Goal: Task Accomplishment & Management: Manage account settings

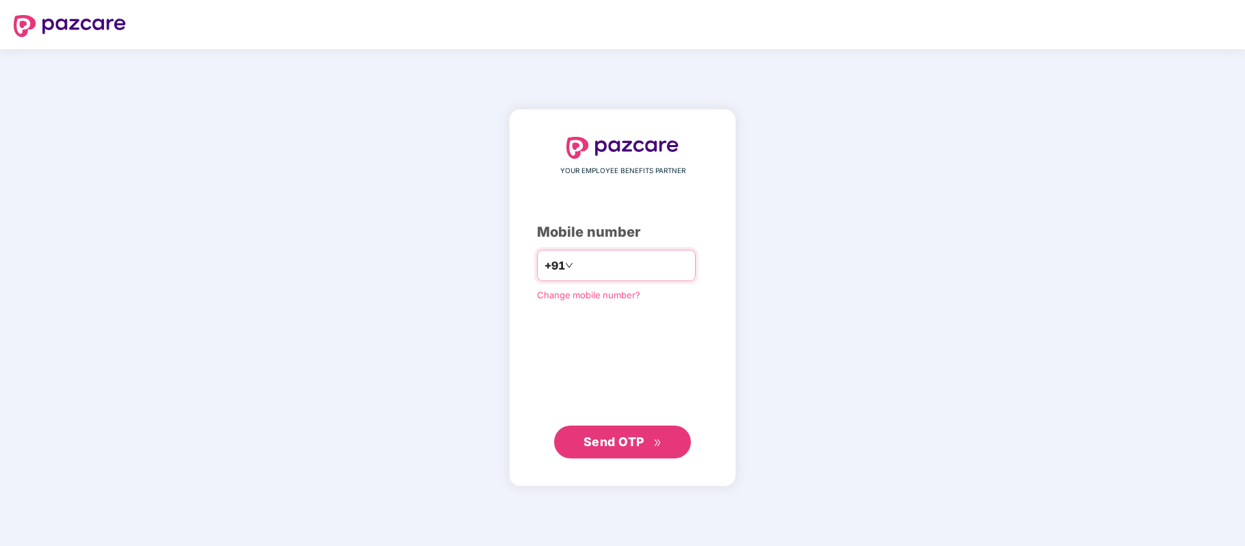
paste input "**********"
type input "**********"
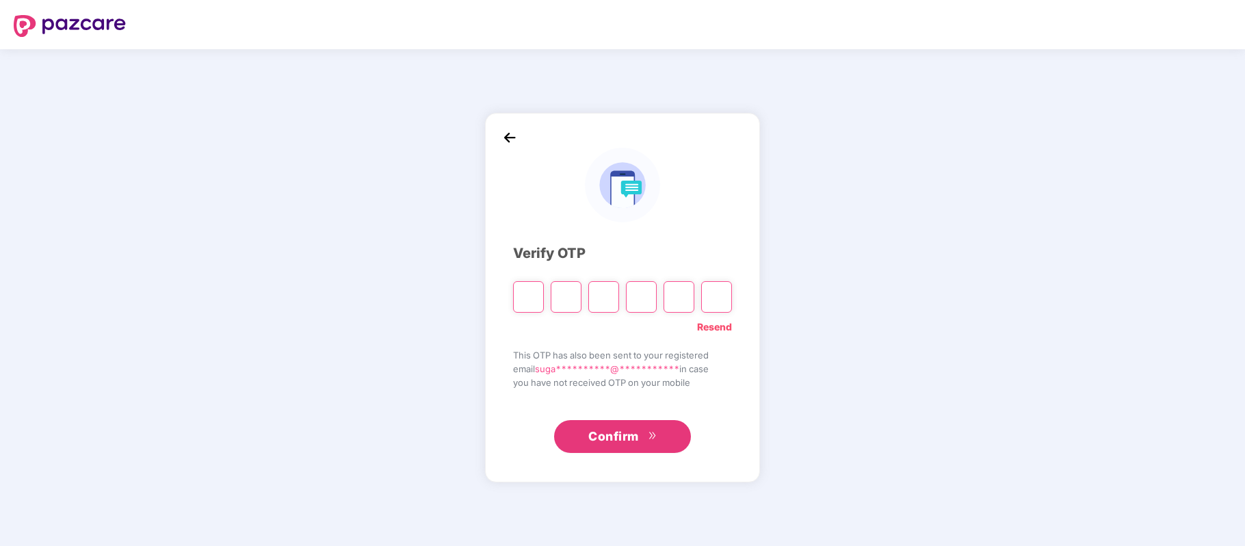
paste input "*"
type input "*"
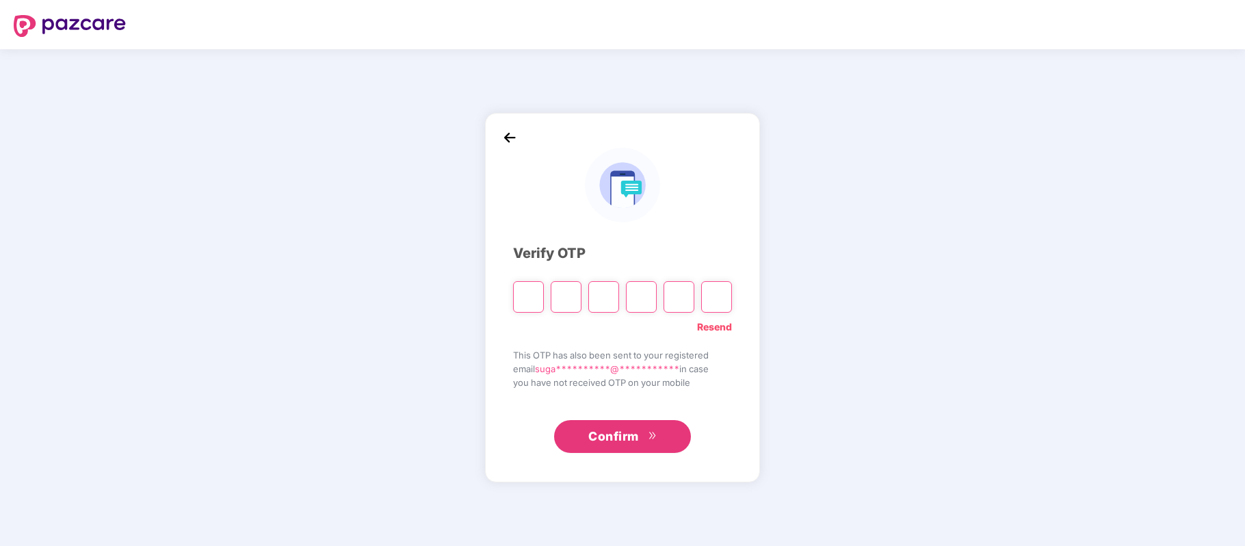
type input "*"
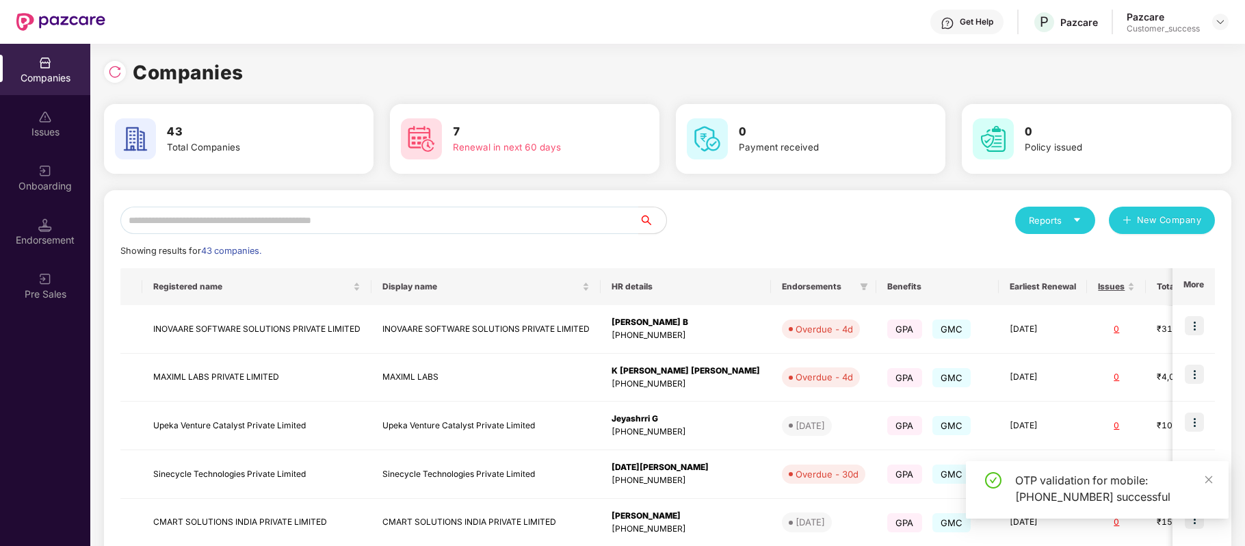
click at [986, 15] on div "Get Help" at bounding box center [967, 22] width 73 height 25
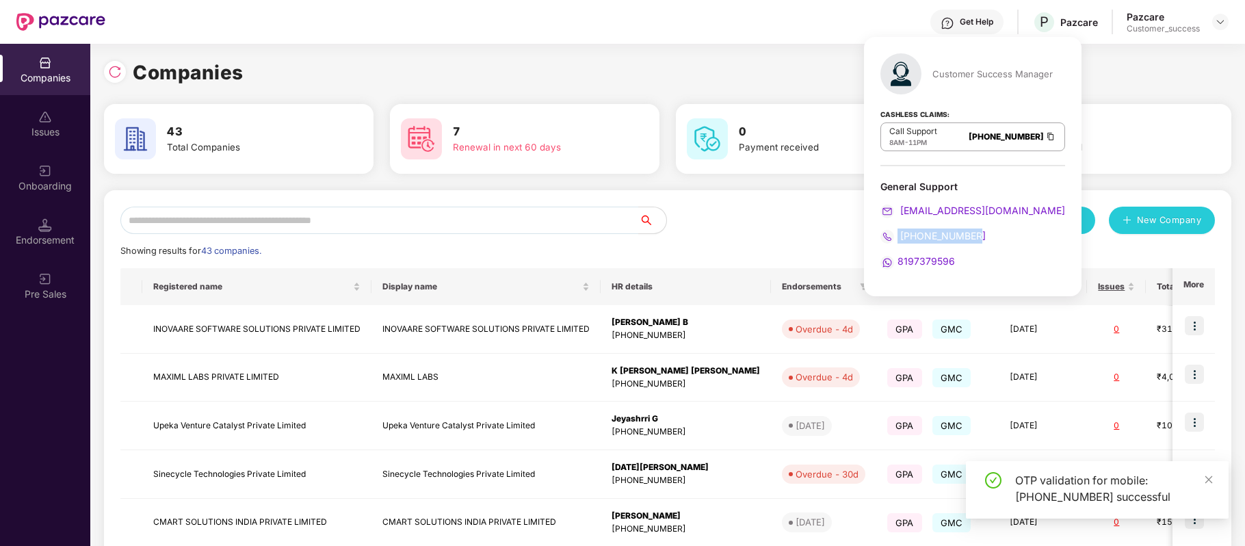
drag, startPoint x: 994, startPoint y: 233, endPoint x: 898, endPoint y: 231, distance: 95.2
click at [898, 231] on div "080-3783-4753" at bounding box center [973, 236] width 185 height 15
copy span "080-3783-4753"
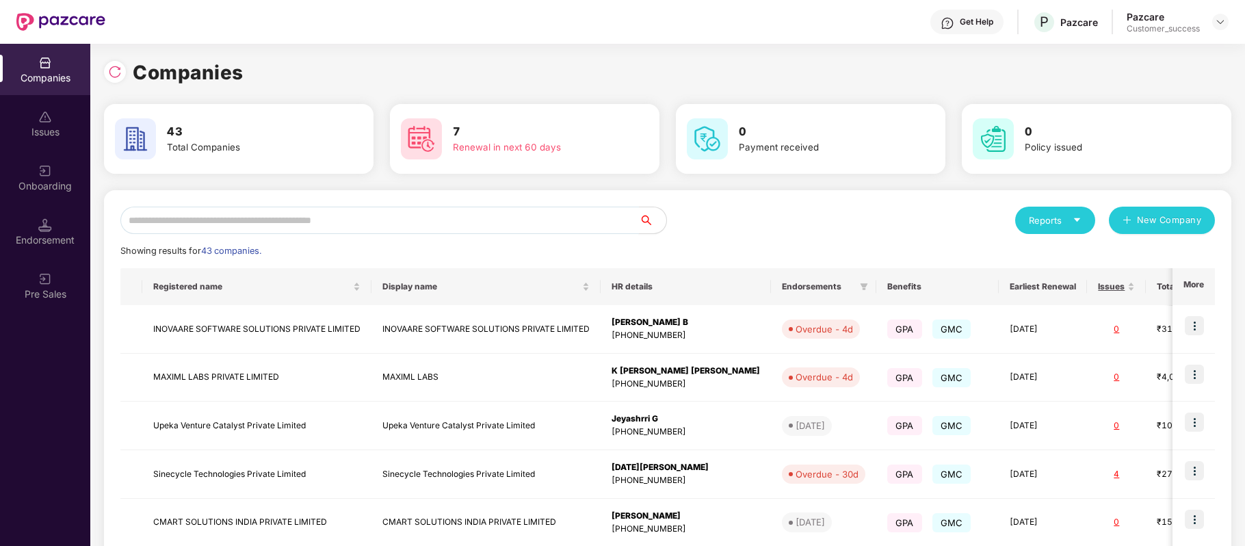
click at [294, 223] on input "text" at bounding box center [379, 220] width 519 height 27
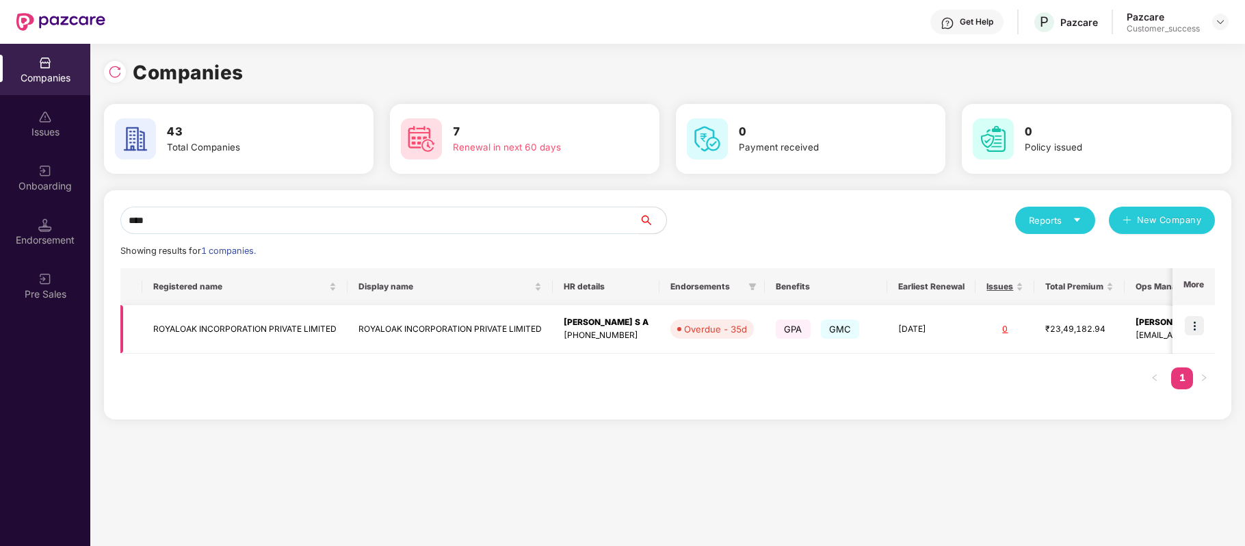
type input "****"
click at [1197, 326] on img at bounding box center [1194, 325] width 19 height 19
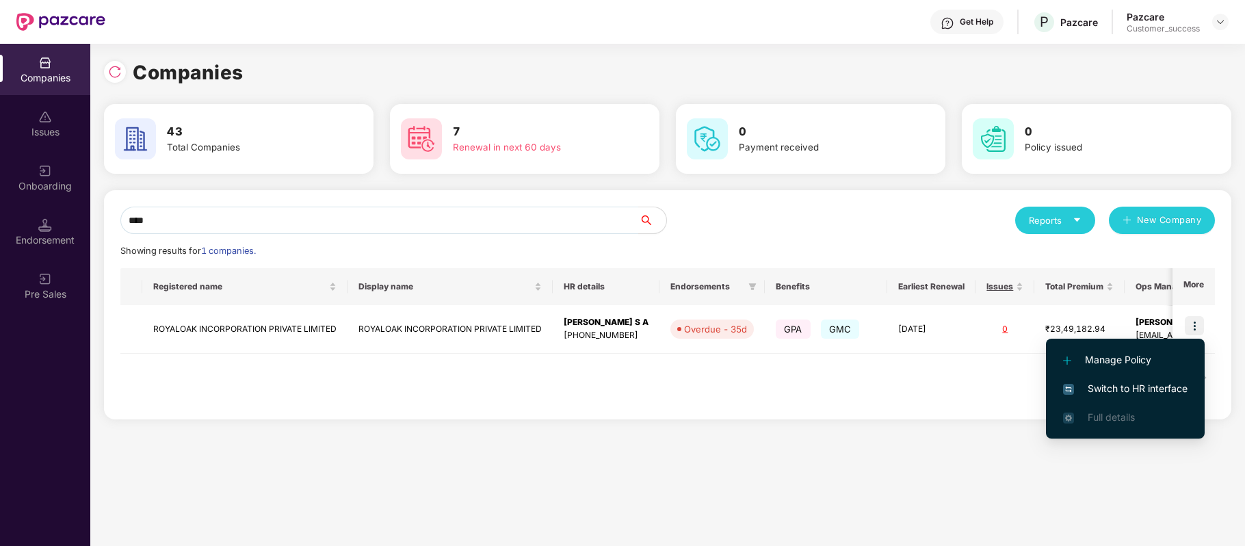
click at [1162, 385] on span "Switch to HR interface" at bounding box center [1125, 388] width 125 height 15
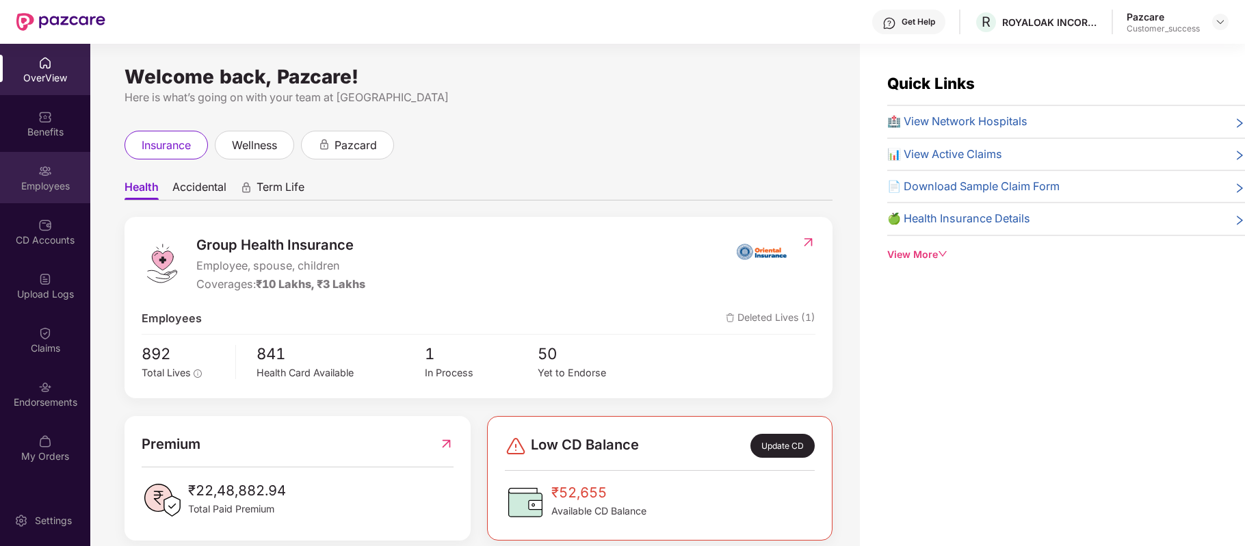
click at [36, 186] on div "Employees" at bounding box center [45, 186] width 90 height 14
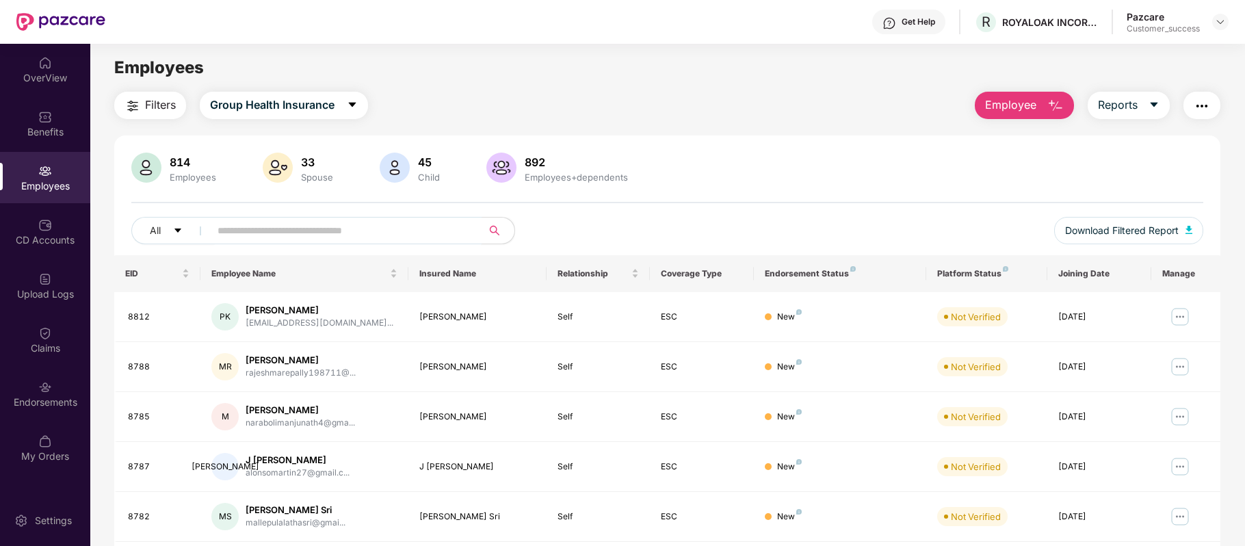
click at [294, 225] on input "text" at bounding box center [341, 230] width 246 height 21
click at [986, 25] on span "R" at bounding box center [986, 22] width 9 height 16
drag, startPoint x: 977, startPoint y: 48, endPoint x: 1054, endPoint y: 61, distance: 78.4
click at [1054, 61] on div "ROYALOAK INCORPORATION PRIVATE LIMITED" at bounding box center [1059, 54] width 171 height 32
copy div "ROYALOAK INCORPORATION PRIVATE LIMITED"
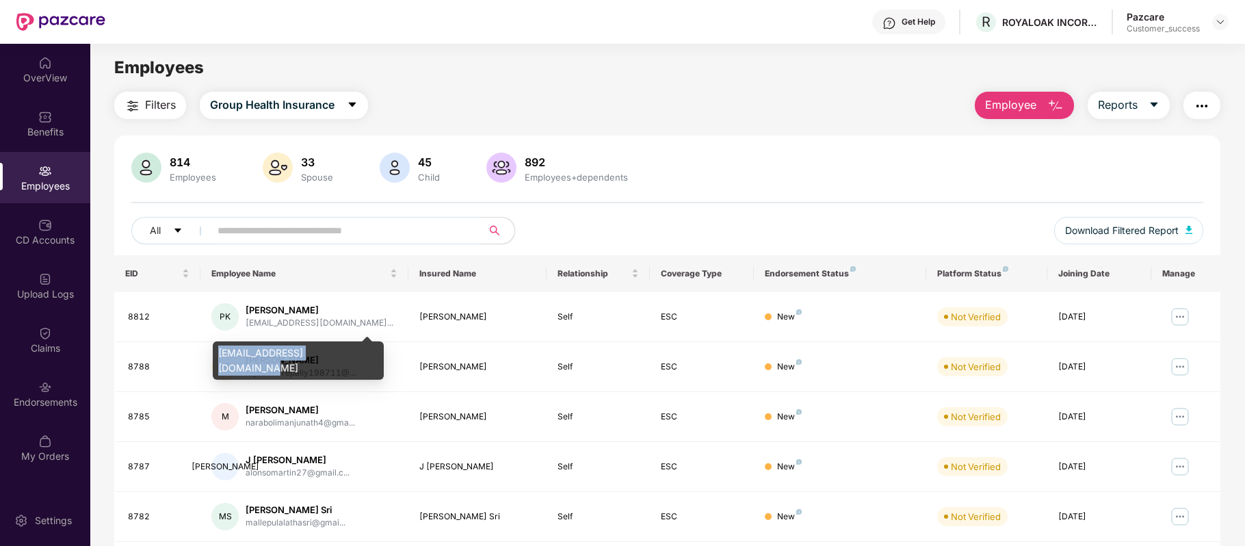
drag, startPoint x: 216, startPoint y: 348, endPoint x: 353, endPoint y: 354, distance: 137.0
click at [353, 354] on div "pradyumnakrnm@yahoo.co.in" at bounding box center [298, 360] width 171 height 38
copy div "pradyumnakrnm@yahoo.co.in"
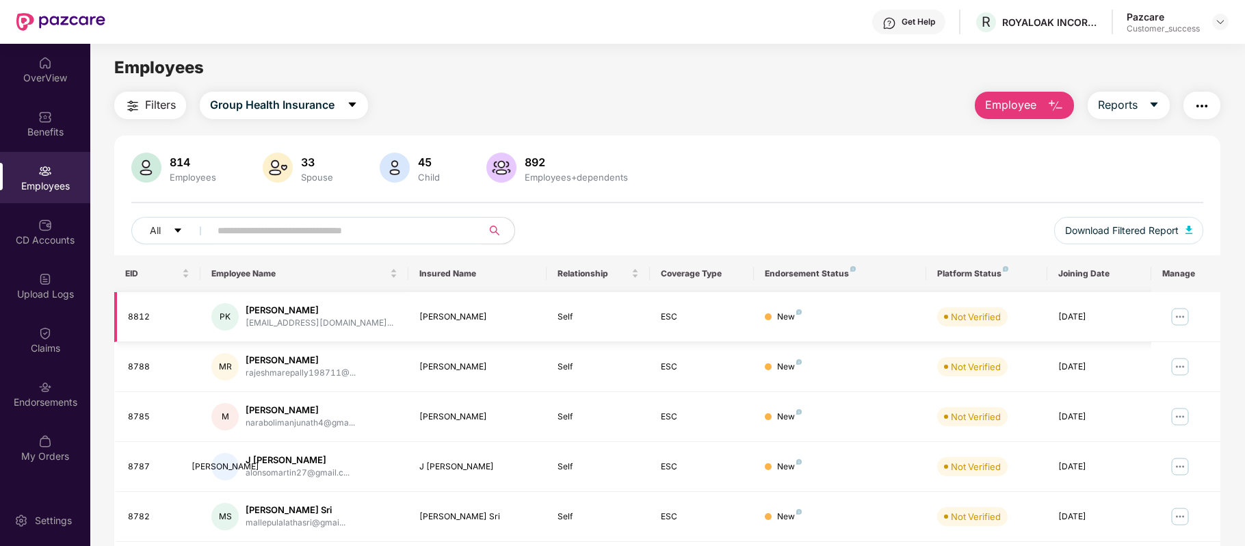
drag, startPoint x: 348, startPoint y: 311, endPoint x: 245, endPoint y: 311, distance: 103.3
click at [246, 311] on div "Pradyumna Karanam" at bounding box center [320, 310] width 148 height 13
copy div "Pradyumna Karanam"
drag, startPoint x: 175, startPoint y: 309, endPoint x: 124, endPoint y: 313, distance: 51.5
click at [124, 313] on td "8812" at bounding box center [157, 317] width 86 height 50
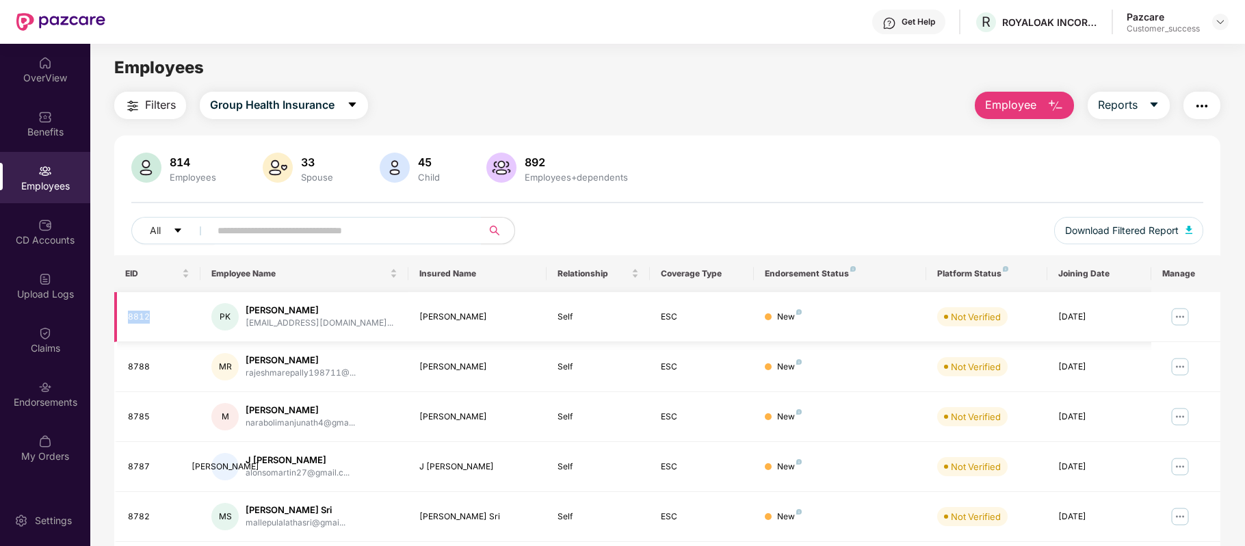
copy div "8812"
click at [974, 47] on main "Employees Filters Group Health Insurance Employee Reports 814 Employees 33 Spou…" at bounding box center [667, 317] width 1154 height 546
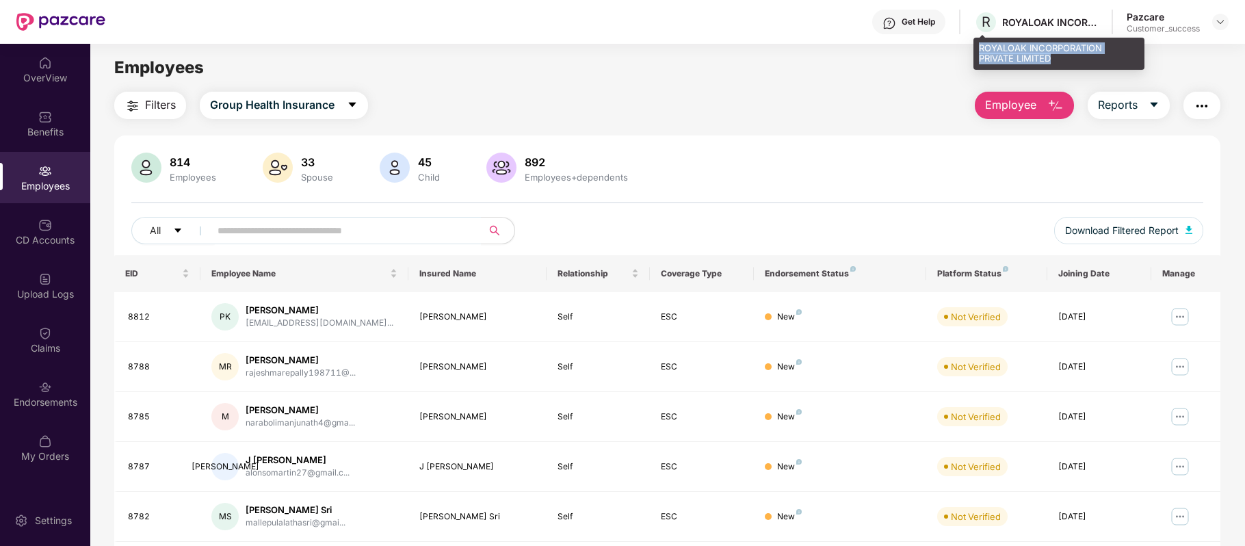
drag, startPoint x: 978, startPoint y: 47, endPoint x: 1063, endPoint y: 57, distance: 85.5
click at [1063, 57] on div "ROYALOAK INCORPORATION PRIVATE LIMITED" at bounding box center [1059, 54] width 171 height 32
copy div "ROYALOAK INCORPORATION PRIVATE LIMITED"
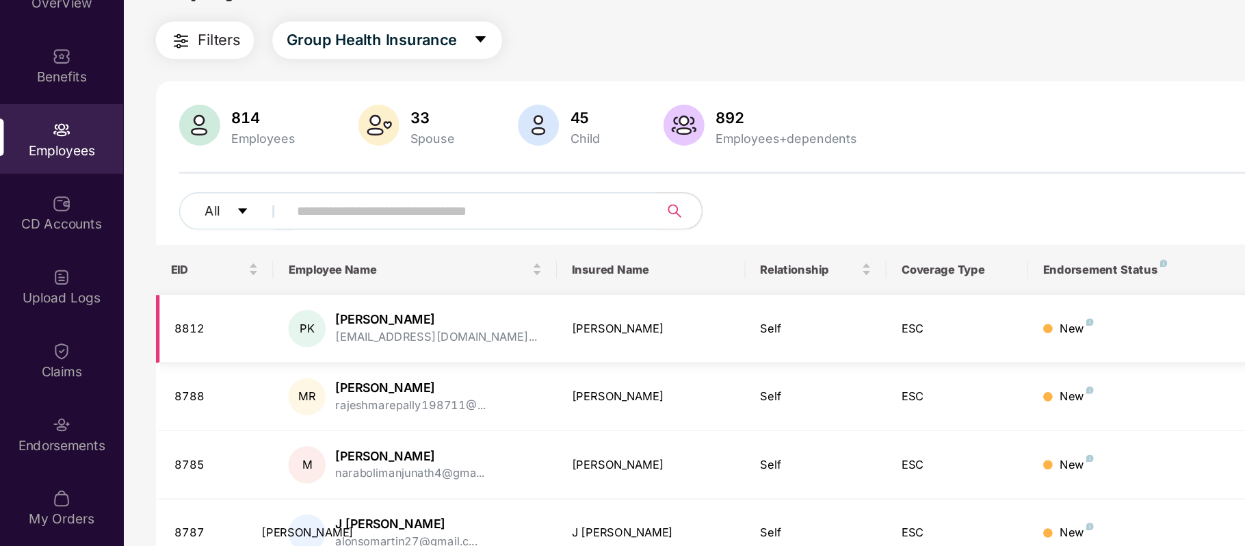
drag, startPoint x: 343, startPoint y: 302, endPoint x: 246, endPoint y: 298, distance: 97.3
click at [246, 298] on td "PK Pradyumna Karanam pradyumnakrnm@yahoo.co..." at bounding box center [303, 317] width 207 height 50
copy div "Pradyumna Karanam"
drag, startPoint x: 151, startPoint y: 313, endPoint x: 122, endPoint y: 313, distance: 28.1
click at [122, 313] on td "8812" at bounding box center [157, 317] width 86 height 50
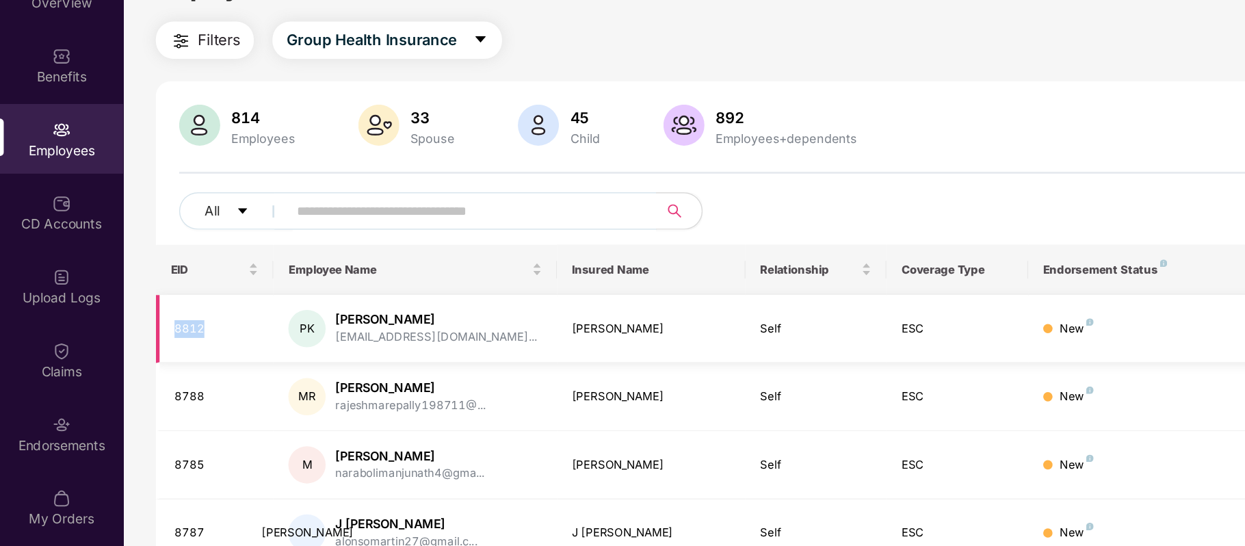
copy div "8812"
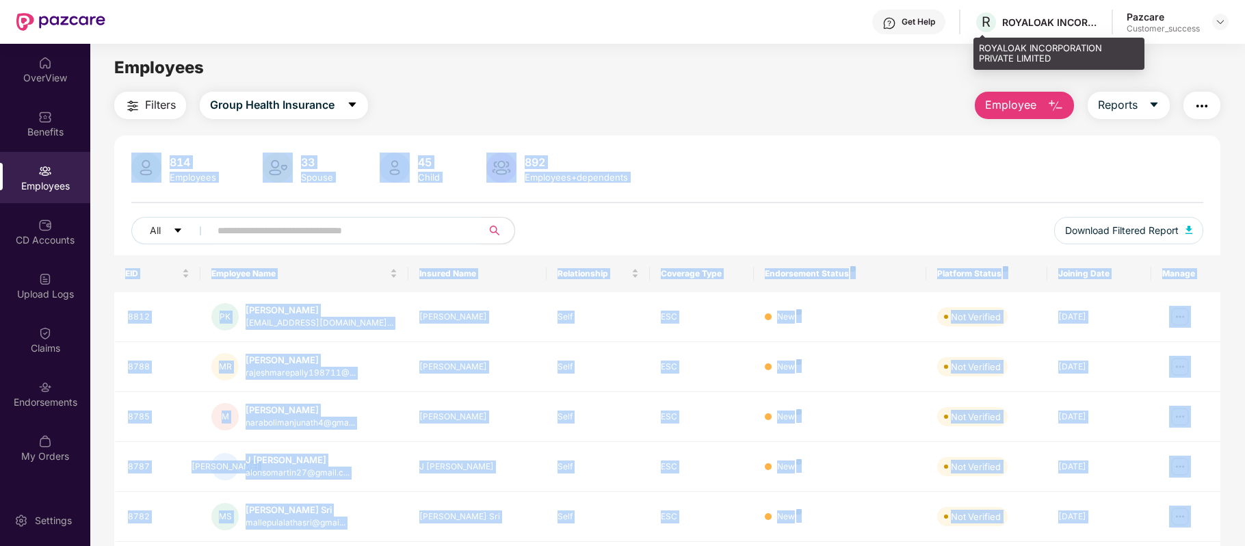
drag, startPoint x: 944, startPoint y: 67, endPoint x: 976, endPoint y: 42, distance: 40.0
click at [976, 42] on div "Get Help R ROYALOAK INCORPORATION PRIVATE LIMITED Pazcare Customer_success Over…" at bounding box center [622, 273] width 1245 height 546
click at [976, 42] on div "ROYALOAK INCORPORATION PRIVATE LIMITED" at bounding box center [1059, 54] width 171 height 32
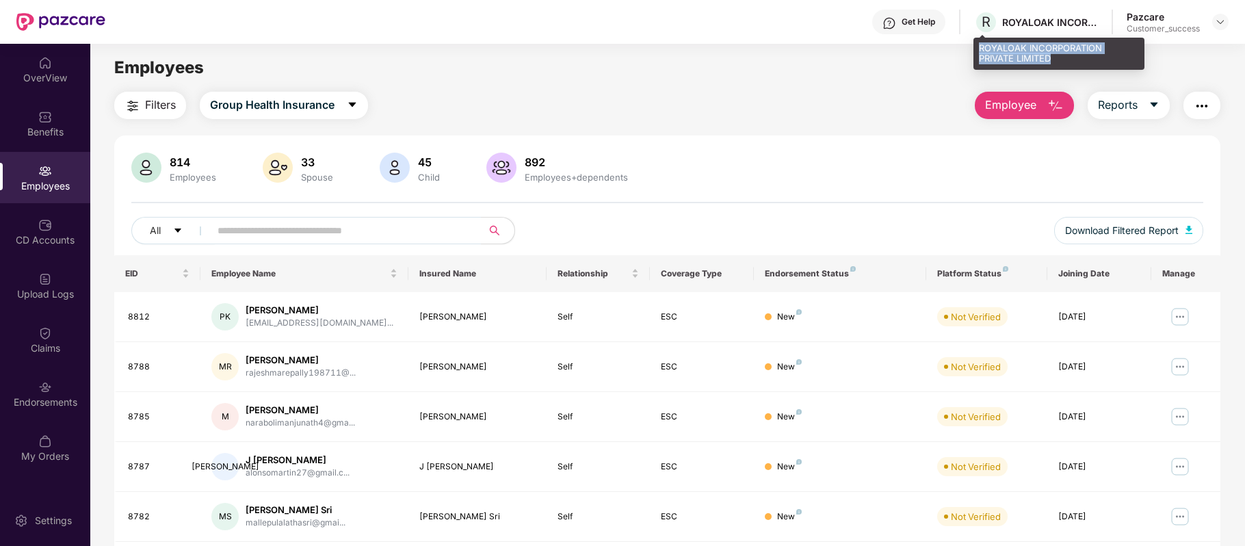
drag, startPoint x: 978, startPoint y: 50, endPoint x: 1055, endPoint y: 55, distance: 76.8
click at [1055, 55] on div "ROYALOAK INCORPORATION PRIVATE LIMITED" at bounding box center [1059, 54] width 171 height 32
copy div "ROYALOAK INCORPORATION PRIVATE LIMITED"
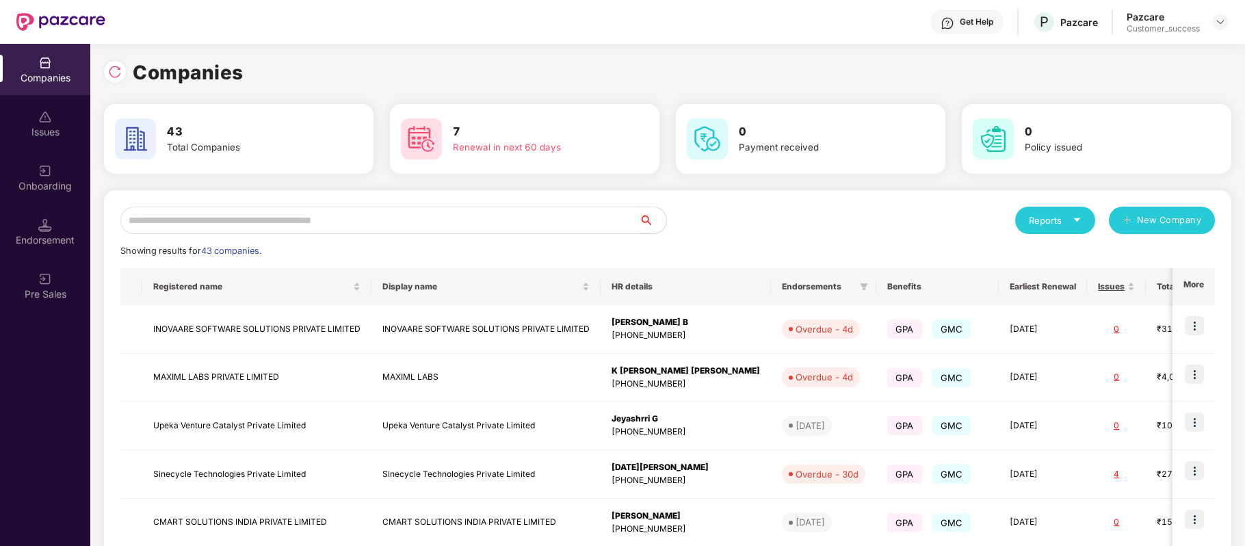
click at [324, 207] on input "text" at bounding box center [379, 220] width 519 height 27
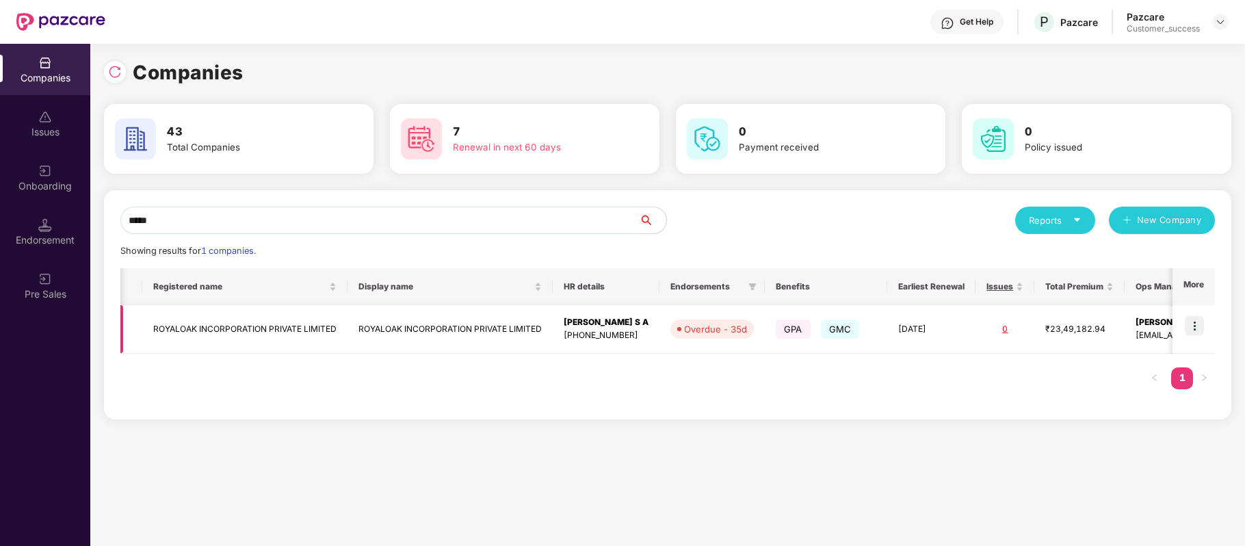
scroll to position [0, 96]
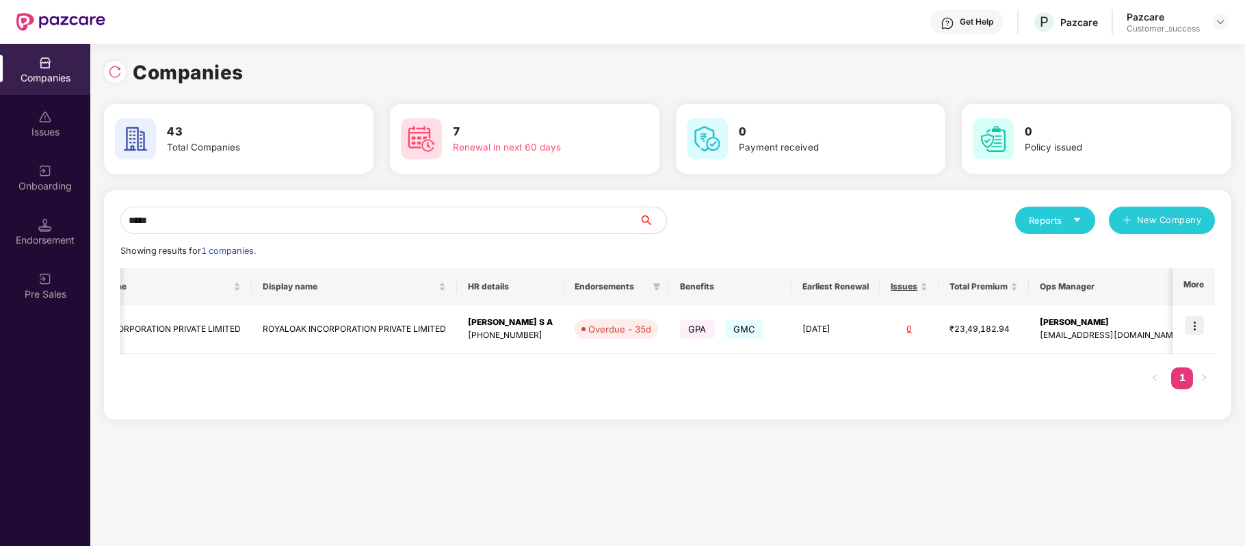
type input "*****"
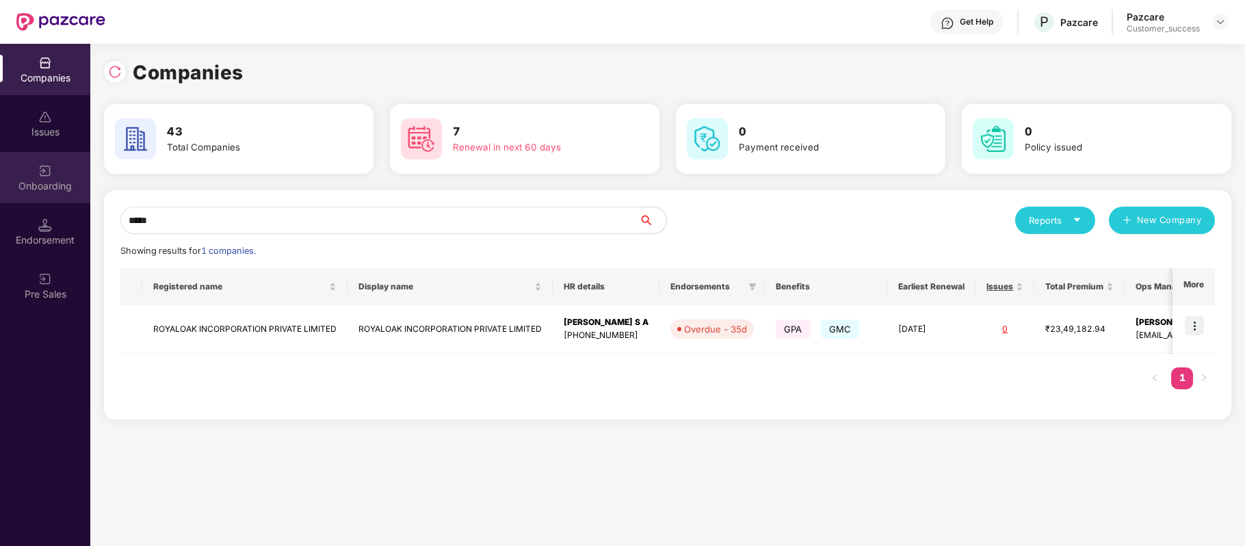
click at [31, 172] on div "Onboarding" at bounding box center [45, 177] width 90 height 51
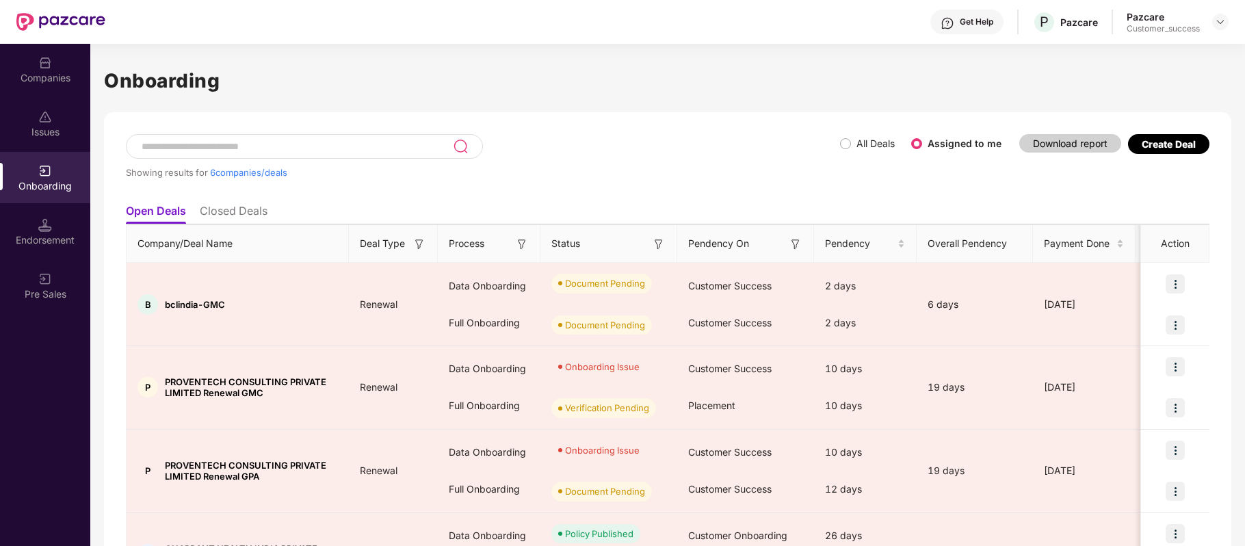
click at [52, 79] on div "Companies" at bounding box center [45, 78] width 90 height 14
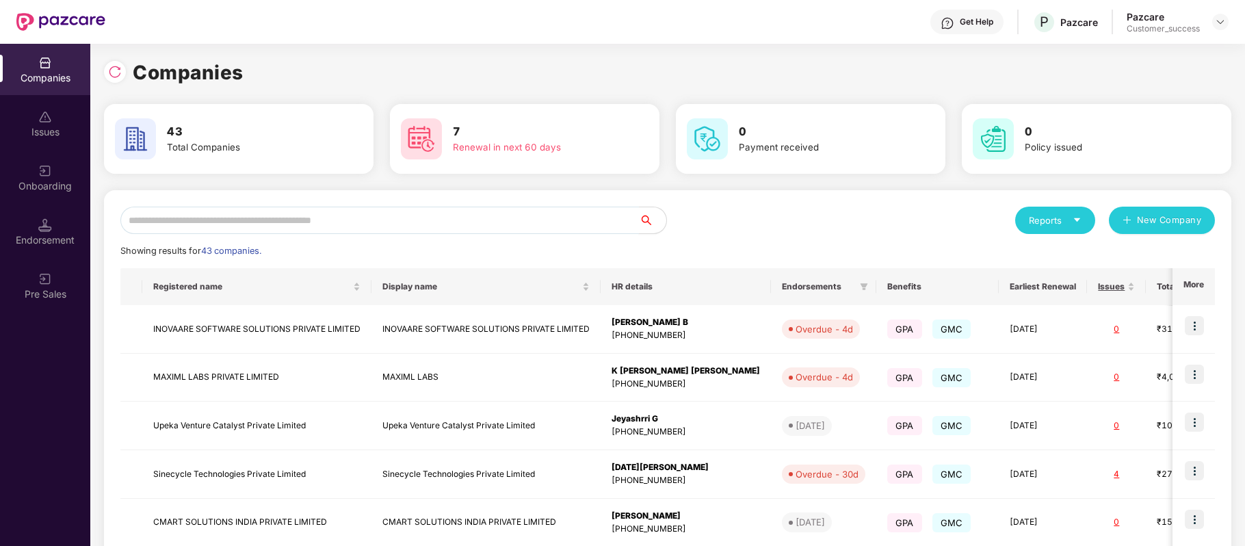
click at [294, 220] on input "text" at bounding box center [379, 220] width 519 height 27
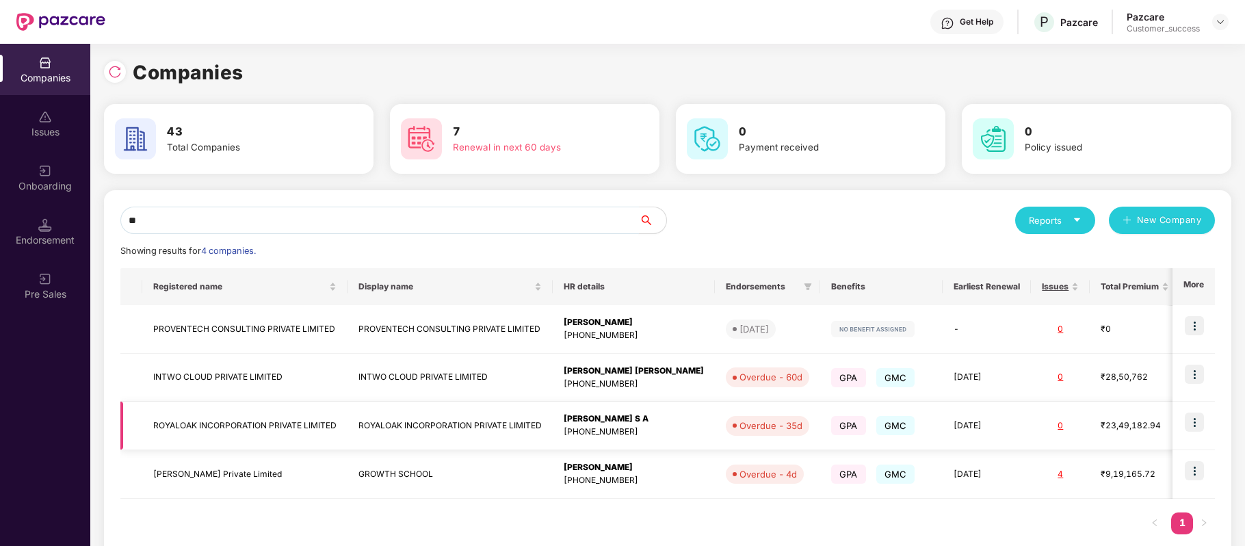
type input "**"
click at [1191, 424] on img at bounding box center [1194, 422] width 19 height 19
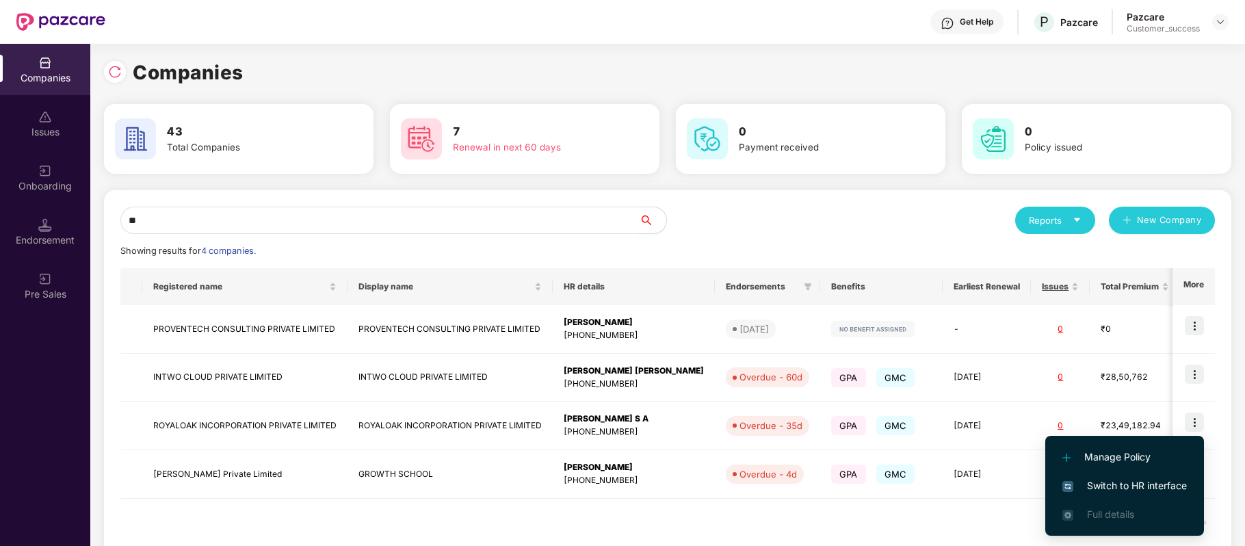
click at [1145, 480] on span "Switch to HR interface" at bounding box center [1125, 485] width 125 height 15
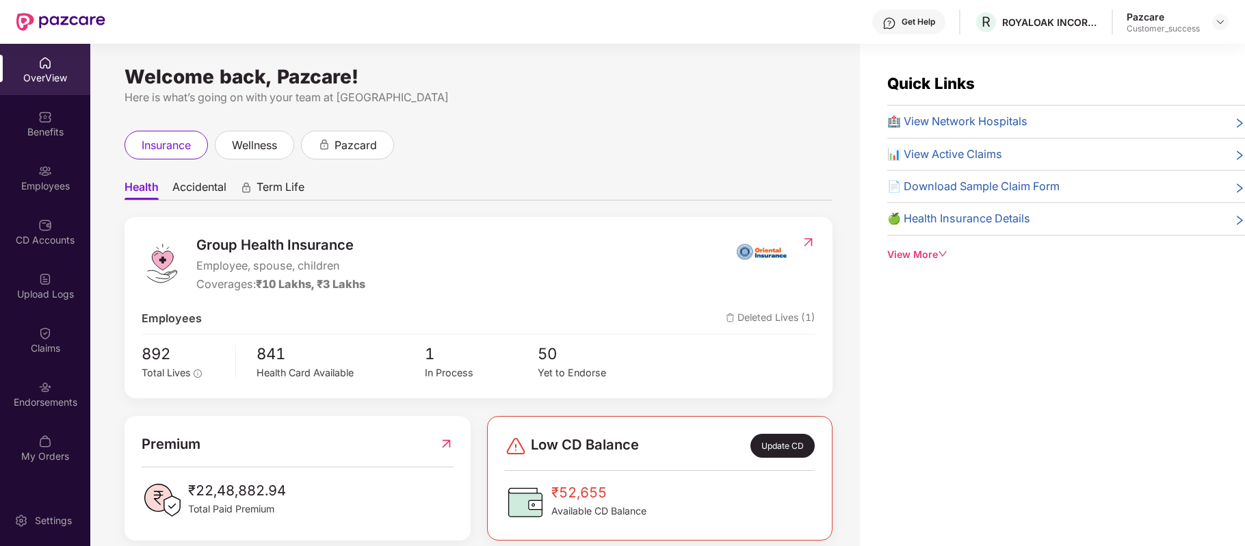
click at [39, 244] on div "CD Accounts" at bounding box center [45, 240] width 90 height 14
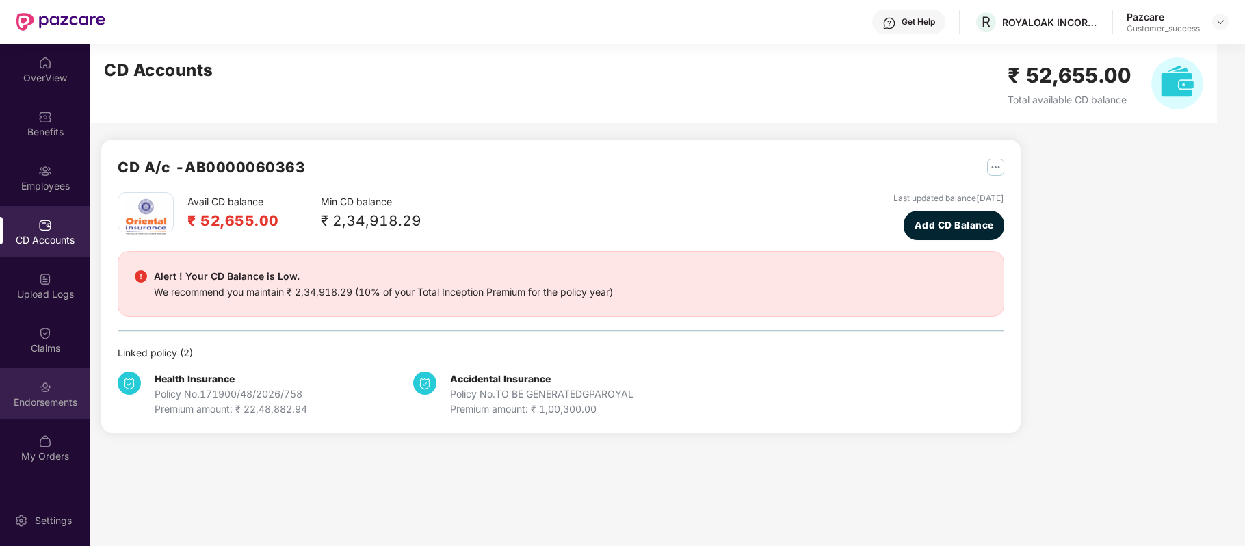
click at [58, 389] on div "Endorsements" at bounding box center [45, 393] width 90 height 51
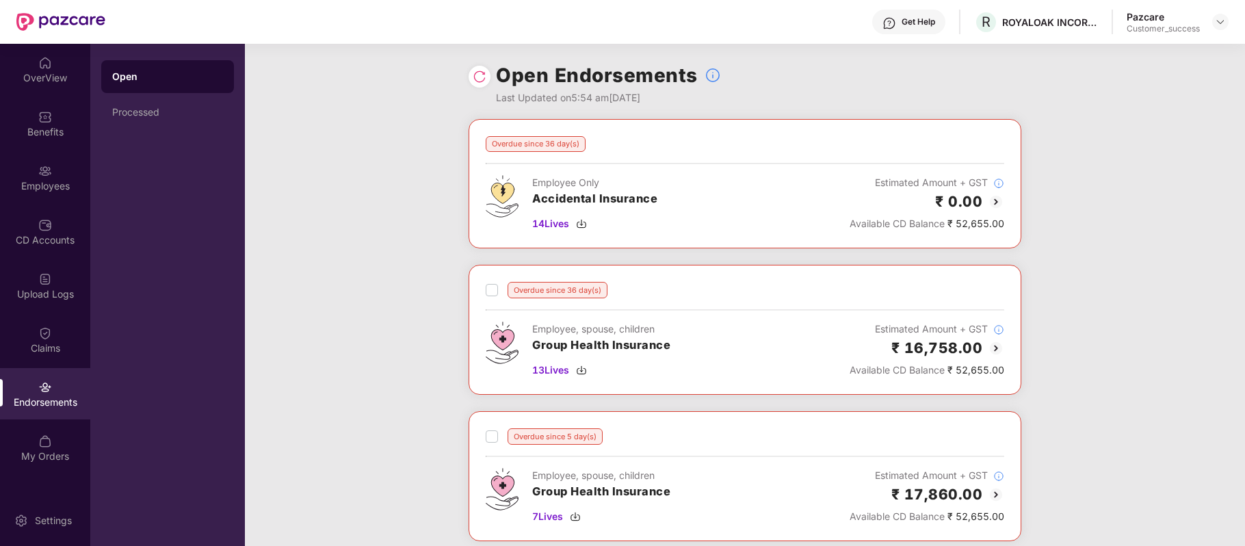
click at [996, 201] on img at bounding box center [996, 202] width 16 height 16
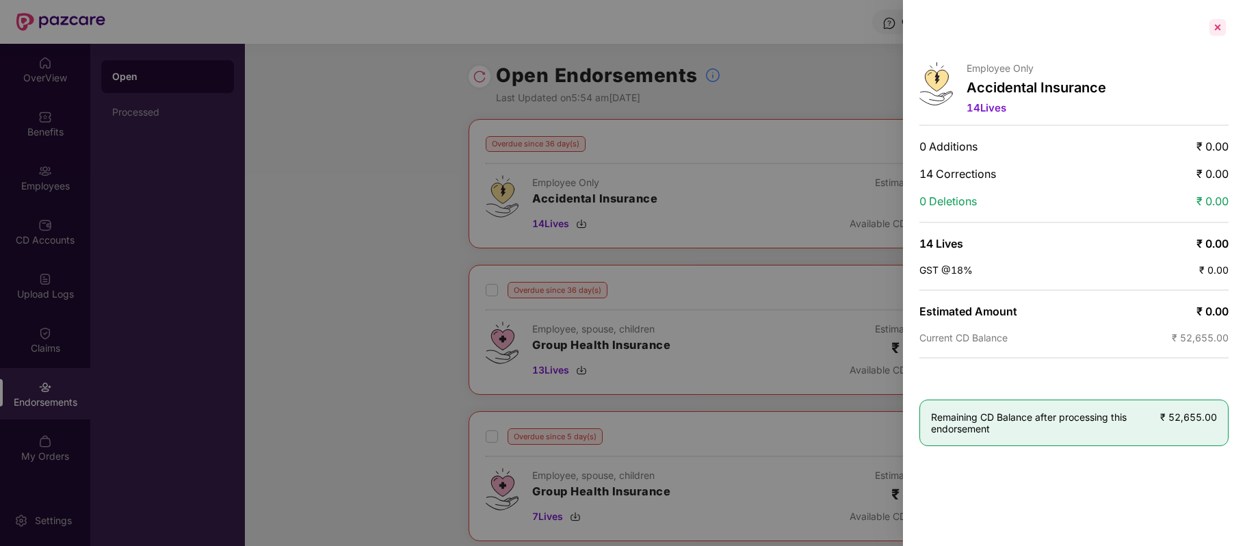
click at [1219, 28] on div at bounding box center [1218, 27] width 22 height 22
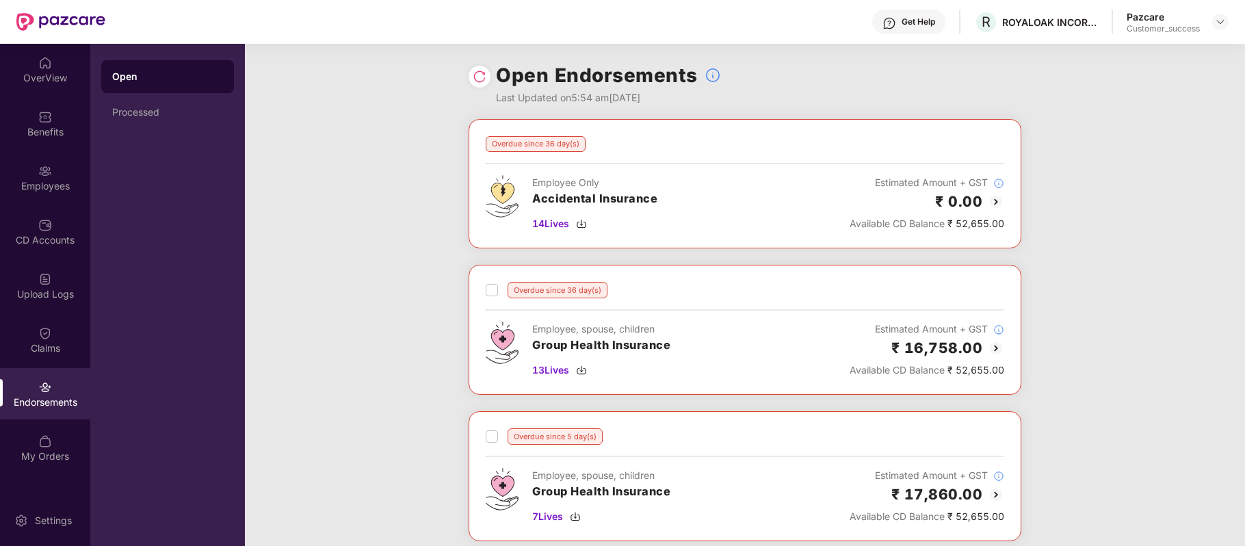
scroll to position [64, 0]
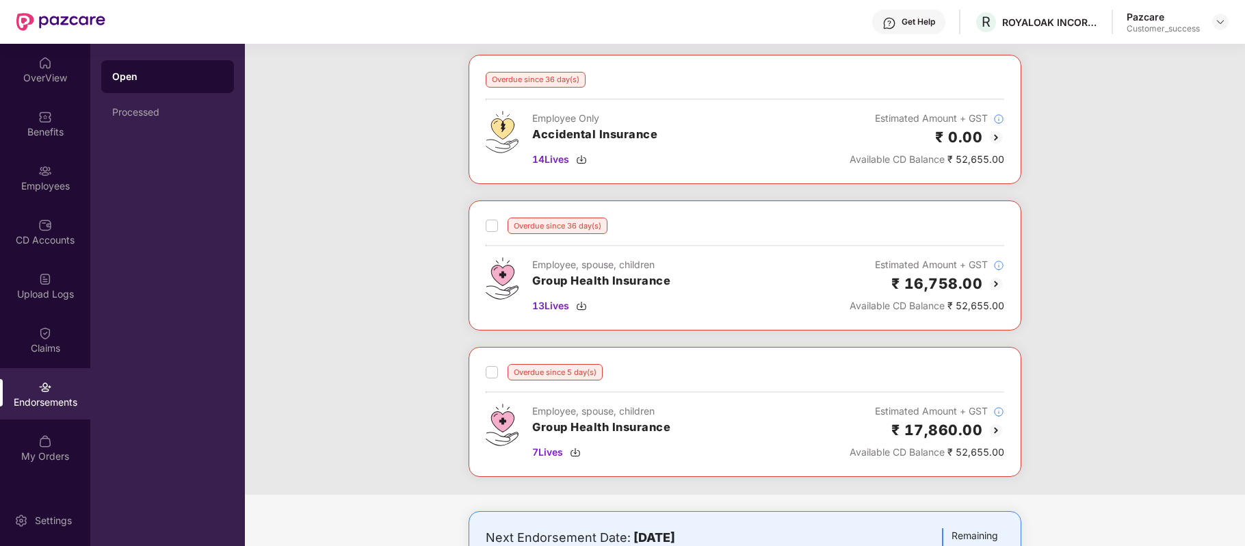
click at [998, 287] on img at bounding box center [996, 284] width 16 height 16
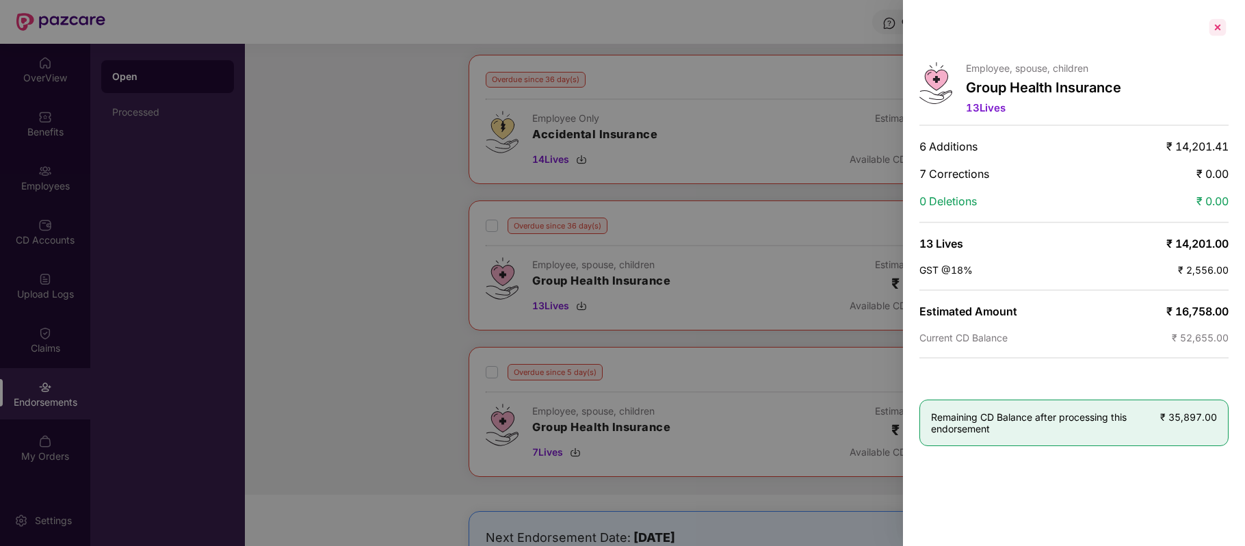
click at [1218, 30] on div at bounding box center [1218, 27] width 22 height 22
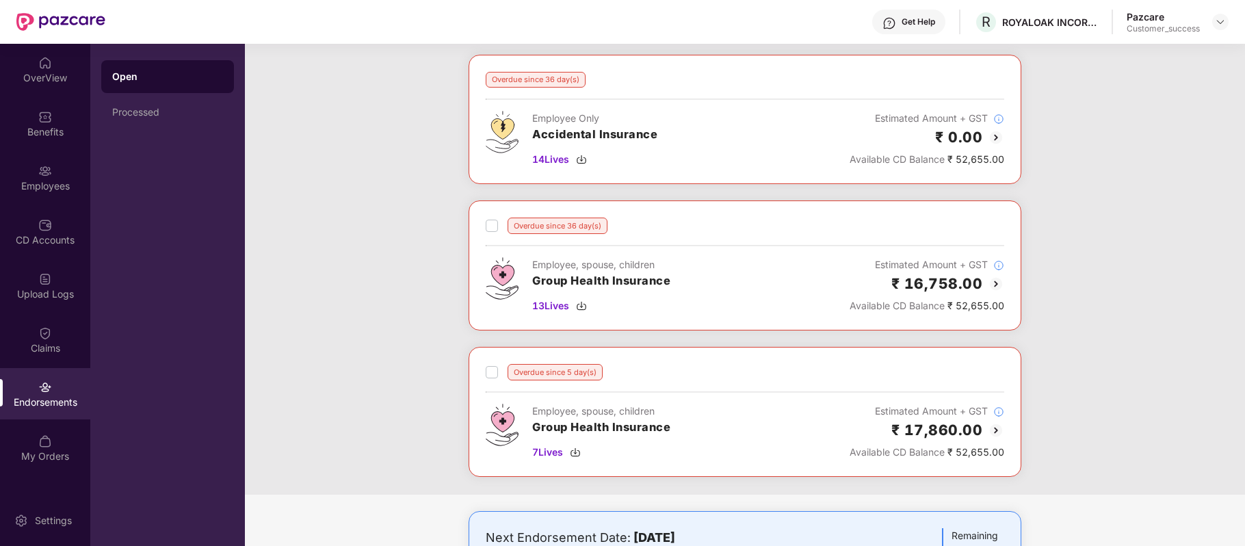
scroll to position [183, 0]
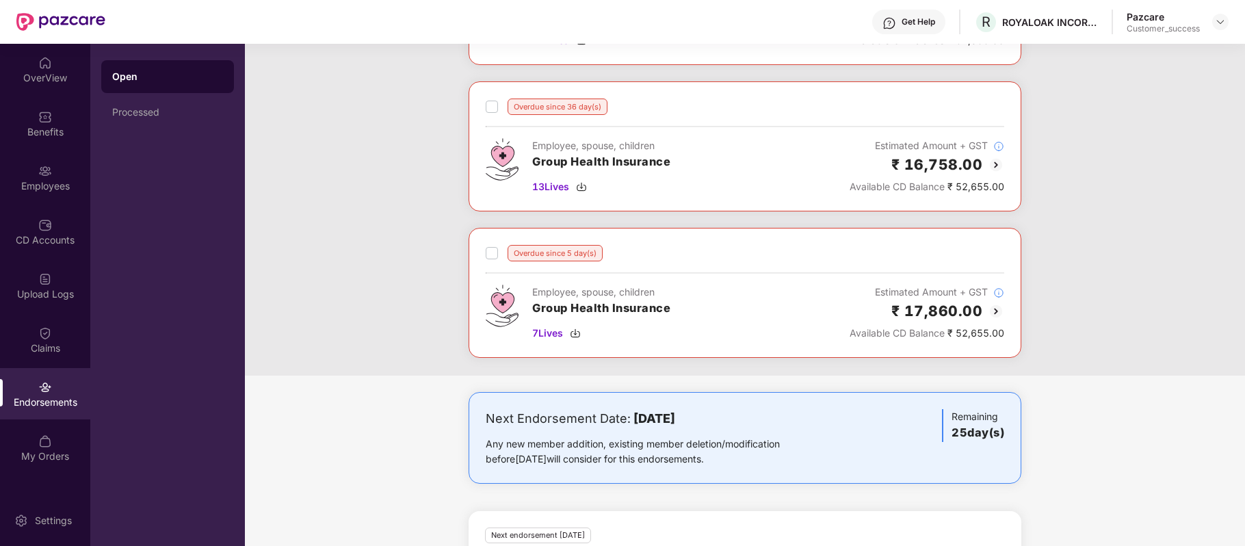
click at [996, 312] on img at bounding box center [996, 311] width 16 height 16
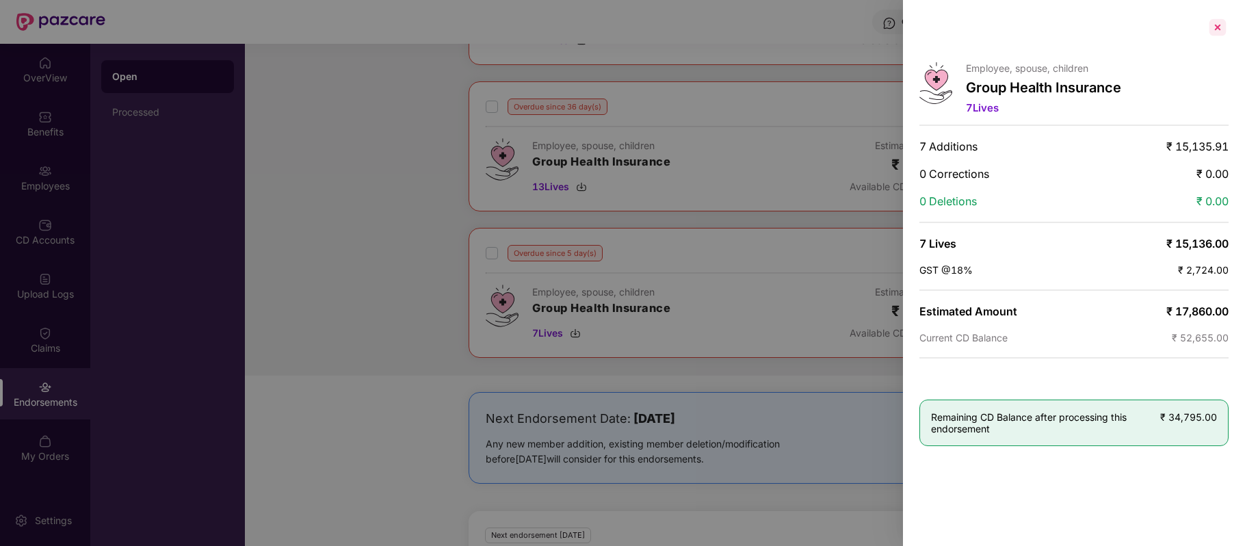
click at [1219, 31] on div at bounding box center [1218, 27] width 22 height 22
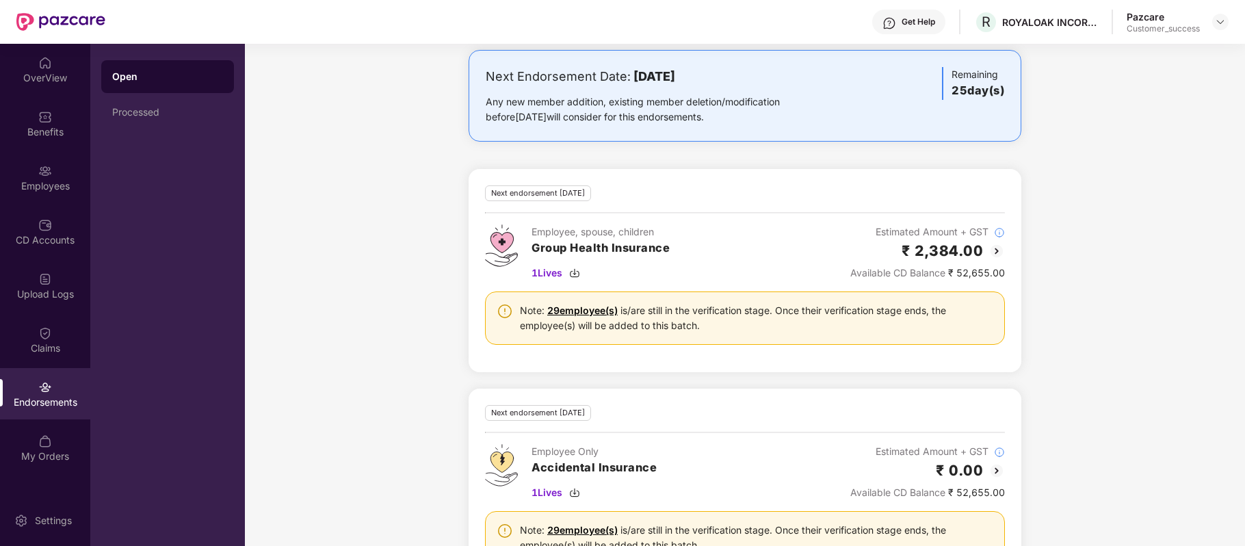
scroll to position [526, 0]
click at [992, 253] on img at bounding box center [997, 250] width 16 height 16
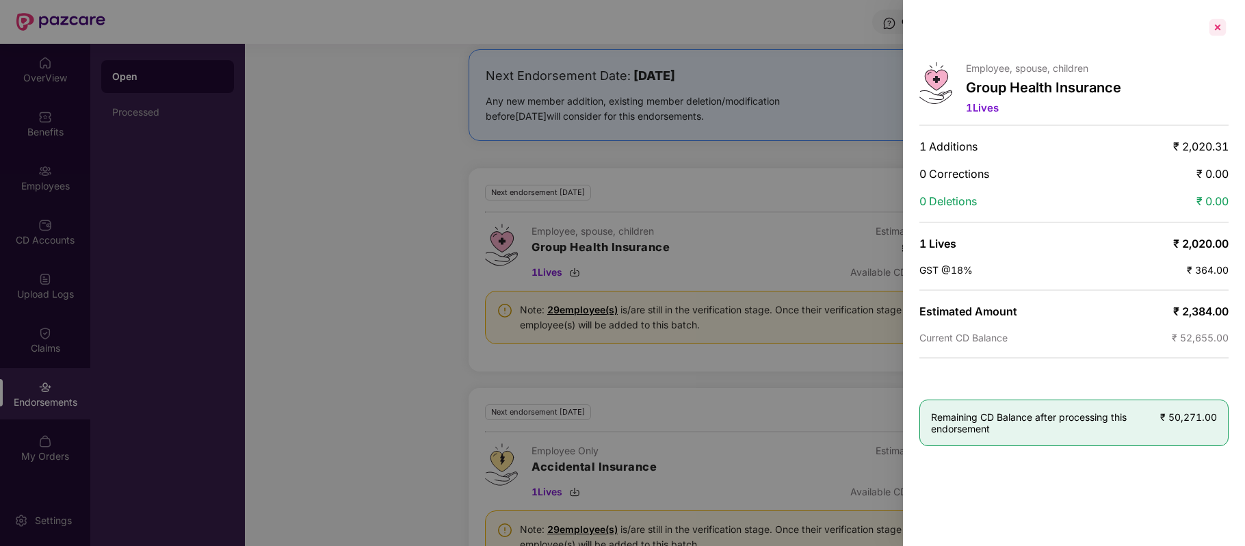
click at [1217, 28] on div at bounding box center [1218, 27] width 22 height 22
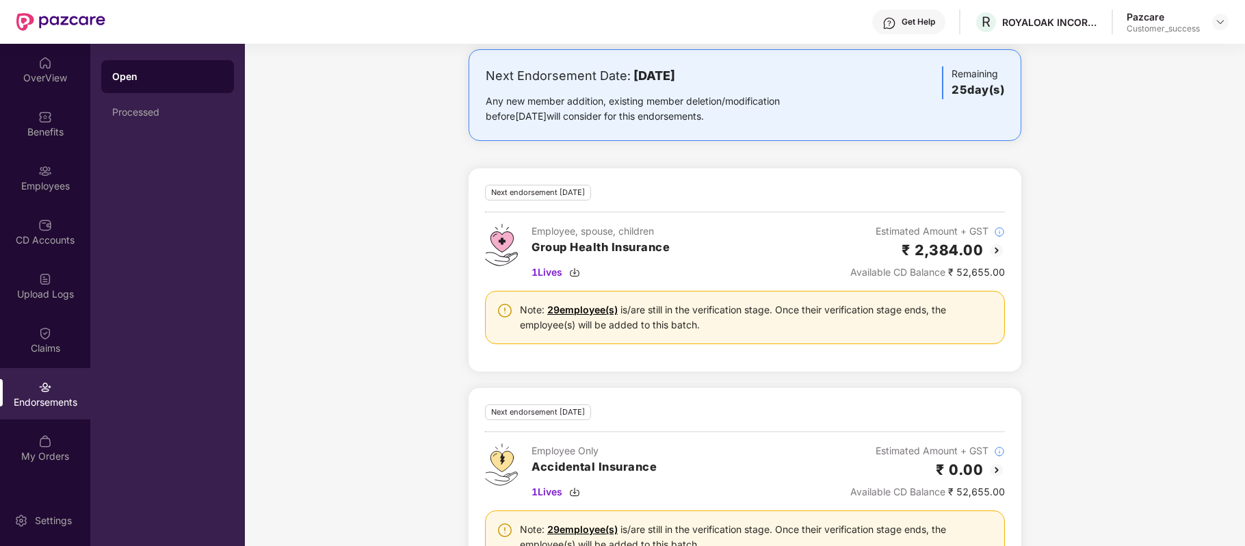
scroll to position [595, 0]
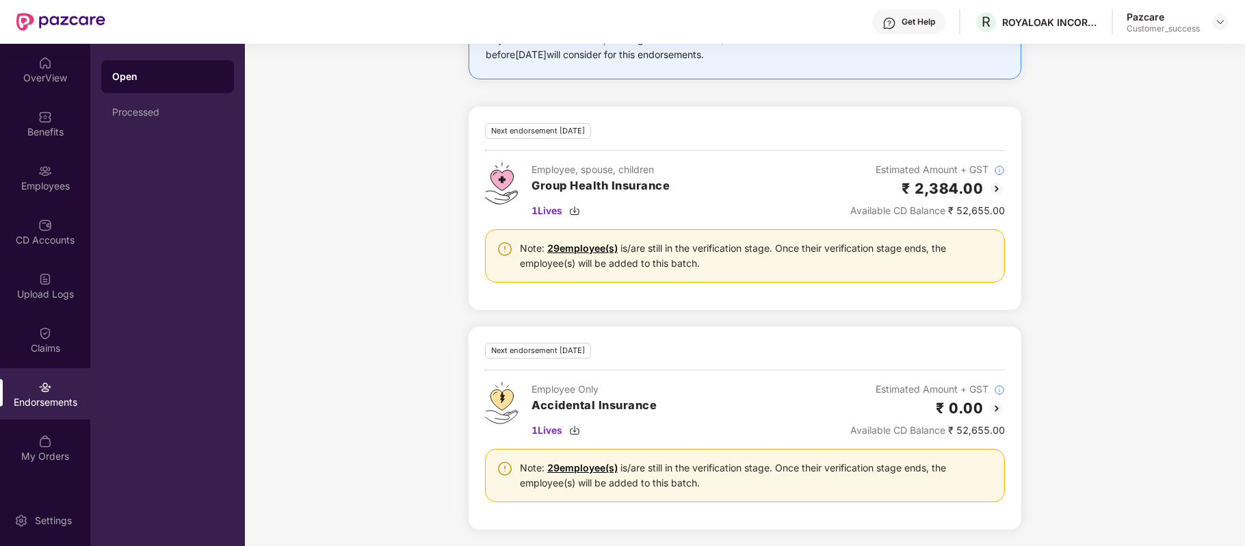
click at [992, 186] on img at bounding box center [997, 189] width 16 height 16
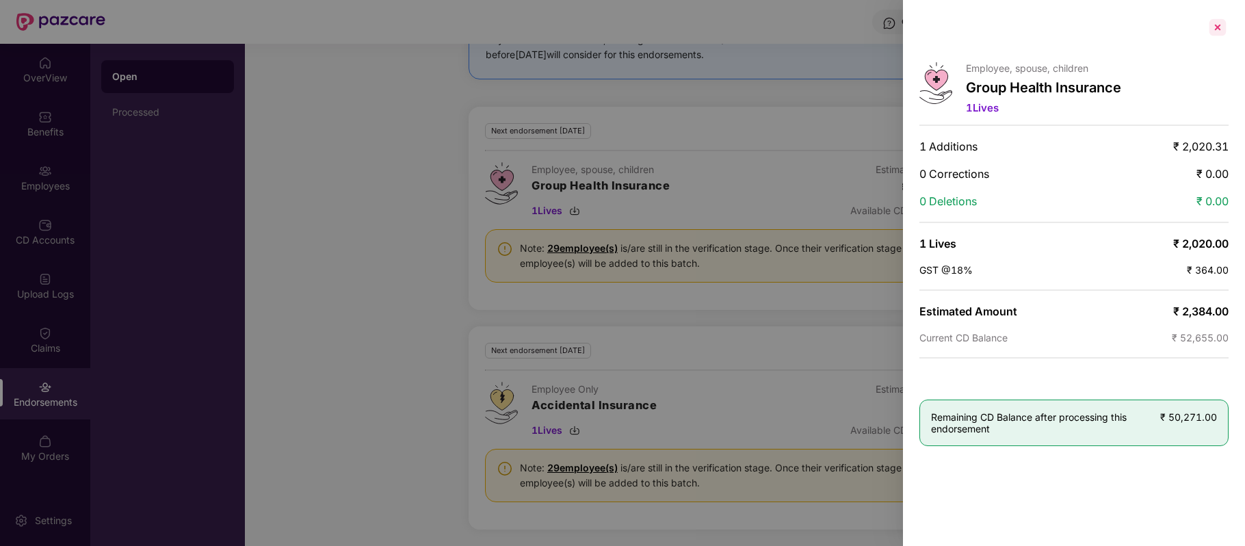
click at [1217, 28] on div at bounding box center [1218, 27] width 22 height 22
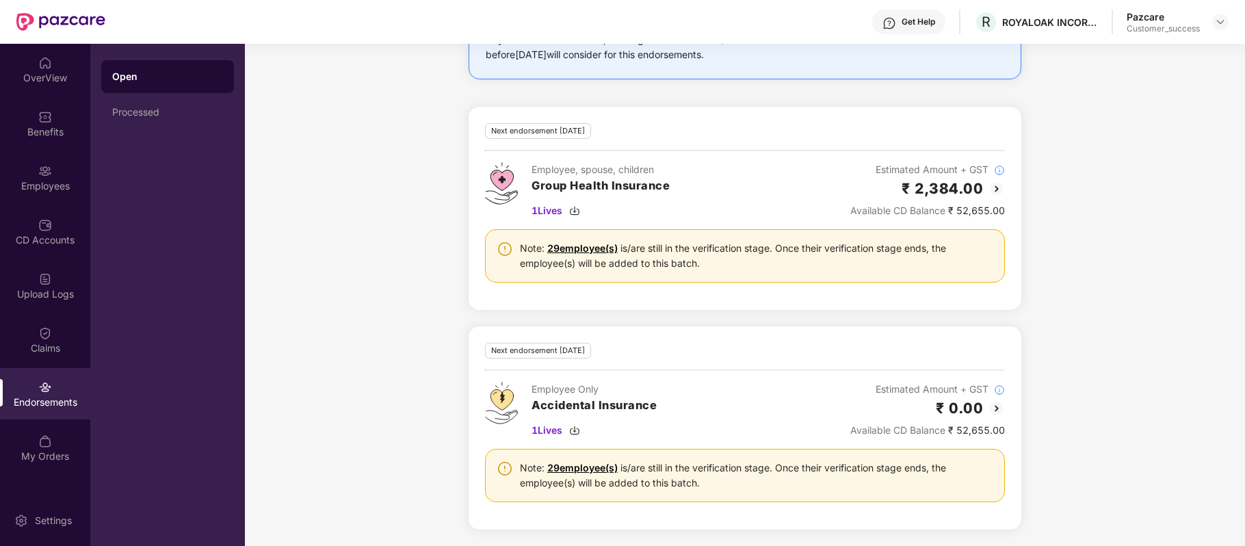
click at [997, 406] on img at bounding box center [997, 408] width 16 height 16
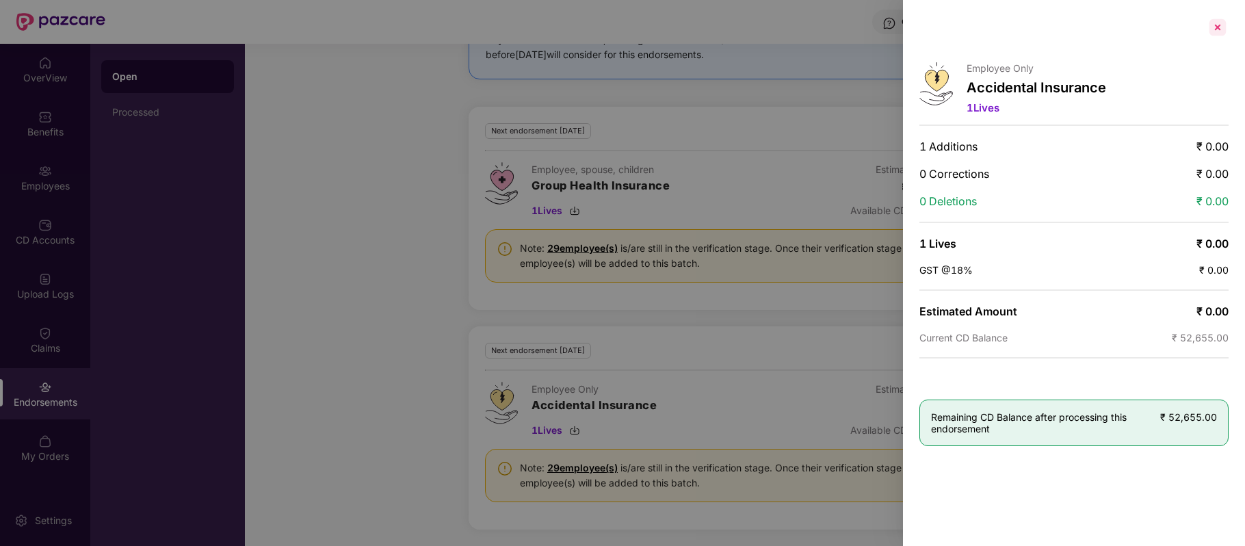
click at [1219, 31] on div at bounding box center [1218, 27] width 22 height 22
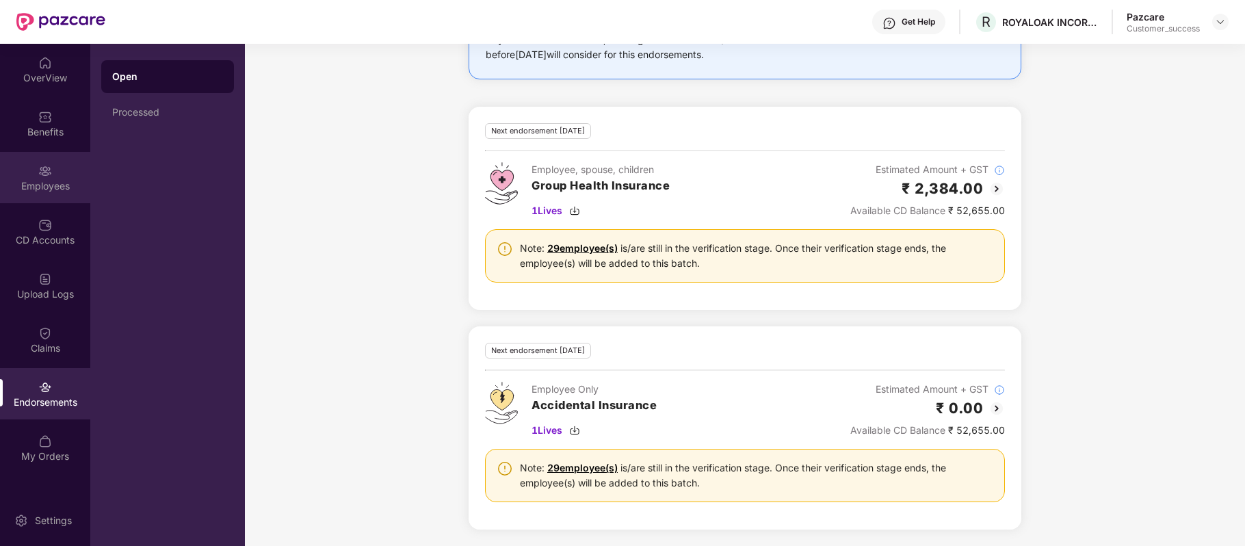
click at [41, 174] on img at bounding box center [45, 171] width 14 height 14
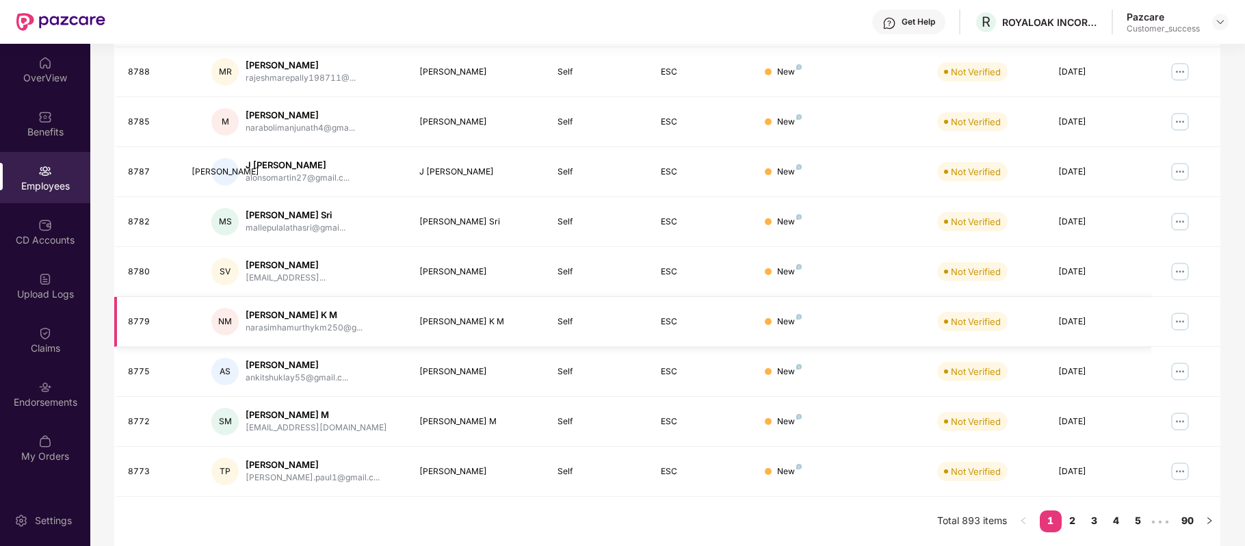
scroll to position [0, 0]
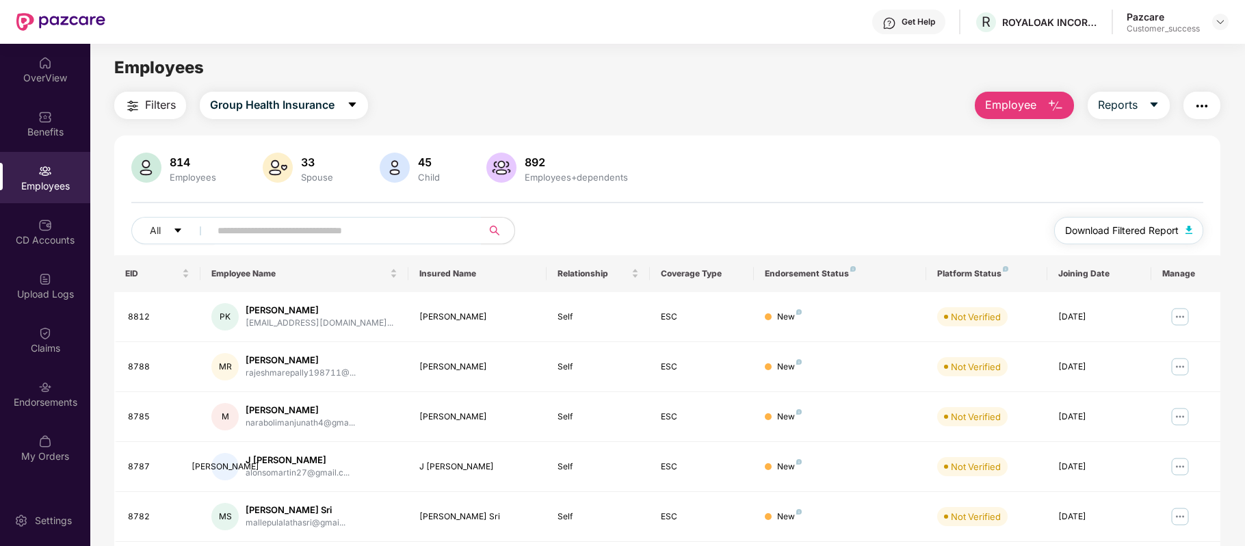
click at [1122, 239] on button "Download Filtered Report" at bounding box center [1128, 230] width 149 height 27
click at [1058, 101] on img "button" at bounding box center [1056, 106] width 16 height 16
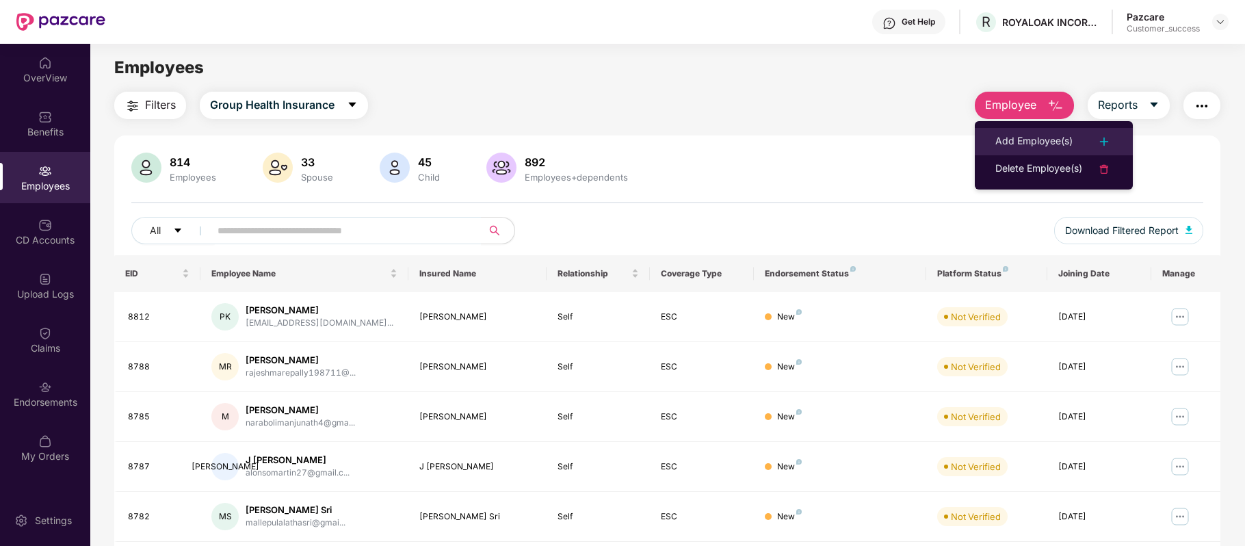
click at [1047, 140] on div "Add Employee(s)" at bounding box center [1034, 141] width 77 height 16
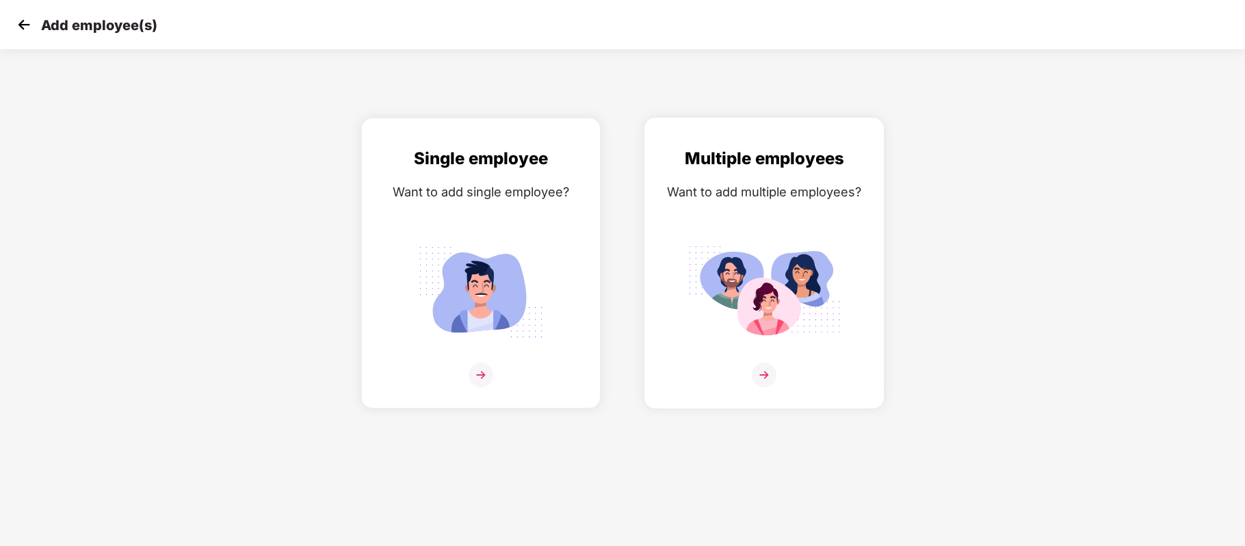
click at [759, 372] on img at bounding box center [764, 375] width 25 height 25
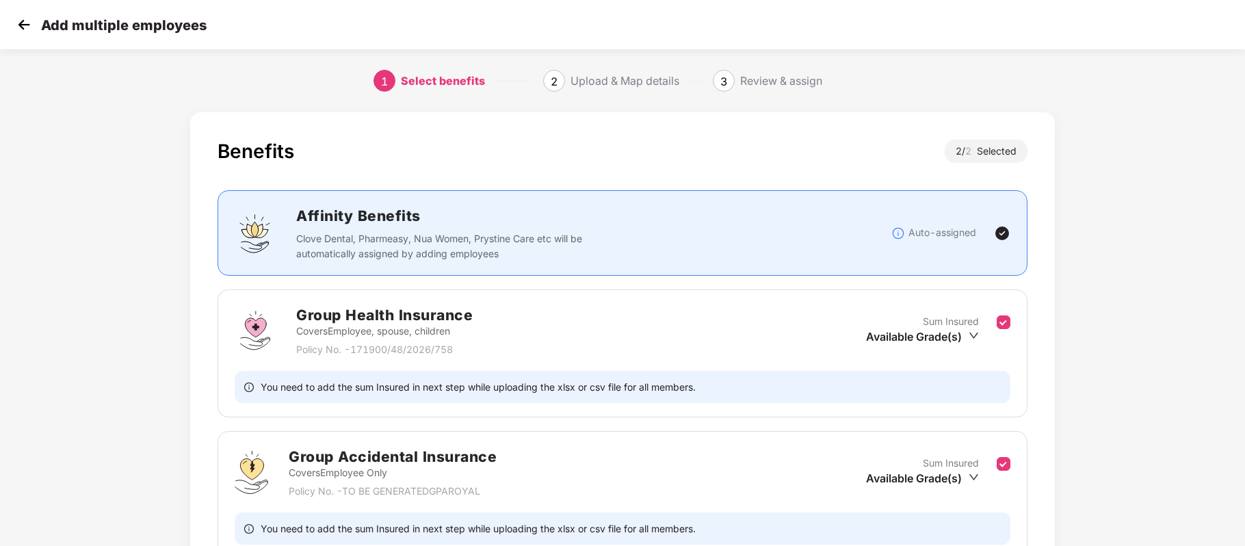
scroll to position [133, 0]
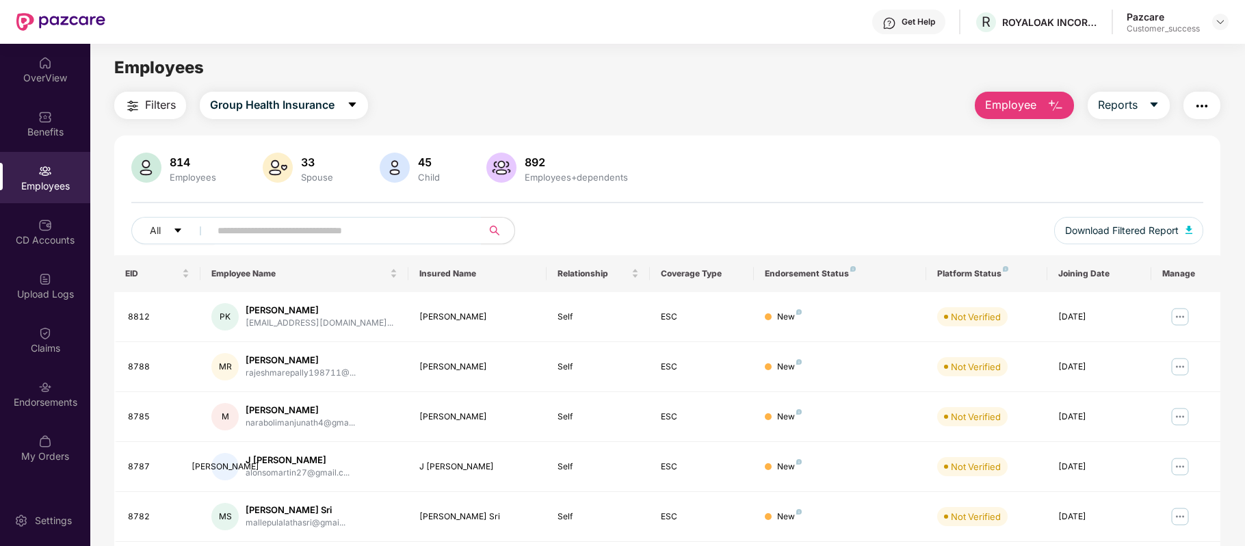
click at [1032, 104] on span "Employee" at bounding box center [1010, 104] width 51 height 17
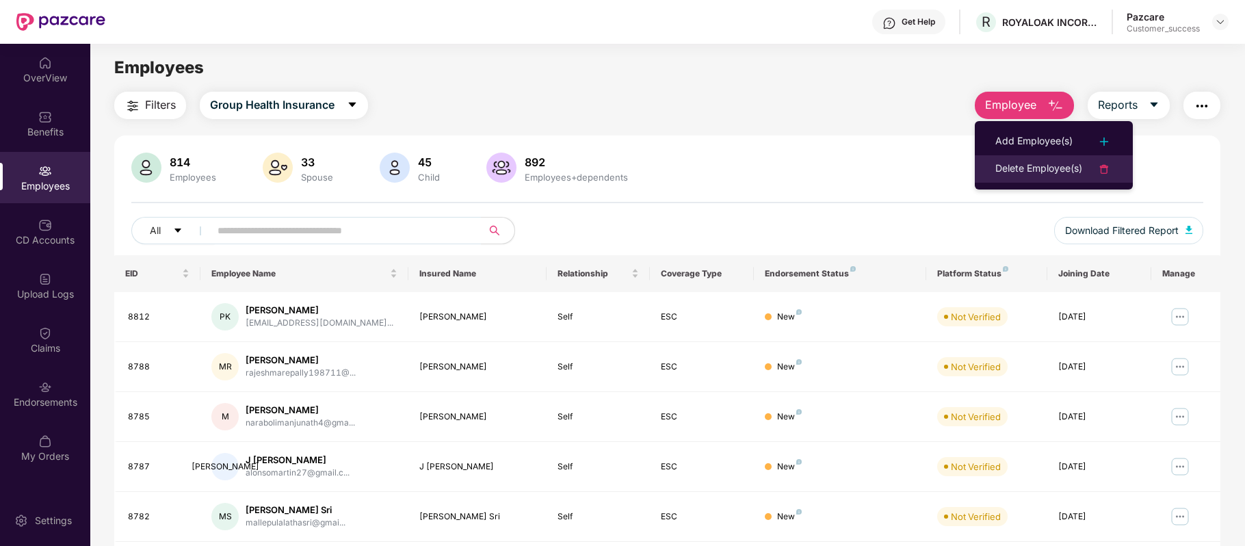
click at [1006, 164] on div "Delete Employee(s)" at bounding box center [1039, 169] width 87 height 16
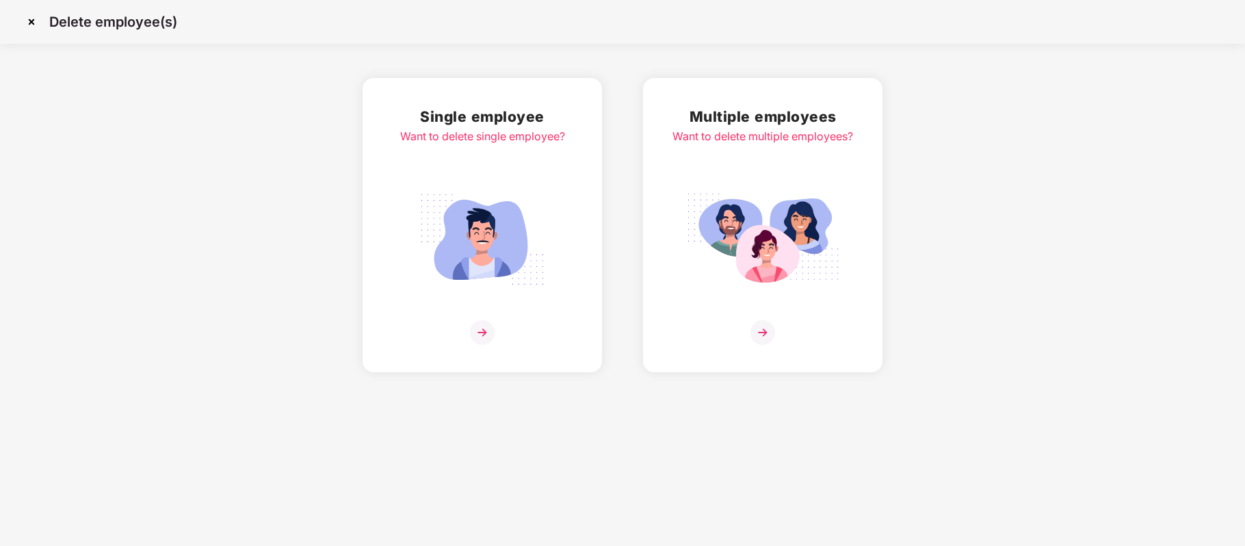
click at [759, 332] on img at bounding box center [763, 332] width 25 height 25
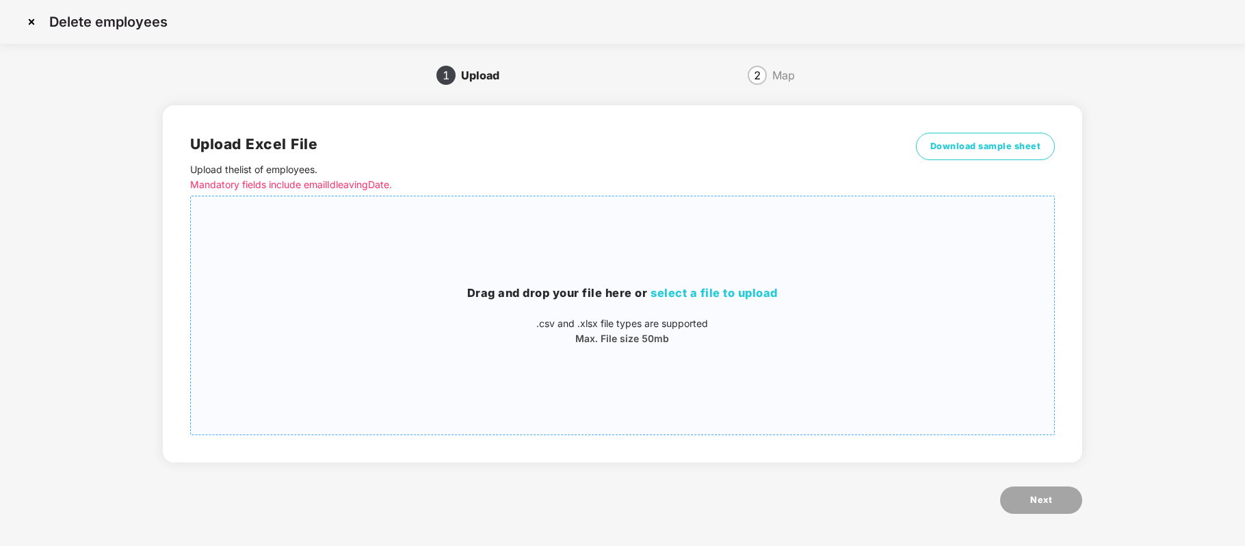
click at [705, 290] on span "select a file to upload" at bounding box center [714, 293] width 127 height 14
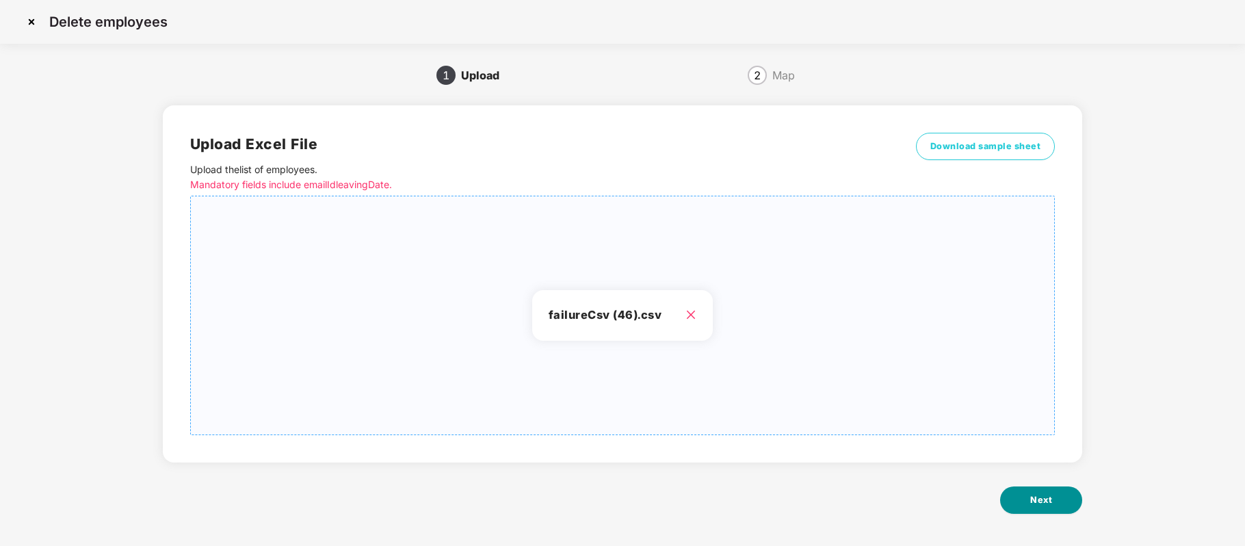
click at [1074, 502] on button "Next" at bounding box center [1041, 500] width 82 height 27
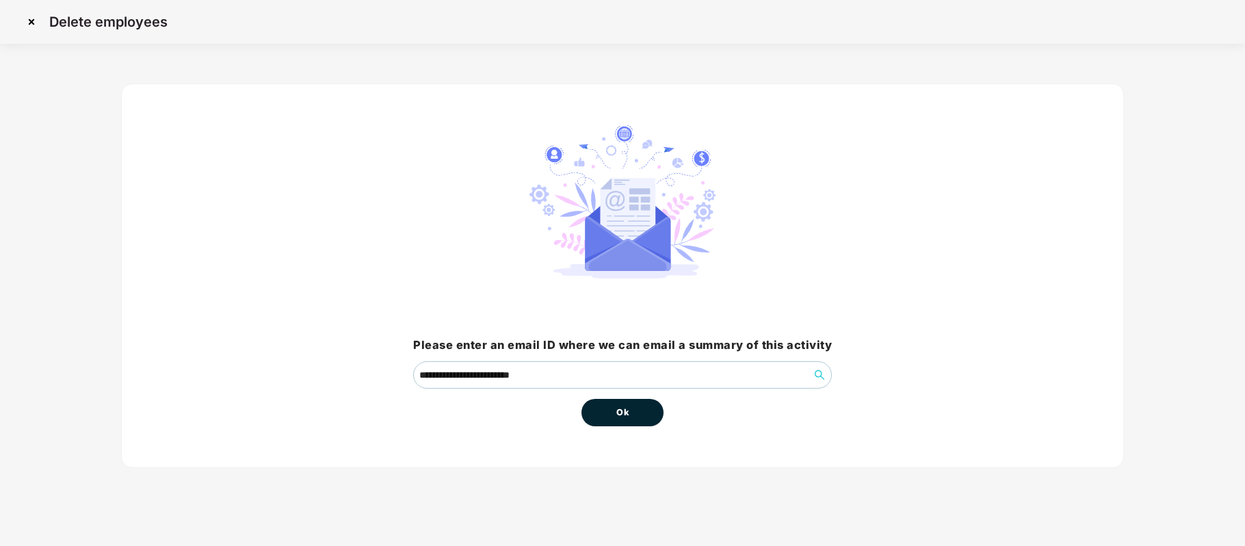
click at [624, 403] on button "Ok" at bounding box center [623, 412] width 82 height 27
click at [624, 415] on span "Ok" at bounding box center [623, 413] width 12 height 14
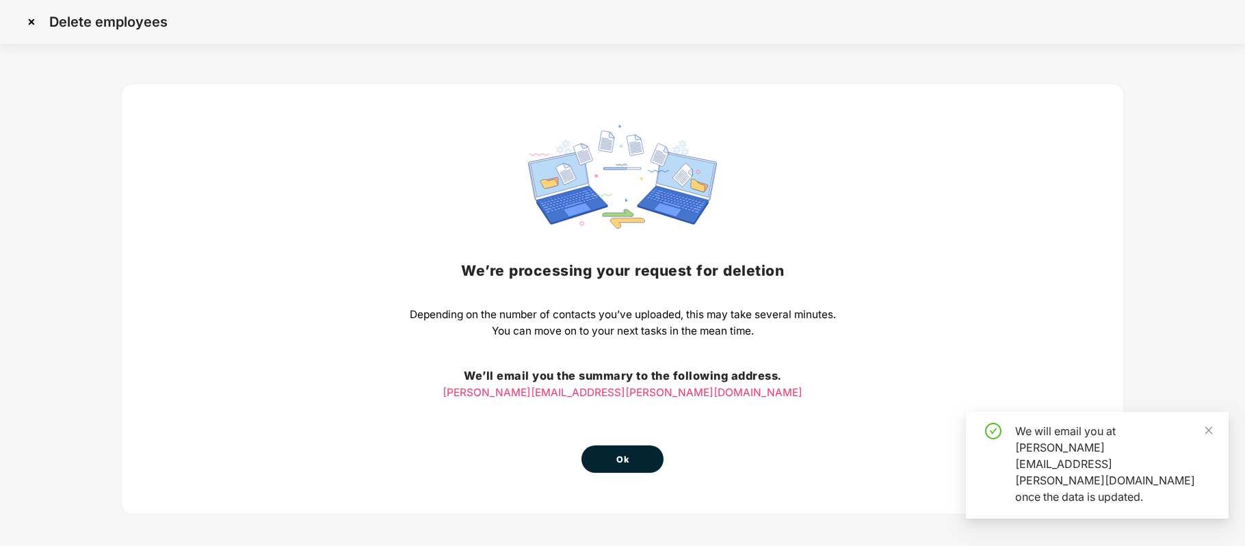
click at [627, 461] on span "Ok" at bounding box center [623, 460] width 12 height 14
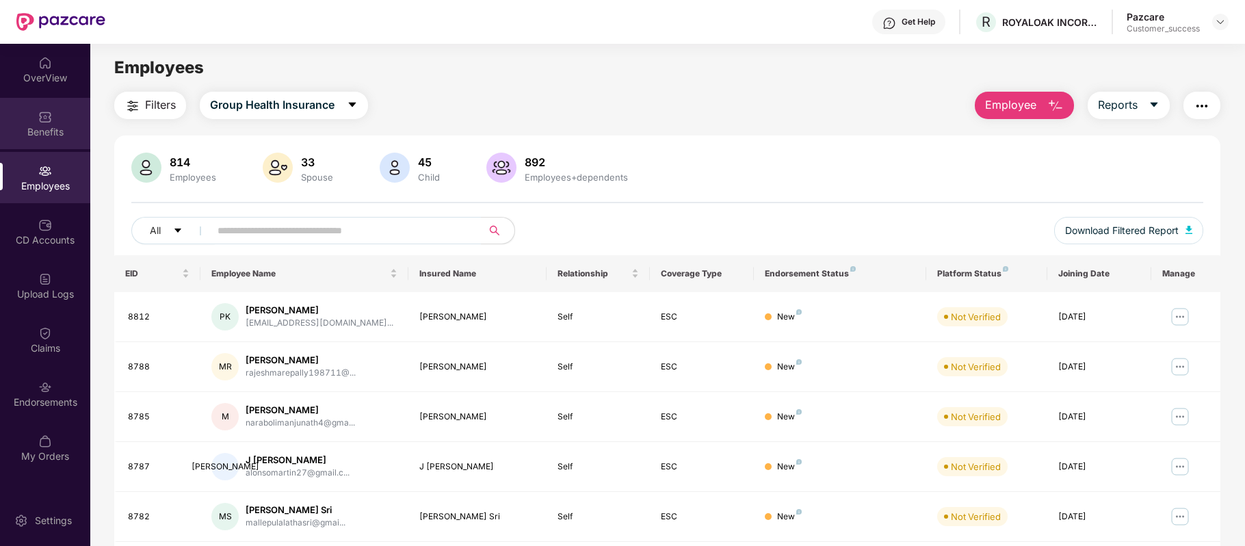
click at [34, 125] on div "Benefits" at bounding box center [45, 132] width 90 height 14
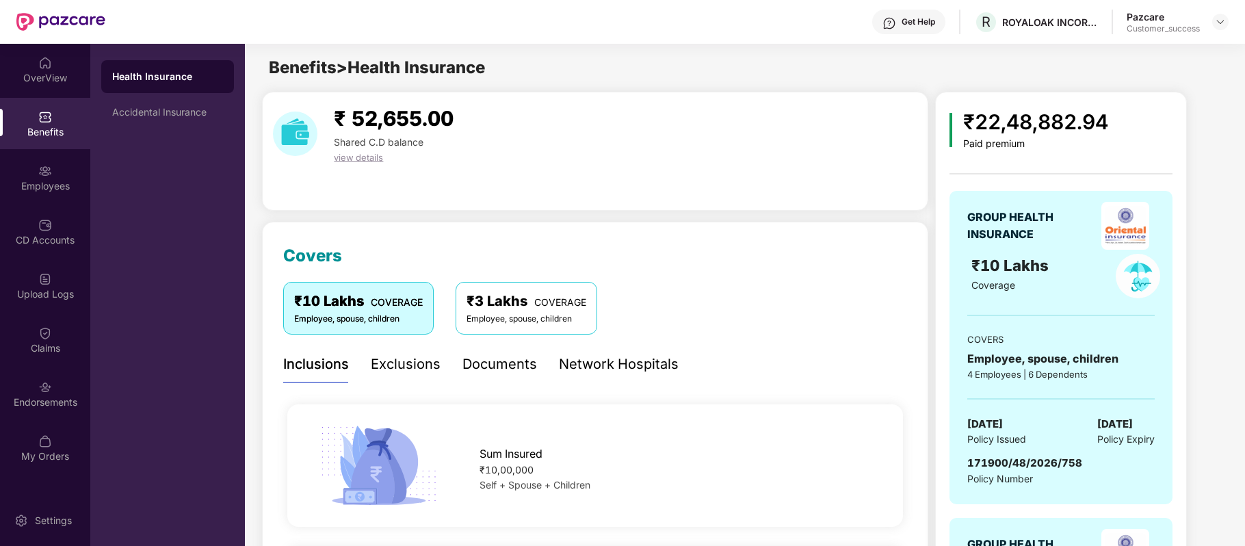
click at [625, 364] on div "Network Hospitals" at bounding box center [619, 364] width 120 height 21
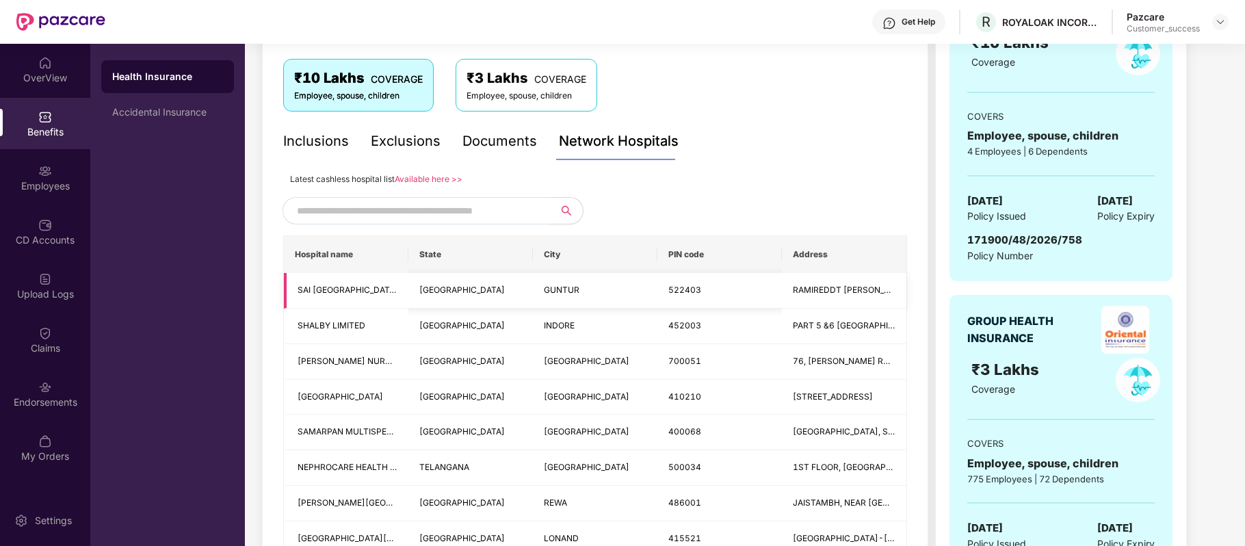
scroll to position [234, 0]
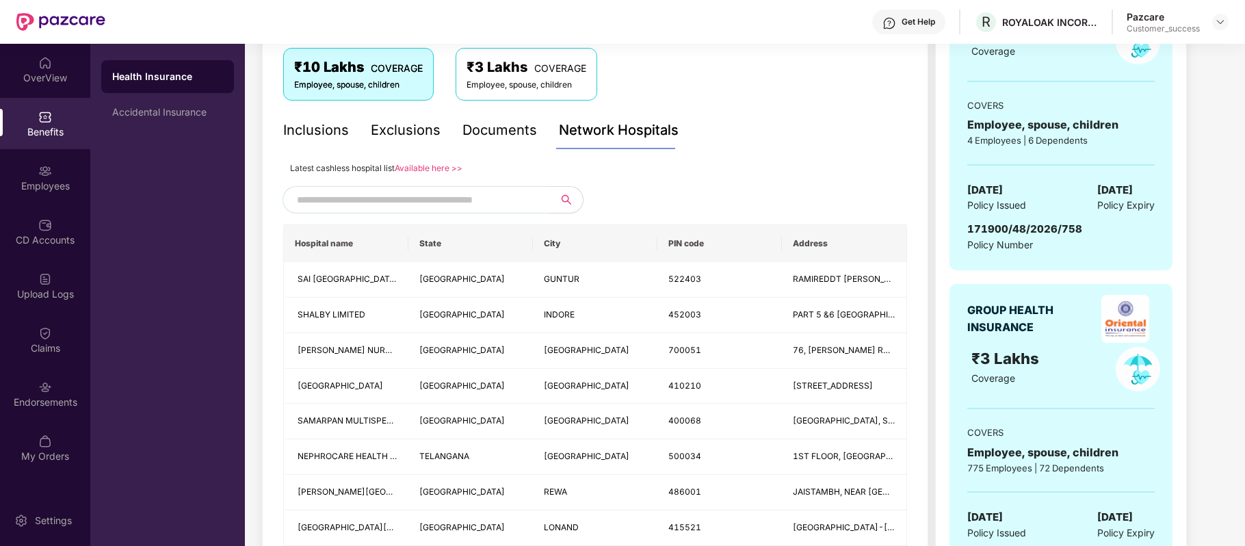
click at [443, 170] on link "Available here >>" at bounding box center [429, 168] width 68 height 10
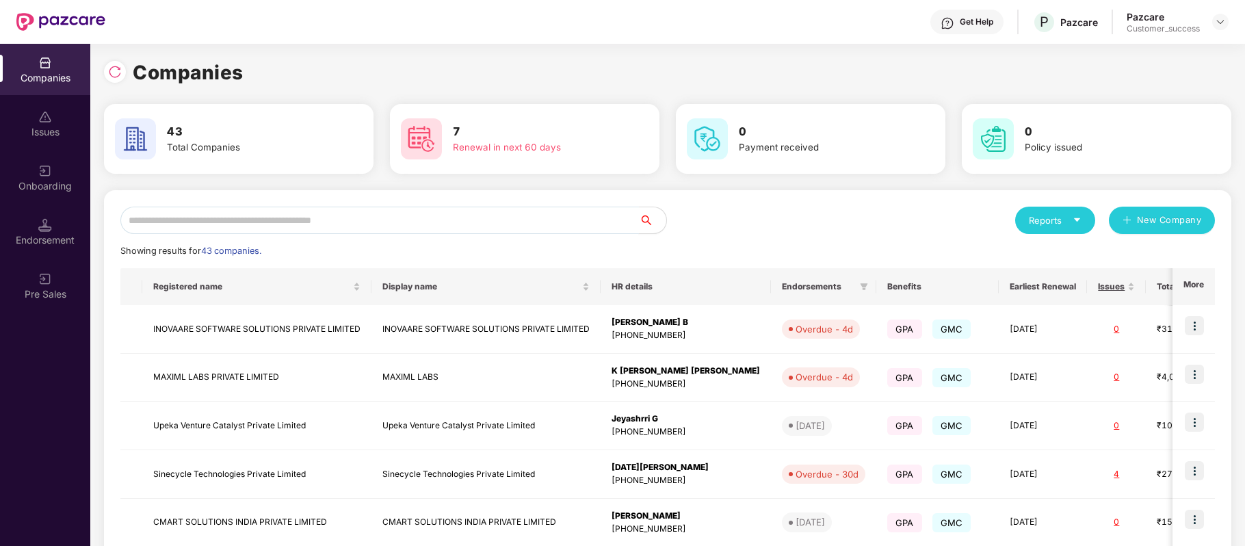
click at [301, 222] on input "text" at bounding box center [379, 220] width 519 height 27
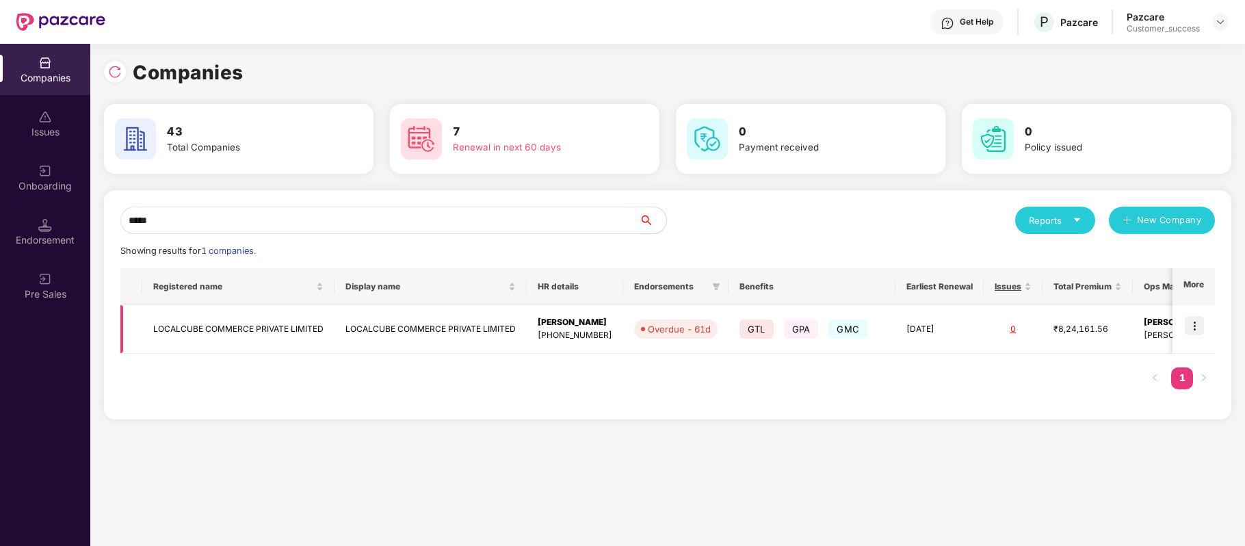
type input "*****"
click at [1192, 323] on img at bounding box center [1194, 325] width 19 height 19
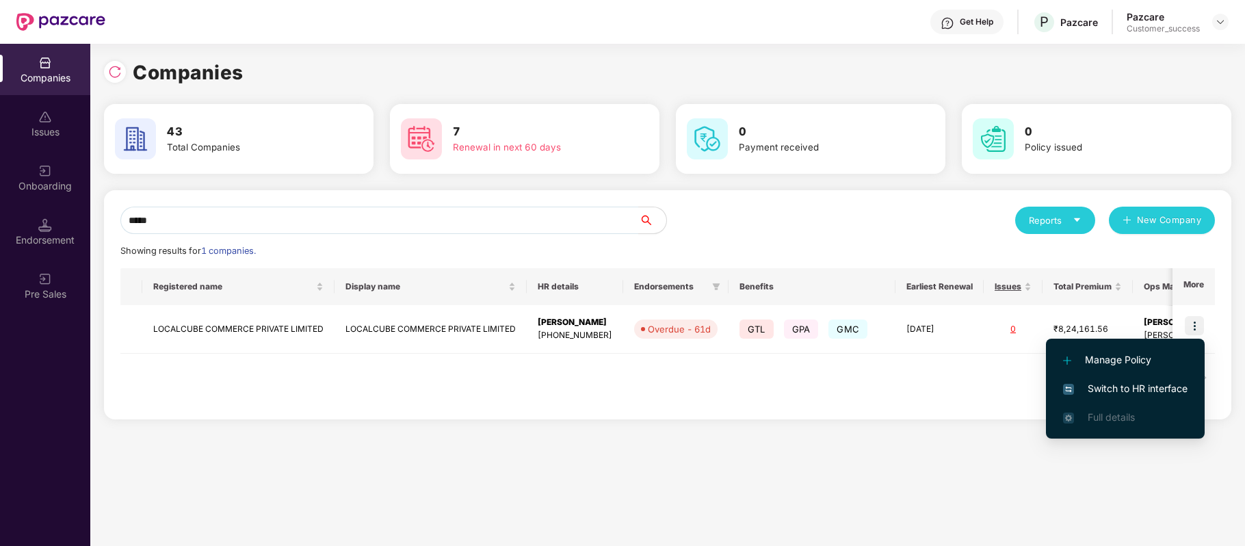
click at [1169, 382] on span "Switch to HR interface" at bounding box center [1125, 388] width 125 height 15
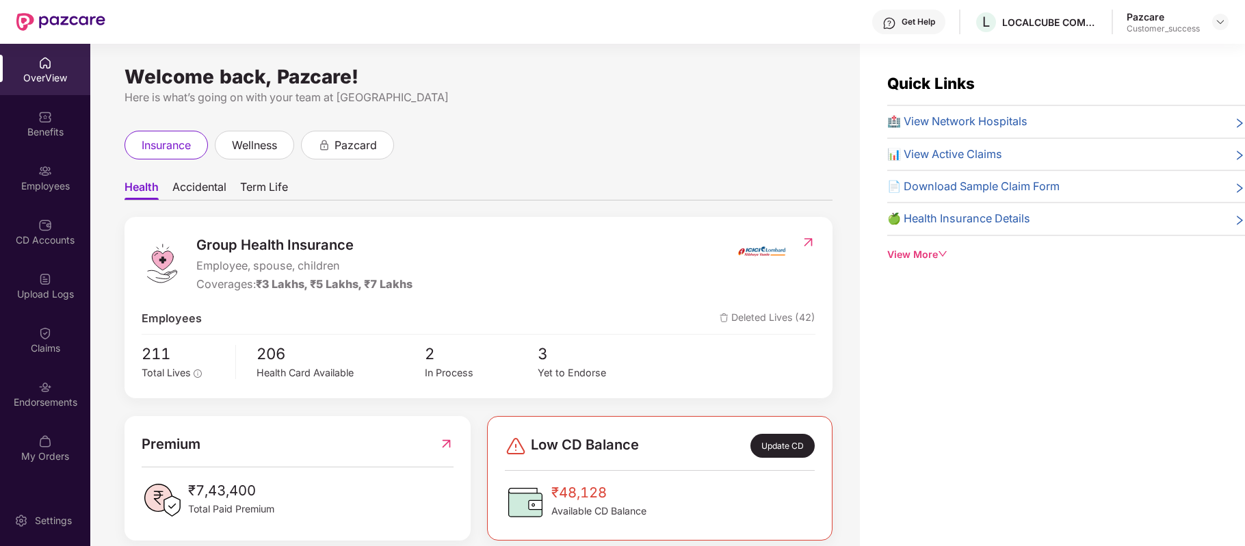
click at [55, 118] on div "Benefits" at bounding box center [45, 123] width 90 height 51
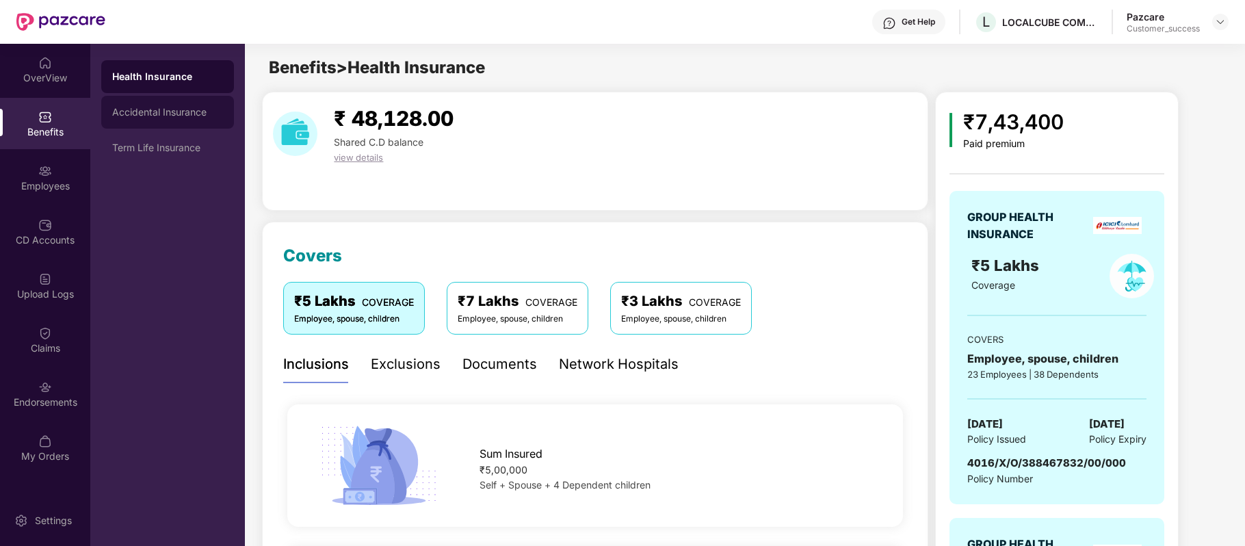
click at [170, 120] on div "Accidental Insurance" at bounding box center [167, 112] width 133 height 33
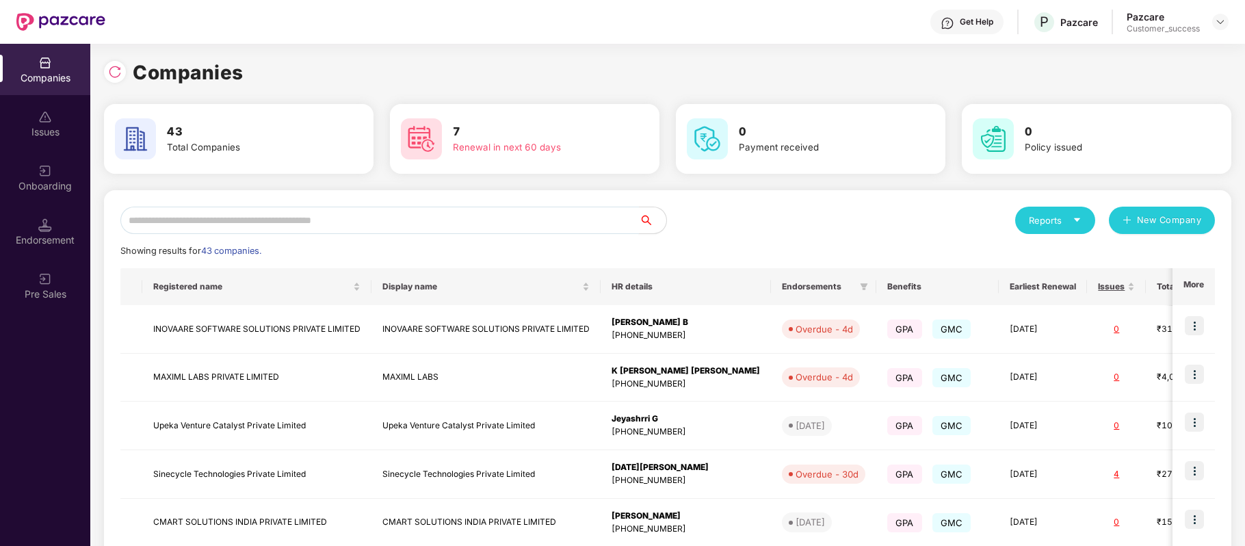
click at [326, 220] on input "text" at bounding box center [379, 220] width 519 height 27
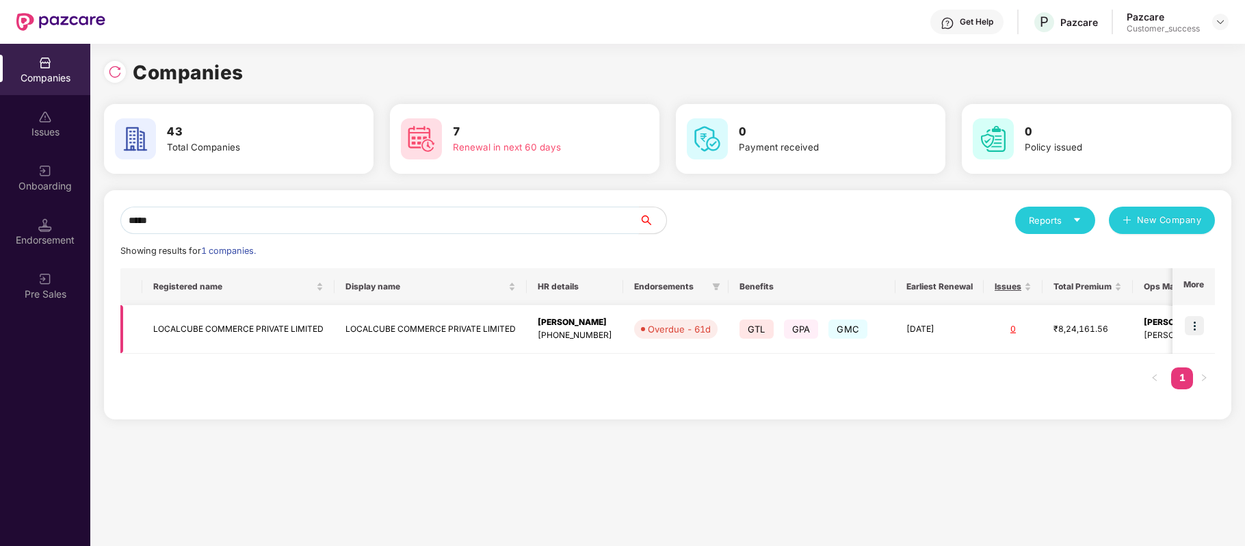
type input "*****"
click at [296, 324] on td "LOCALCUBE COMMERCE PRIVATE LIMITED" at bounding box center [238, 329] width 192 height 49
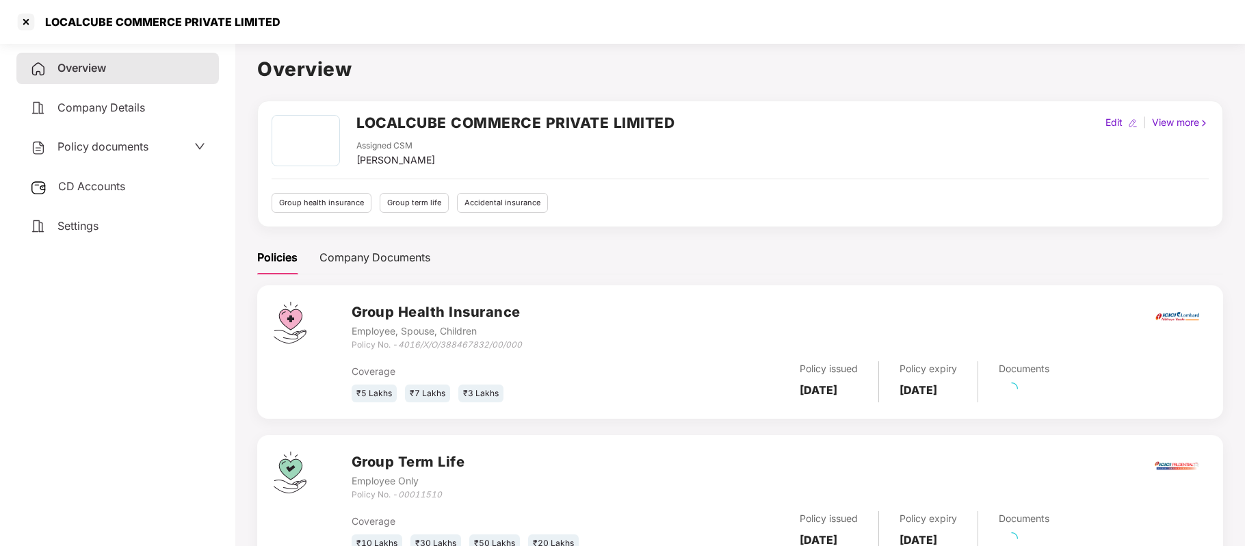
click at [116, 146] on span "Policy documents" at bounding box center [102, 147] width 91 height 14
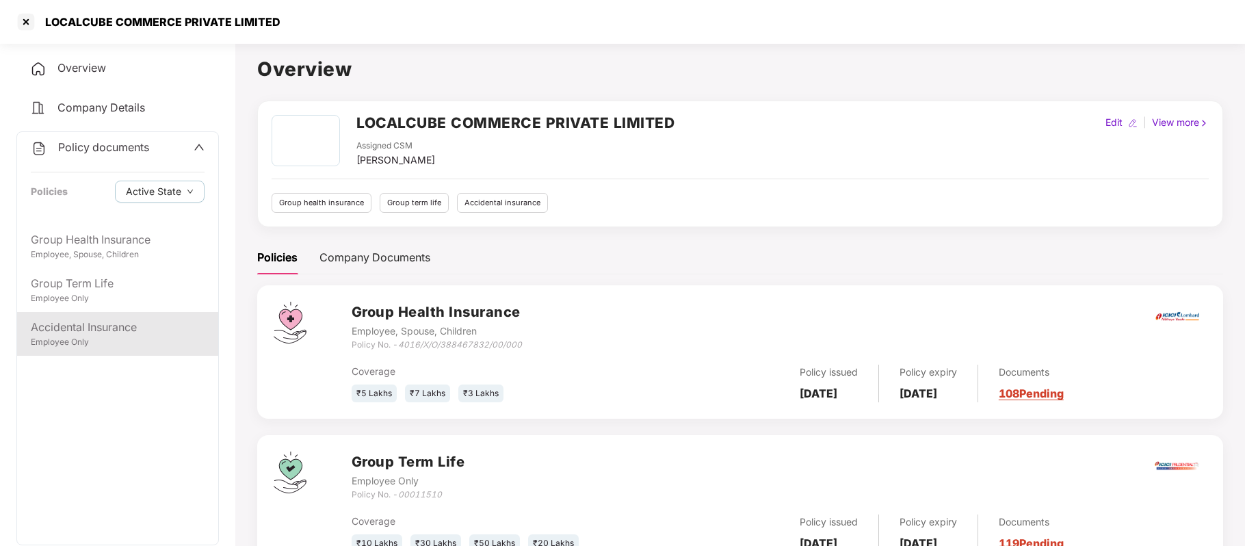
click at [99, 328] on div "Accidental Insurance" at bounding box center [118, 327] width 174 height 17
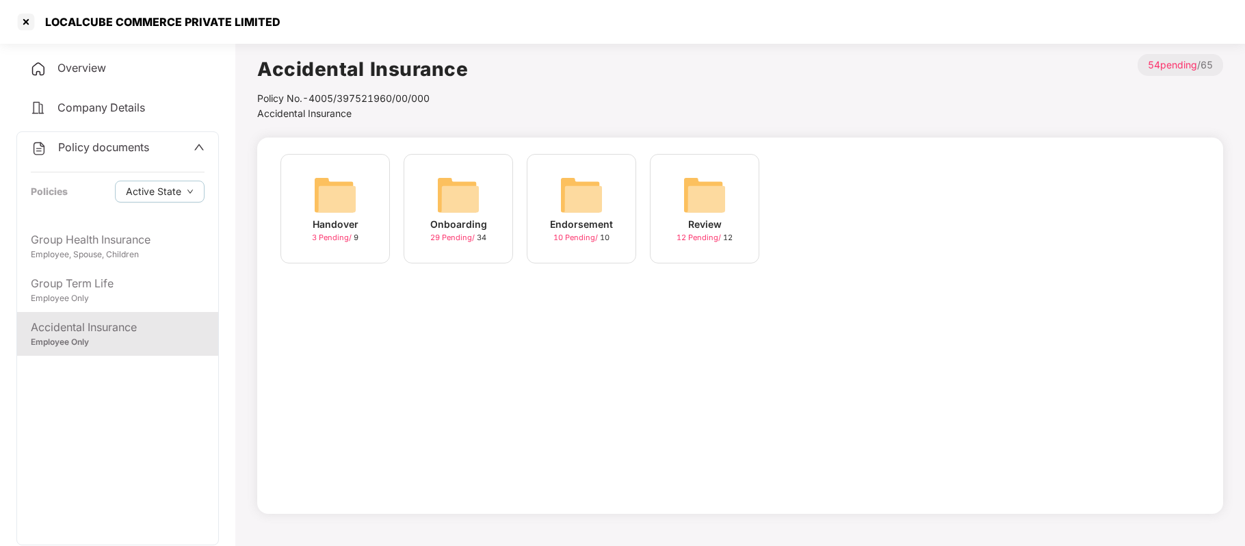
click at [469, 209] on img at bounding box center [459, 195] width 44 height 44
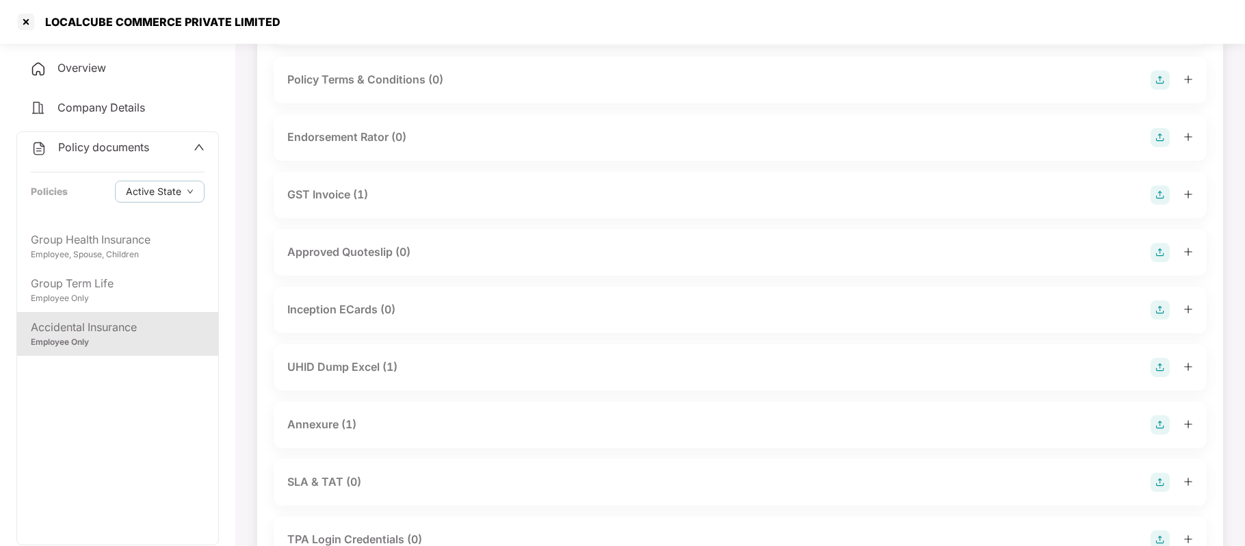
scroll to position [531, 0]
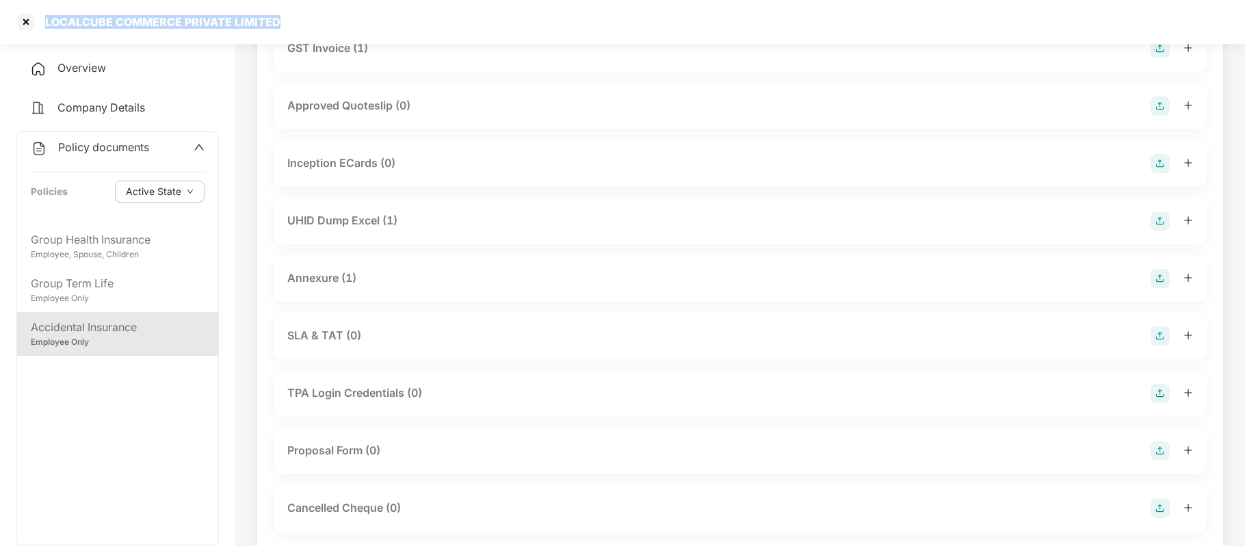
drag, startPoint x: 315, startPoint y: 26, endPoint x: 44, endPoint y: 14, distance: 271.9
click at [44, 14] on div "LOCALCUBE COMMERCE PRIVATE LIMITED" at bounding box center [622, 22] width 1245 height 44
copy div "LOCALCUBE COMMERCE PRIVATE LIMITED"
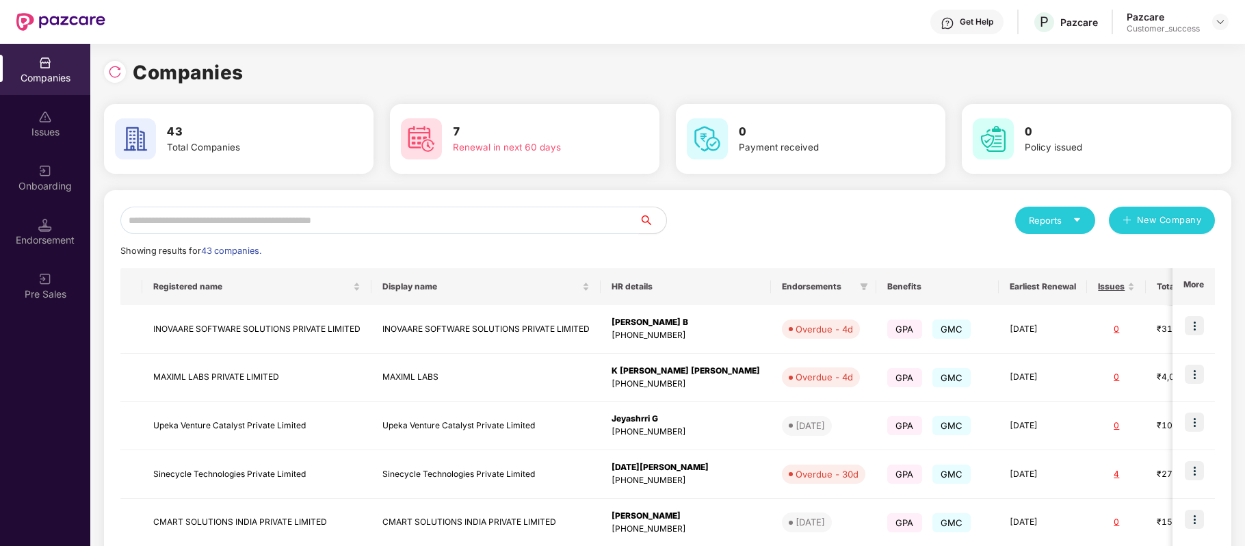
click at [302, 207] on input "text" at bounding box center [379, 220] width 519 height 27
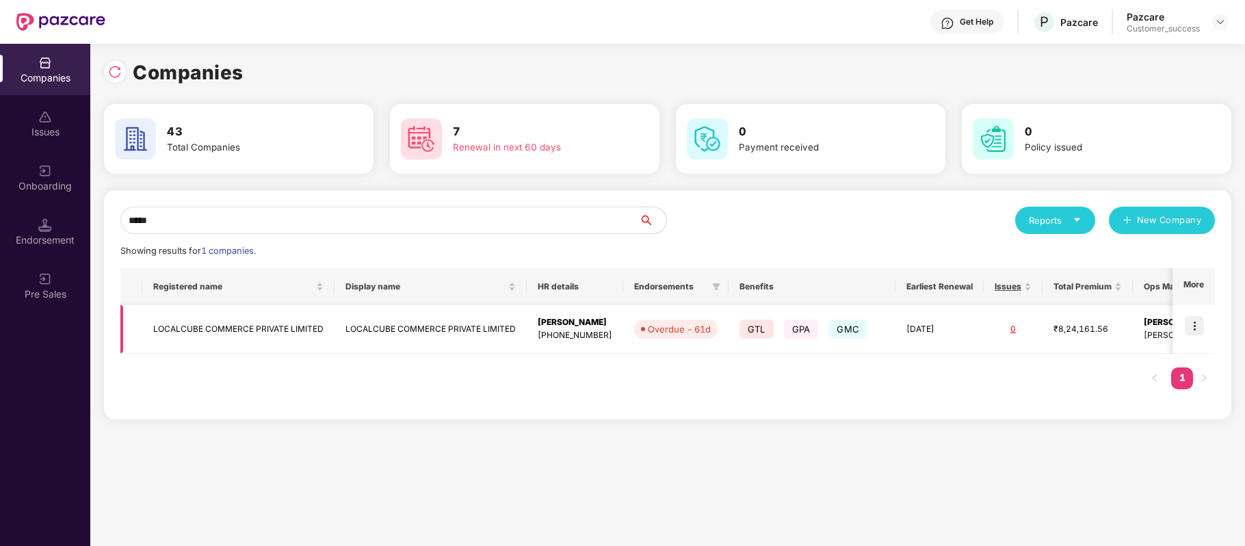
type input "*****"
click at [1197, 324] on img at bounding box center [1194, 325] width 19 height 19
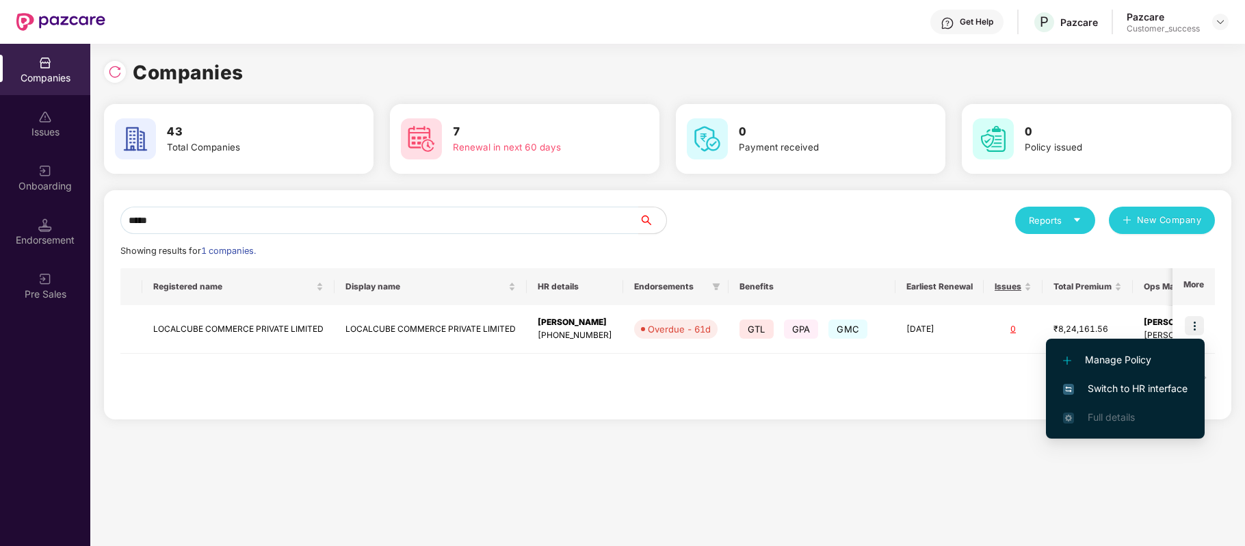
click at [1156, 395] on span "Switch to HR interface" at bounding box center [1125, 388] width 125 height 15
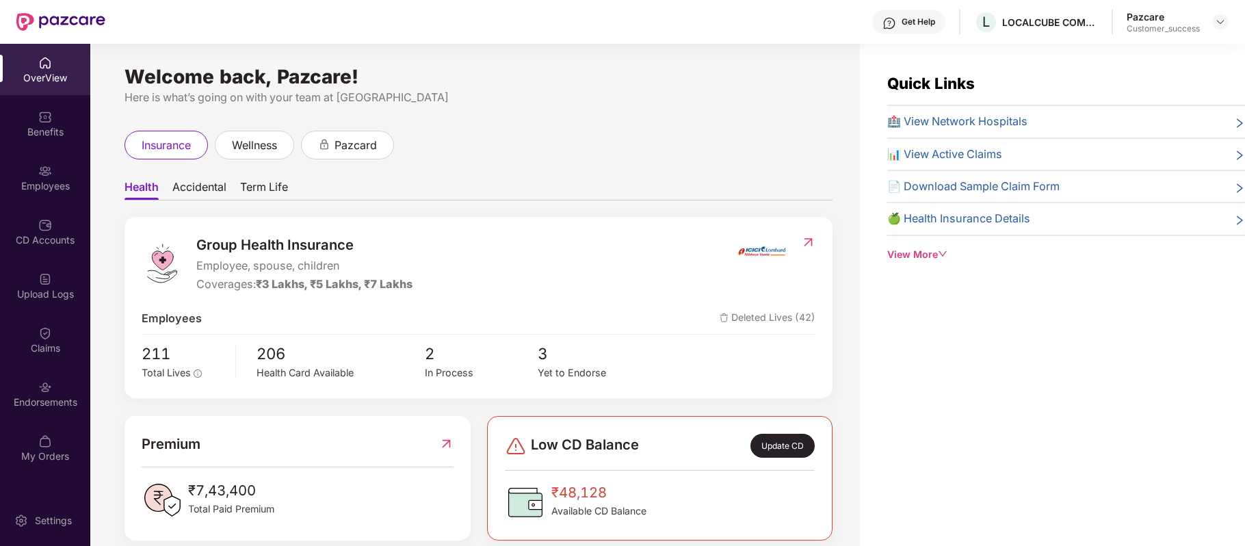
click at [53, 179] on div "Employees" at bounding box center [45, 186] width 90 height 14
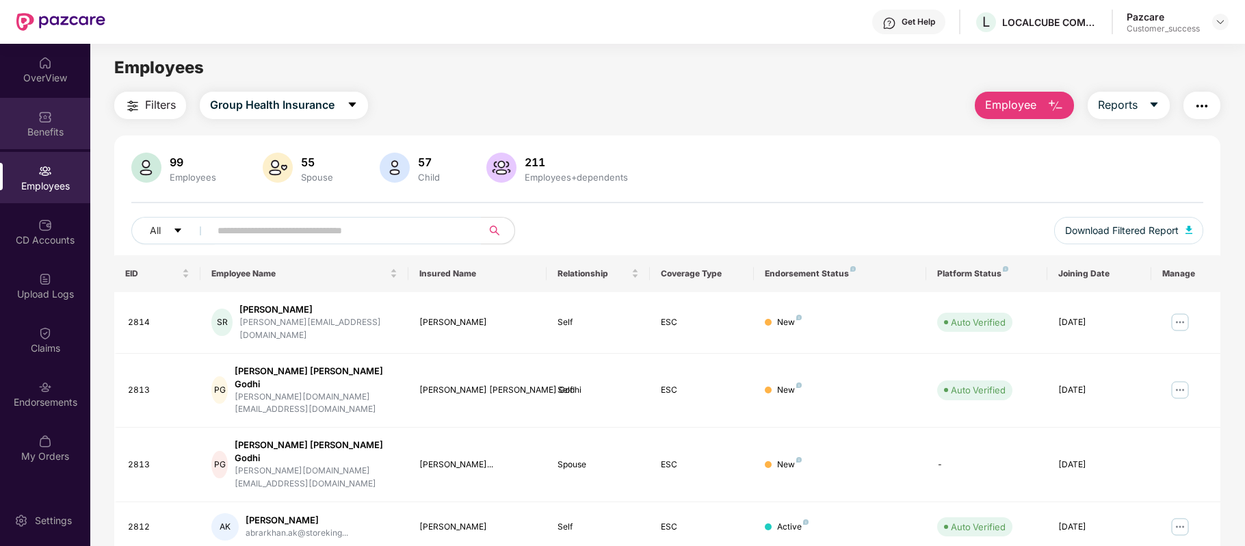
click at [59, 126] on div "Benefits" at bounding box center [45, 132] width 90 height 14
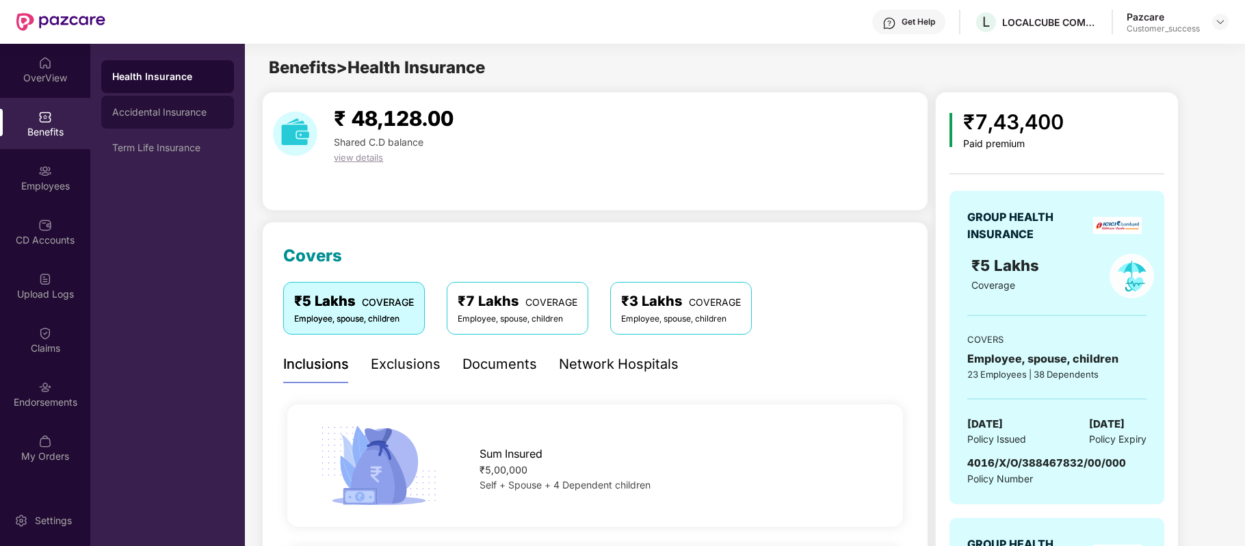
click at [148, 109] on div "Accidental Insurance" at bounding box center [167, 112] width 111 height 11
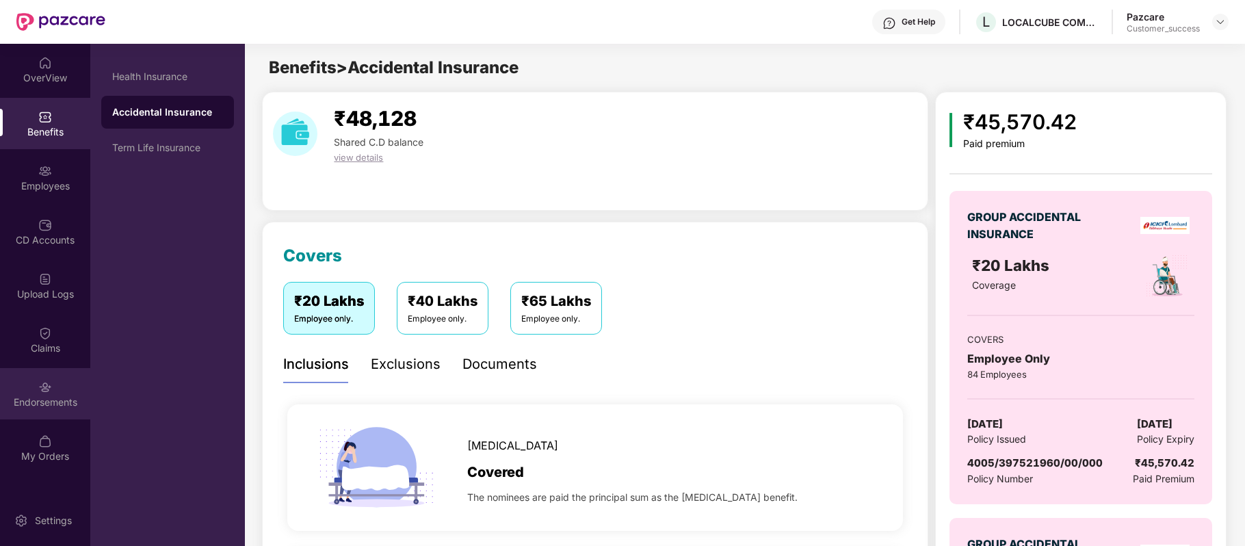
click at [60, 400] on div "Endorsements" at bounding box center [45, 402] width 90 height 14
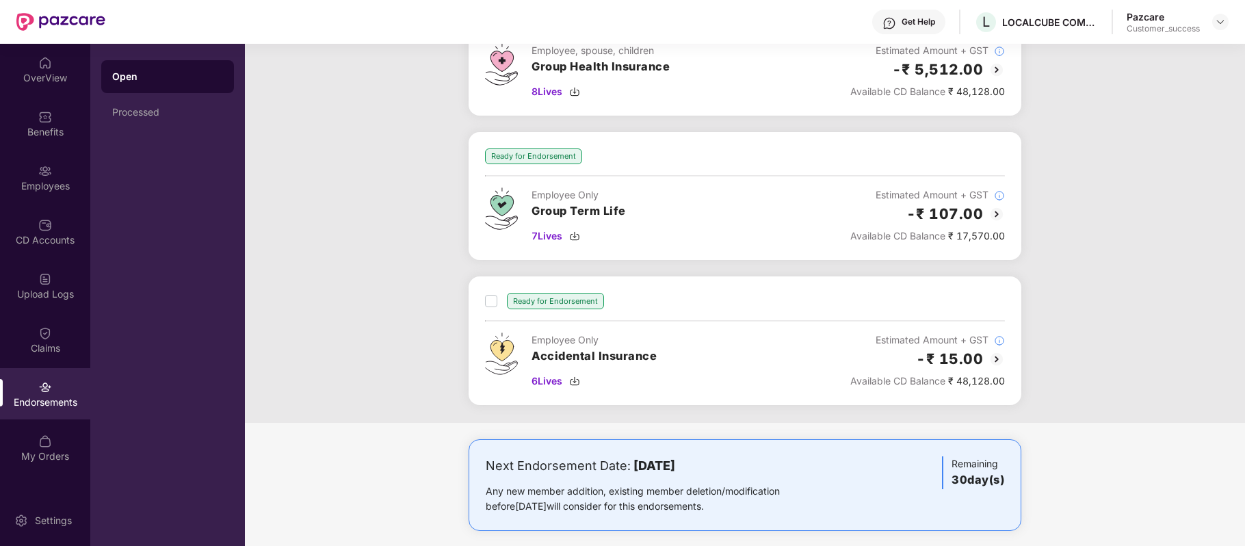
scroll to position [413, 0]
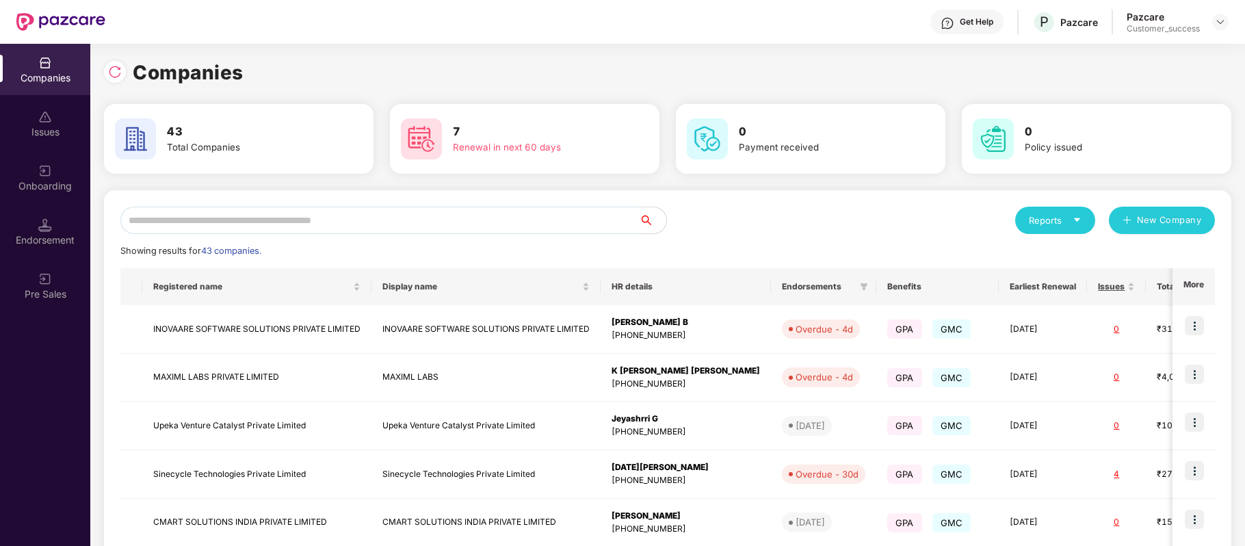
click at [346, 212] on input "text" at bounding box center [379, 220] width 519 height 27
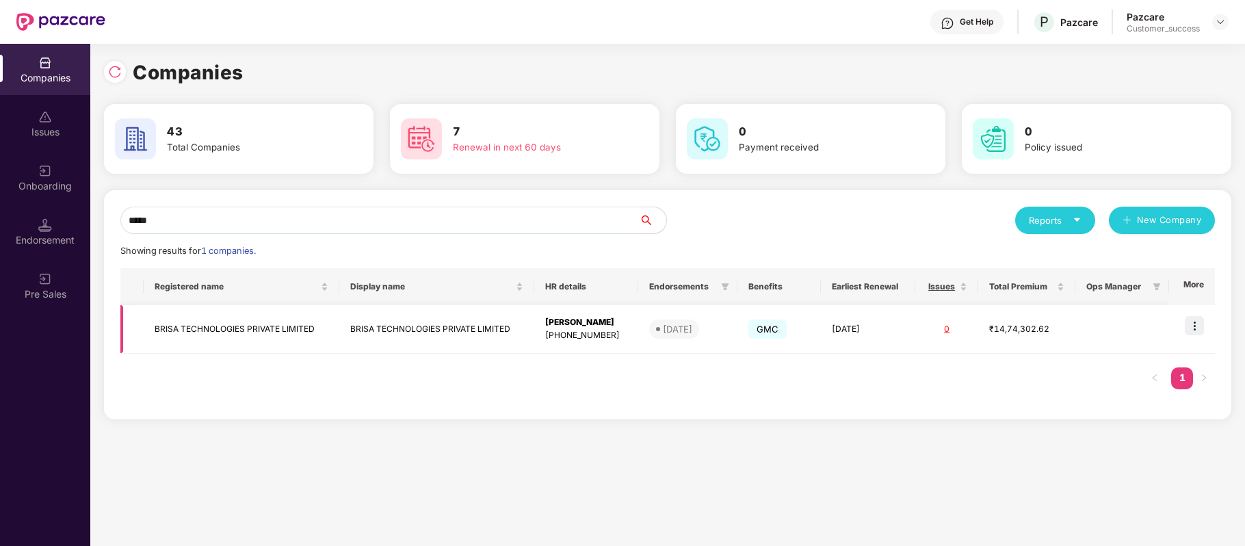
type input "*****"
click at [1197, 321] on img at bounding box center [1194, 325] width 19 height 19
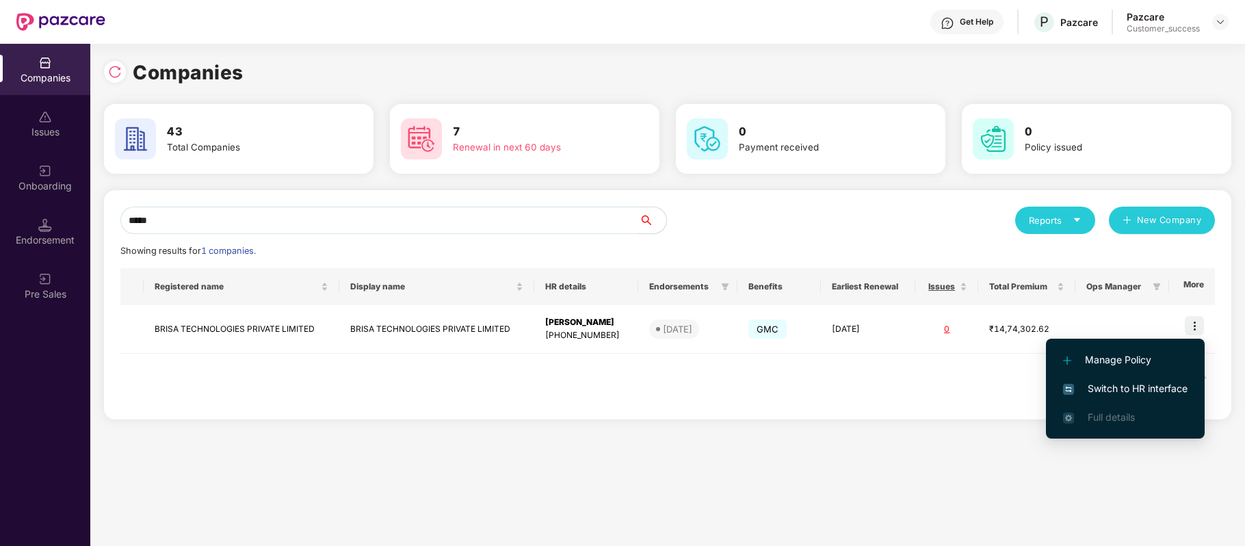
click at [1150, 386] on span "Switch to HR interface" at bounding box center [1125, 388] width 125 height 15
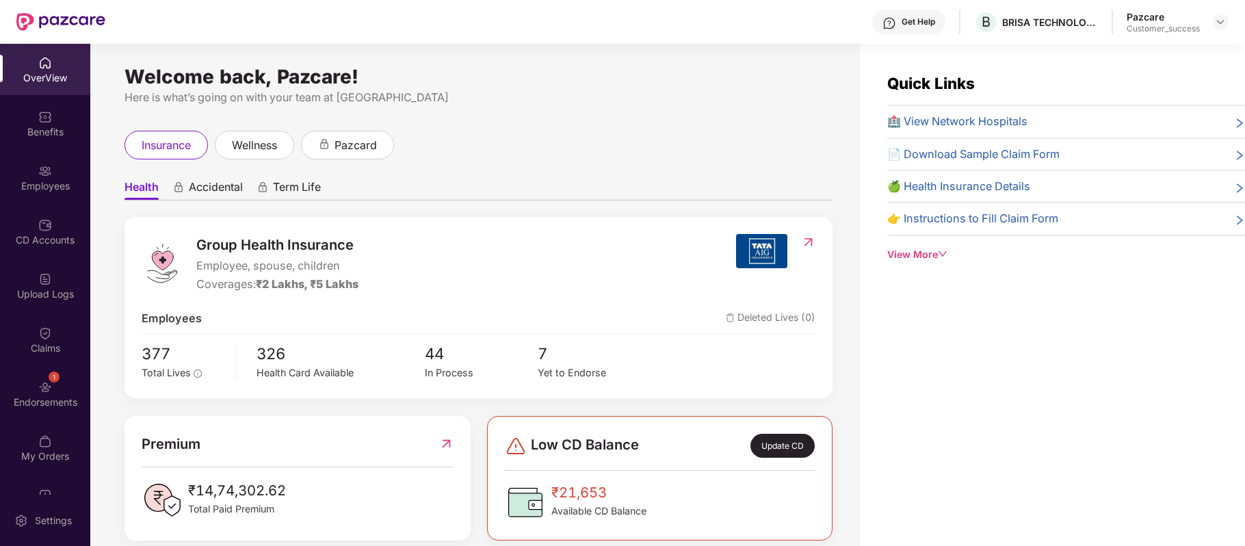
click at [49, 230] on img at bounding box center [45, 225] width 14 height 14
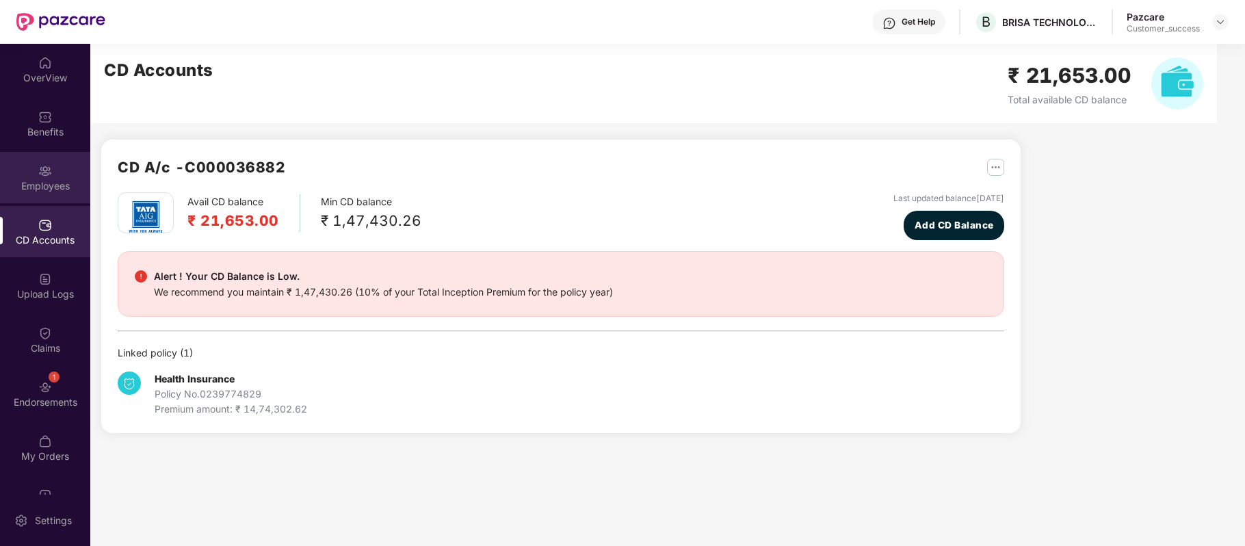
click at [44, 173] on img at bounding box center [45, 171] width 14 height 14
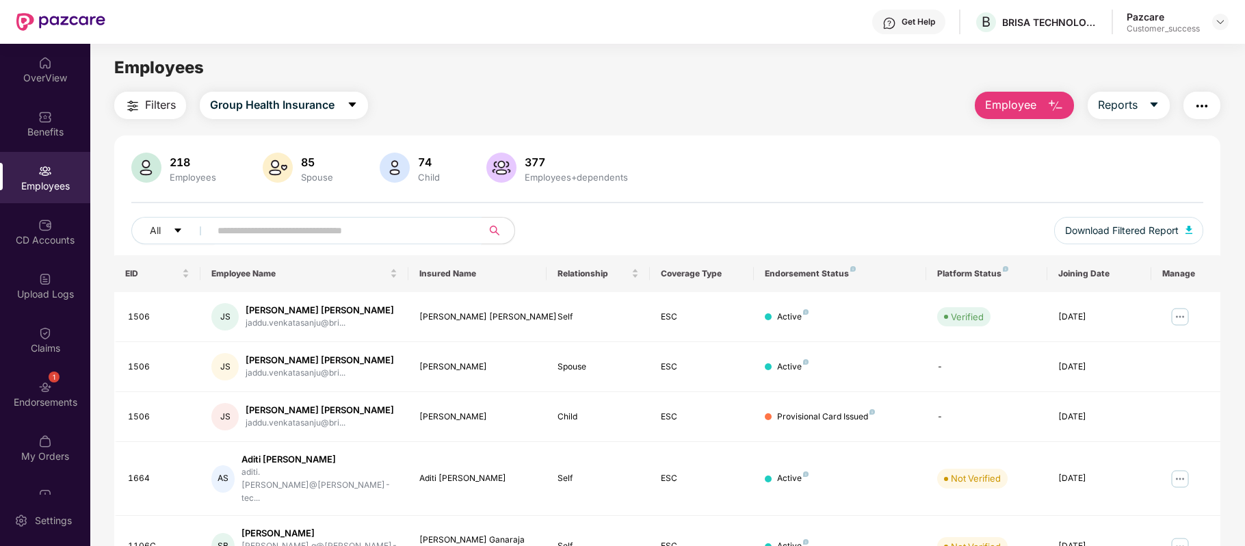
click at [270, 224] on input "text" at bounding box center [341, 230] width 246 height 21
paste input "**********"
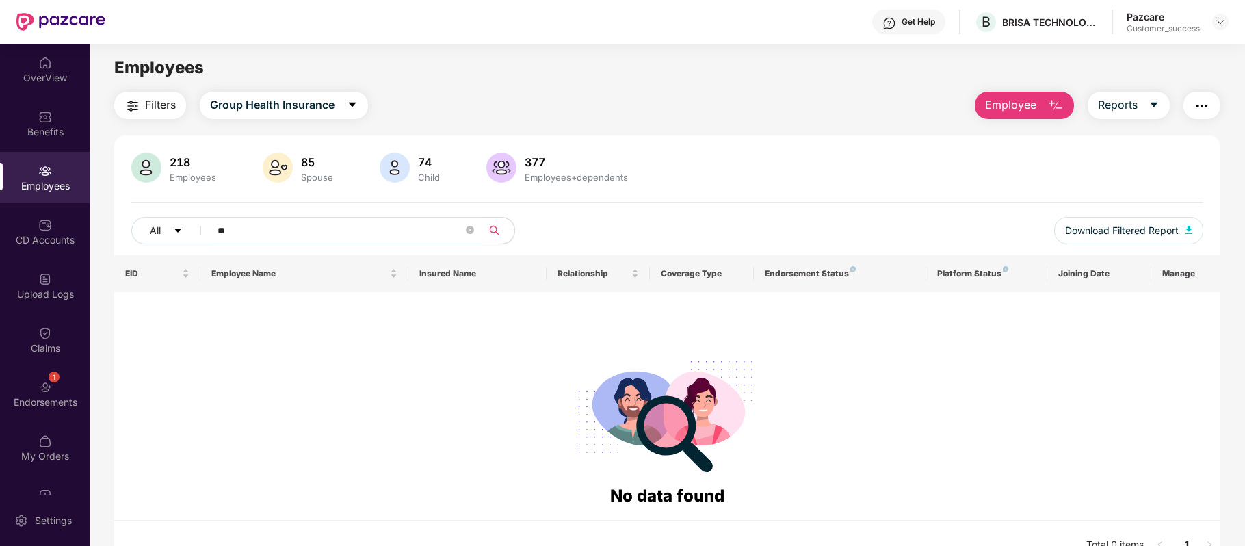
type input "*"
paste input "********"
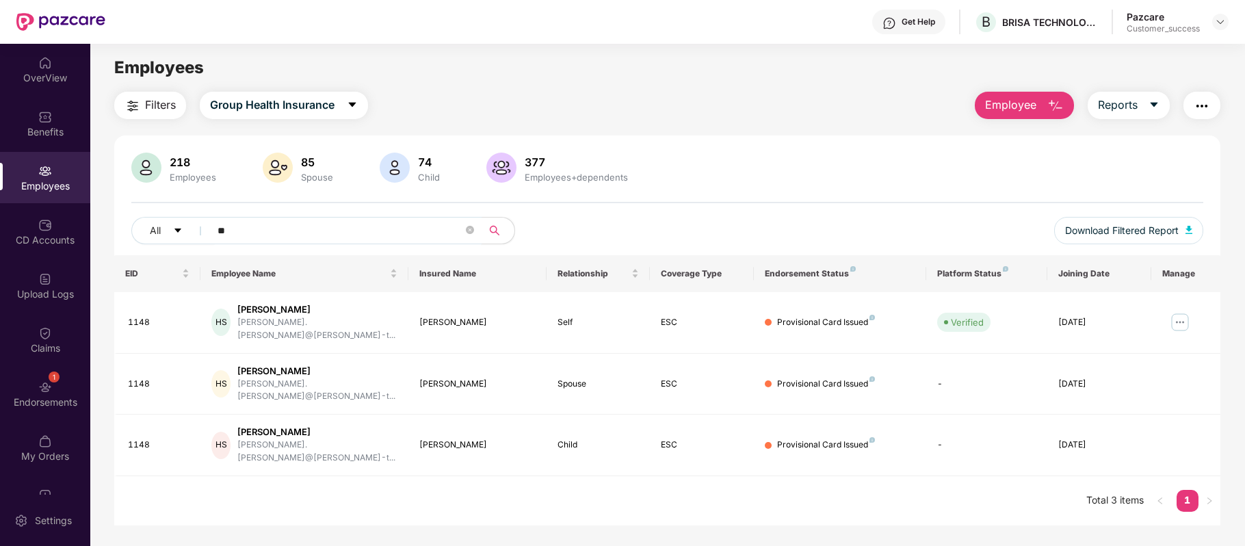
type input "*"
paste input "****"
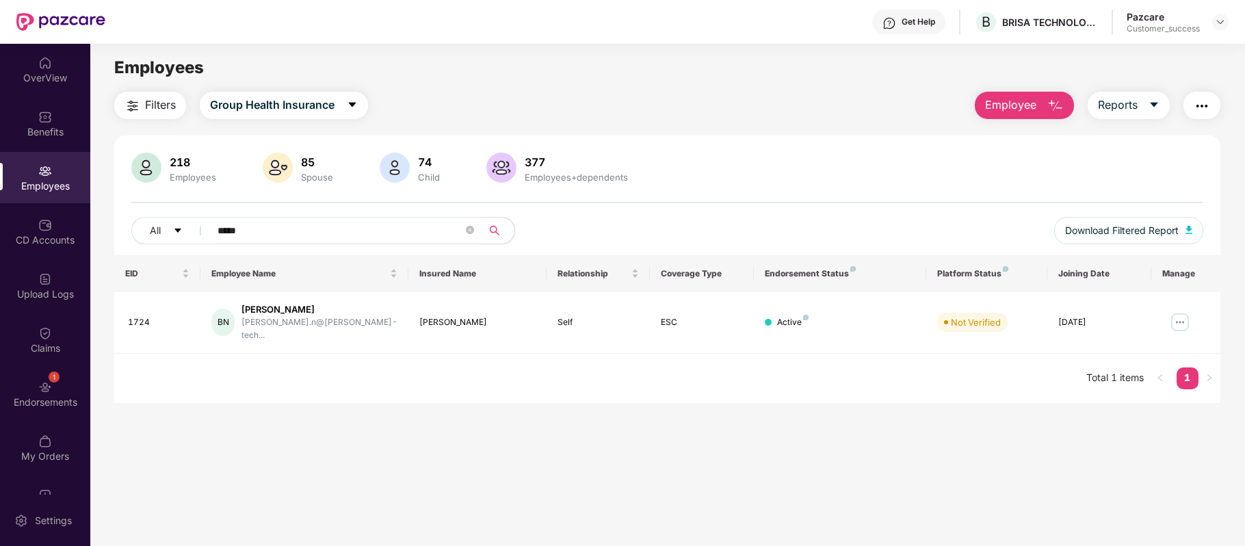
type input "****"
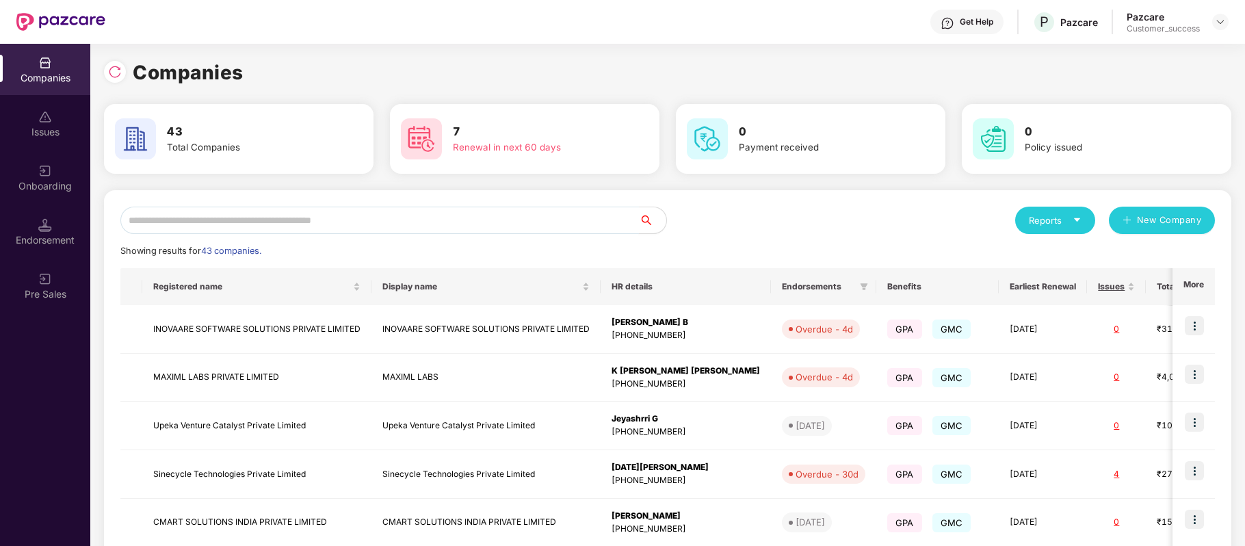
click at [322, 226] on input "text" at bounding box center [379, 220] width 519 height 27
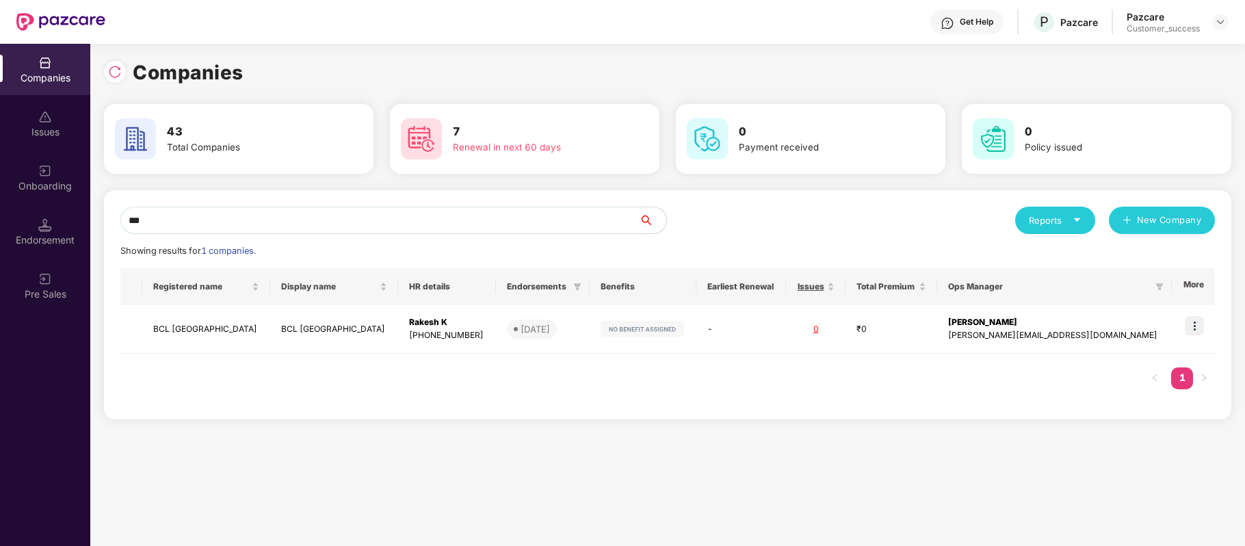
type input "***"
drag, startPoint x: 218, startPoint y: 335, endPoint x: 138, endPoint y: 324, distance: 80.7
click at [138, 324] on tr "BCL INDIA BCL INDIA Rakesh K +918549014251 10 Oct 2025 - 0 ₹0 Niraj Govindprasa…" at bounding box center [667, 329] width 1095 height 49
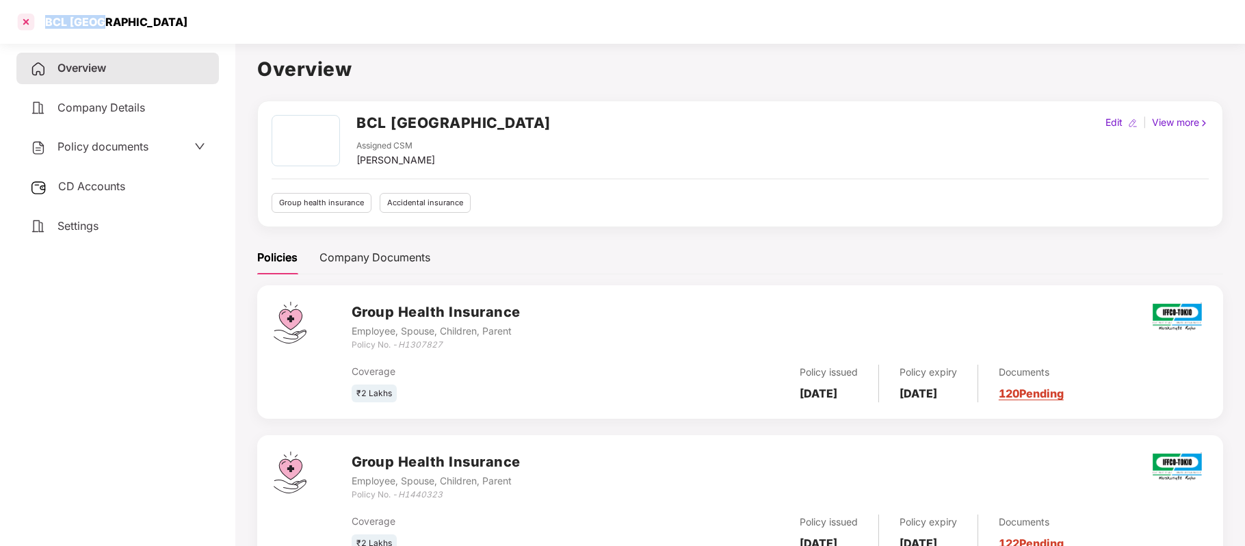
drag, startPoint x: 124, startPoint y: 23, endPoint x: 31, endPoint y: 20, distance: 92.4
click at [31, 20] on div "BCL INDIA" at bounding box center [622, 22] width 1245 height 44
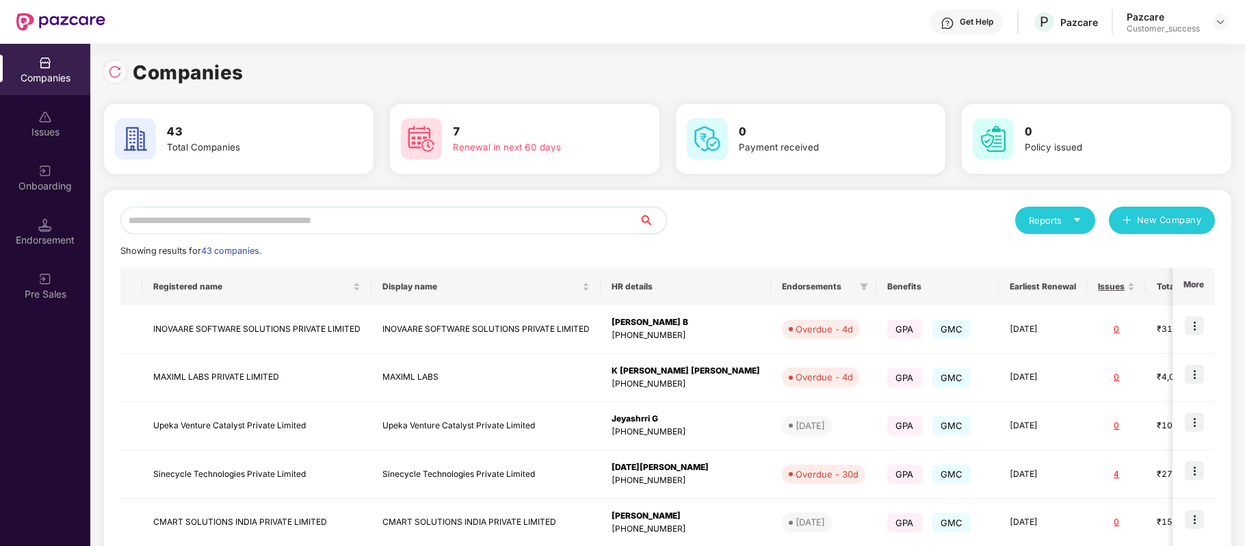
click at [340, 220] on input "text" at bounding box center [379, 220] width 519 height 27
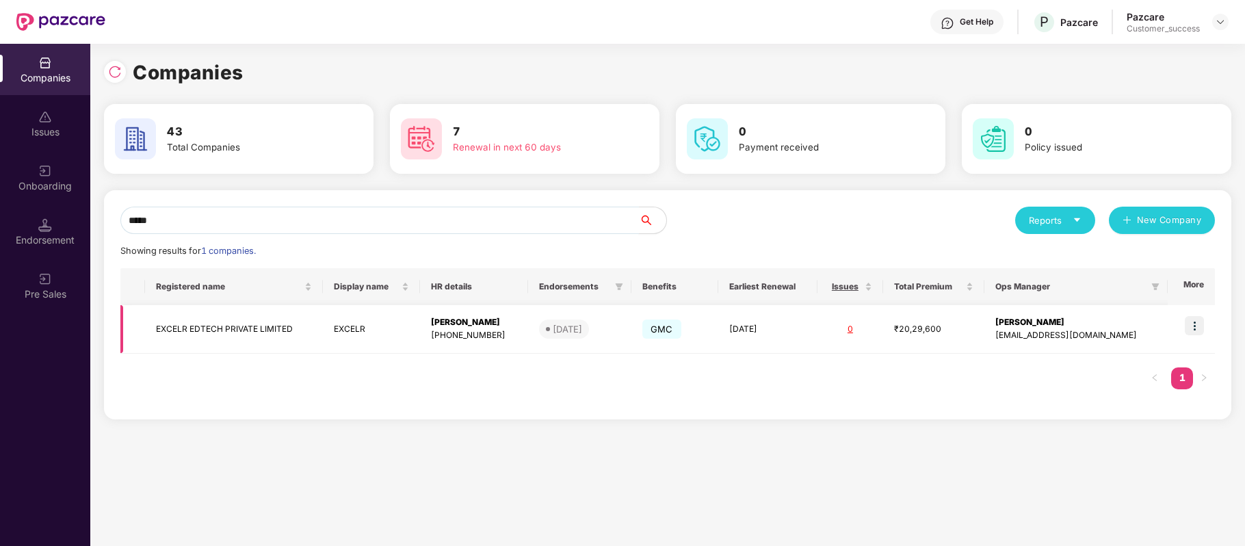
type input "*****"
click at [260, 323] on td "EXCELR EDTECH PRIVATE LIMITED" at bounding box center [234, 329] width 178 height 49
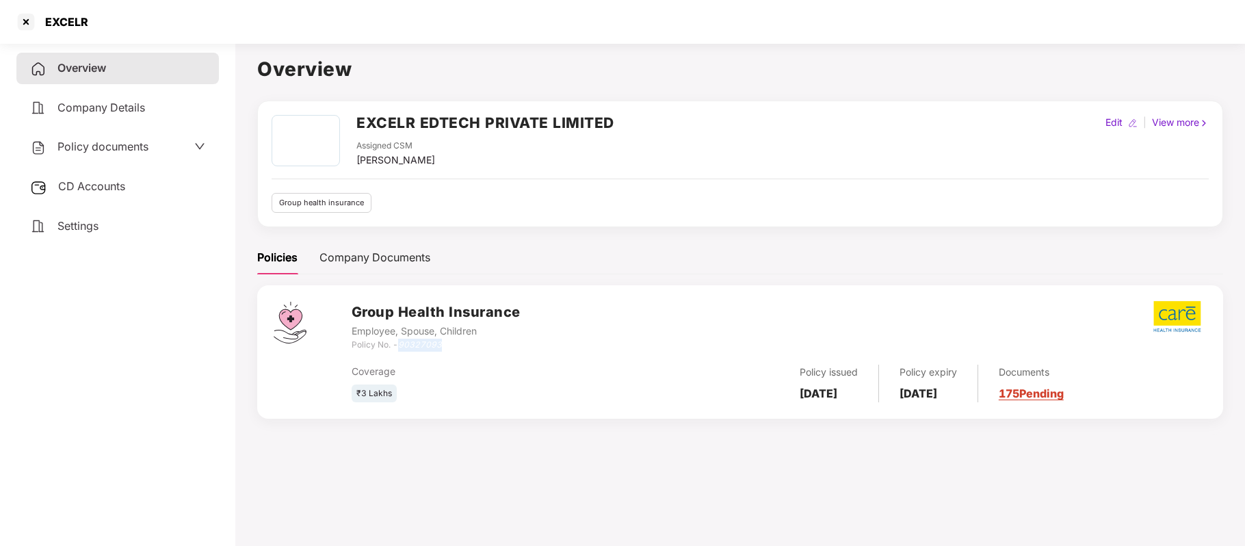
drag, startPoint x: 452, startPoint y: 348, endPoint x: 402, endPoint y: 345, distance: 49.3
click at [402, 345] on div "Policy No. - 90327093" at bounding box center [436, 345] width 169 height 13
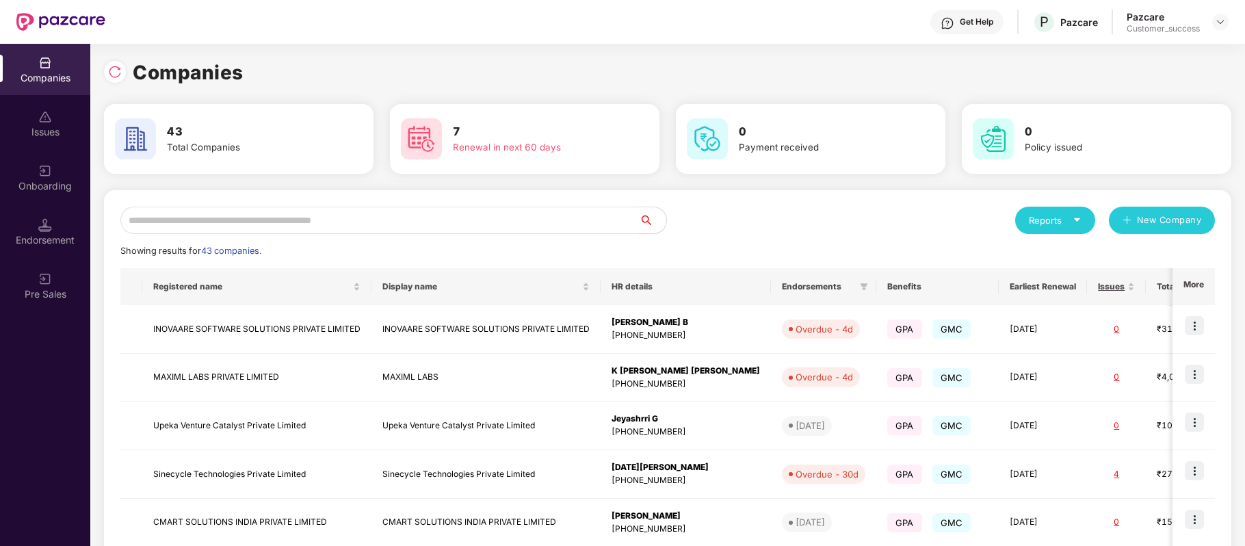
click at [289, 220] on input "text" at bounding box center [379, 220] width 519 height 27
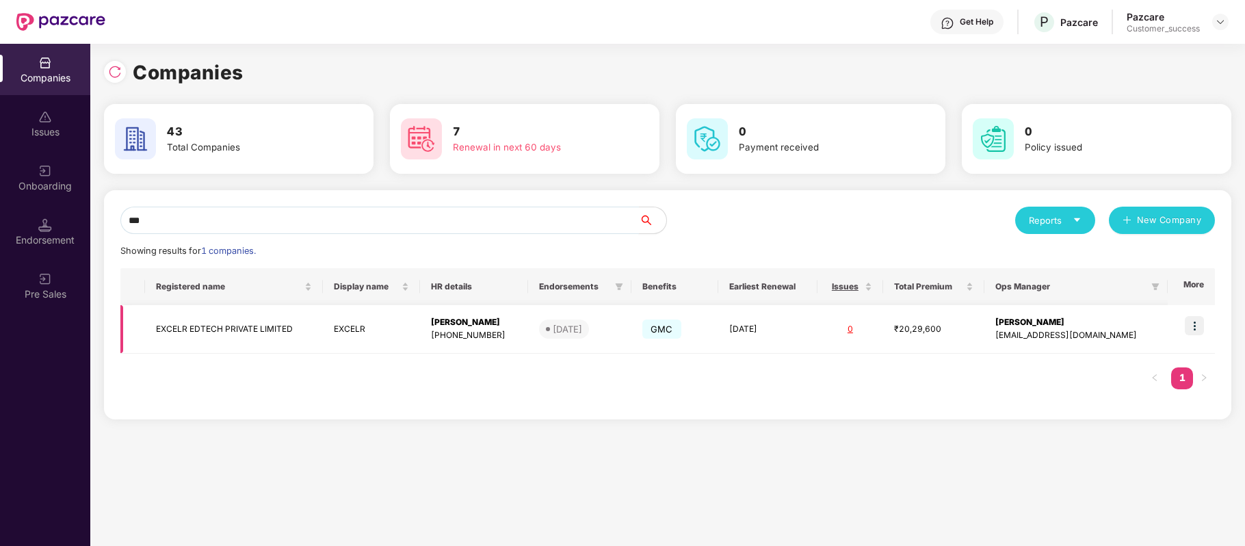
type input "***"
click at [1197, 320] on img at bounding box center [1194, 325] width 19 height 19
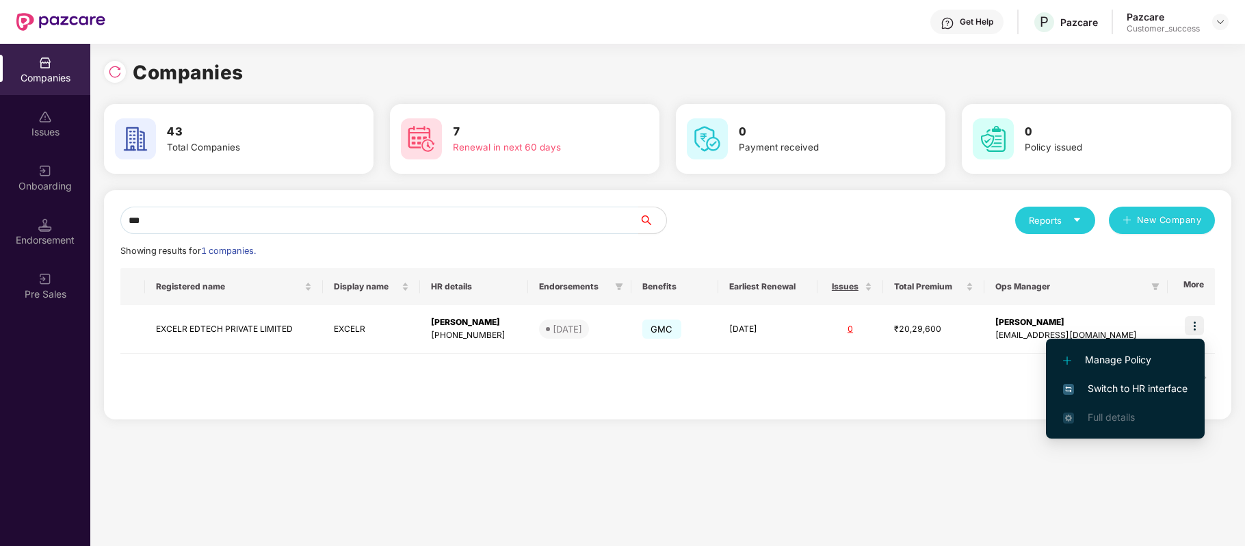
click at [1161, 387] on span "Switch to HR interface" at bounding box center [1125, 388] width 125 height 15
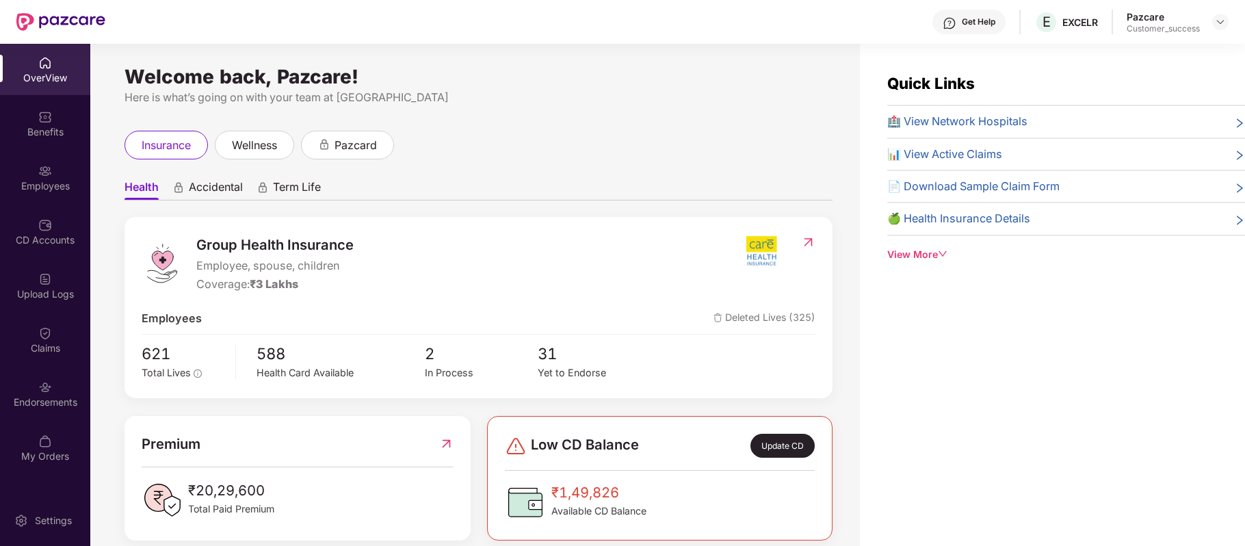
click at [50, 236] on div "CD Accounts" at bounding box center [45, 240] width 90 height 14
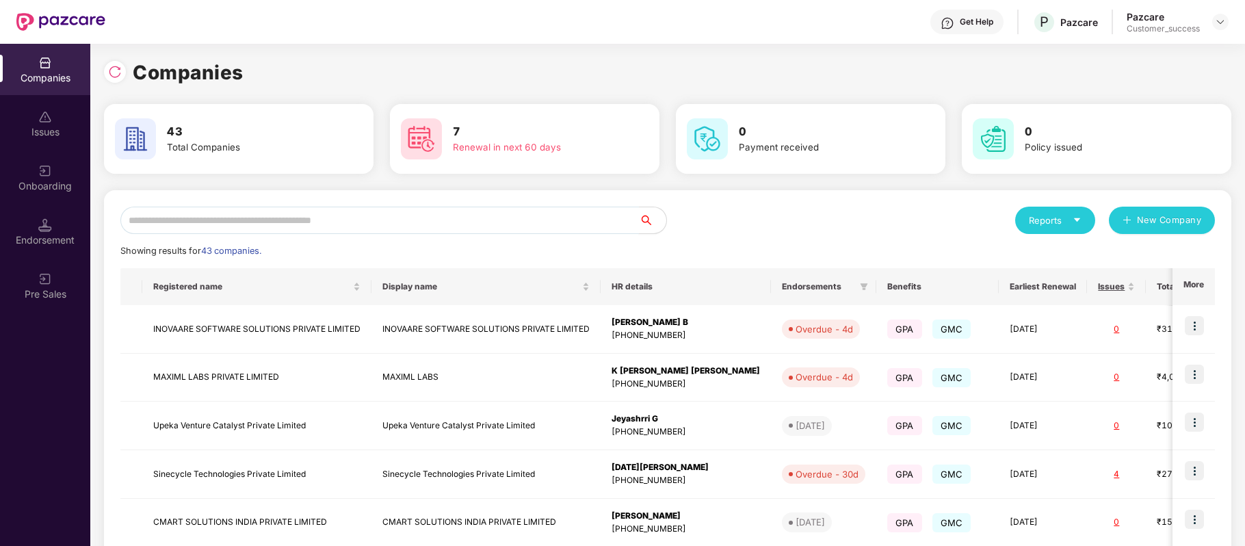
click at [321, 222] on input "text" at bounding box center [379, 220] width 519 height 27
click at [323, 220] on input "text" at bounding box center [379, 220] width 519 height 27
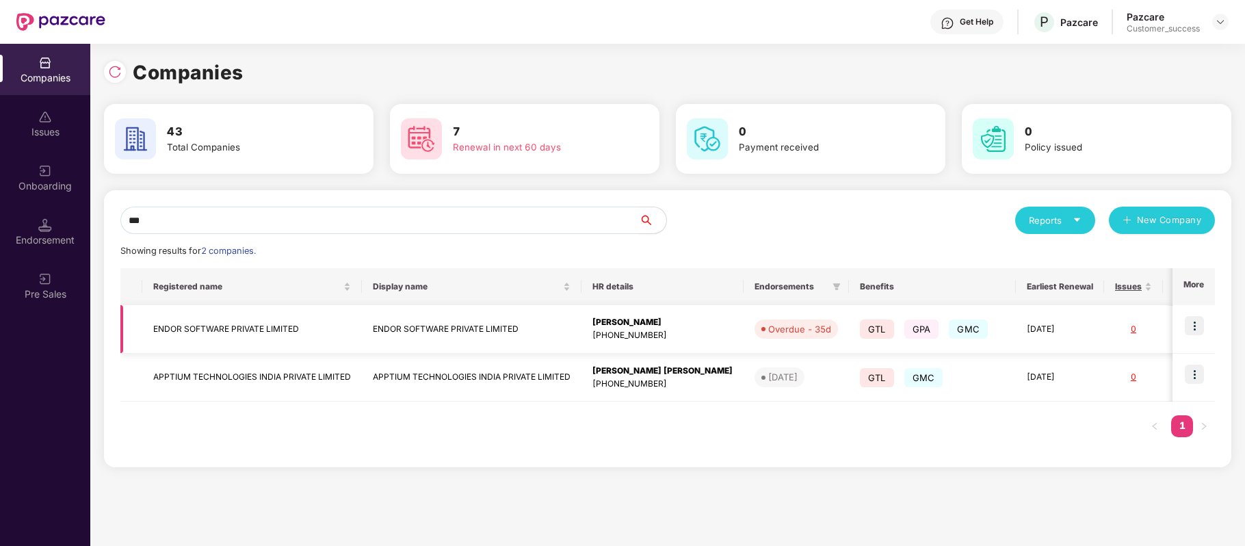
type input "***"
click at [1194, 326] on img at bounding box center [1194, 325] width 19 height 19
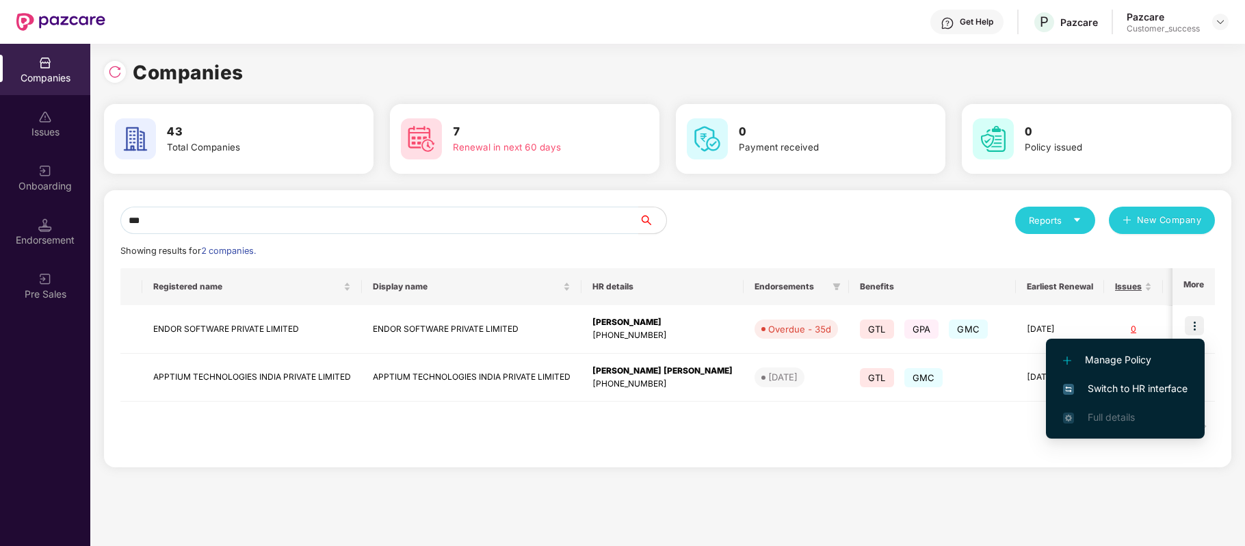
click at [1156, 381] on span "Switch to HR interface" at bounding box center [1125, 388] width 125 height 15
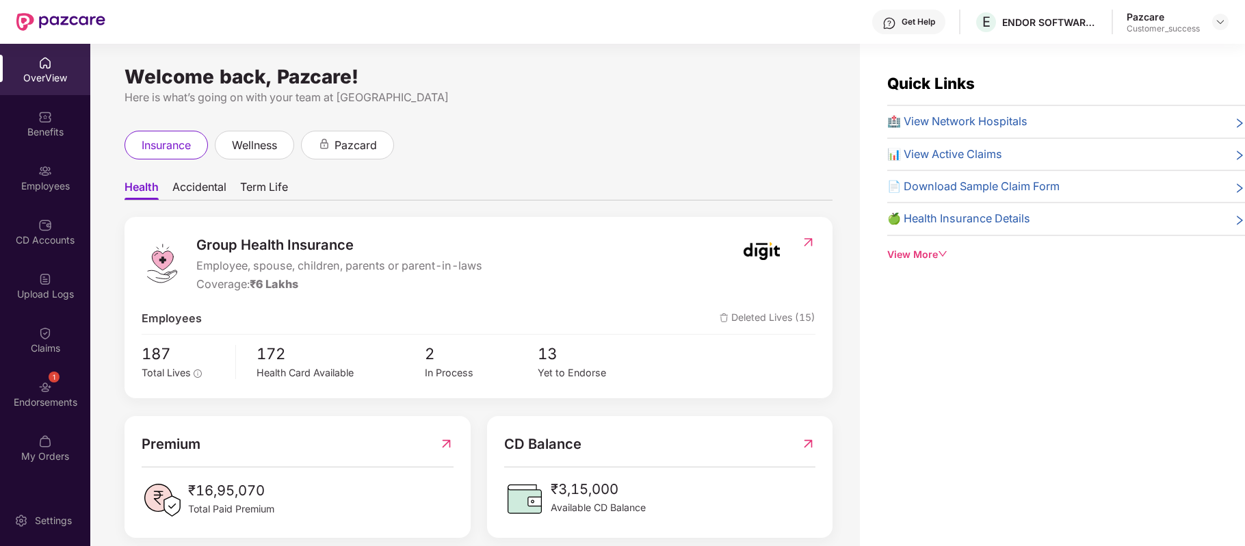
click at [47, 176] on img at bounding box center [45, 171] width 14 height 14
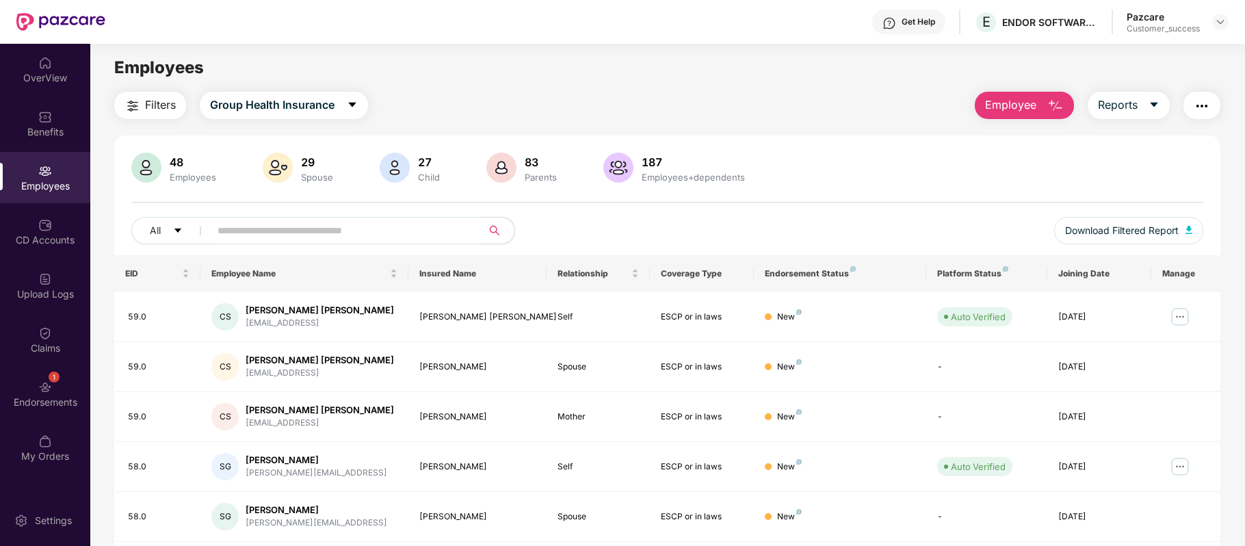
click at [259, 225] on input "text" at bounding box center [341, 230] width 246 height 21
paste input "**********"
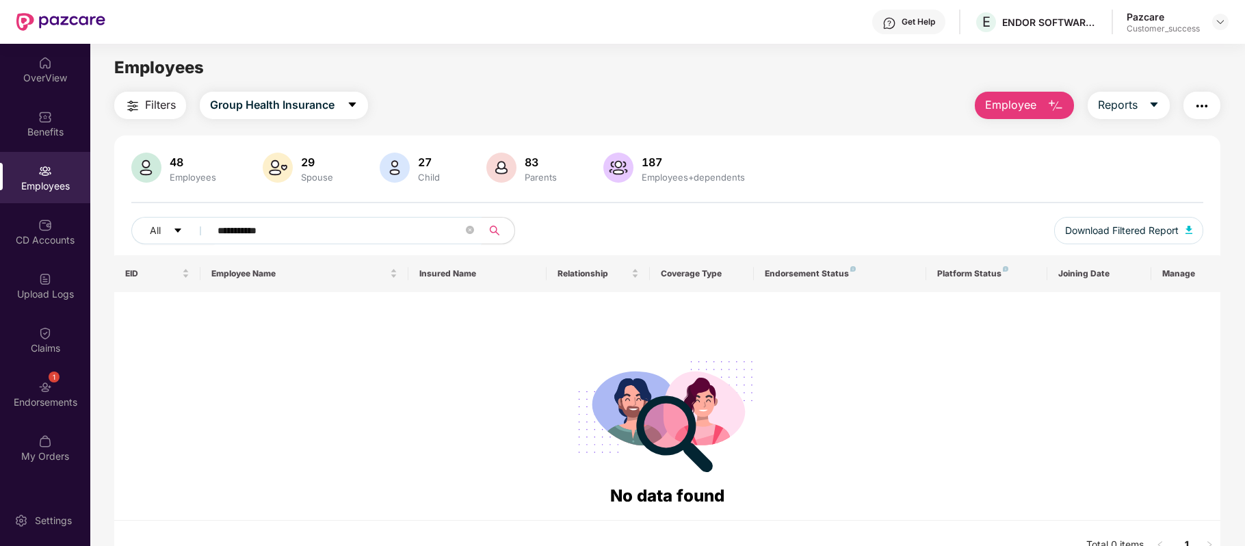
click at [245, 233] on input "**********" at bounding box center [341, 230] width 246 height 21
click at [310, 228] on input "**********" at bounding box center [341, 230] width 246 height 21
type input "*"
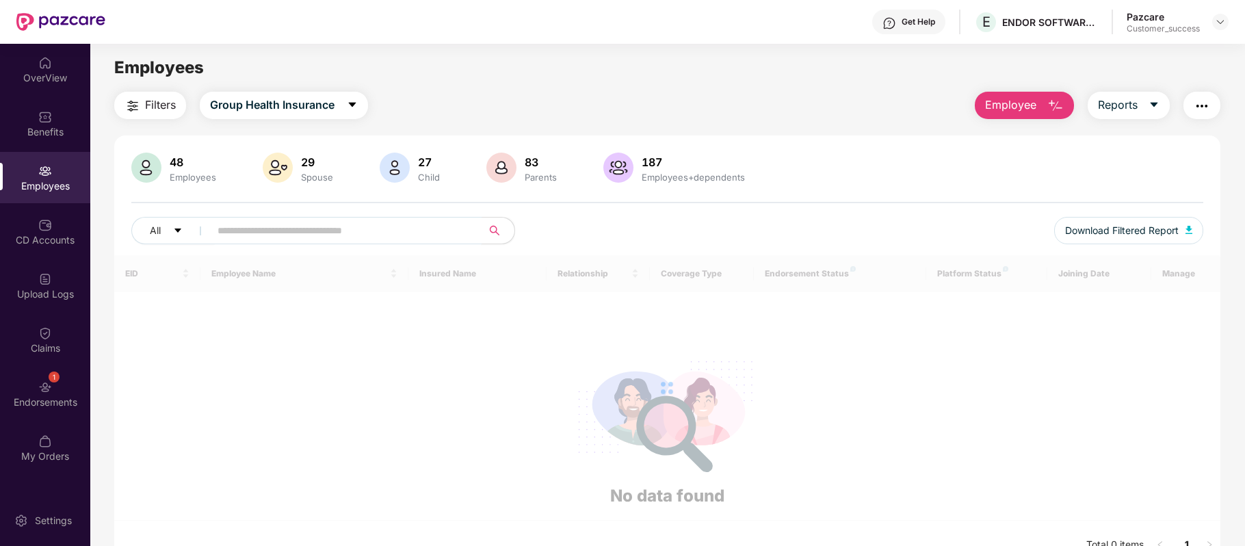
paste input "**********"
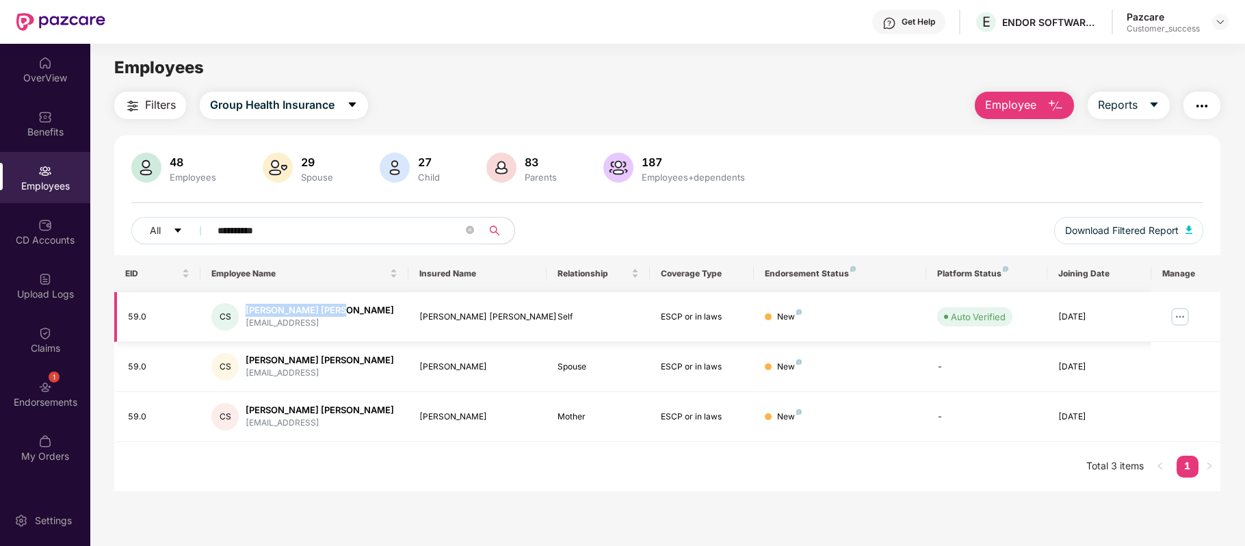
drag, startPoint x: 332, startPoint y: 309, endPoint x: 244, endPoint y: 307, distance: 87.6
click at [244, 307] on div "CS Chanduri Sai Sirish schanduri@endor.ai" at bounding box center [303, 316] width 185 height 27
click at [263, 231] on input "**********" at bounding box center [341, 230] width 246 height 21
type input "*"
paste input "********"
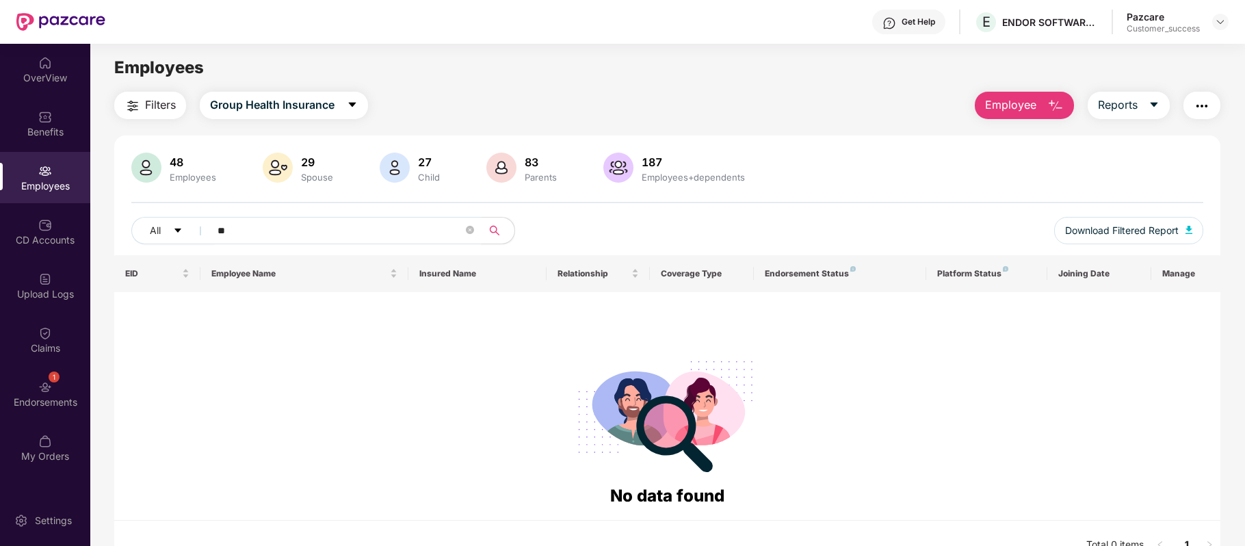
type input "*"
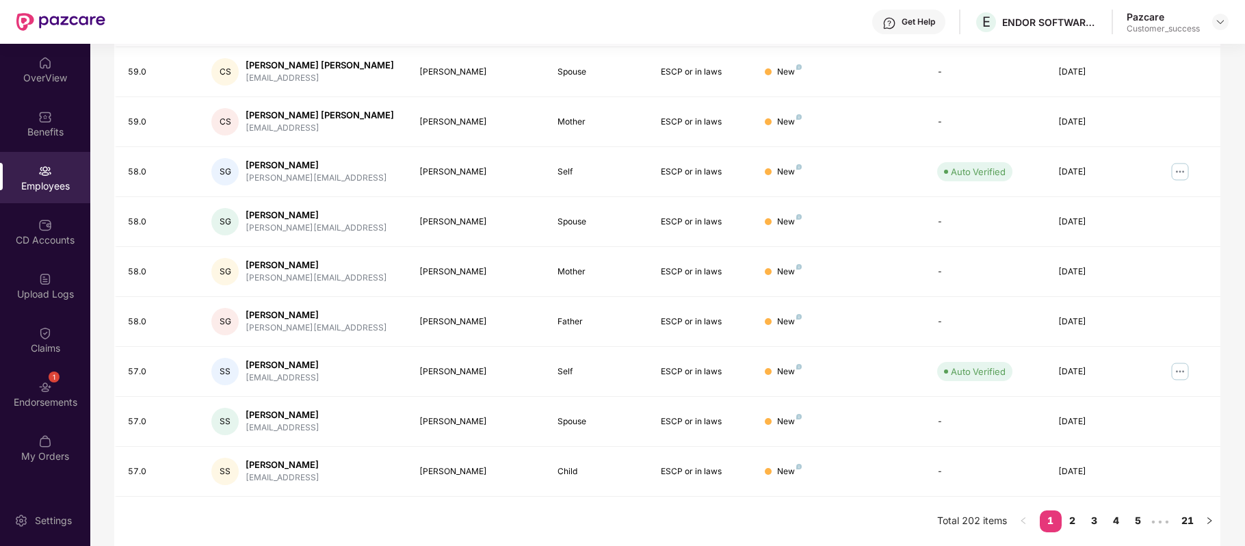
scroll to position [0, 0]
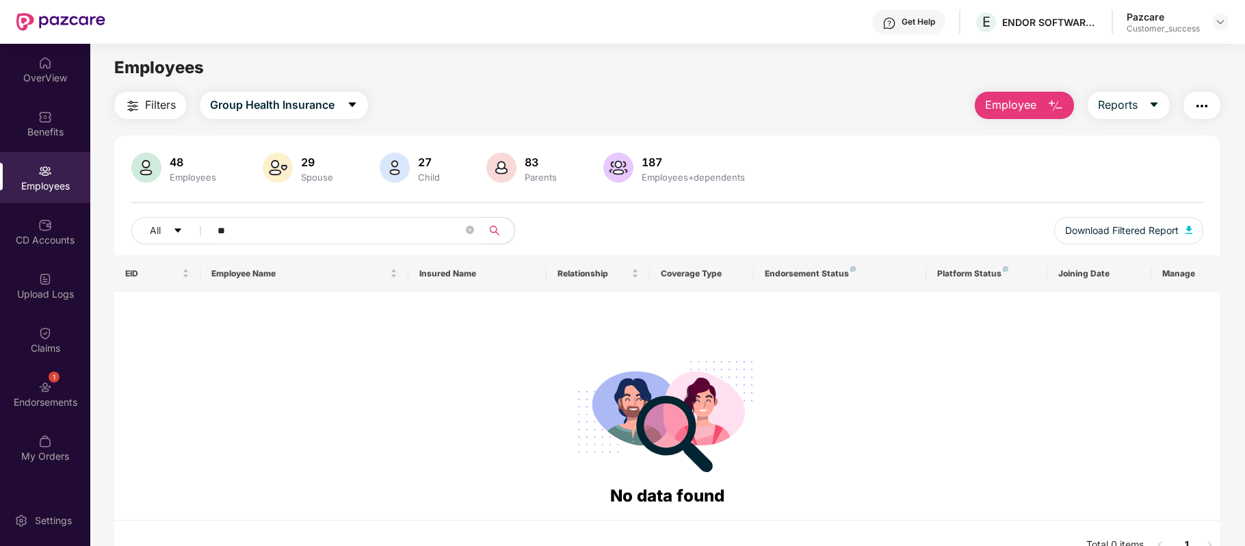
type input "*"
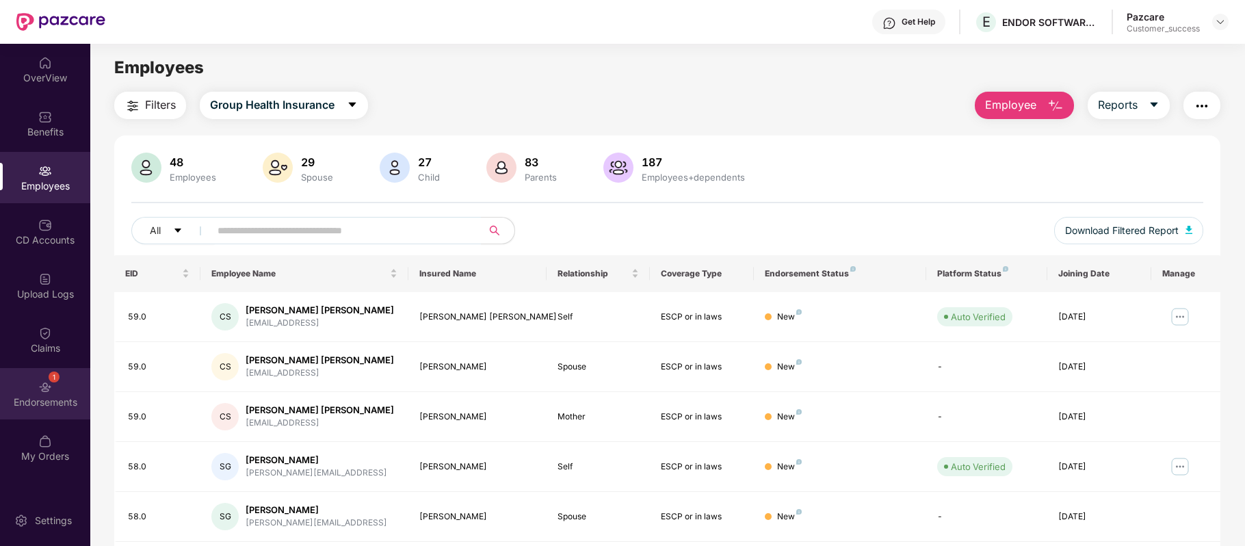
click at [34, 387] on div "1 Endorsements" at bounding box center [45, 393] width 90 height 51
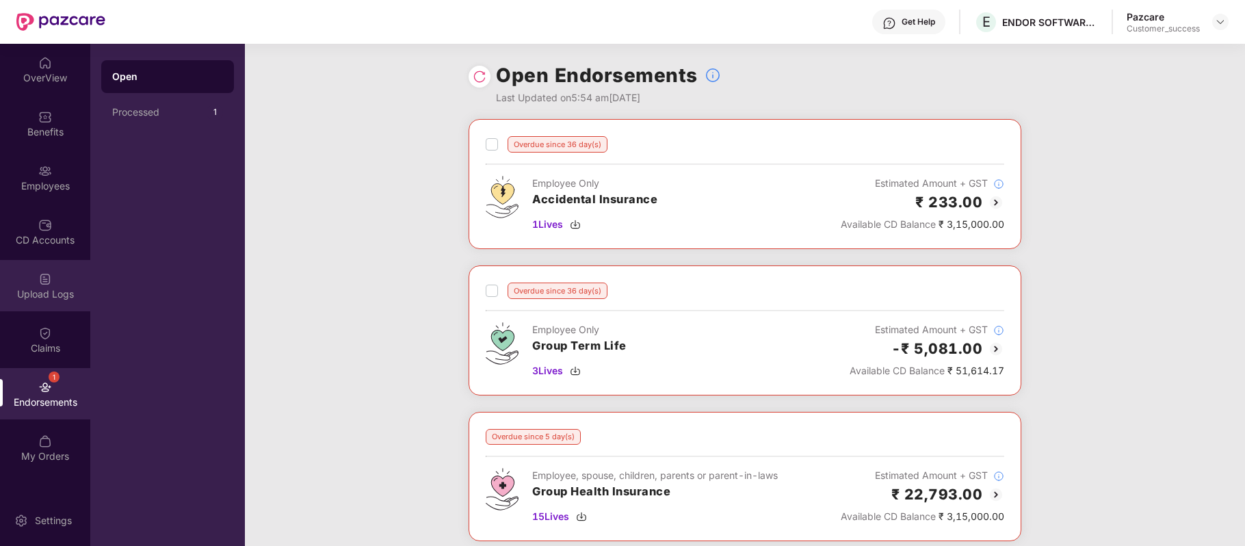
click at [47, 307] on div "Upload Logs" at bounding box center [45, 285] width 90 height 51
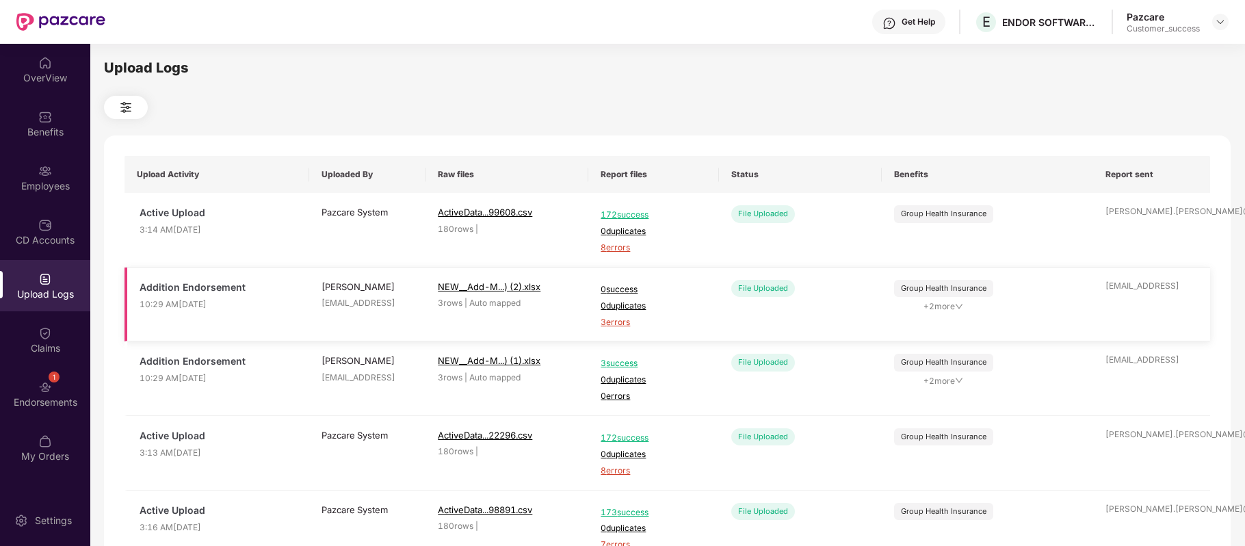
click at [622, 321] on span "3 errors" at bounding box center [653, 322] width 105 height 13
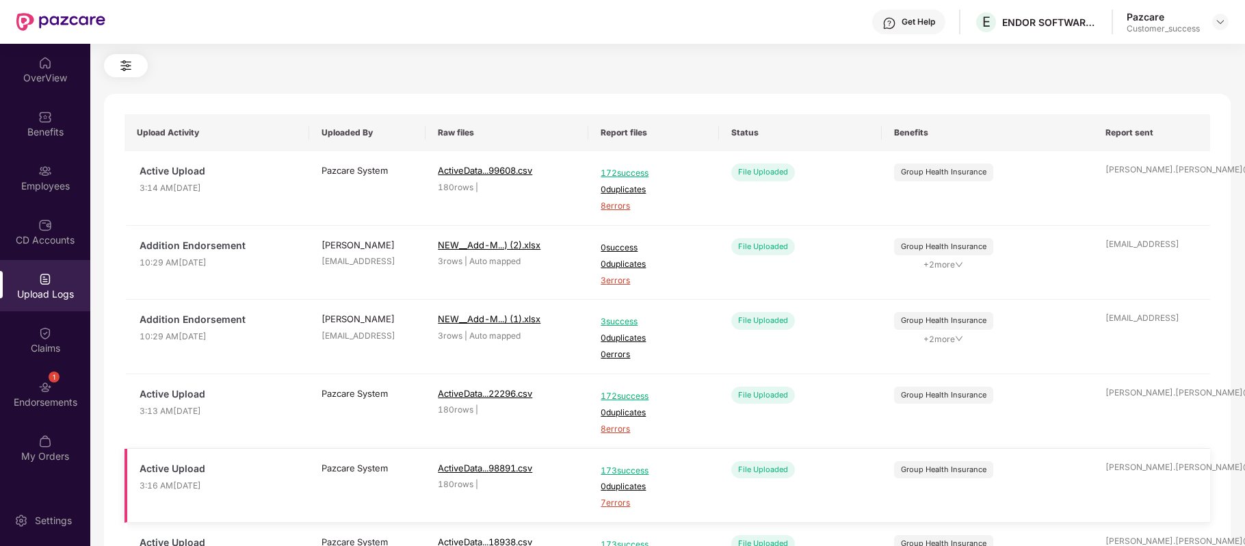
scroll to position [41, 0]
click at [630, 320] on span "3 success" at bounding box center [653, 322] width 105 height 13
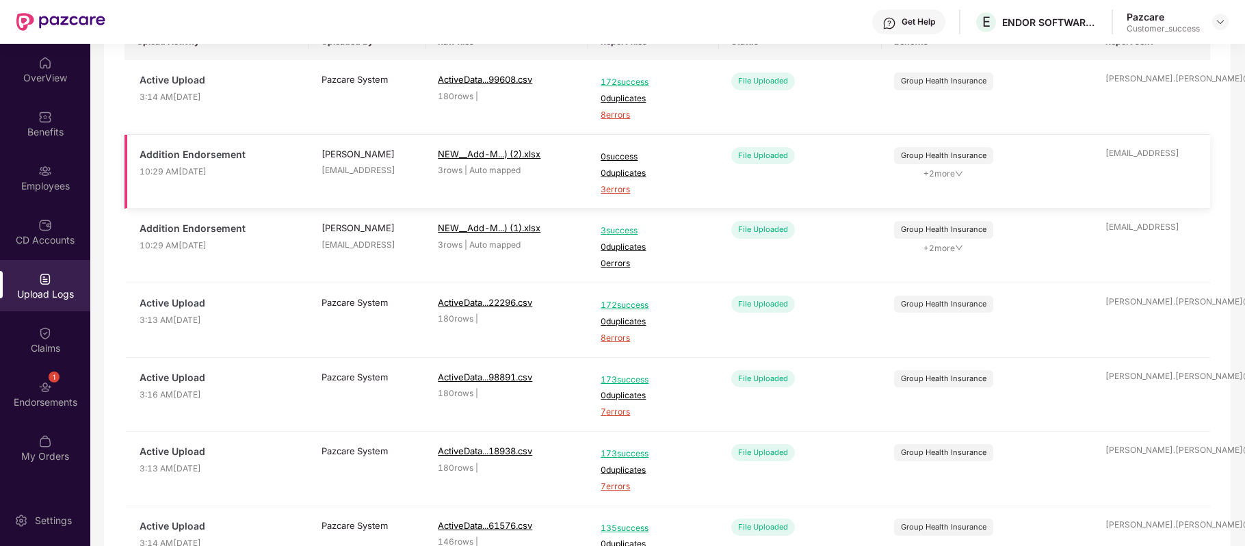
scroll to position [134, 0]
click at [55, 171] on div "Employees" at bounding box center [45, 177] width 90 height 51
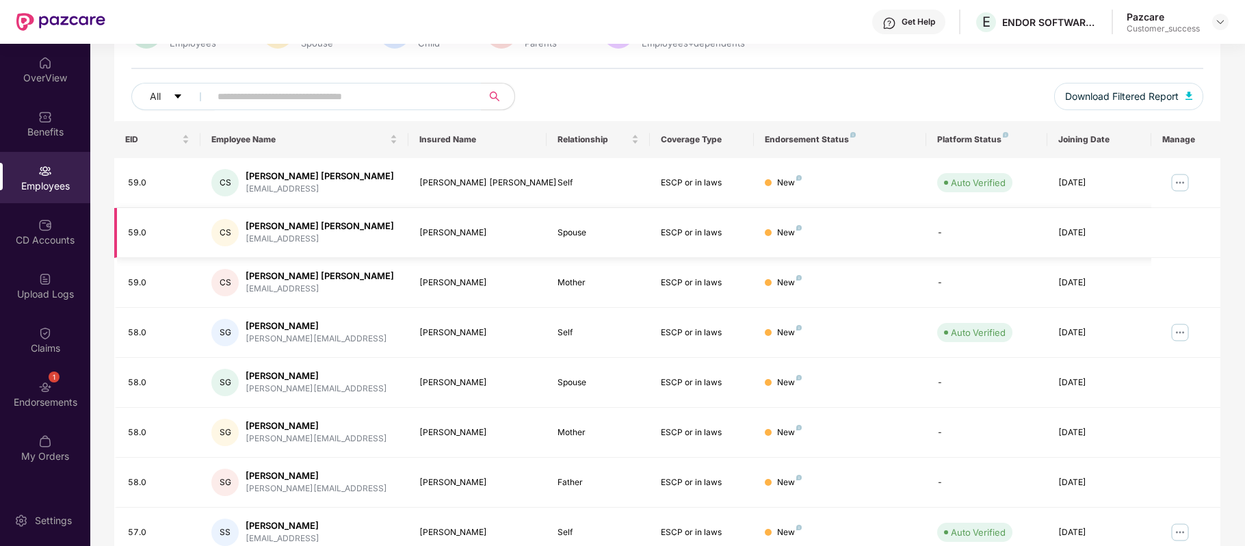
scroll to position [0, 0]
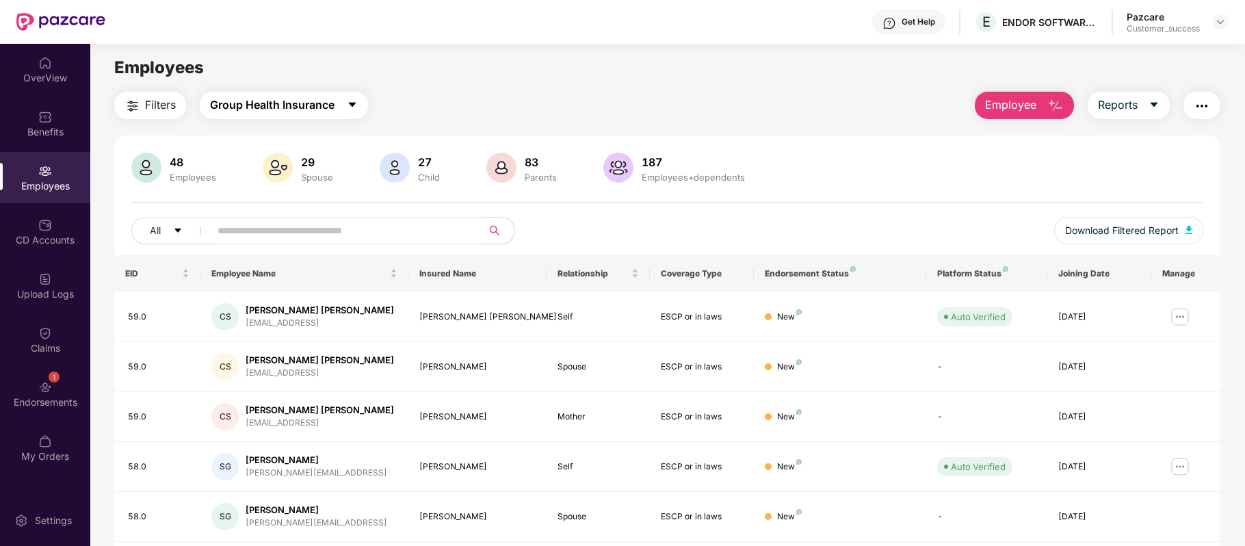
click at [337, 113] on button "Group Health Insurance" at bounding box center [284, 105] width 168 height 27
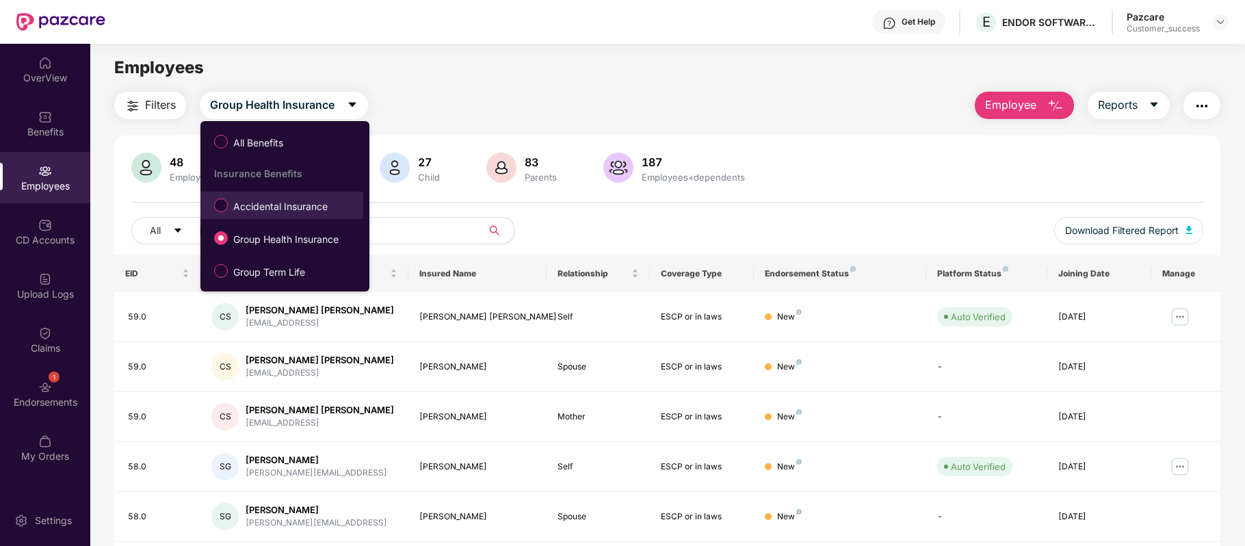
click at [286, 201] on span "Accidental Insurance" at bounding box center [280, 206] width 105 height 15
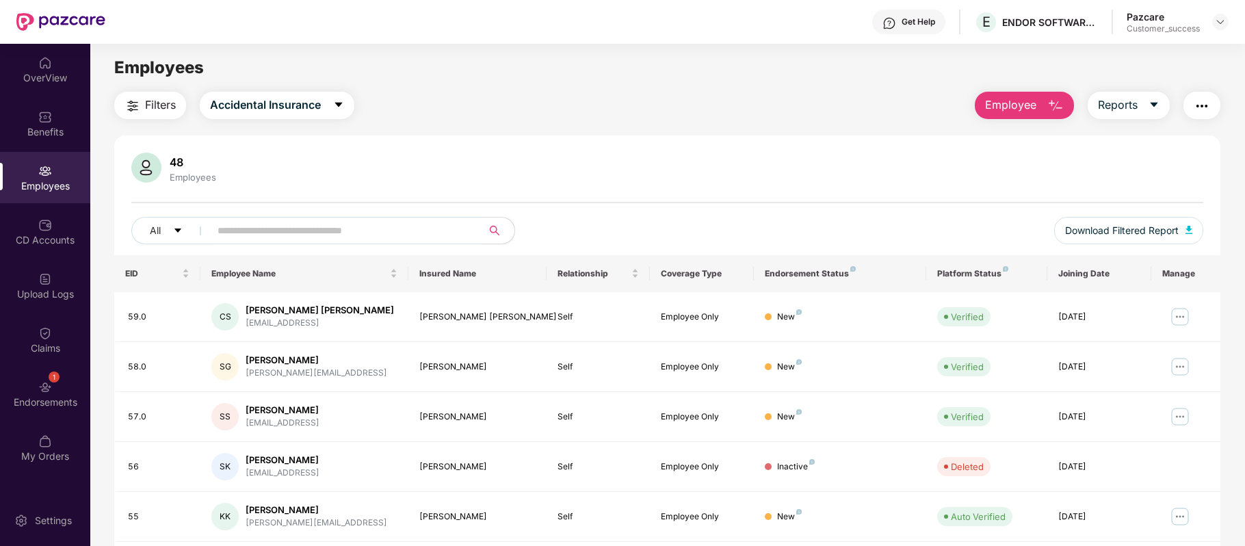
click at [233, 228] on input "text" at bounding box center [341, 230] width 246 height 21
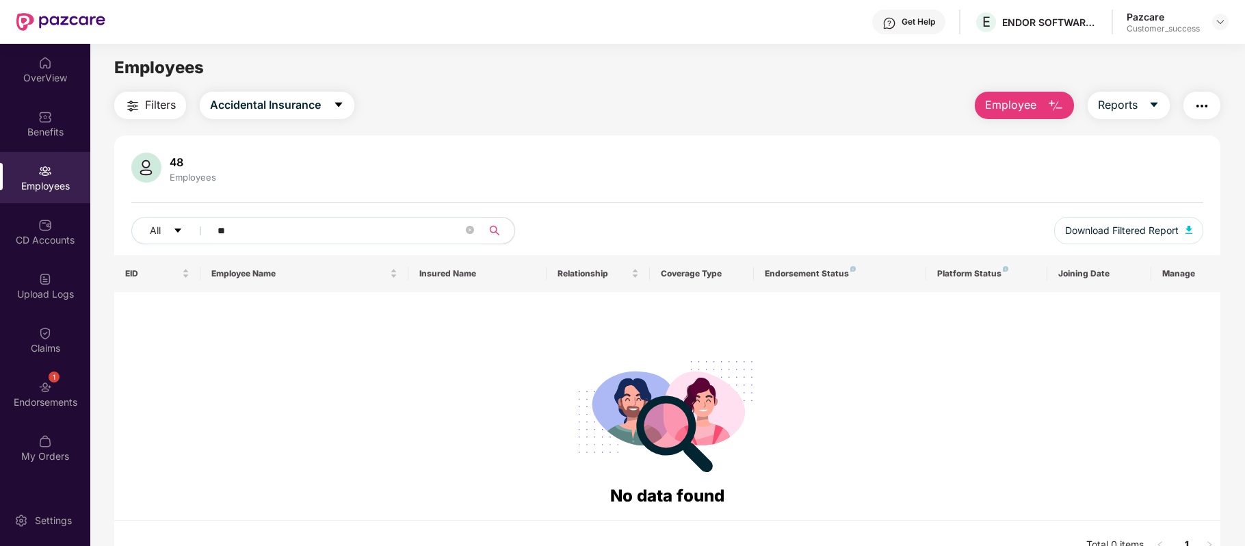
type input "*"
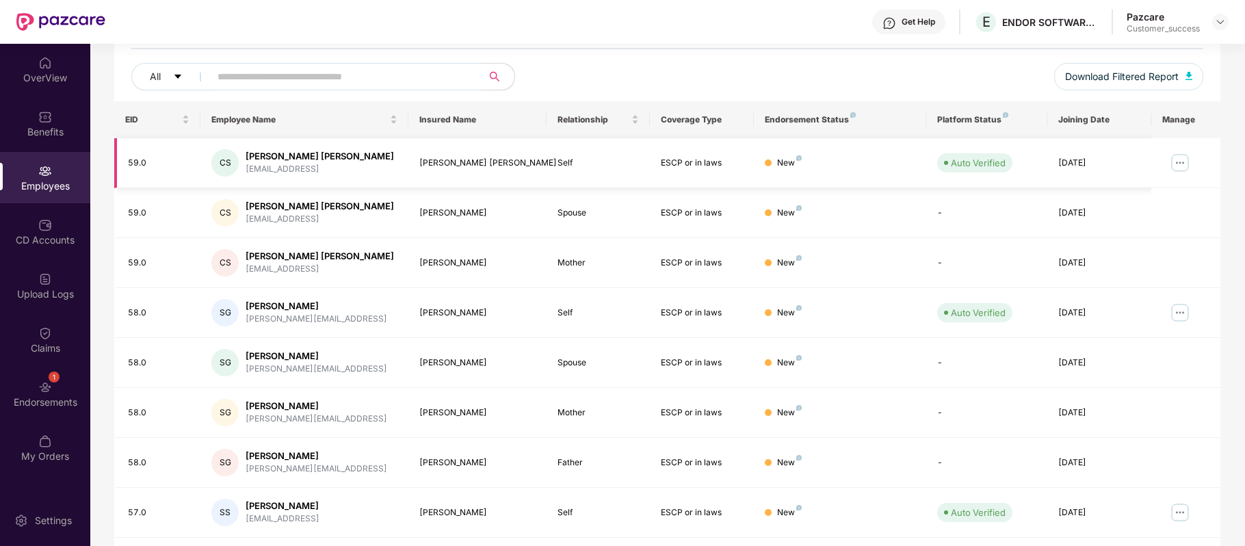
scroll to position [155, 0]
click at [42, 387] on img at bounding box center [45, 387] width 14 height 14
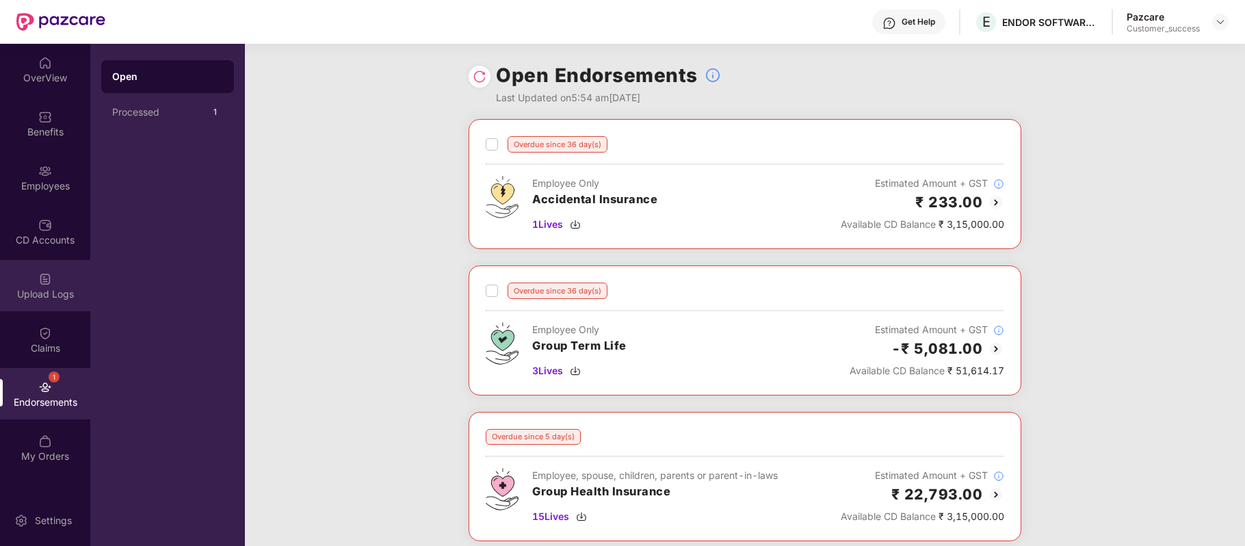
click at [44, 285] on div "Upload Logs" at bounding box center [45, 285] width 90 height 51
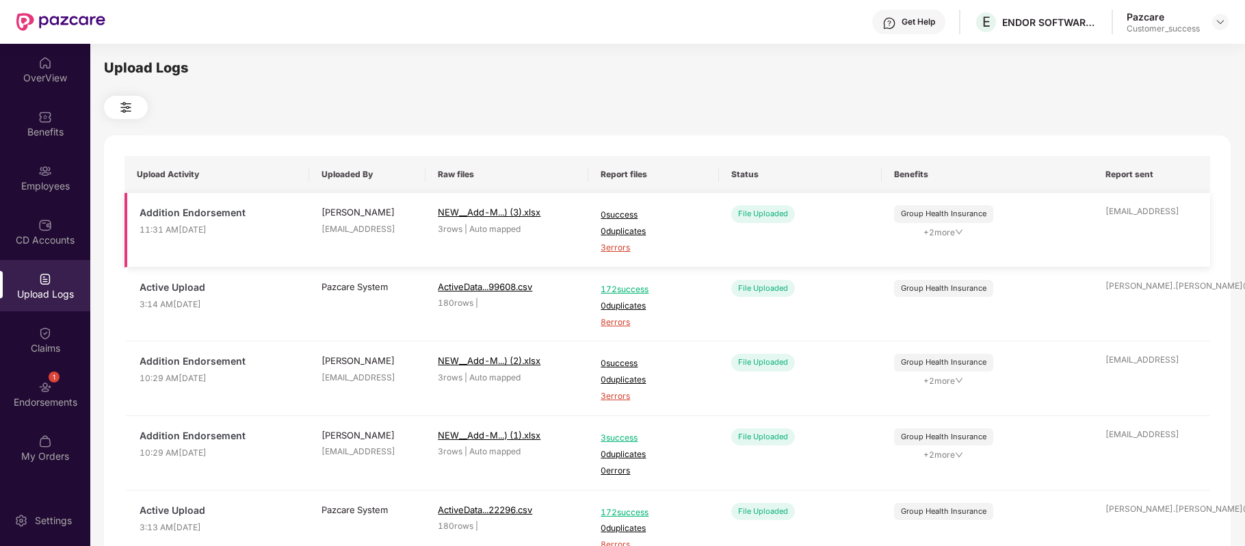
click at [627, 250] on span "3 errors" at bounding box center [653, 248] width 105 height 13
click at [47, 184] on div "Employees" at bounding box center [45, 186] width 90 height 14
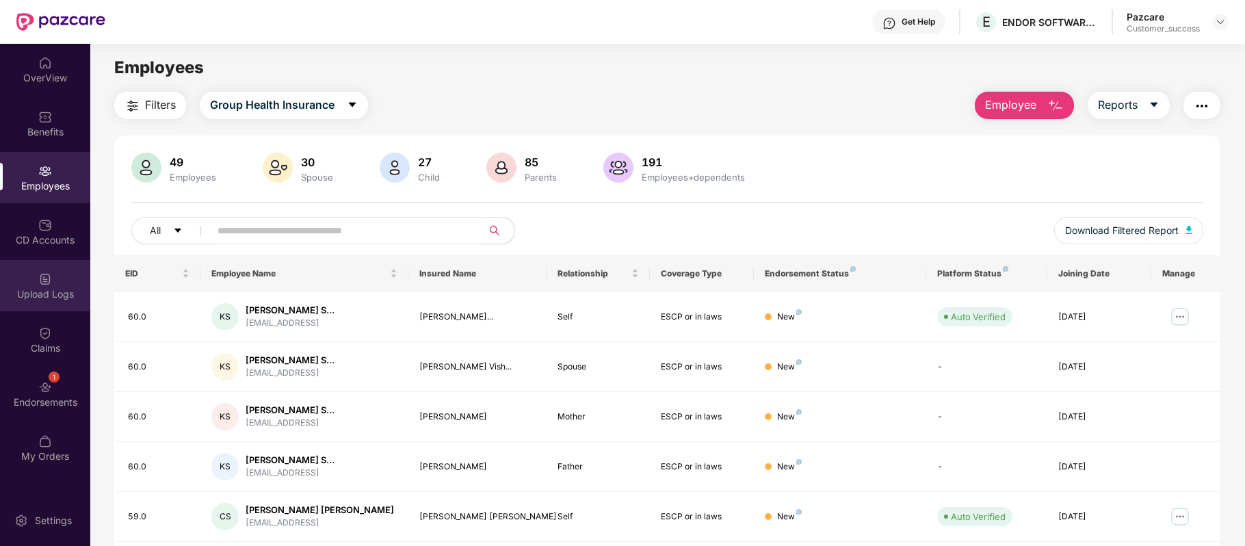
click at [50, 296] on div "Upload Logs" at bounding box center [45, 294] width 90 height 14
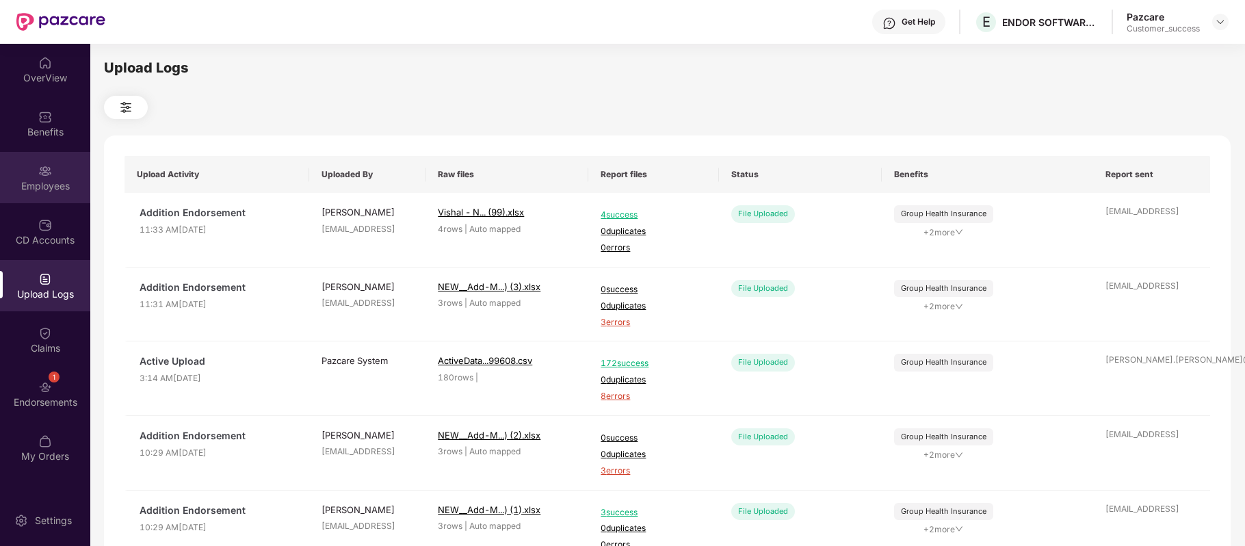
click at [55, 174] on div "Employees" at bounding box center [45, 177] width 90 height 51
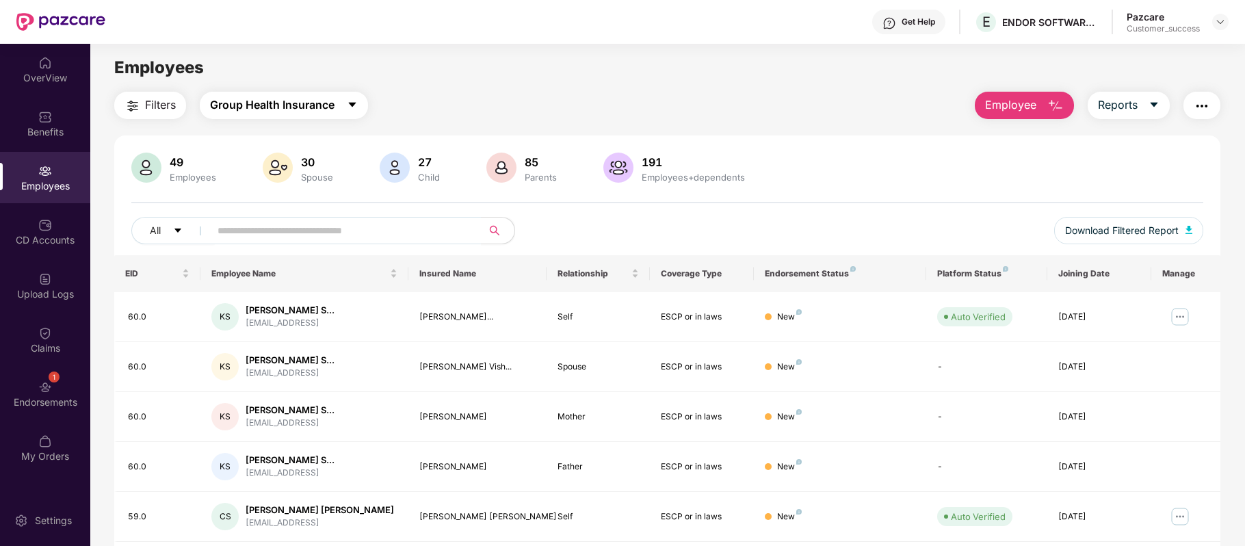
click at [338, 116] on button "Group Health Insurance" at bounding box center [284, 105] width 168 height 27
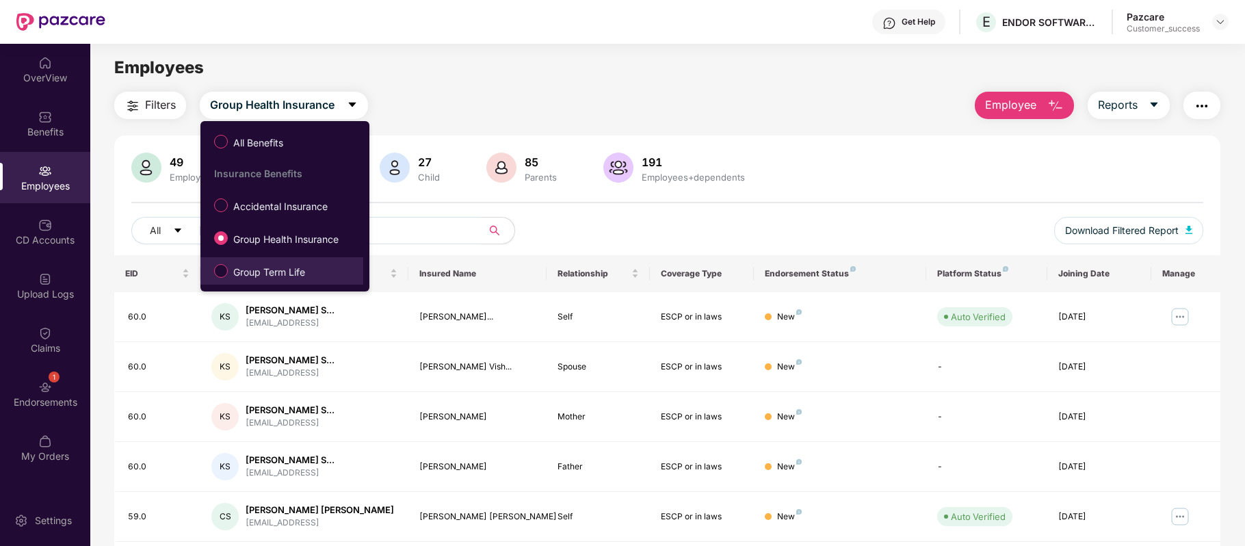
click at [281, 267] on span "Group Term Life" at bounding box center [269, 272] width 83 height 15
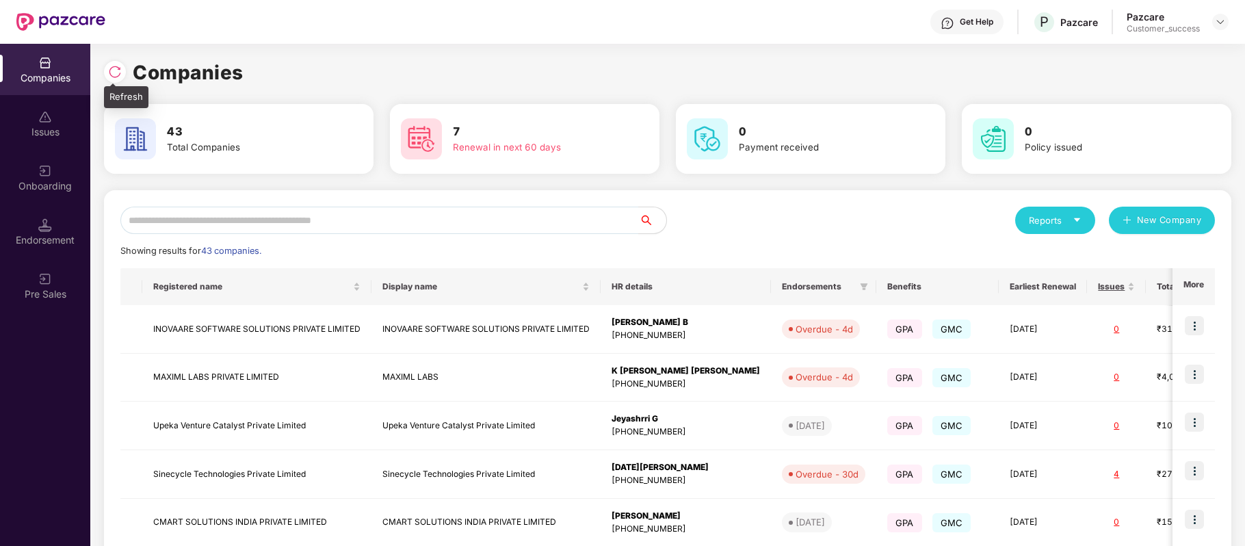
click at [113, 73] on img at bounding box center [115, 72] width 14 height 14
click at [220, 220] on input "text" at bounding box center [379, 220] width 519 height 27
type input "*"
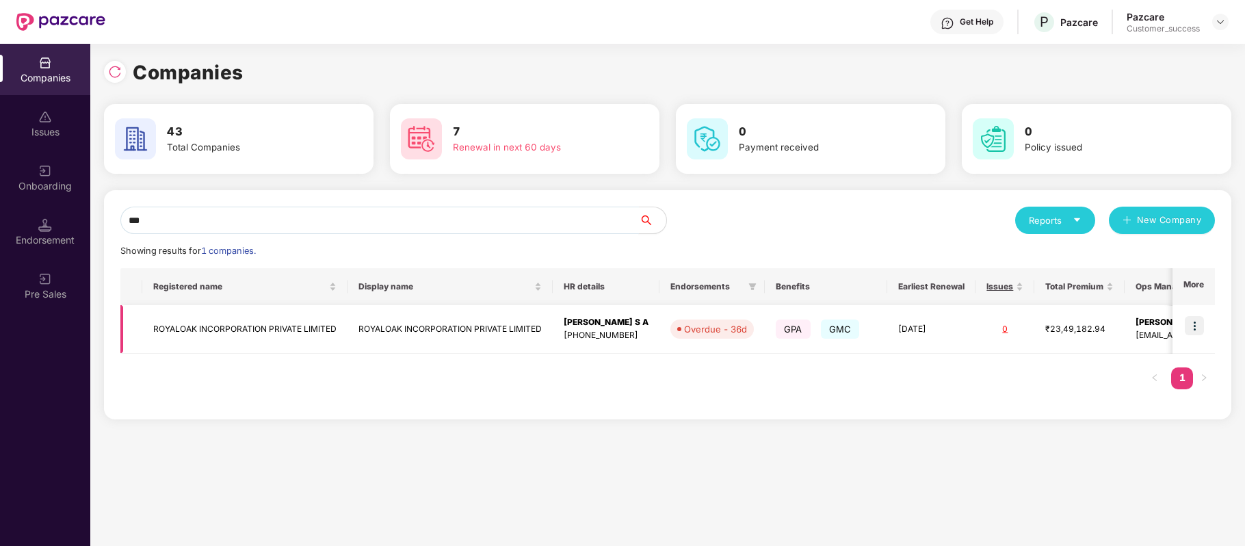
type input "***"
click at [1199, 329] on img at bounding box center [1194, 325] width 19 height 19
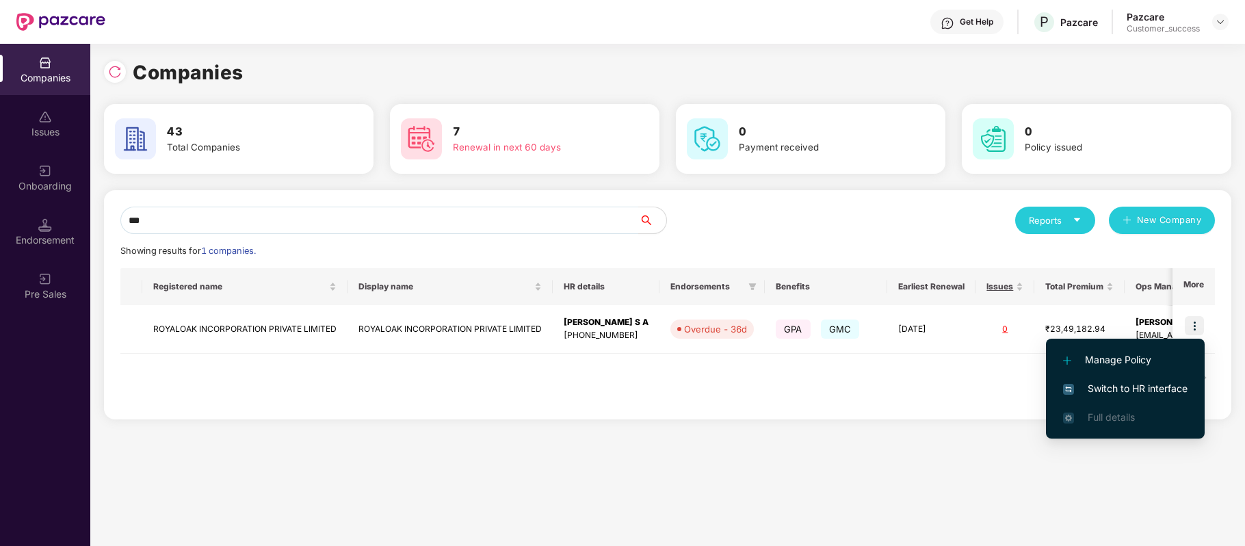
click at [1162, 384] on span "Switch to HR interface" at bounding box center [1125, 388] width 125 height 15
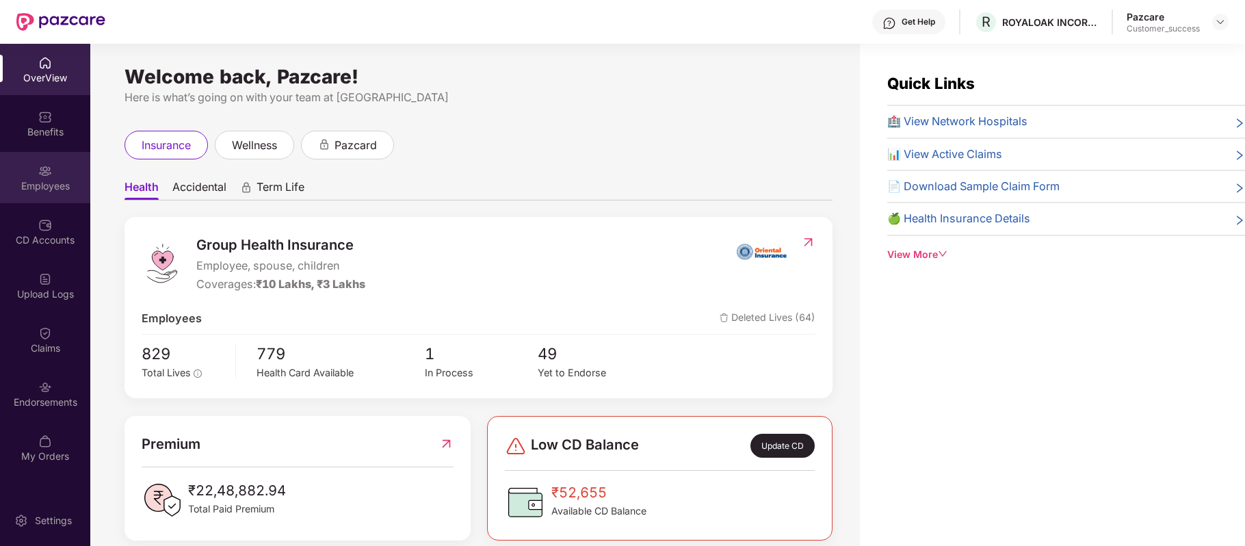
click at [41, 186] on div "Employees" at bounding box center [45, 186] width 90 height 14
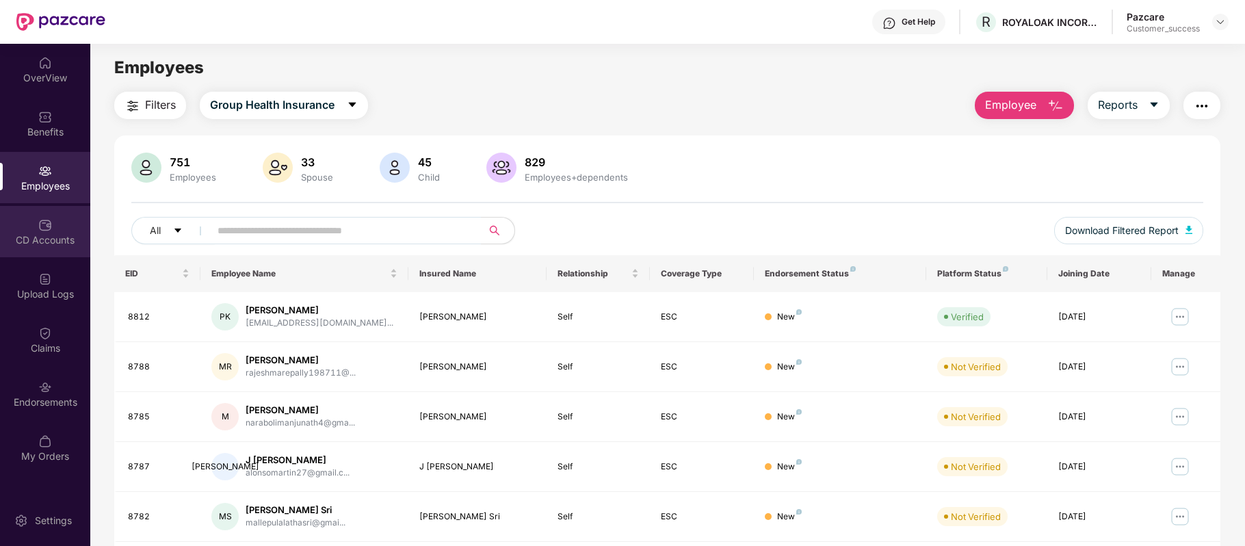
click at [44, 234] on div "CD Accounts" at bounding box center [45, 240] width 90 height 14
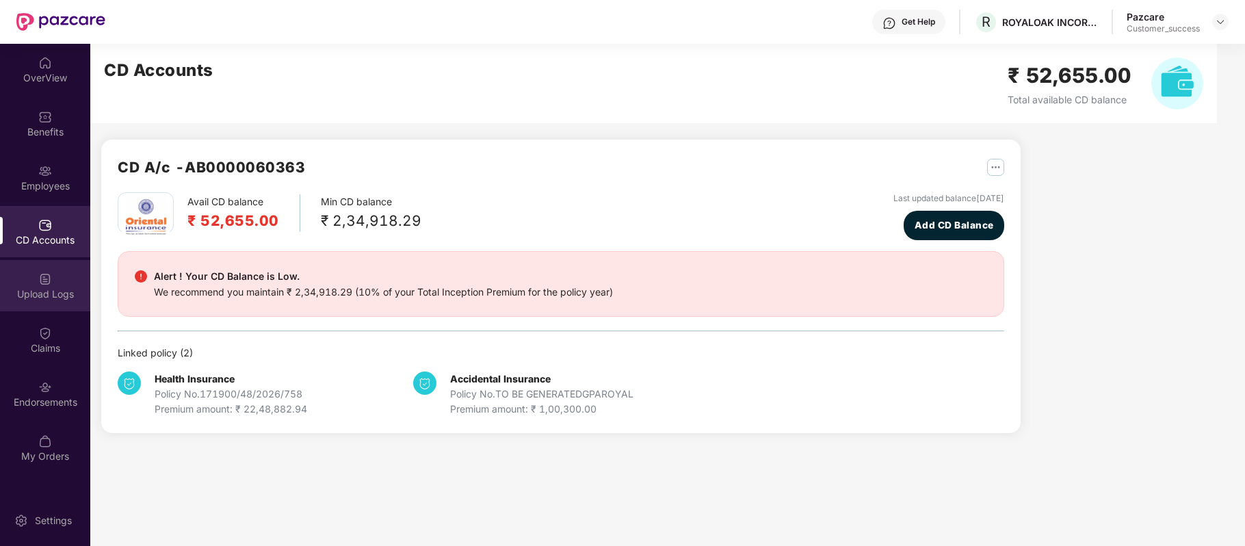
click at [42, 309] on div "Upload Logs" at bounding box center [45, 285] width 90 height 51
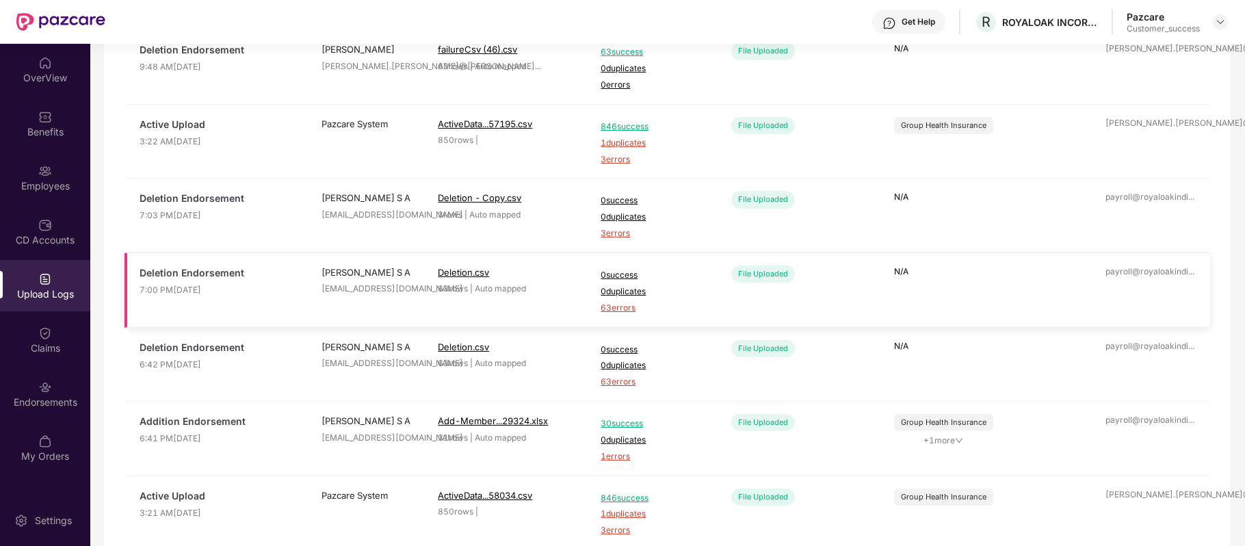
scroll to position [164, 0]
click at [59, 178] on div "Employees" at bounding box center [45, 177] width 90 height 51
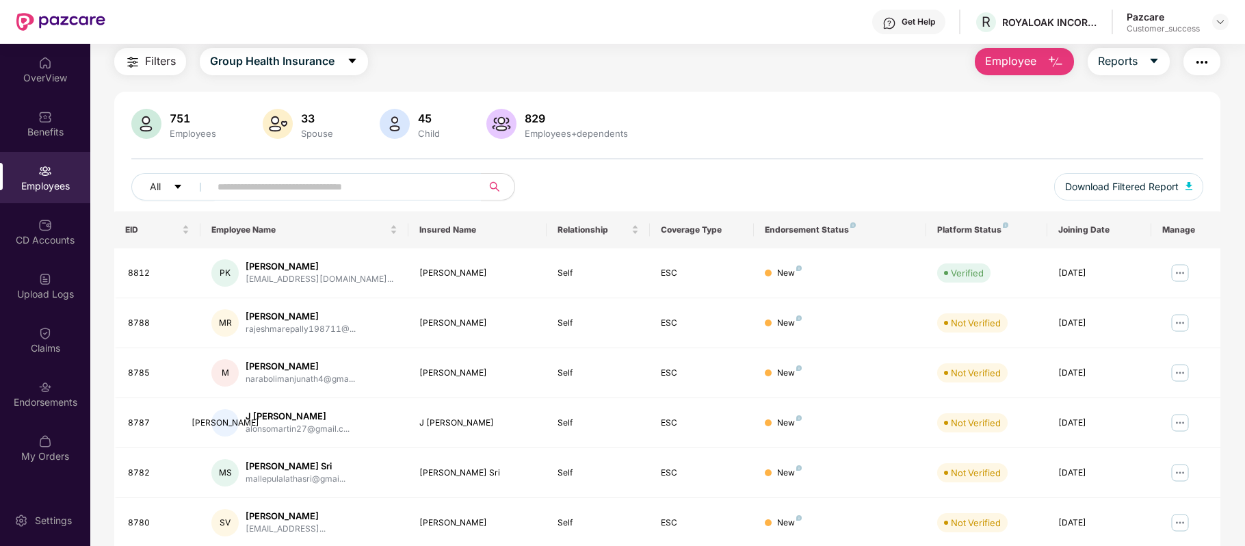
scroll to position [164, 0]
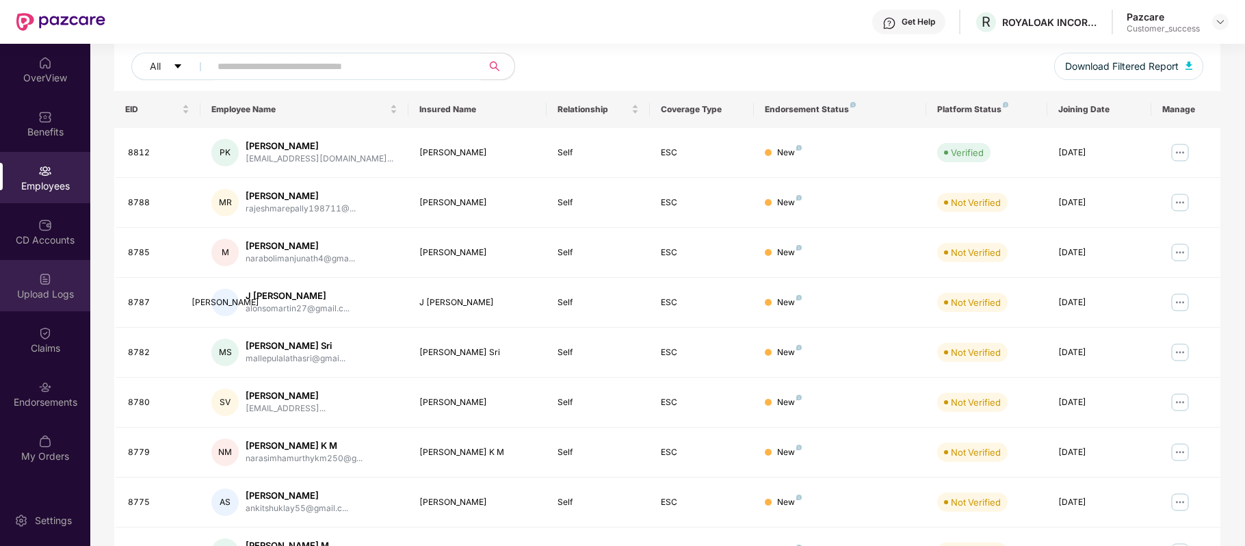
click at [56, 283] on div "Upload Logs" at bounding box center [45, 285] width 90 height 51
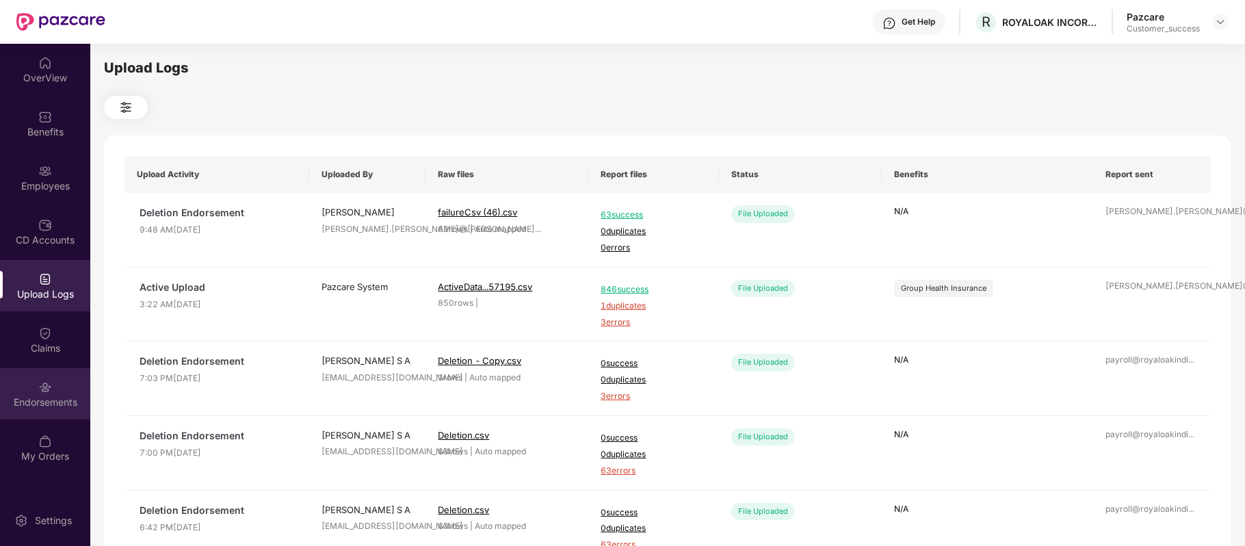
click at [41, 405] on div "Endorsements" at bounding box center [45, 402] width 90 height 14
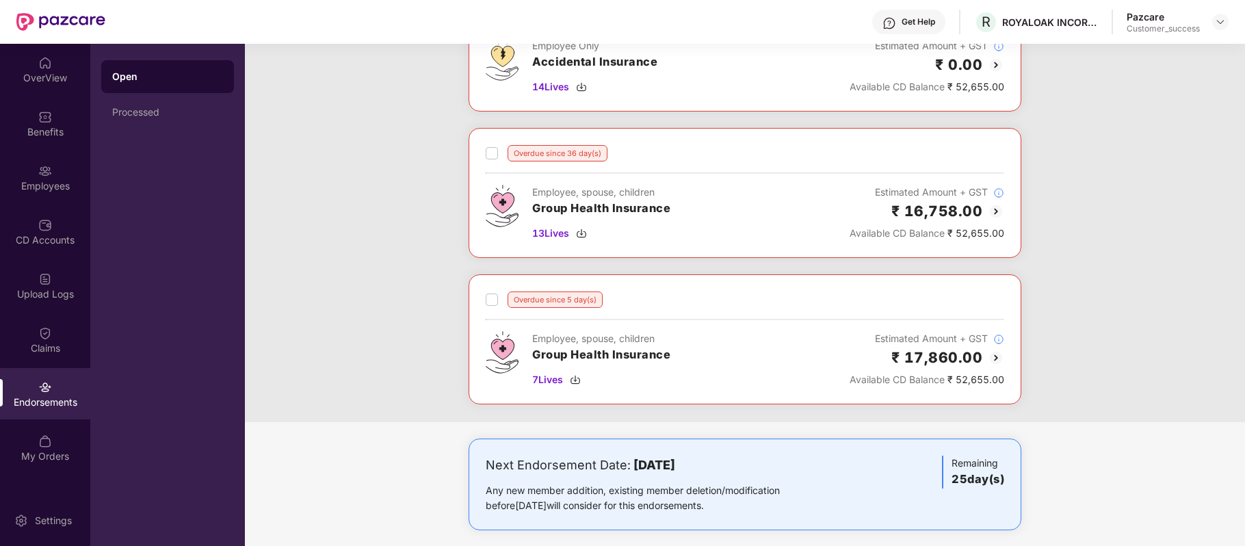
scroll to position [138, 0]
click at [545, 383] on span "7 Lives" at bounding box center [547, 379] width 31 height 15
click at [45, 177] on div "Employees" at bounding box center [45, 177] width 90 height 51
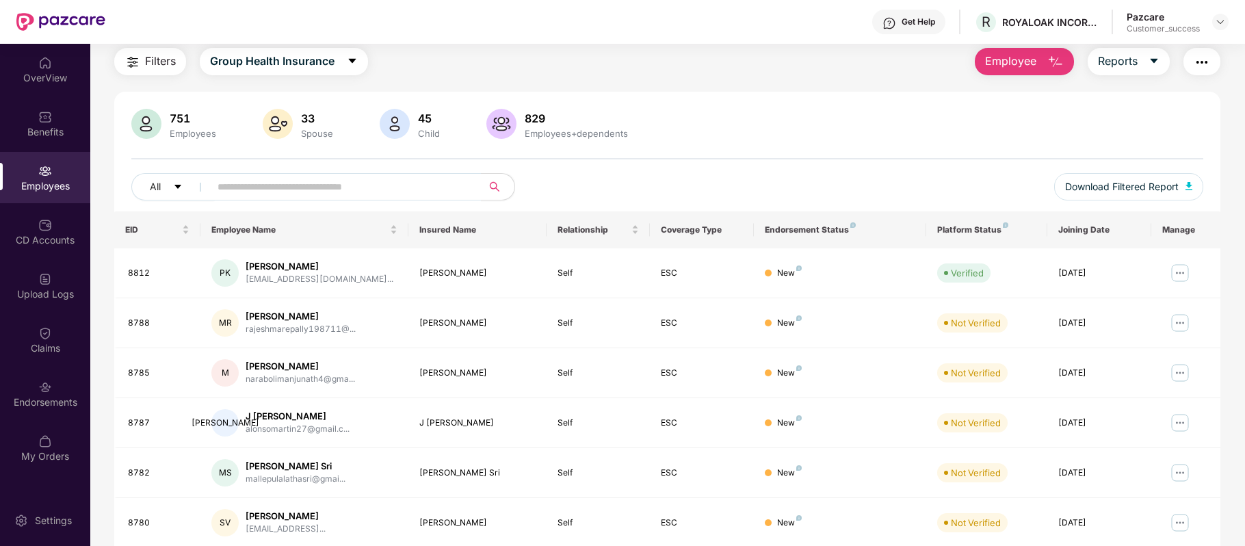
scroll to position [138, 0]
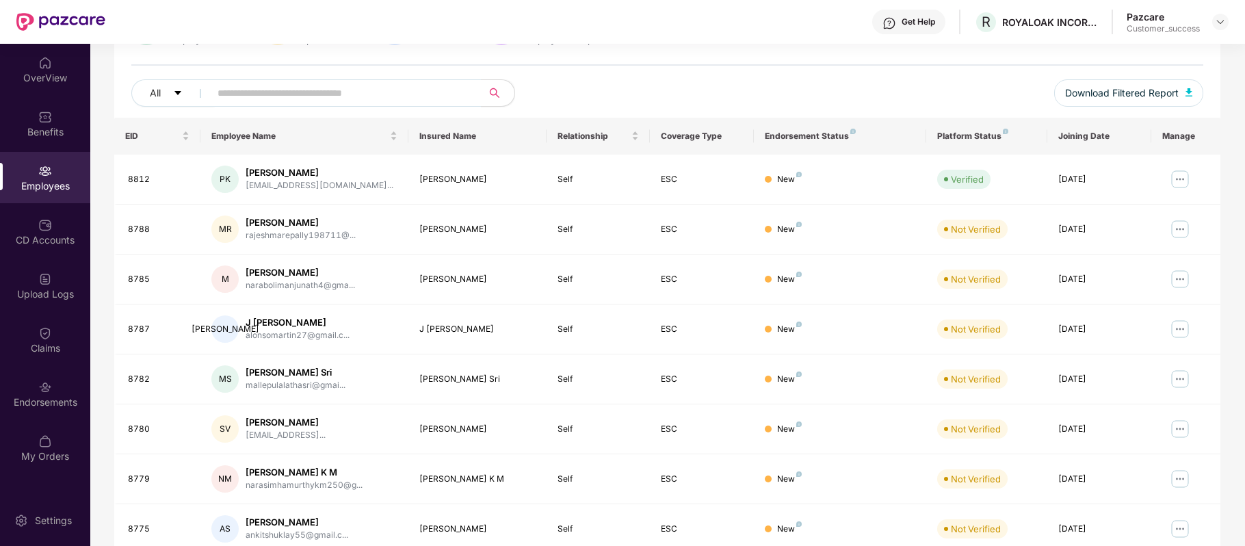
click at [261, 187] on div "pradyumnakrnm@yahoo.co..." at bounding box center [320, 185] width 148 height 13
click at [248, 89] on input "text" at bounding box center [341, 93] width 246 height 21
paste input "****"
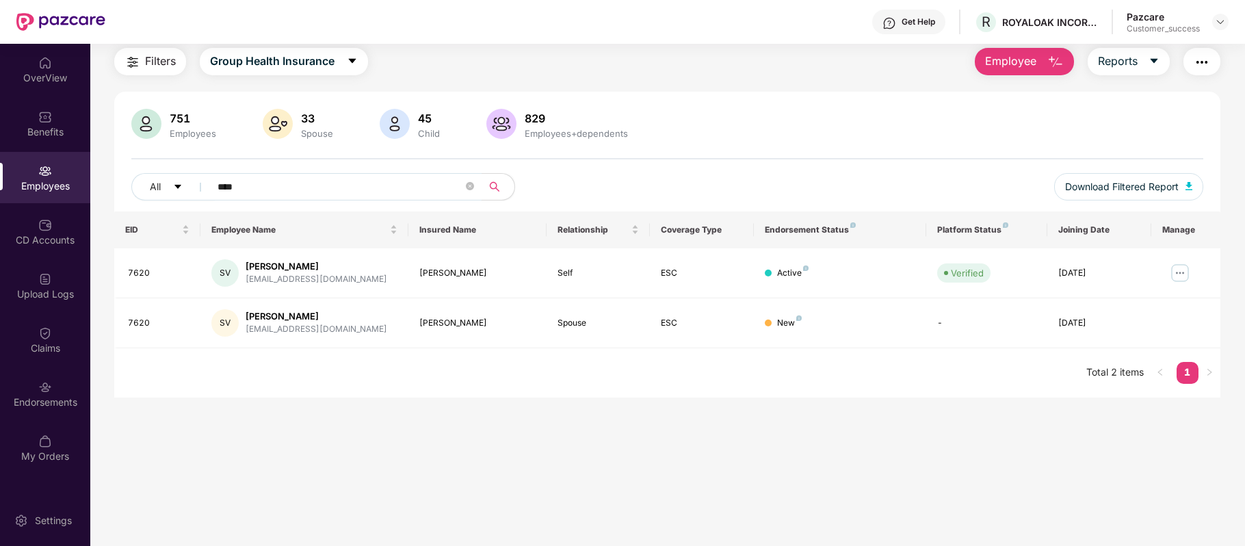
scroll to position [44, 0]
drag, startPoint x: 244, startPoint y: 184, endPoint x: 172, endPoint y: 189, distance: 71.3
click at [172, 189] on div "All ****" at bounding box center [443, 186] width 625 height 27
paste input "text"
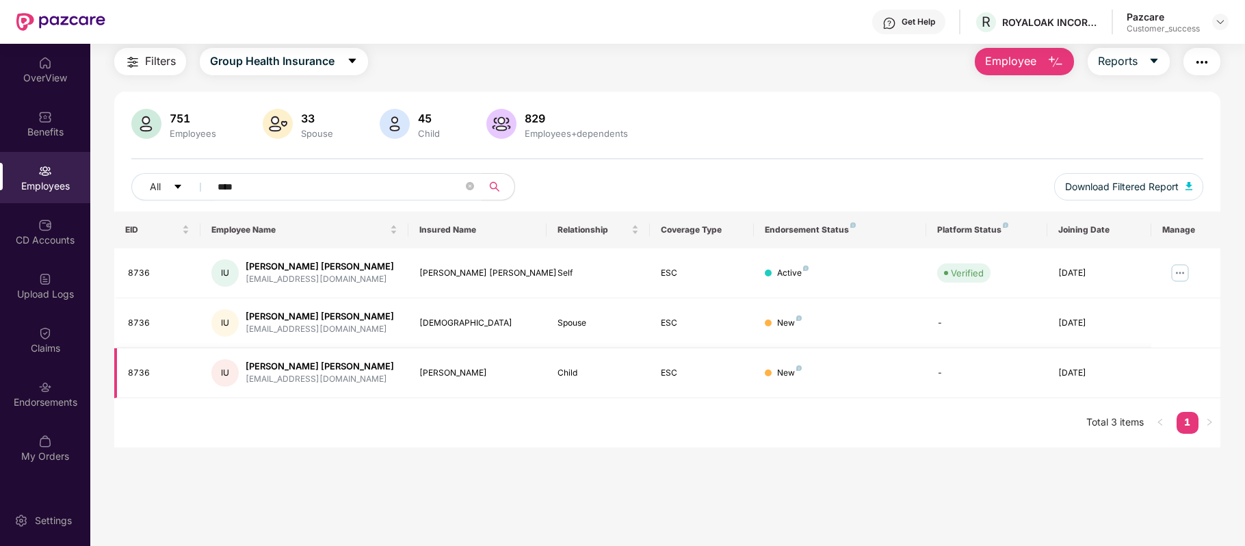
type input "****"
click at [53, 177] on div "Employees" at bounding box center [45, 177] width 90 height 51
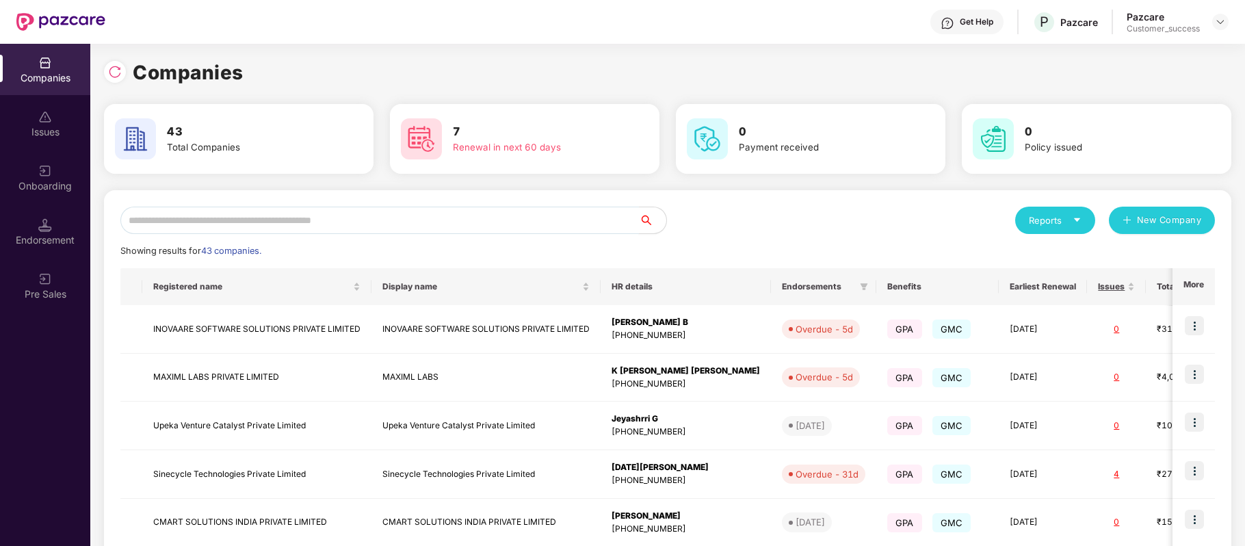
click at [297, 222] on input "text" at bounding box center [379, 220] width 519 height 27
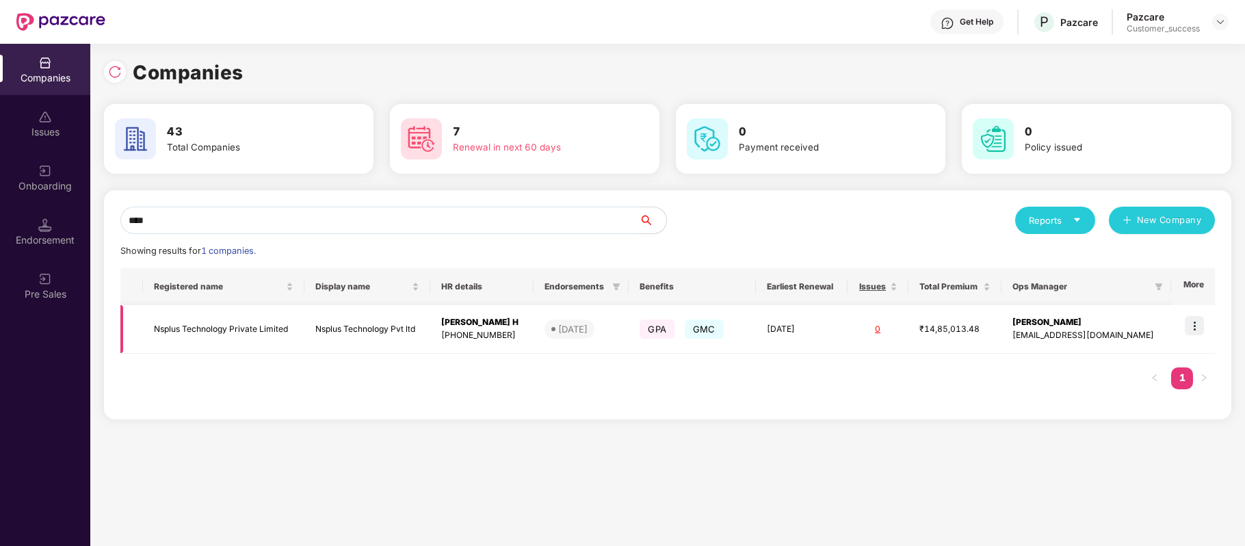
type input "****"
click at [231, 326] on td "Nsplus Technology Private Limited" at bounding box center [223, 329] width 161 height 49
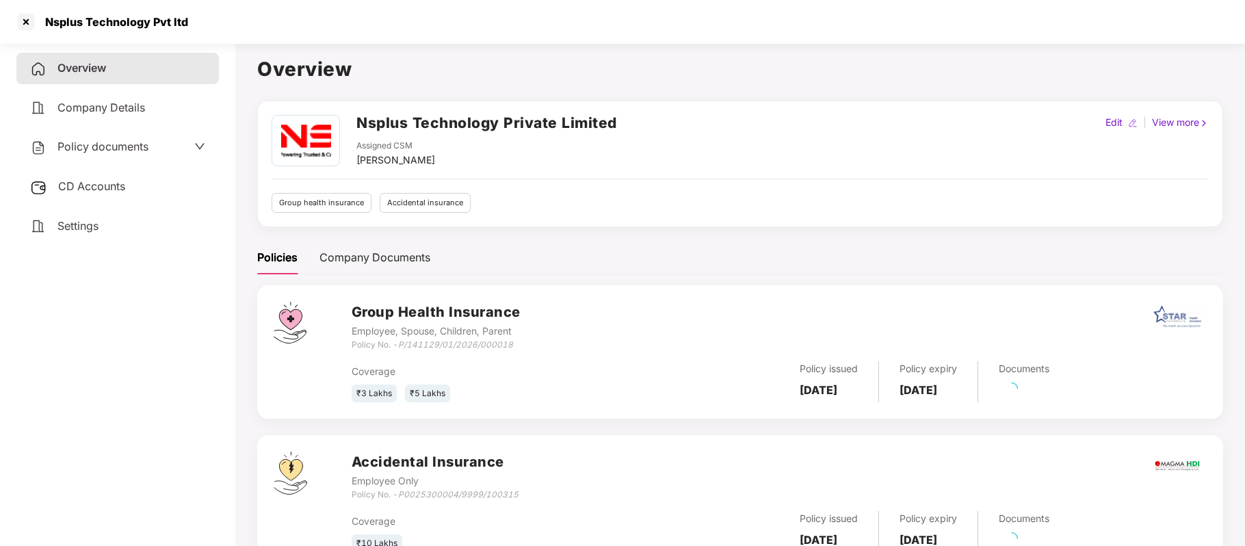
click at [112, 148] on span "Policy documents" at bounding box center [102, 147] width 91 height 14
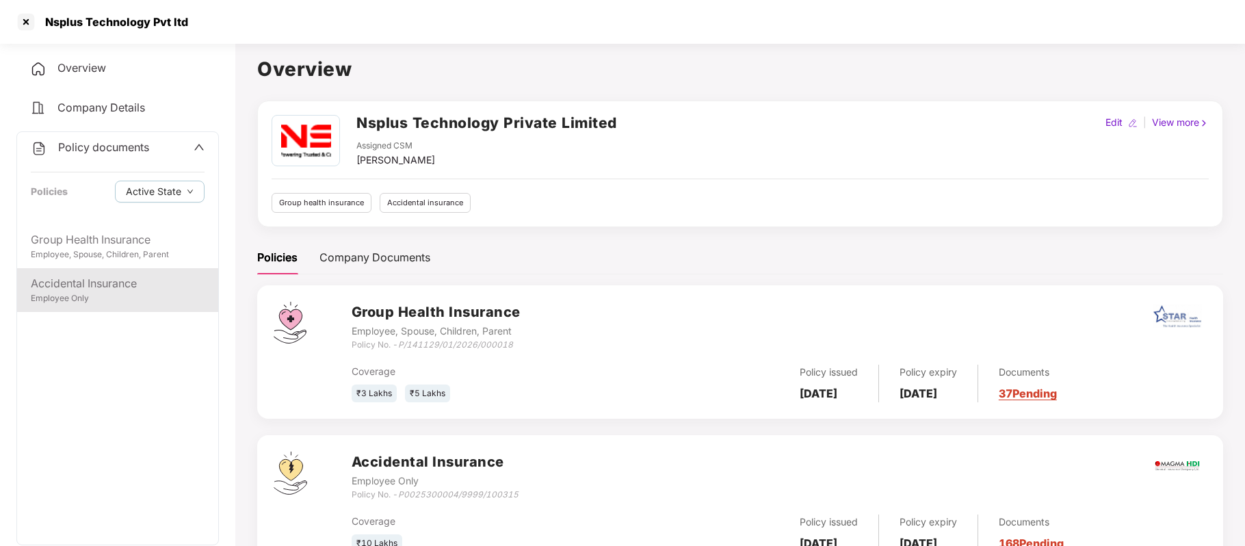
click at [103, 290] on div "Accidental Insurance" at bounding box center [118, 283] width 174 height 17
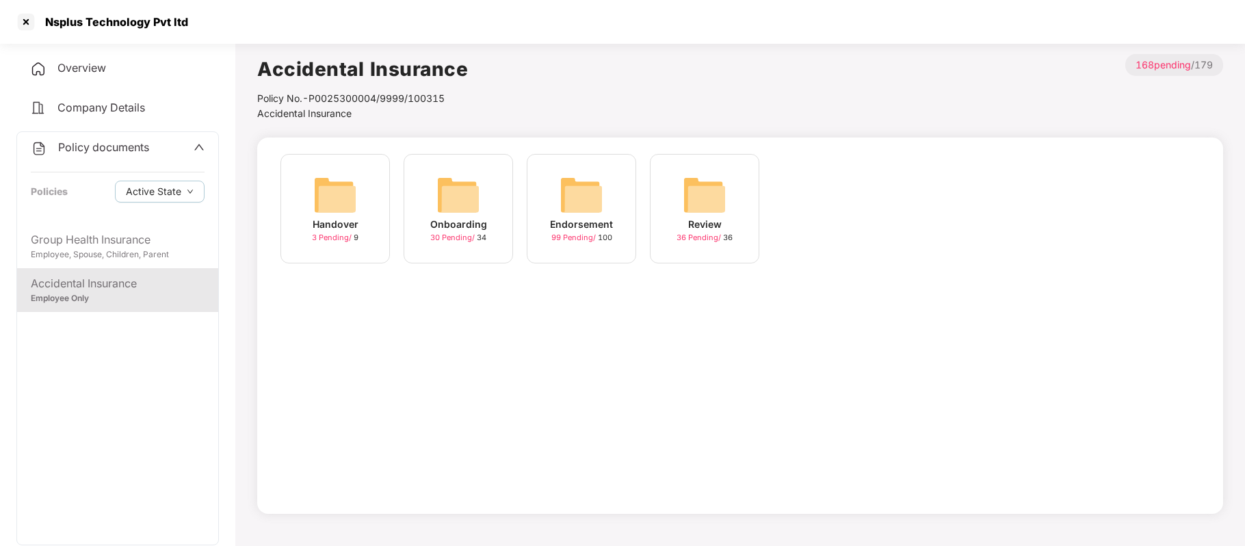
click at [452, 229] on div "Onboarding" at bounding box center [458, 224] width 57 height 15
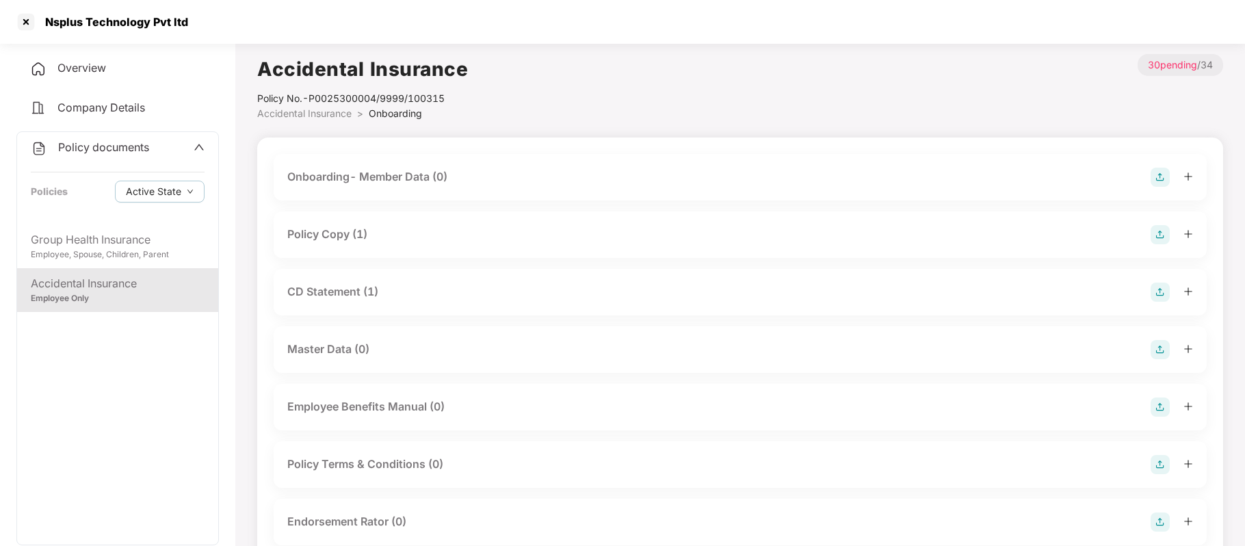
click at [349, 231] on div "Policy Copy (1)" at bounding box center [327, 234] width 80 height 17
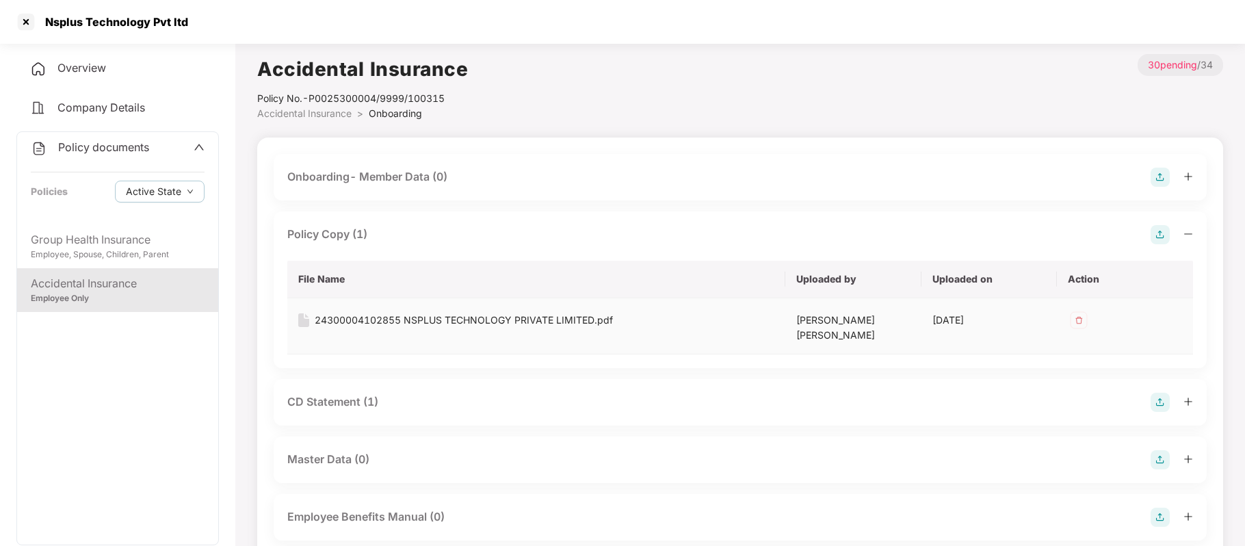
click at [372, 324] on div "24300004102855 NSPLUS TECHNOLOGY PRIVATE LIMITED.pdf" at bounding box center [464, 320] width 298 height 15
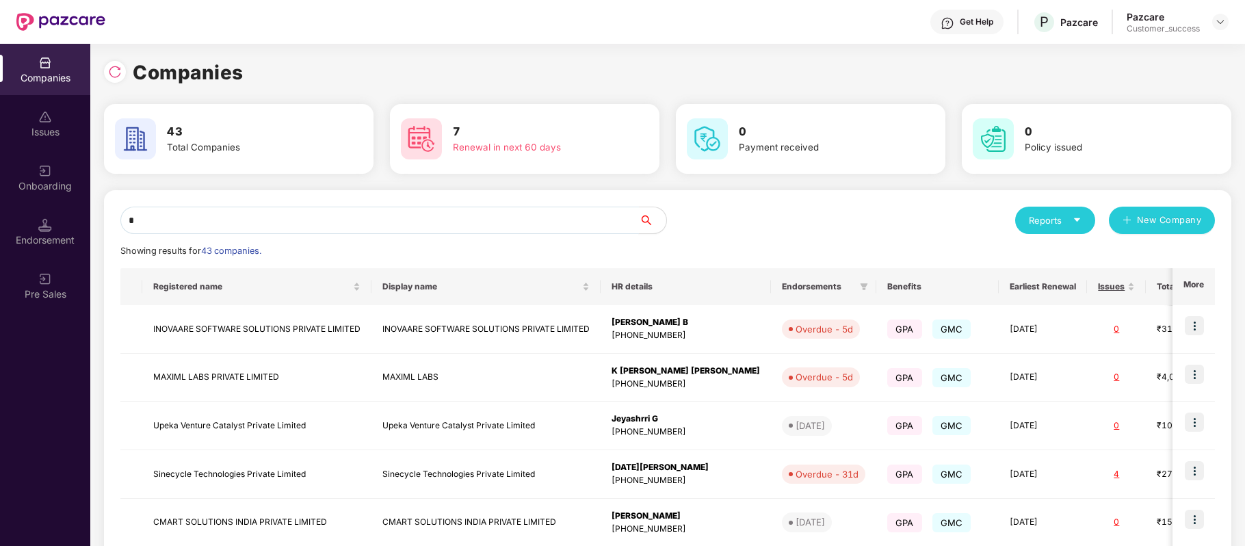
click at [326, 216] on input "*" at bounding box center [379, 220] width 519 height 27
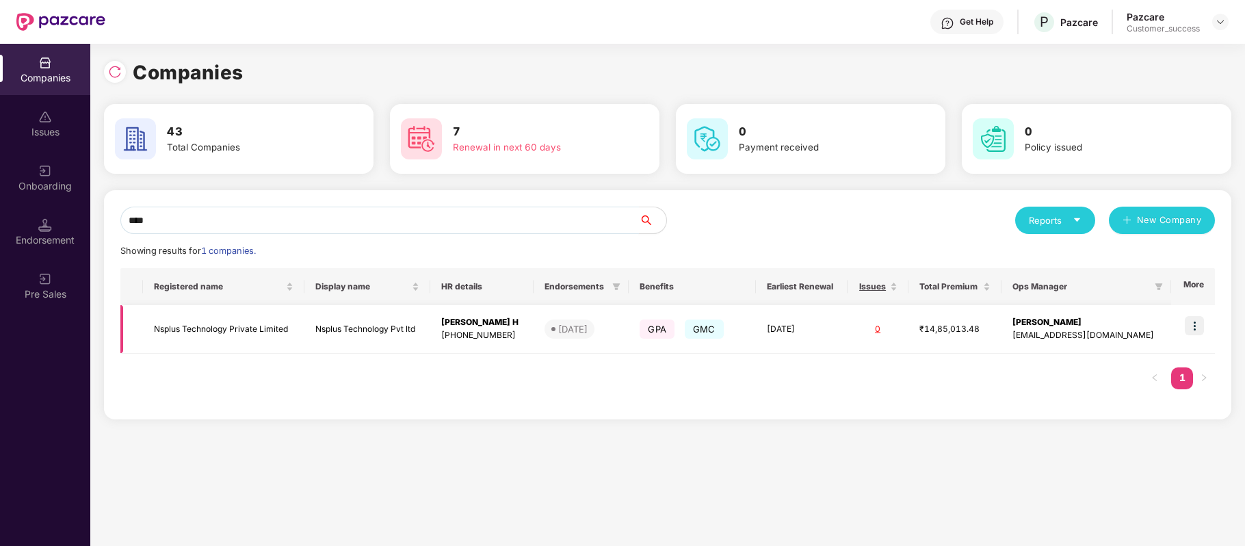
type input "****"
click at [1186, 324] on img at bounding box center [1194, 325] width 19 height 19
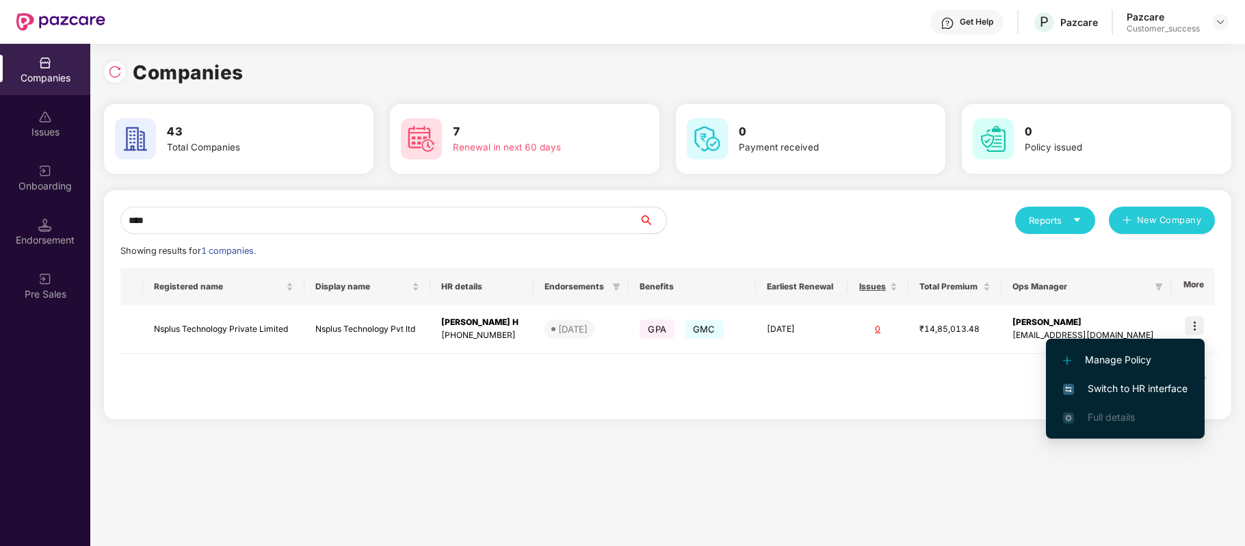
click at [1158, 383] on span "Switch to HR interface" at bounding box center [1125, 388] width 125 height 15
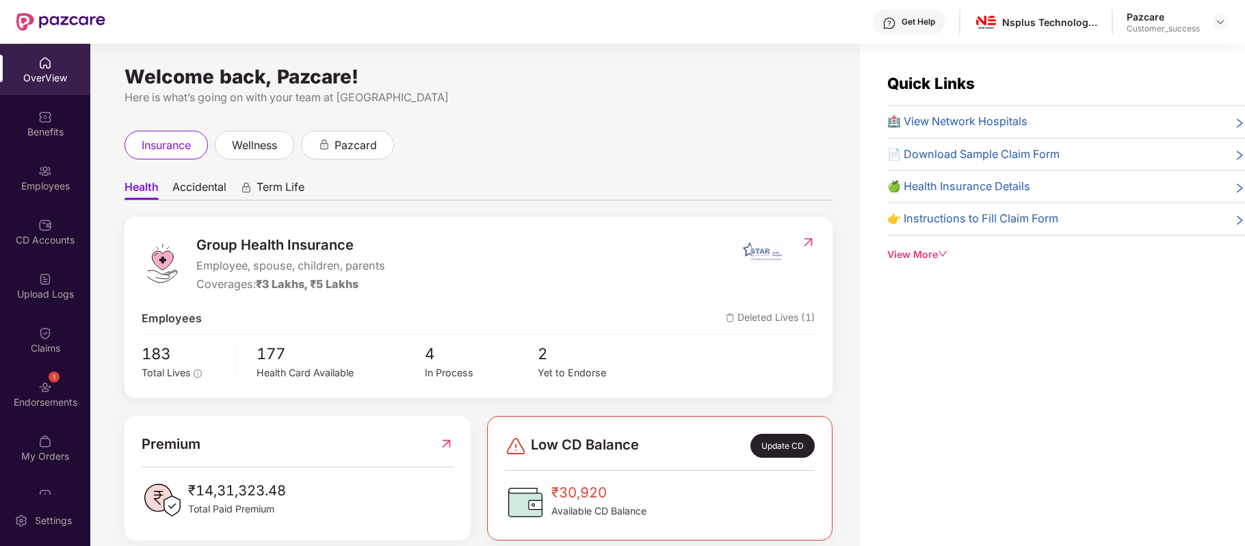
click at [41, 127] on div "Benefits" at bounding box center [45, 132] width 90 height 14
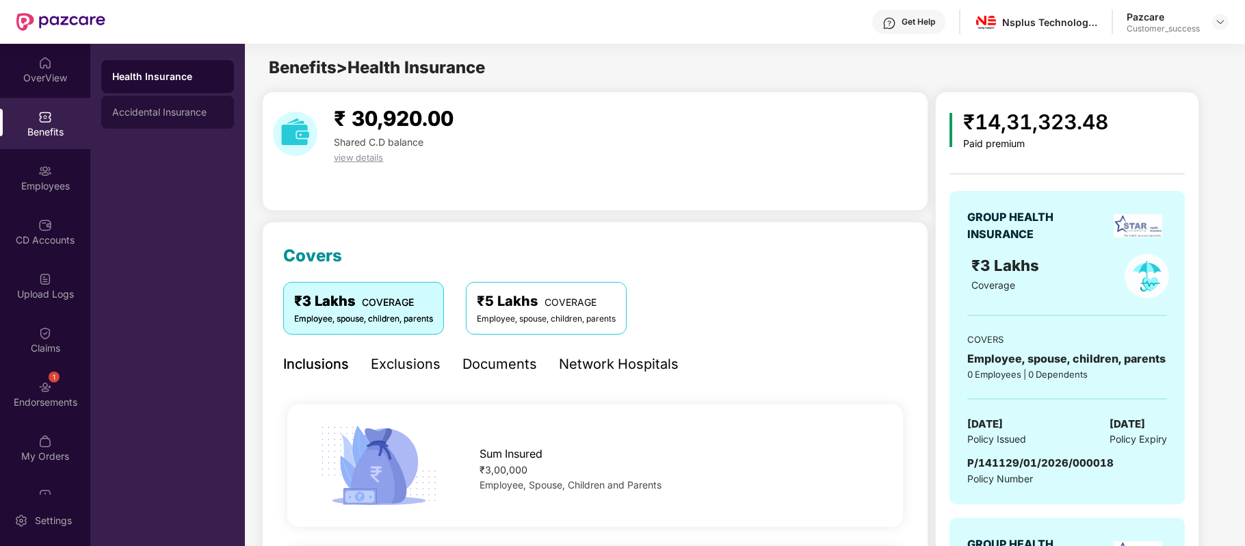
click at [187, 116] on div "Accidental Insurance" at bounding box center [167, 112] width 111 height 11
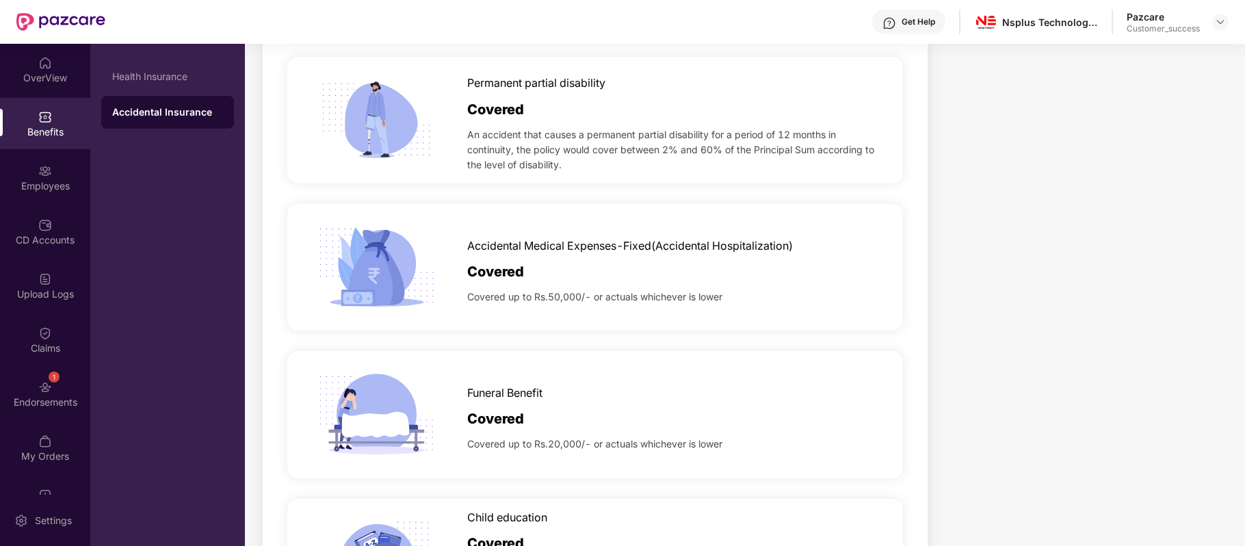
scroll to position [565, 0]
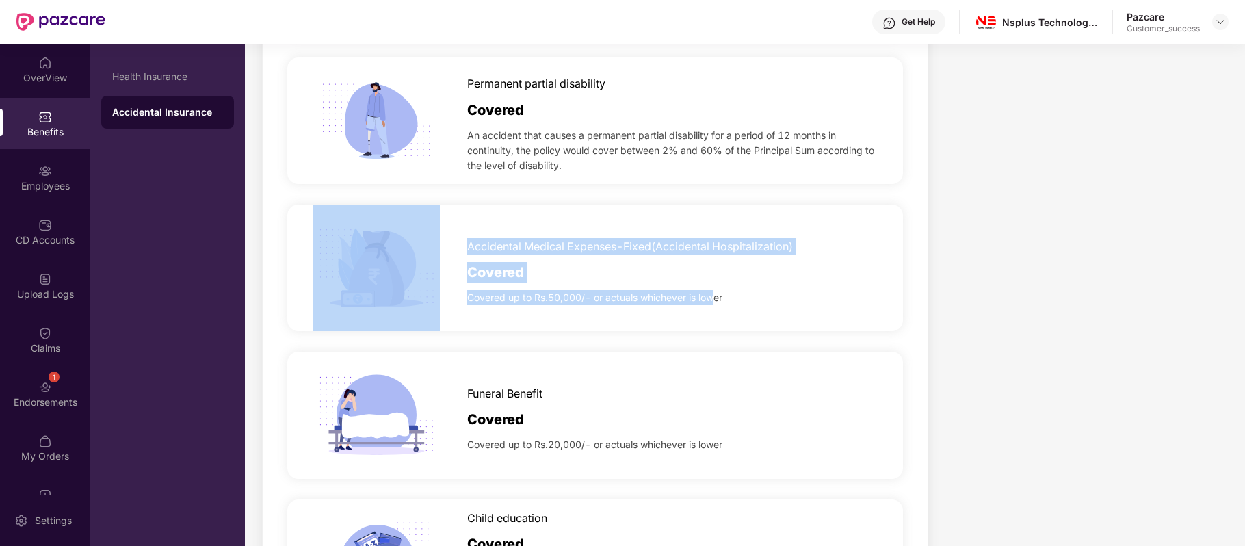
drag, startPoint x: 463, startPoint y: 296, endPoint x: 716, endPoint y: 294, distance: 253.2
click at [716, 294] on div "Accidental Medical Expenses-Fixed(Accidental Hospitalization) Covered Covered u…" at bounding box center [594, 268] width 615 height 127
click at [716, 294] on span "Covered up to Rs.50,000/- or actuals whichever is lower" at bounding box center [594, 297] width 255 height 15
drag, startPoint x: 729, startPoint y: 296, endPoint x: 465, endPoint y: 253, distance: 267.6
click at [465, 253] on div "Accidental Medical Expenses-Fixed(Accidental Hospitalization) Covered Covered u…" at bounding box center [594, 268] width 615 height 127
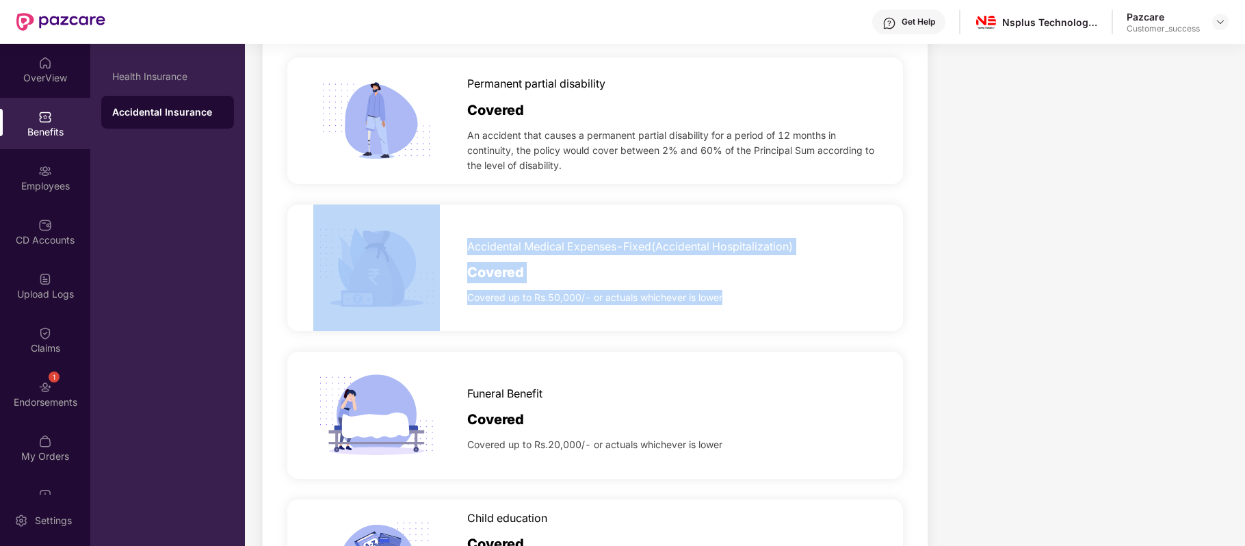
scroll to position [718, 0]
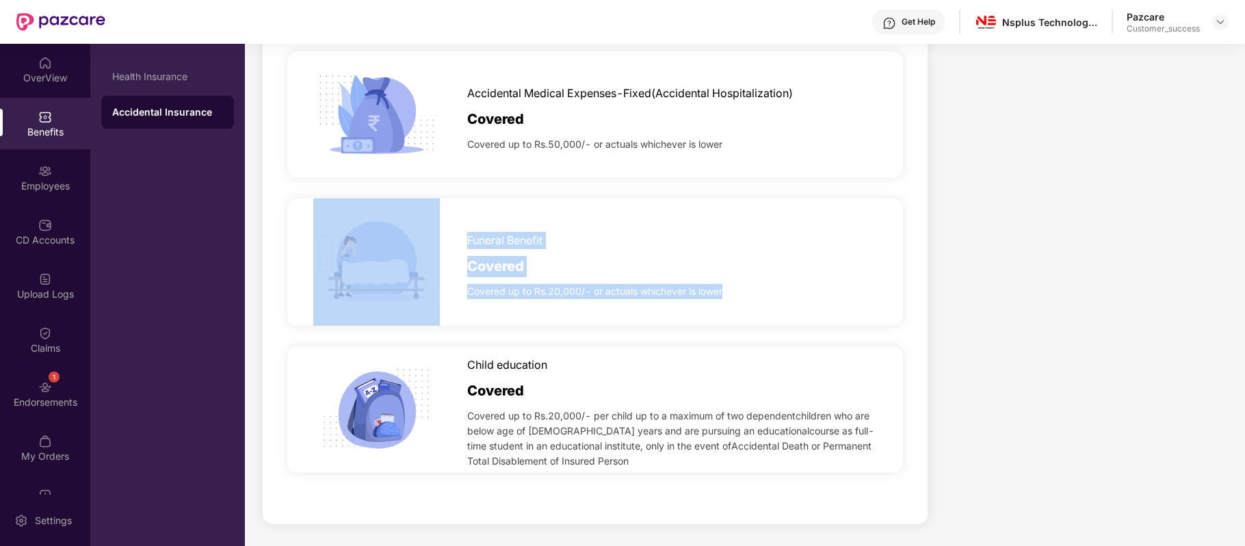
drag, startPoint x: 734, startPoint y: 294, endPoint x: 463, endPoint y: 248, distance: 274.9
click at [463, 248] on div "Funeral Benefit Covered Covered up to Rs.20,000/- or actuals whichever is lower" at bounding box center [594, 261] width 615 height 127
copy div "Funeral Benefit Covered Covered up to Rs.20,000/- or actuals whichever is lower"
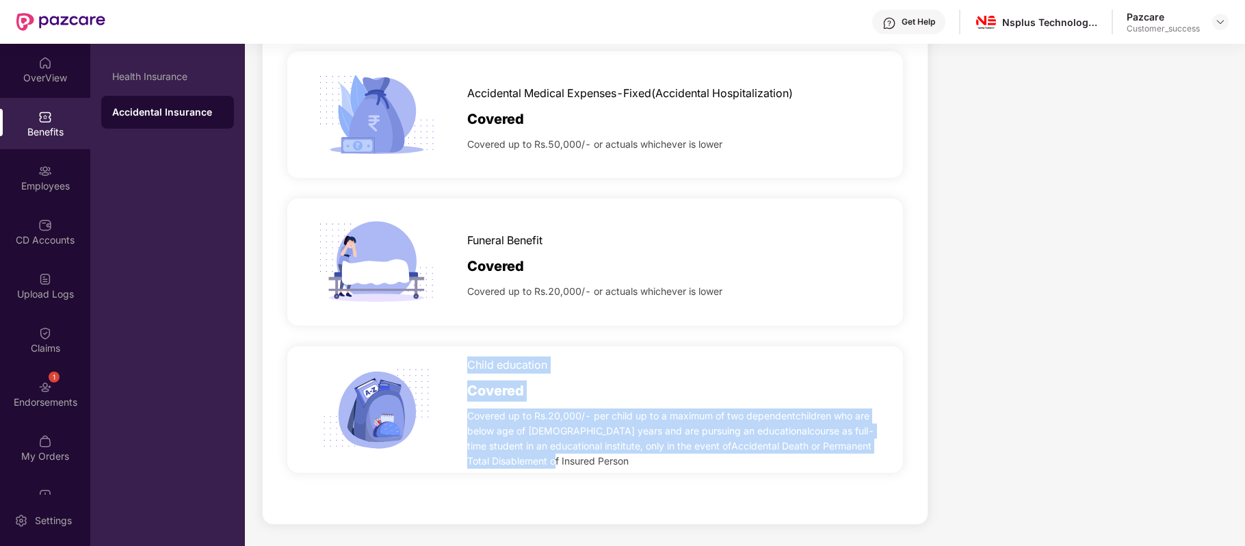
drag, startPoint x: 558, startPoint y: 458, endPoint x: 469, endPoint y: 363, distance: 130.7
click at [469, 363] on div "Child education Covered Covered up to Rs.20,000/- per child up to a maximum of …" at bounding box center [672, 410] width 411 height 120
copy div "Child education Covered Covered up to Rs.20,000/- per child up to a maximum of …"
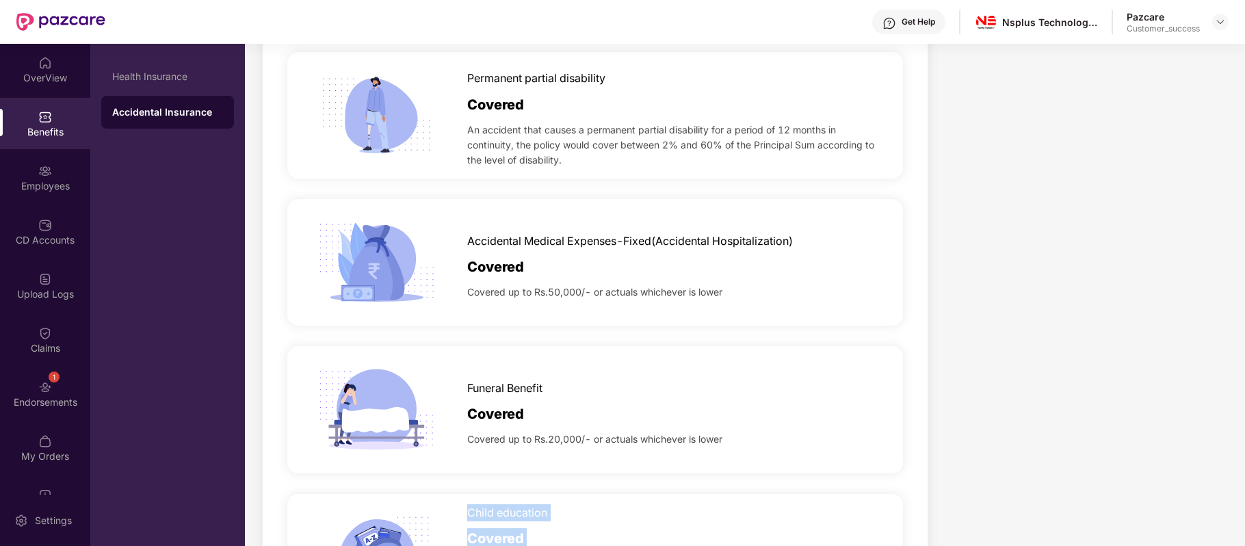
scroll to position [569, 0]
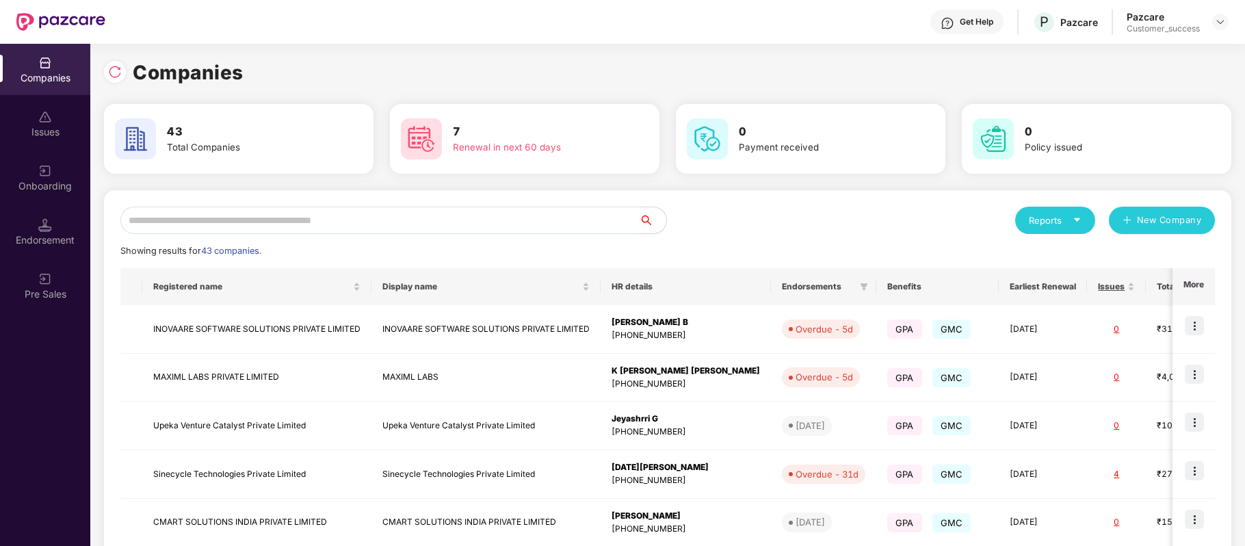
click at [304, 225] on input "text" at bounding box center [379, 220] width 519 height 27
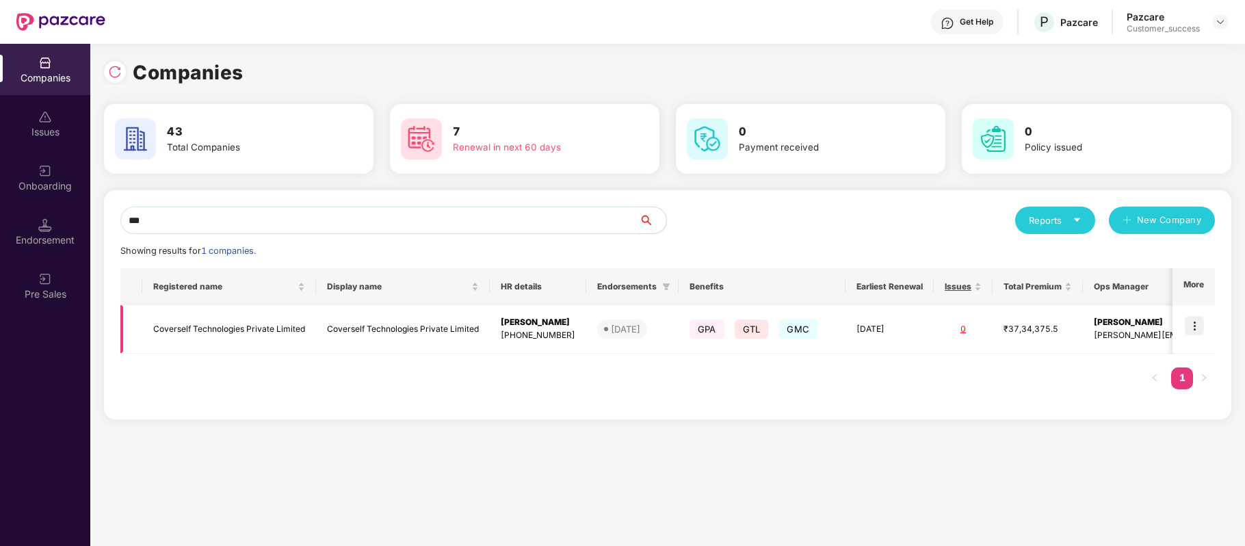
type input "***"
click at [1193, 327] on img at bounding box center [1194, 325] width 19 height 19
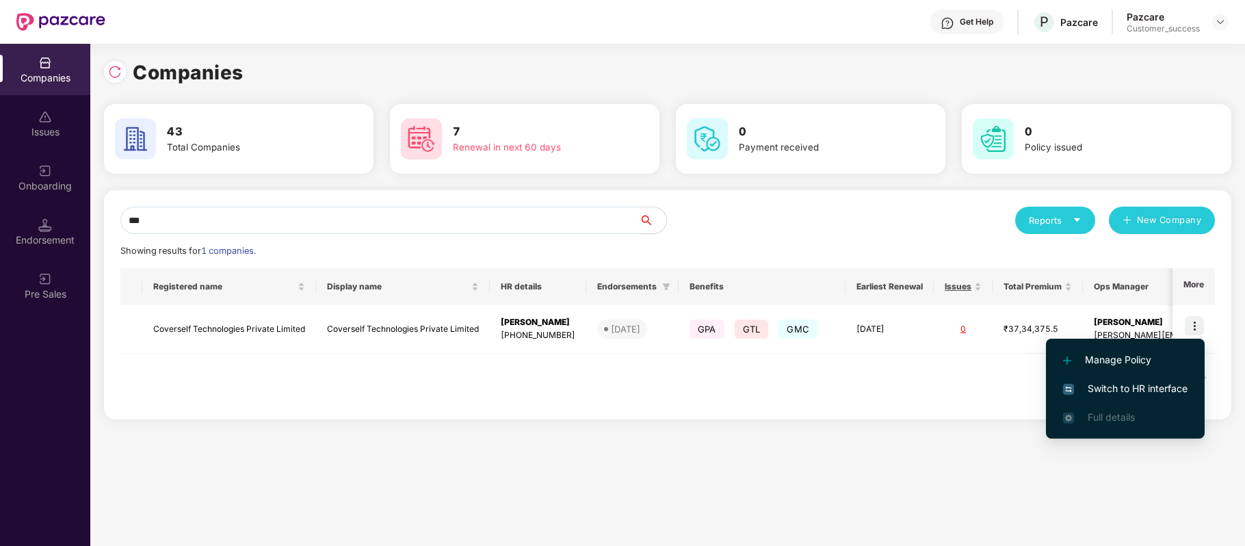
click at [1163, 392] on span "Switch to HR interface" at bounding box center [1125, 388] width 125 height 15
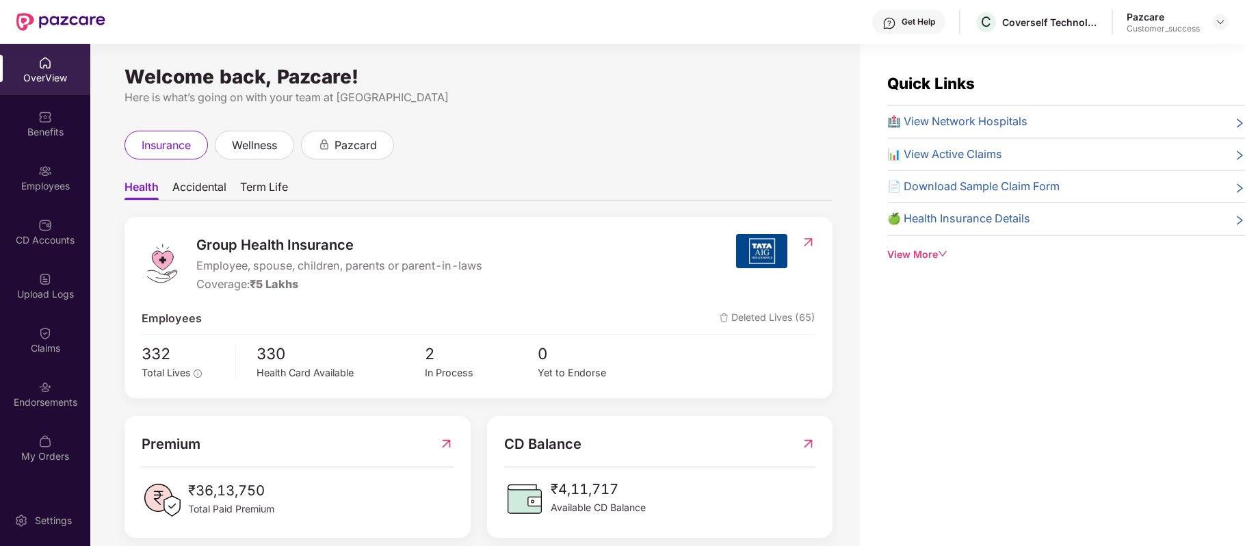
click at [45, 182] on div "Employees" at bounding box center [45, 186] width 90 height 14
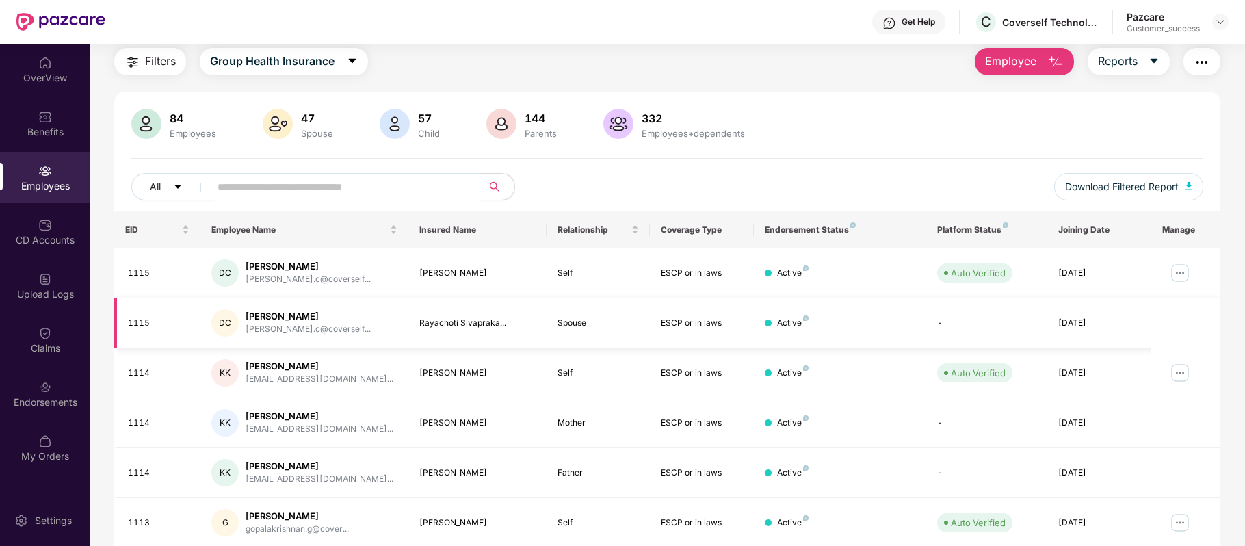
scroll to position [41, 0]
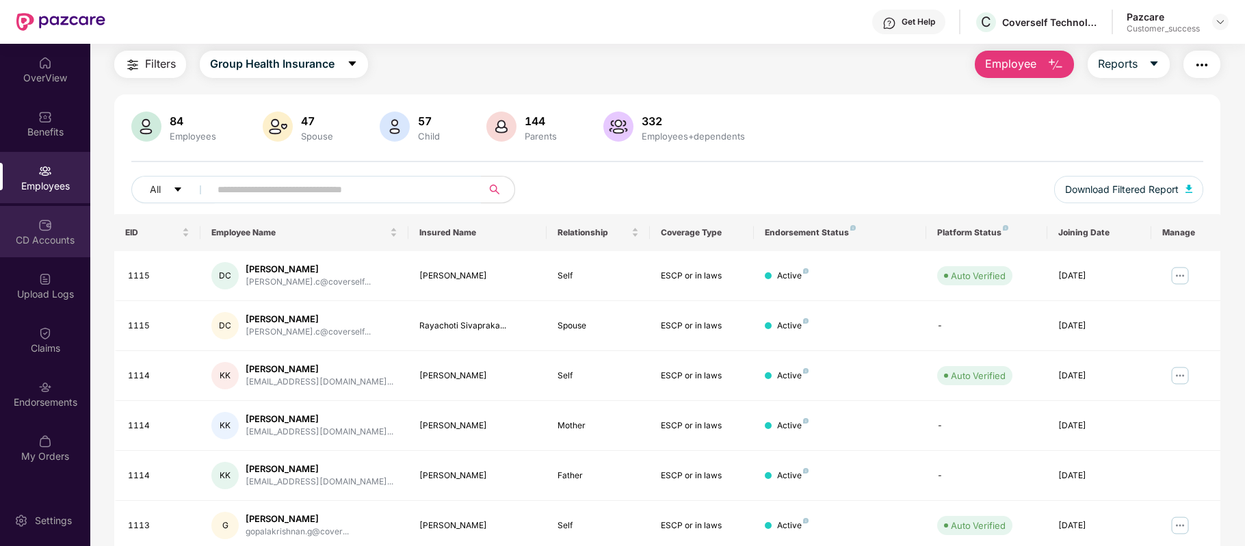
click at [48, 255] on div "CD Accounts" at bounding box center [45, 231] width 90 height 51
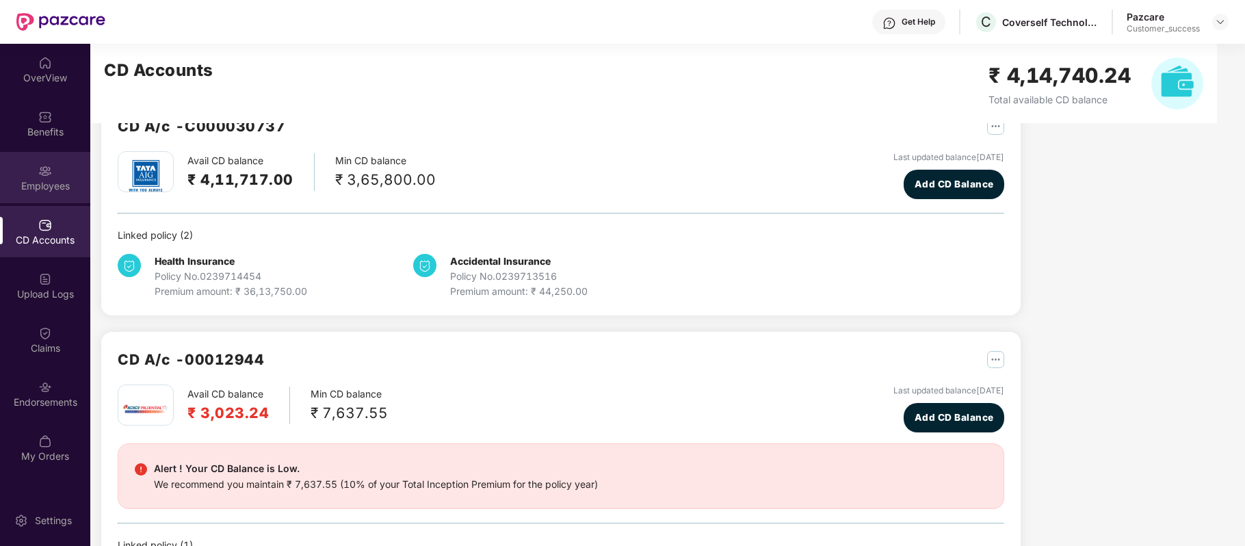
click at [51, 185] on div "Employees" at bounding box center [45, 186] width 90 height 14
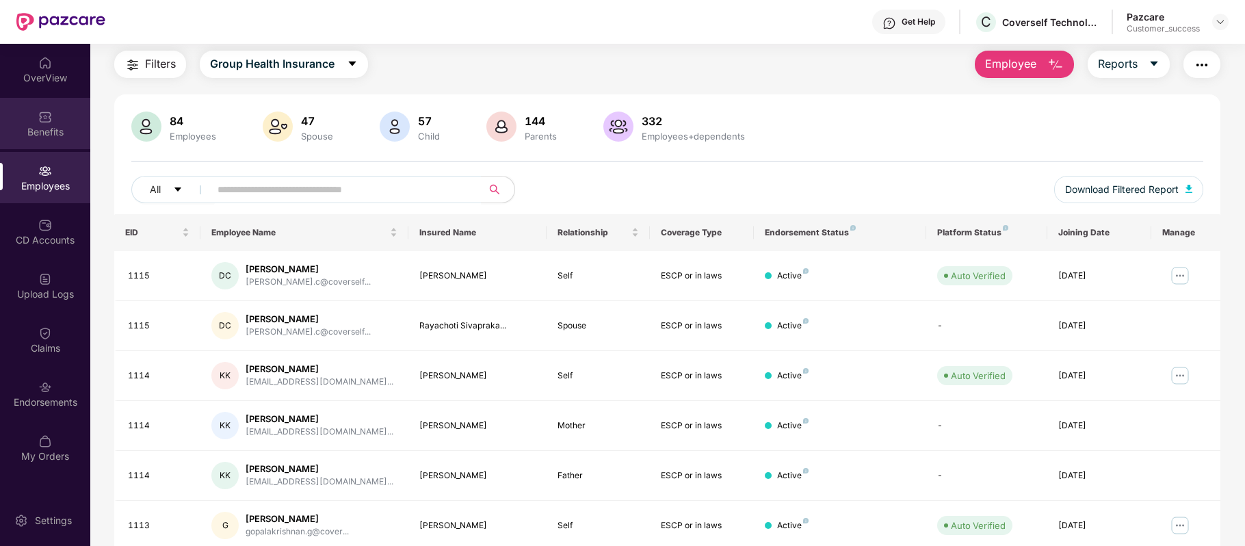
click at [53, 133] on div "Benefits" at bounding box center [45, 132] width 90 height 14
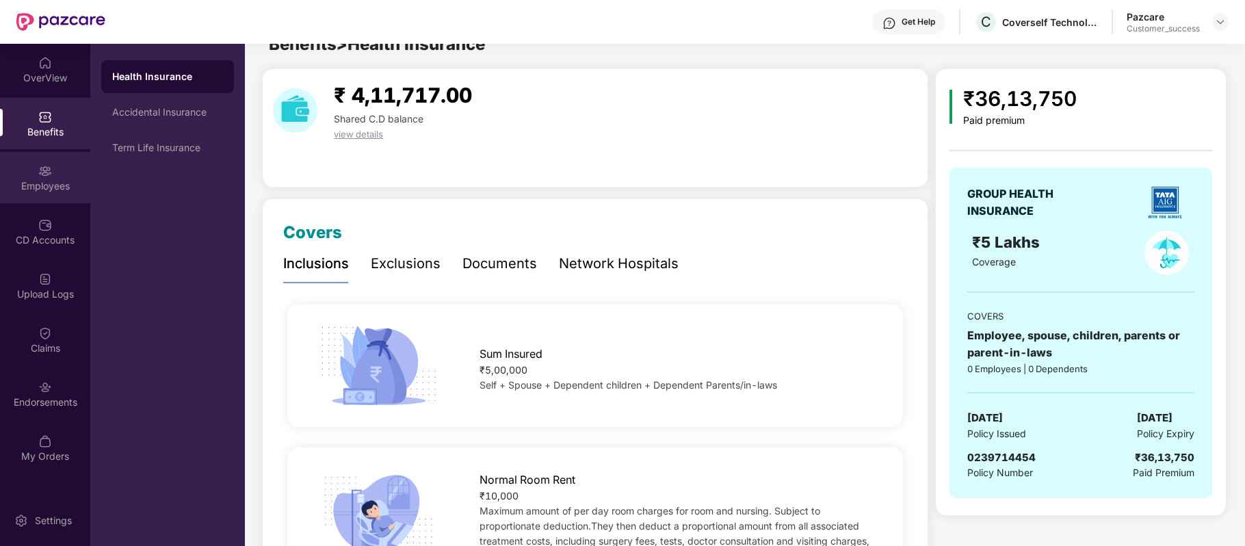
scroll to position [41, 0]
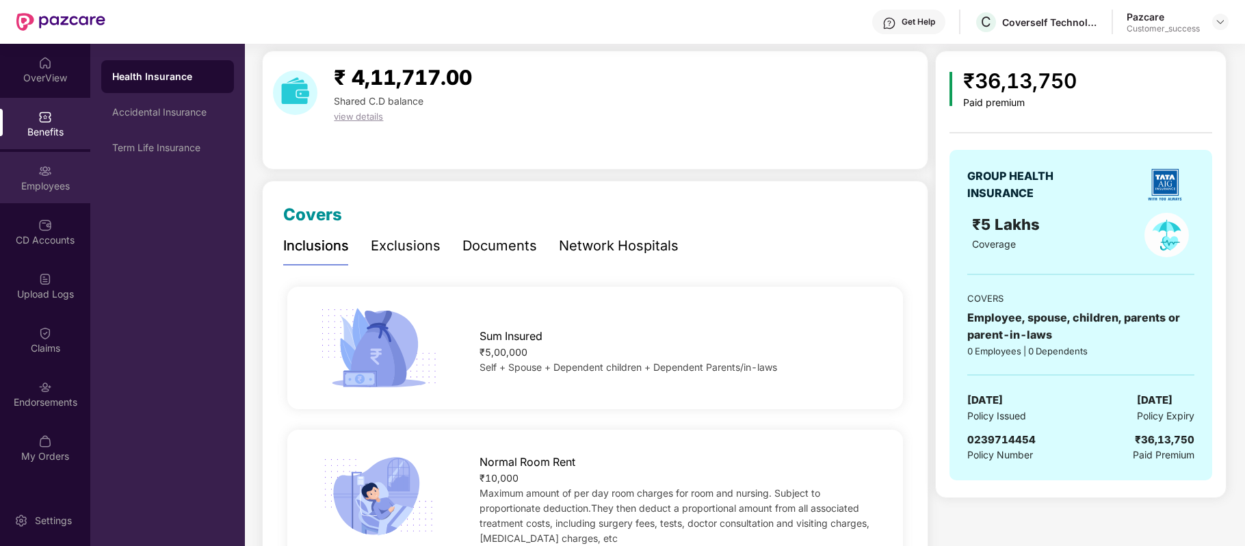
click at [55, 181] on div "Employees" at bounding box center [45, 186] width 90 height 14
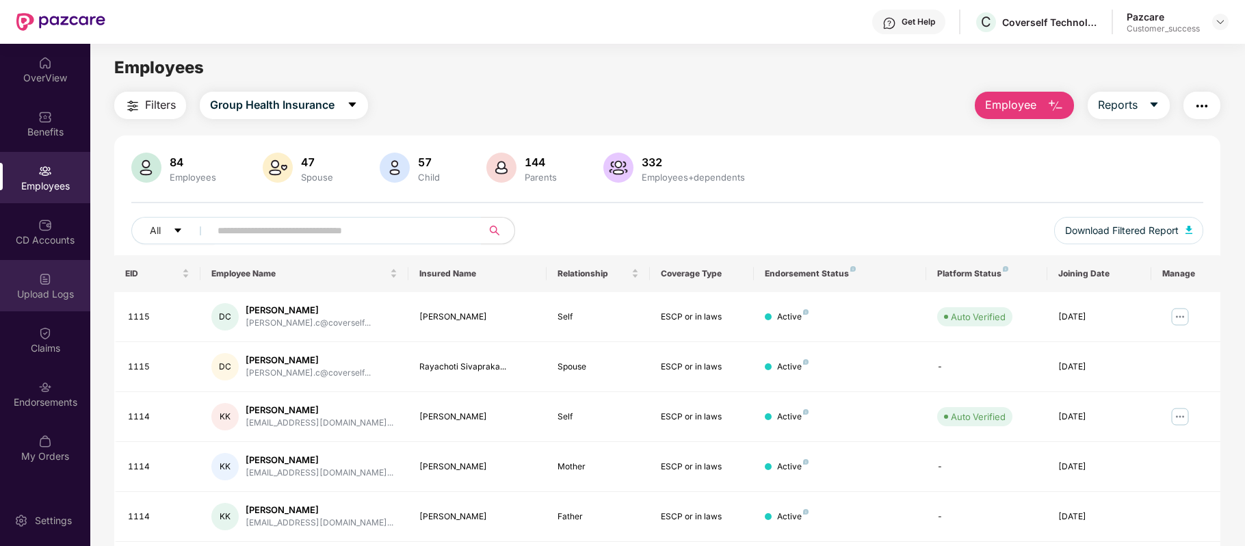
click at [38, 287] on div "Upload Logs" at bounding box center [45, 294] width 90 height 14
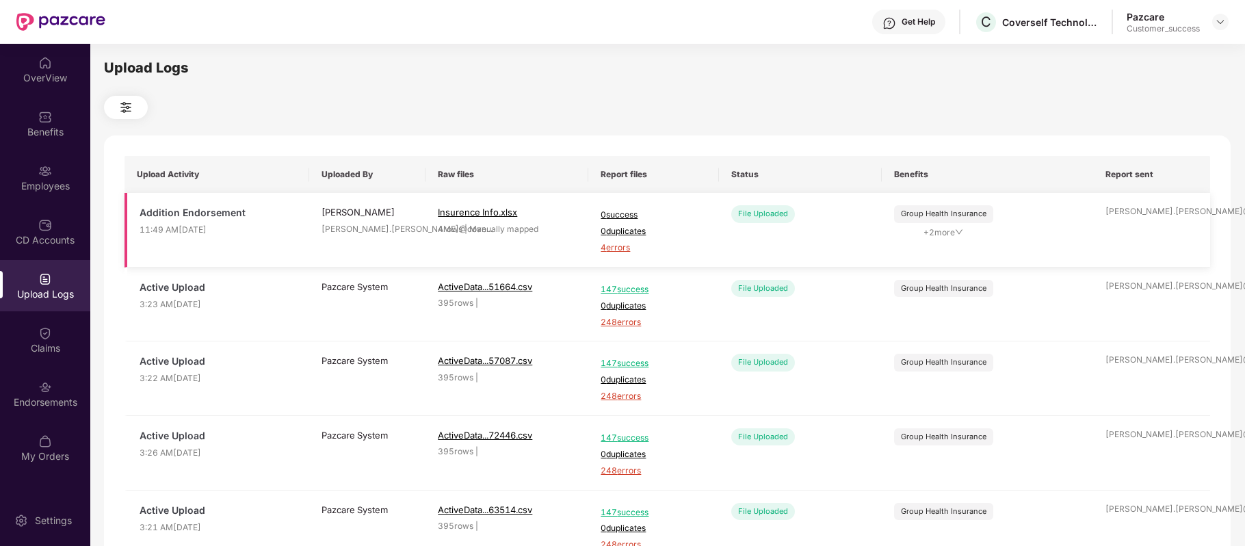
click at [625, 252] on span "4 errors" at bounding box center [653, 248] width 105 height 13
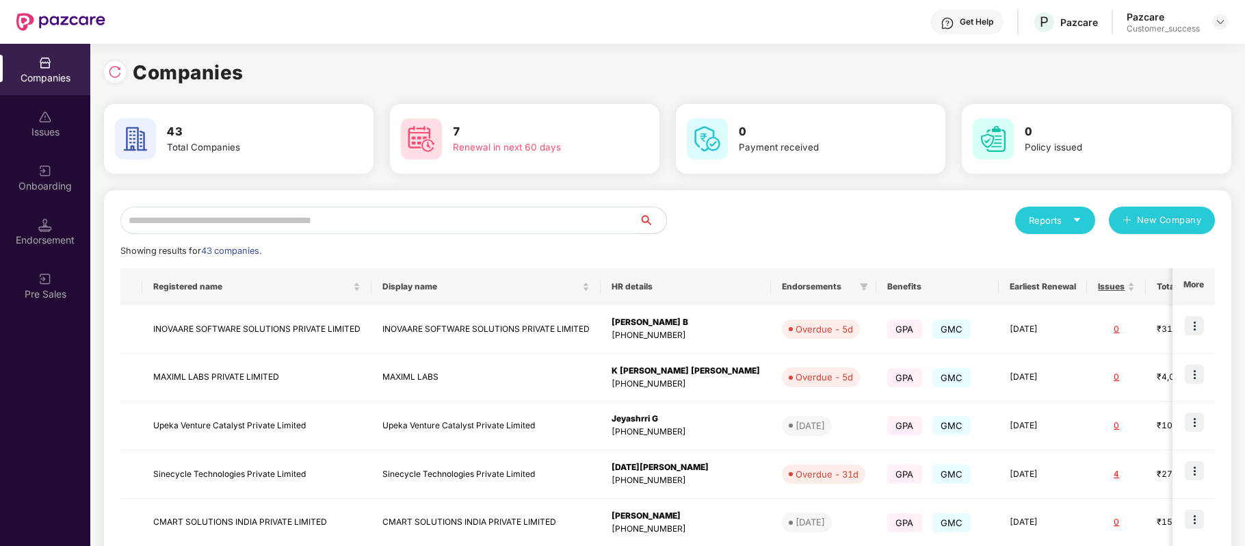
click at [378, 220] on input "text" at bounding box center [379, 220] width 519 height 27
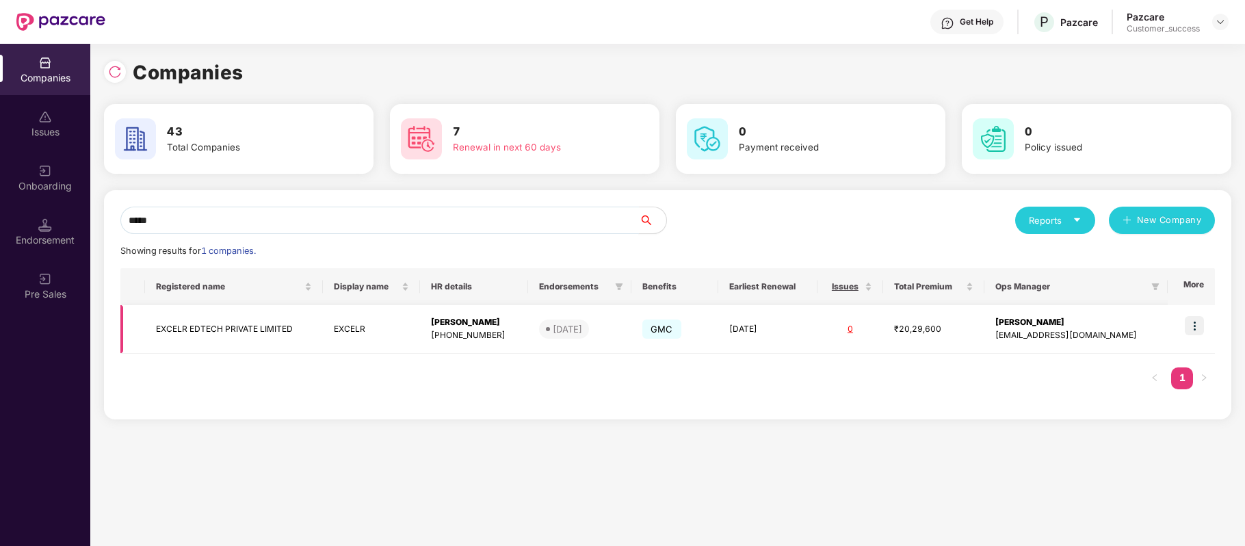
type input "*****"
click at [252, 333] on td "EXCELR EDTECH PRIVATE LIMITED" at bounding box center [234, 329] width 178 height 49
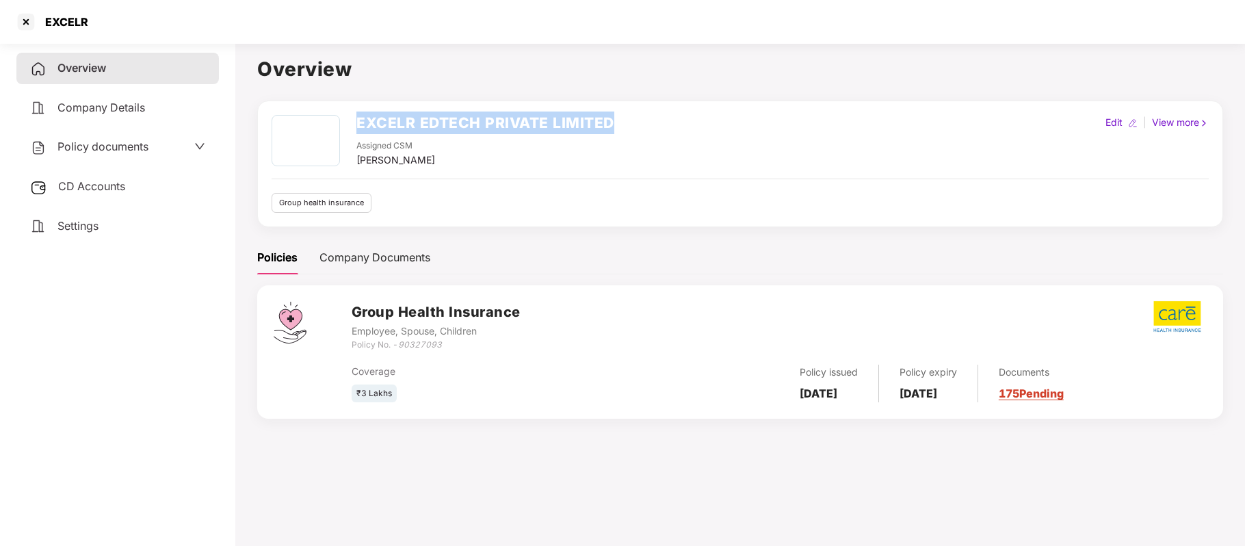
drag, startPoint x: 354, startPoint y: 123, endPoint x: 634, endPoint y: 138, distance: 279.5
click at [634, 138] on div "EXCELR EDTECH PRIVATE LIMITED Assigned CSM Sugandha Singh Edit | View more" at bounding box center [740, 141] width 937 height 53
copy h2 "EXCELR EDTECH PRIVATE LIMITED"
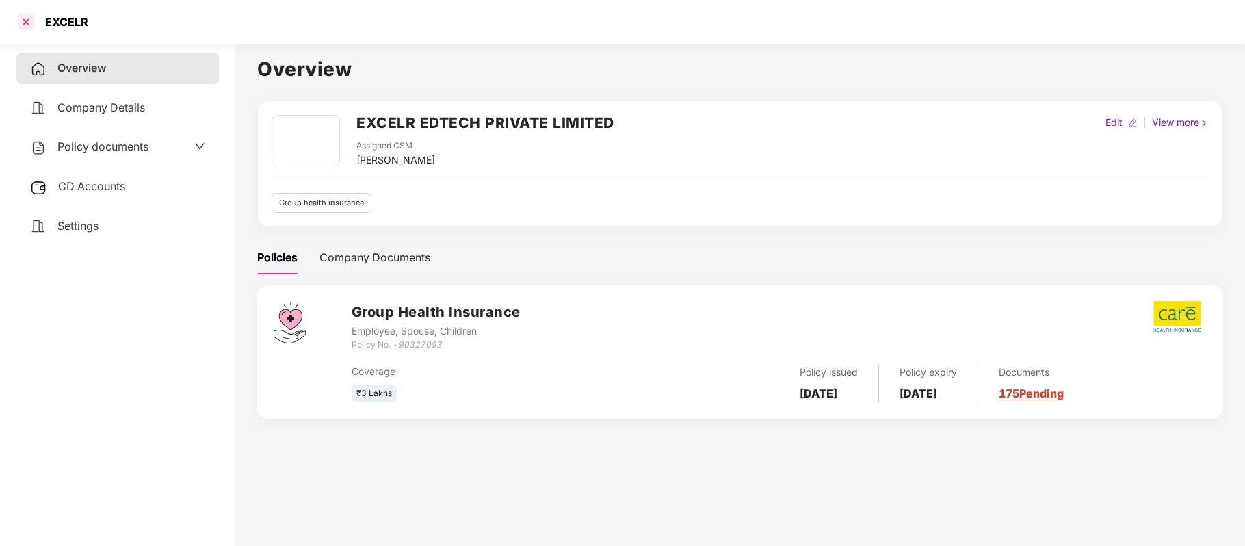
click at [22, 20] on div at bounding box center [26, 22] width 22 height 22
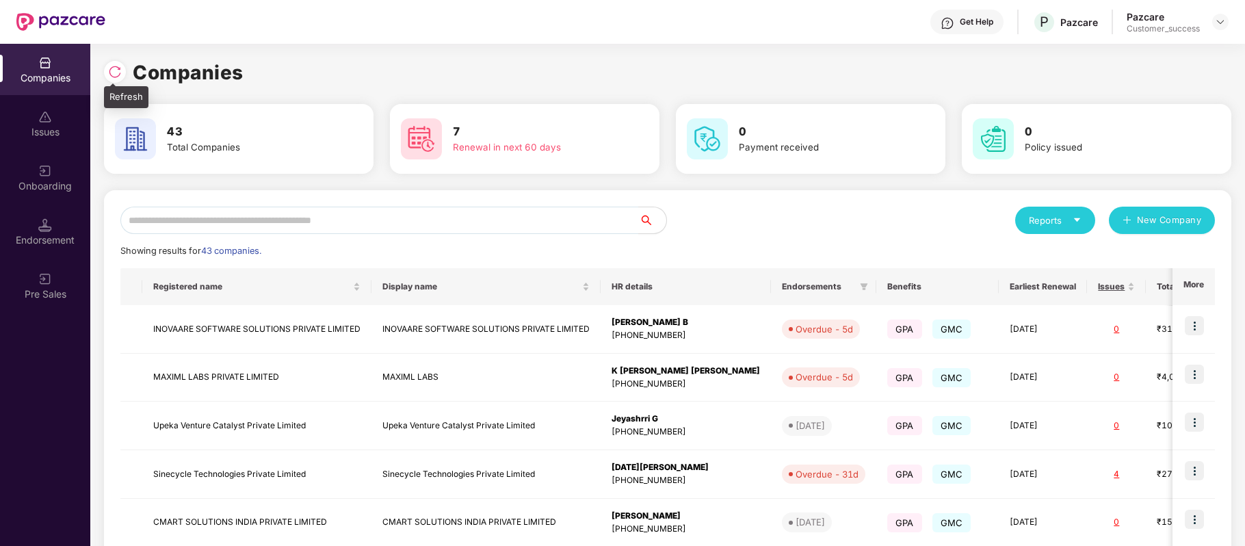
click at [118, 69] on img at bounding box center [115, 72] width 14 height 14
click at [304, 217] on input "text" at bounding box center [379, 220] width 519 height 27
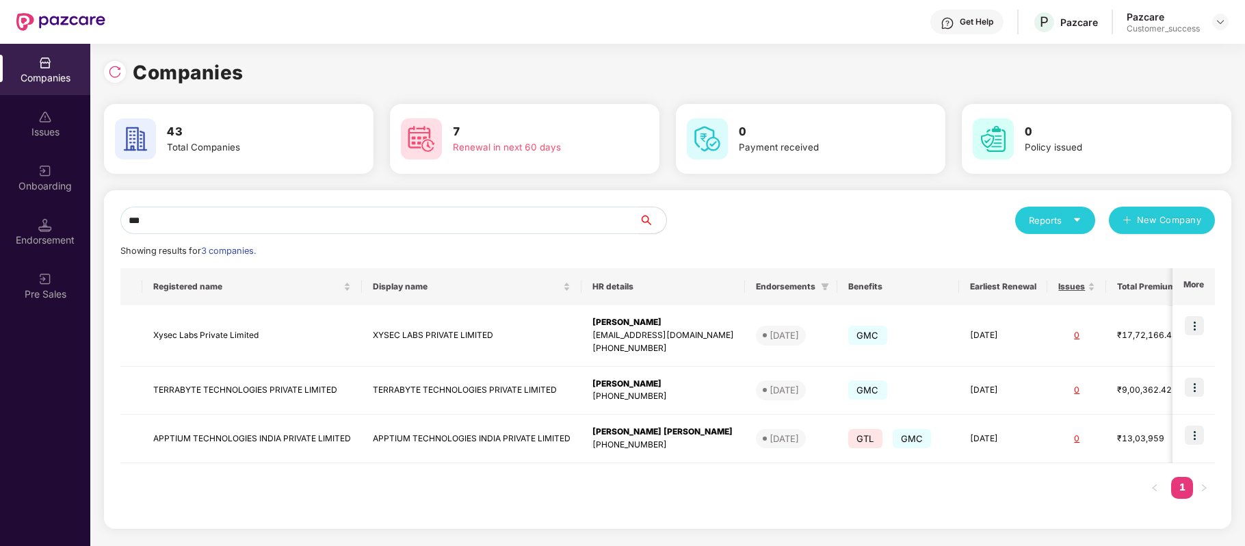
type input "***"
click at [1192, 434] on img at bounding box center [1194, 435] width 19 height 19
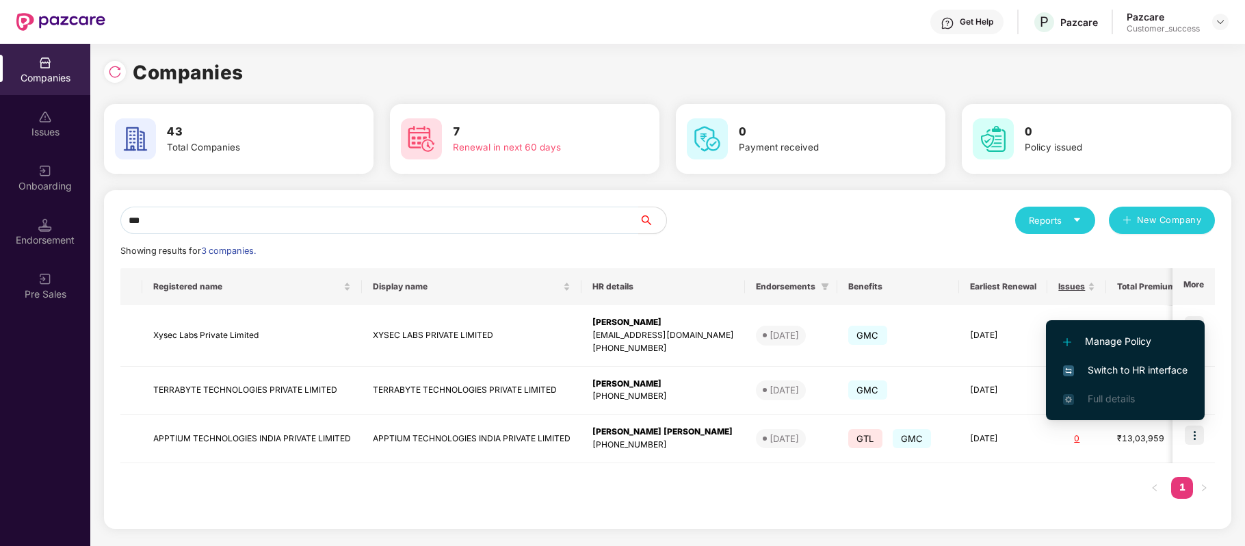
click at [1123, 364] on span "Switch to HR interface" at bounding box center [1125, 370] width 125 height 15
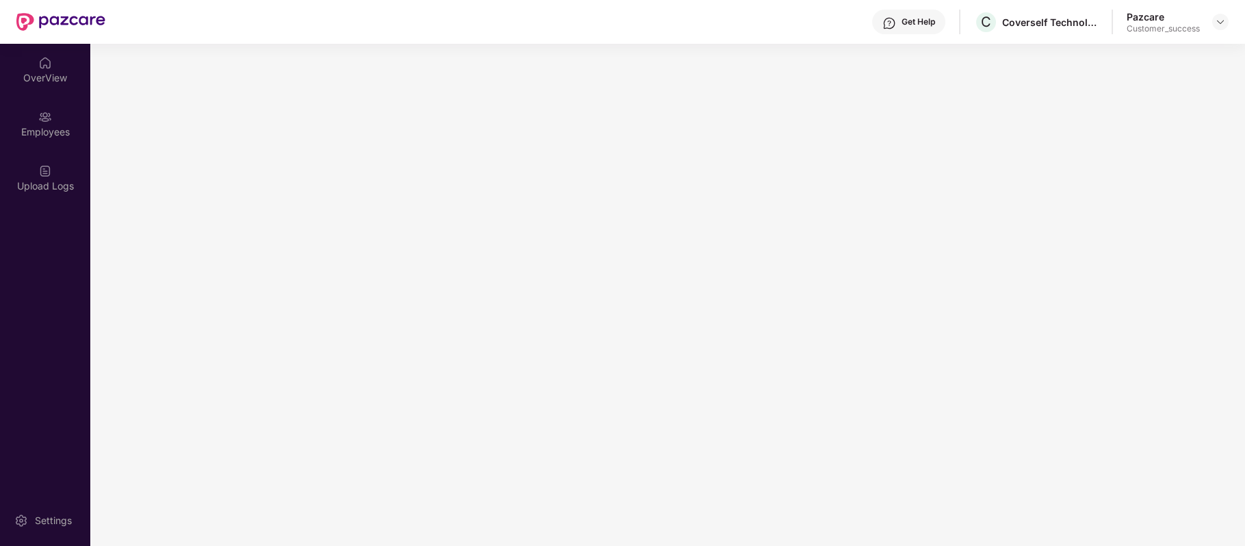
click at [1123, 364] on main at bounding box center [667, 295] width 1155 height 502
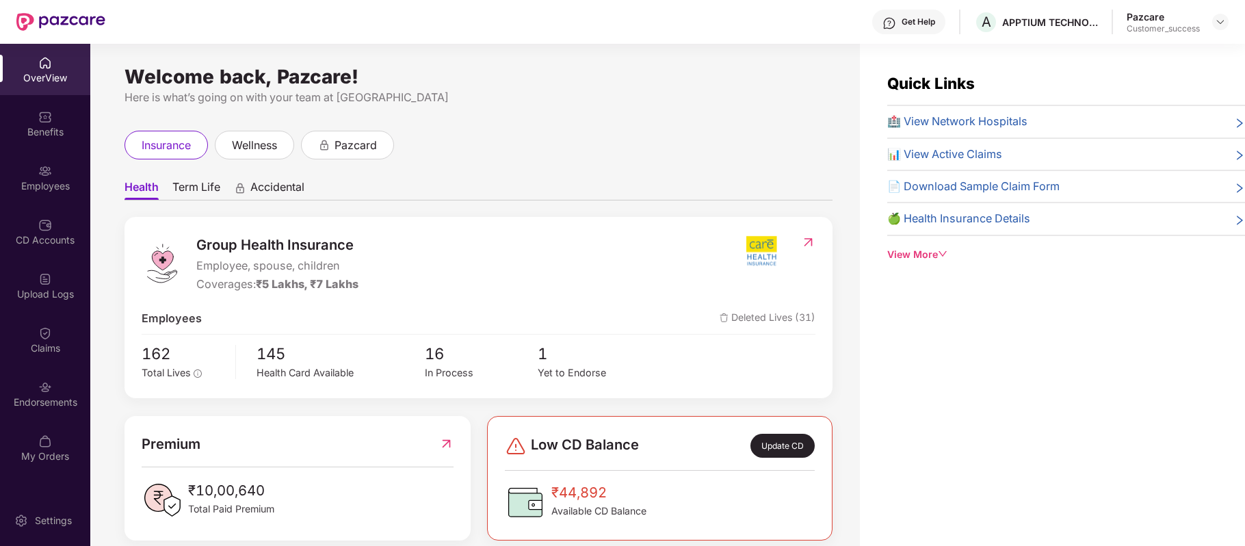
click at [48, 179] on div "Employees" at bounding box center [45, 186] width 90 height 14
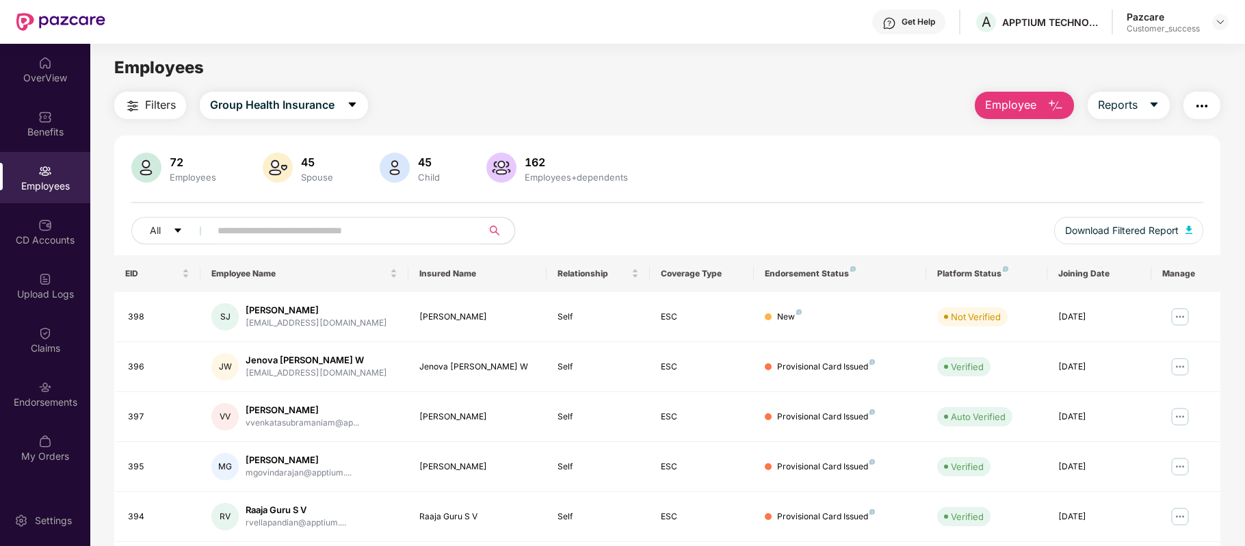
click at [296, 229] on input "text" at bounding box center [341, 230] width 246 height 21
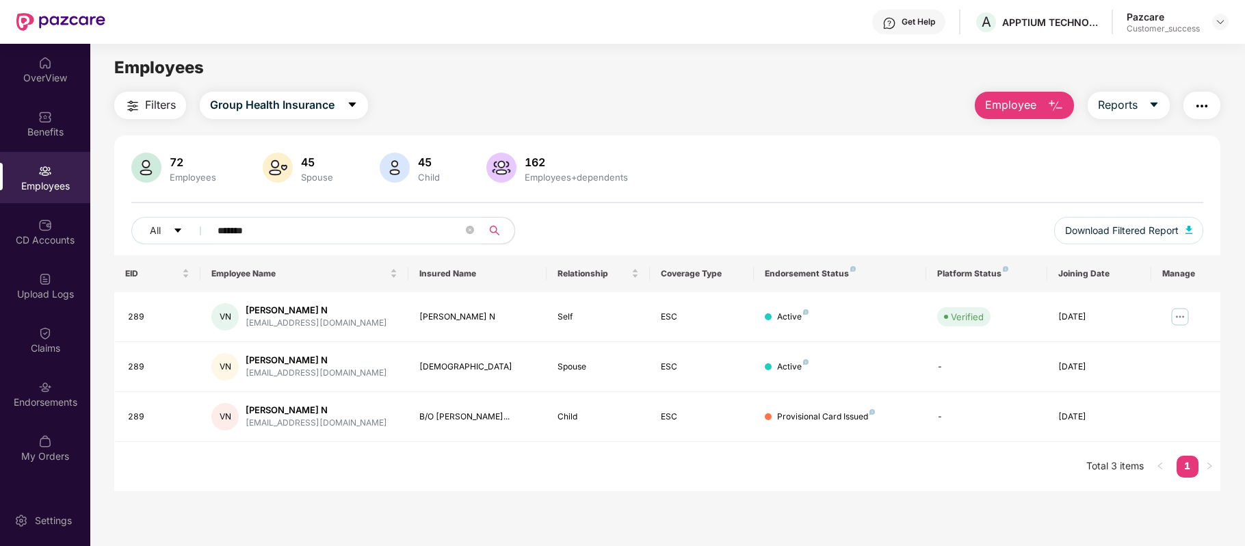
type input "*******"
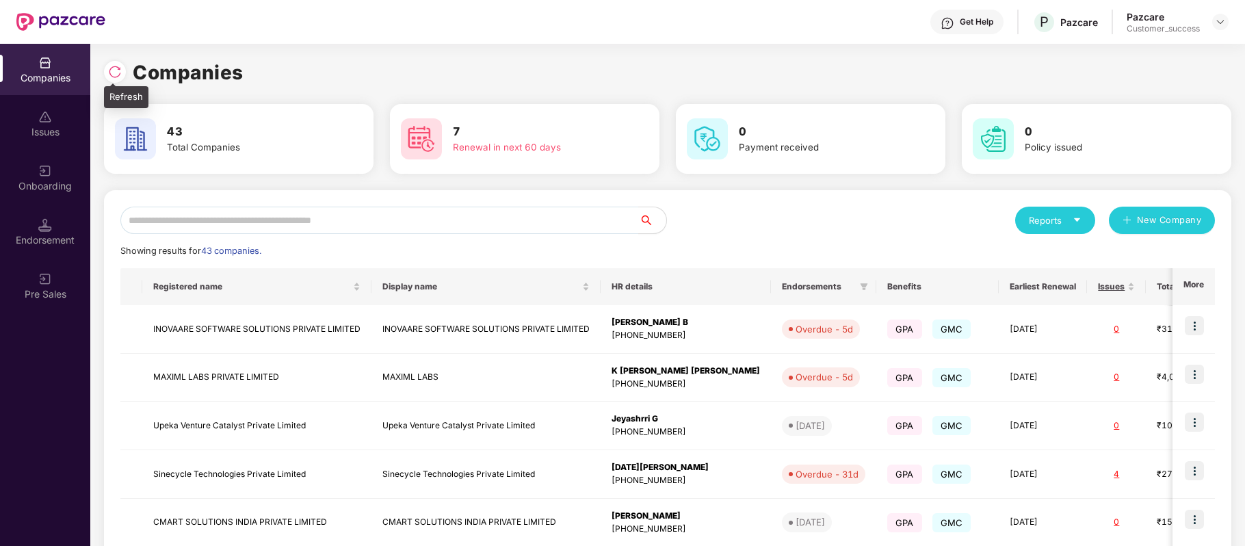
click at [108, 75] on img at bounding box center [115, 72] width 14 height 14
click at [66, 184] on div "Onboarding" at bounding box center [45, 186] width 90 height 14
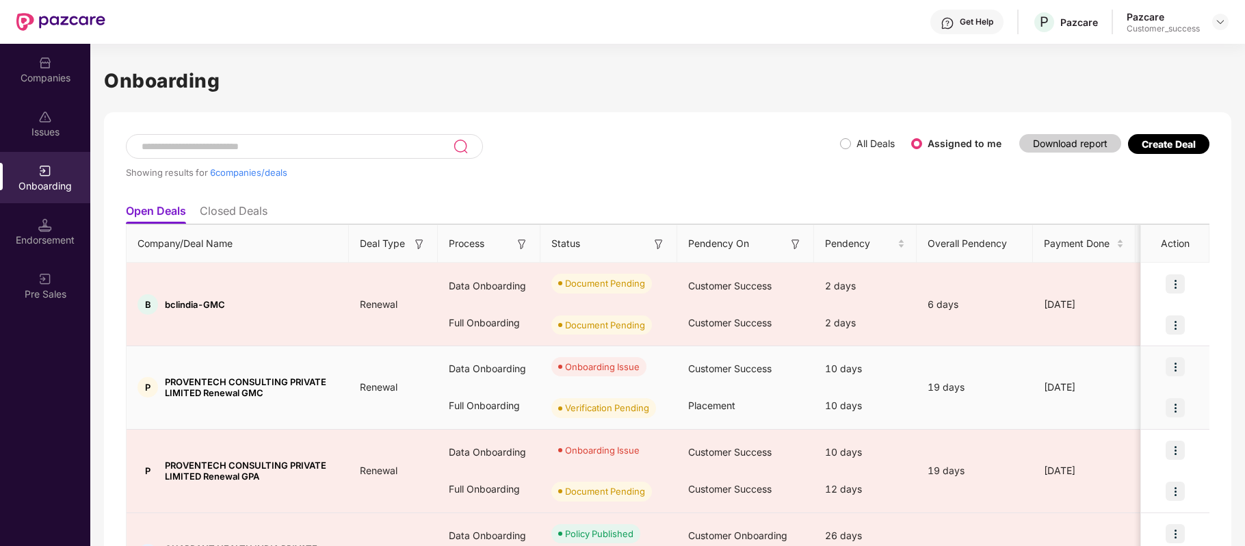
click at [1176, 365] on img at bounding box center [1175, 366] width 19 height 19
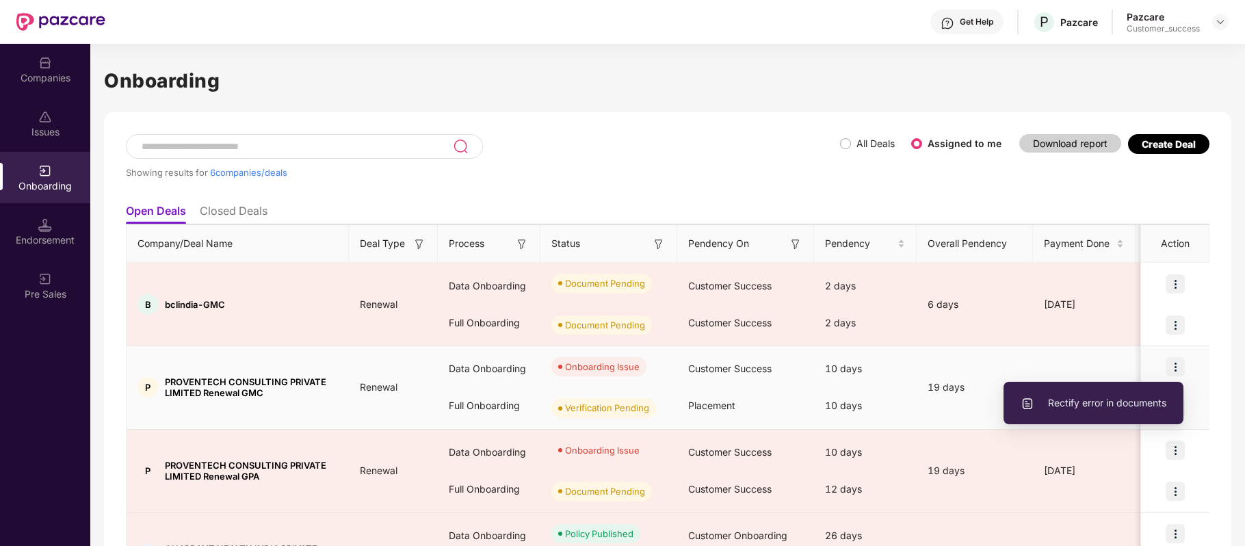
click at [1117, 406] on span "Rectify error in documents" at bounding box center [1094, 402] width 146 height 15
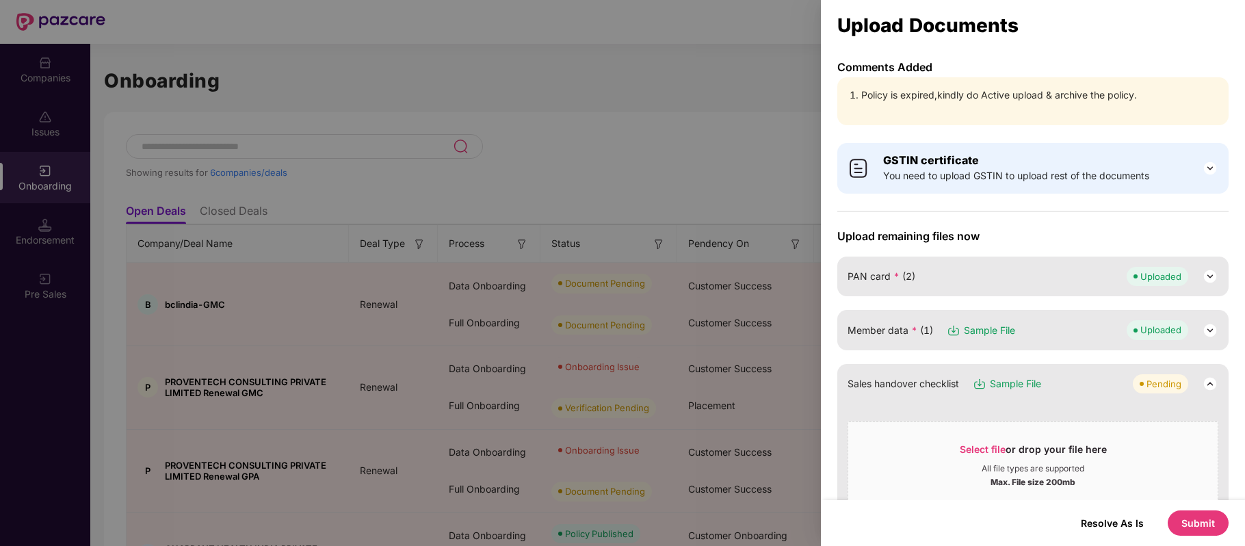
click at [1192, 523] on button "Submit" at bounding box center [1198, 522] width 61 height 25
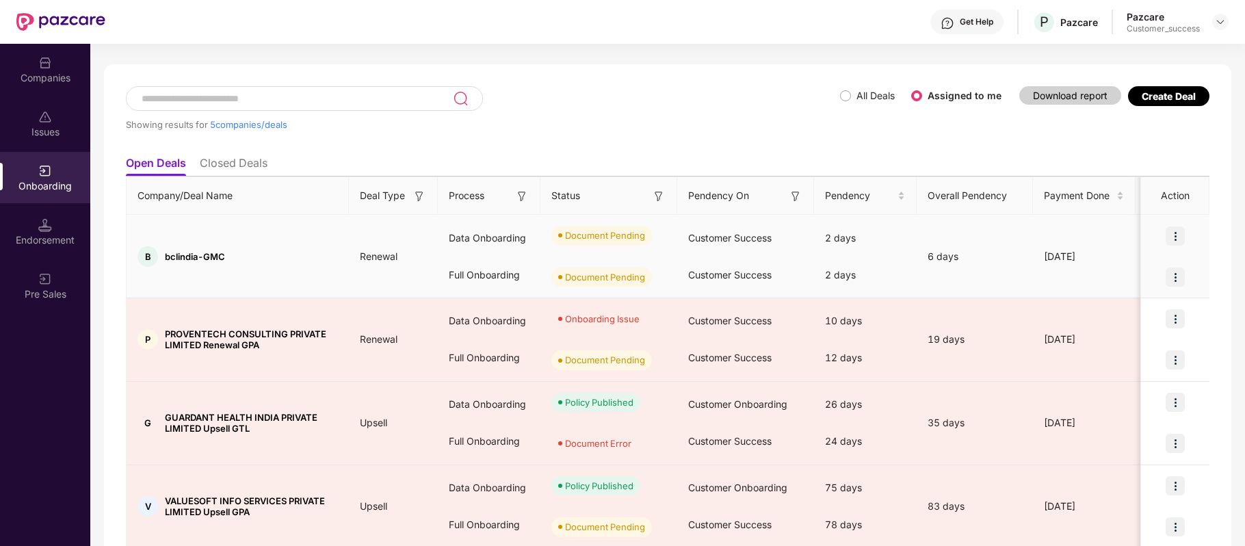
scroll to position [51, 0]
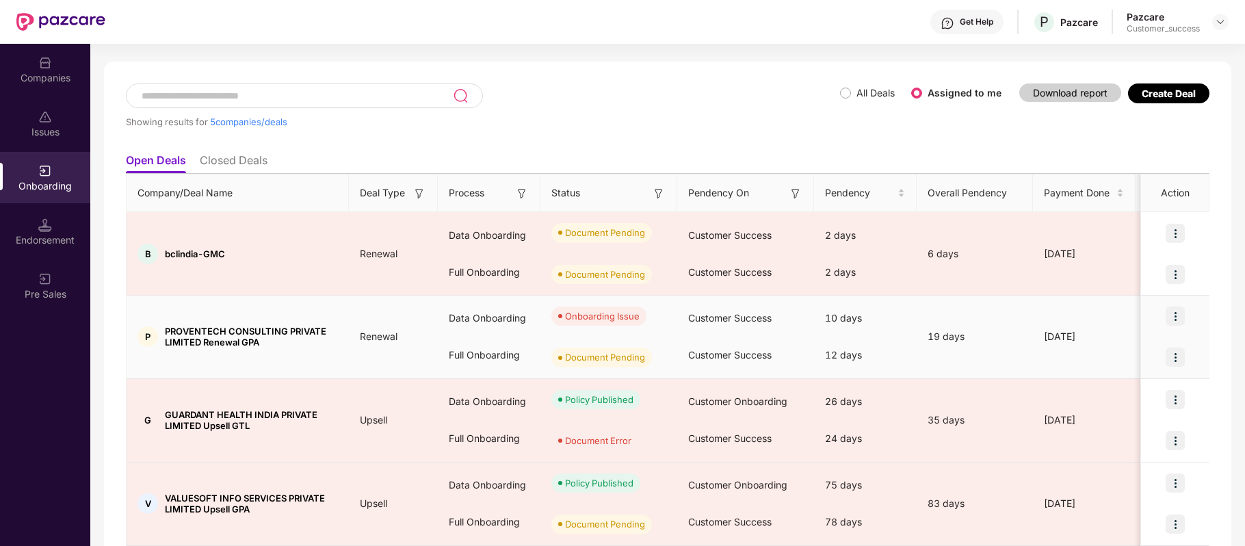
click at [1175, 315] on img at bounding box center [1175, 316] width 19 height 19
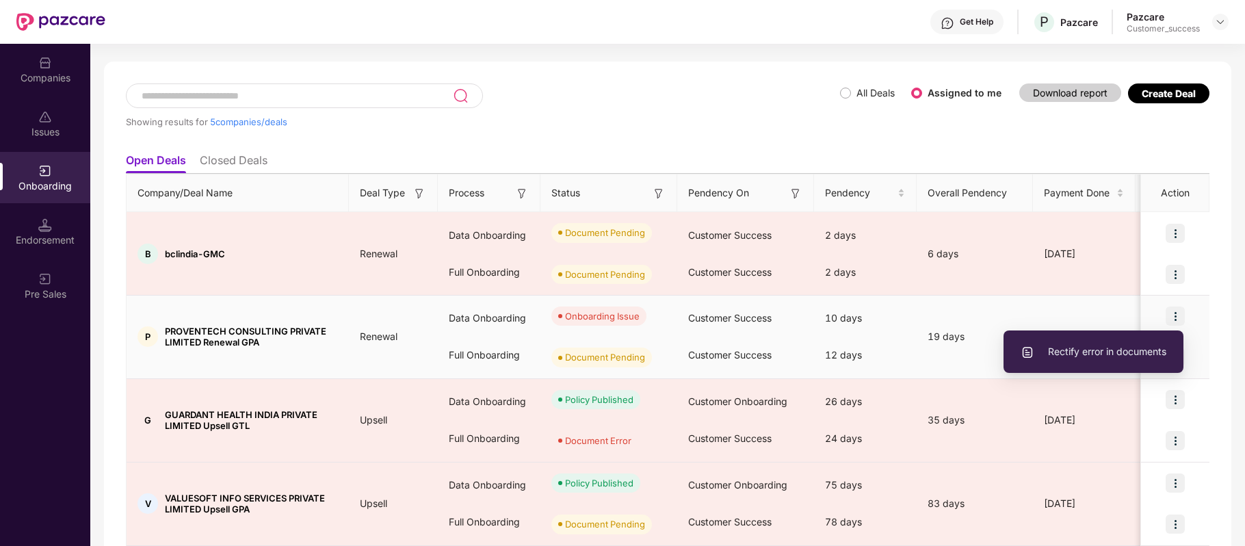
click at [1076, 356] on span "Rectify error in documents" at bounding box center [1094, 351] width 146 height 15
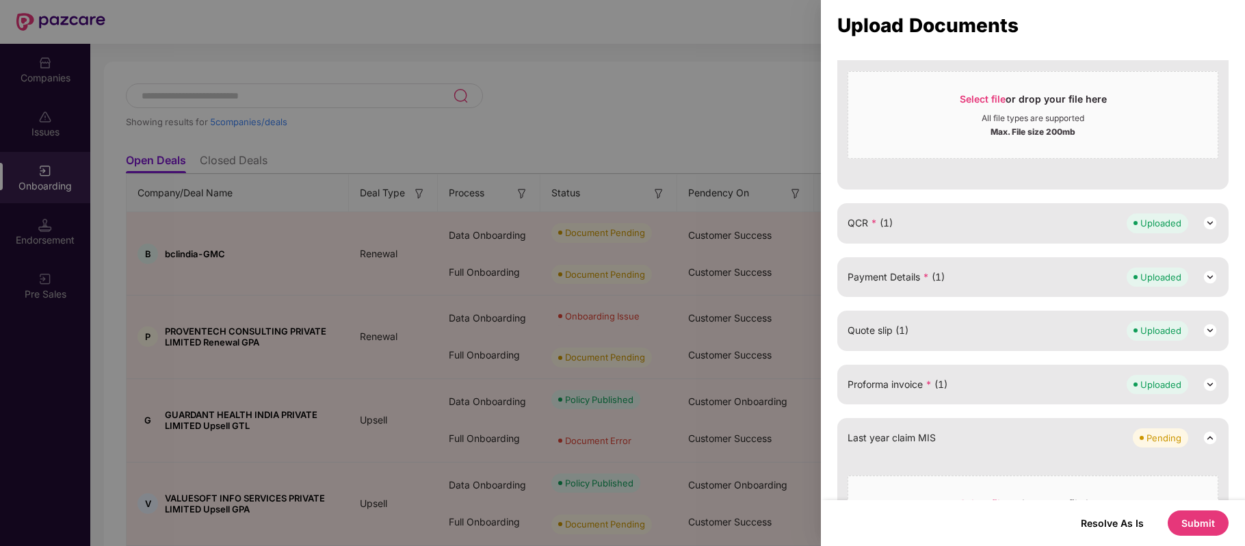
scroll to position [447, 0]
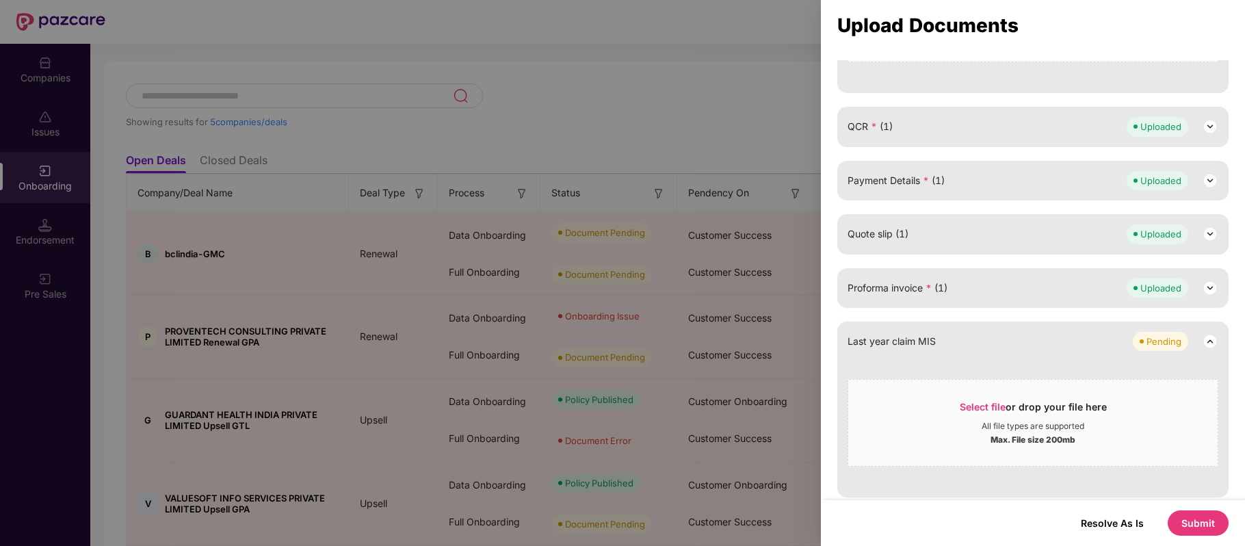
click at [1197, 519] on button "Submit" at bounding box center [1198, 522] width 61 height 25
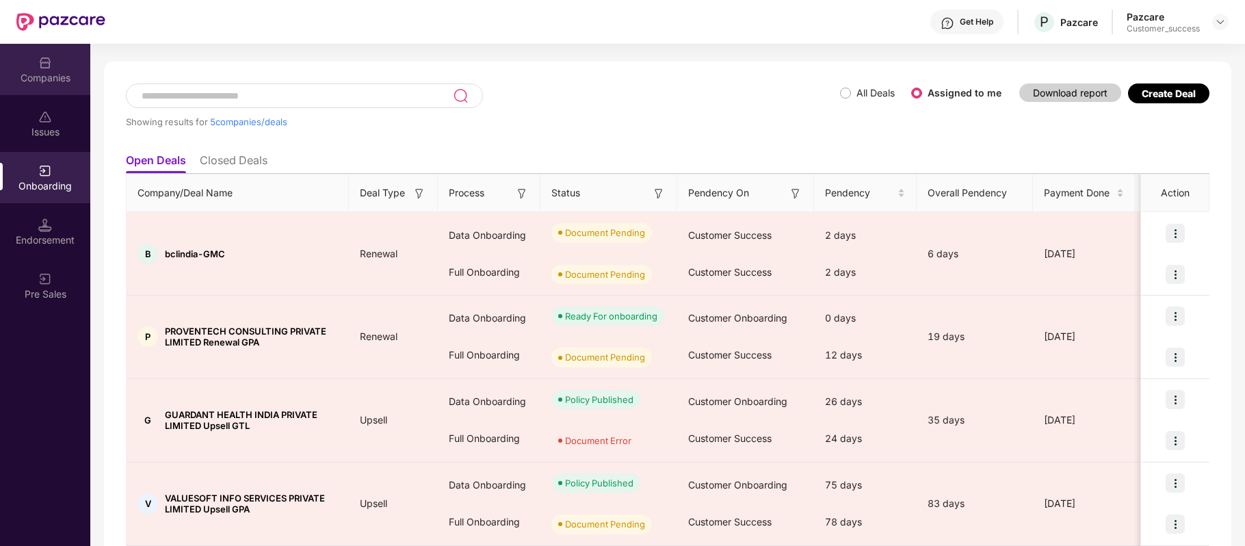
click at [48, 78] on div "Companies" at bounding box center [45, 78] width 90 height 14
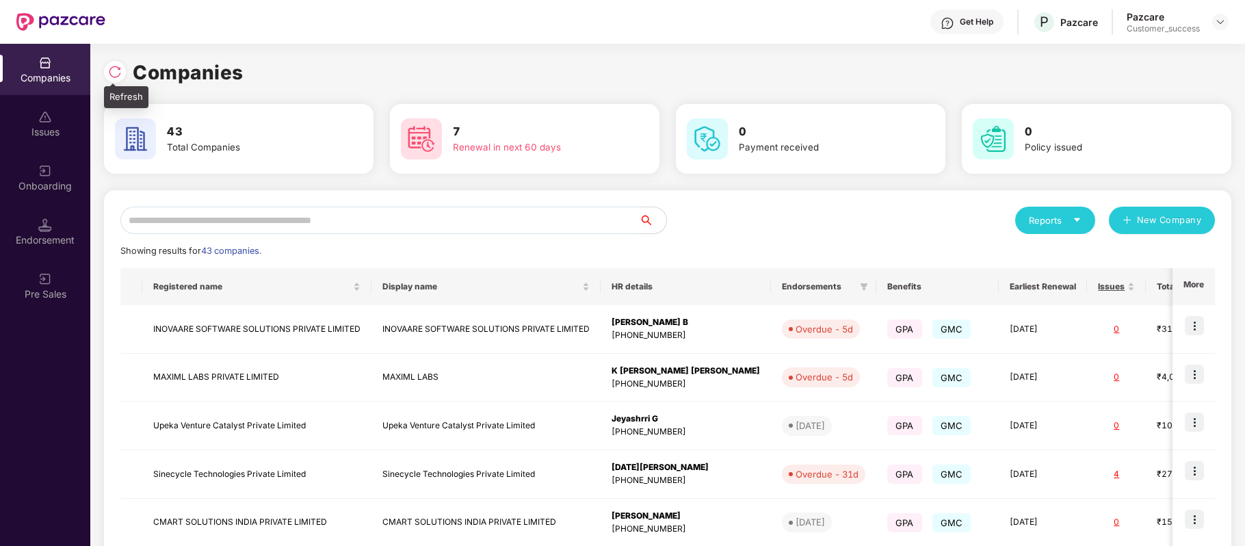
click at [111, 69] on img at bounding box center [115, 72] width 14 height 14
click at [218, 215] on input "text" at bounding box center [379, 220] width 519 height 27
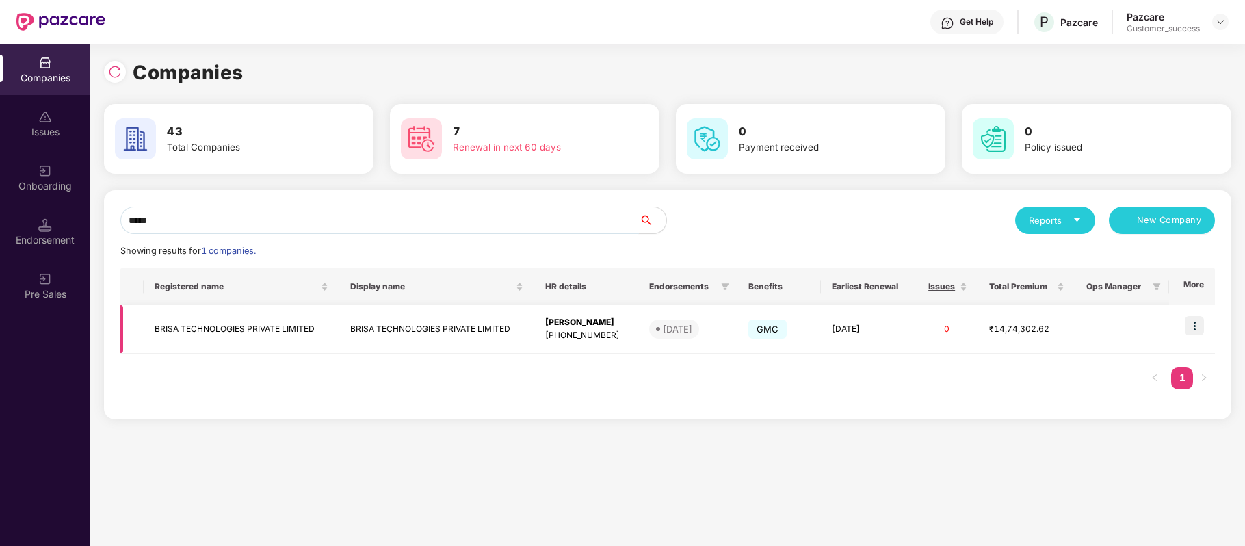
type input "*****"
click at [1195, 333] on img at bounding box center [1194, 325] width 19 height 19
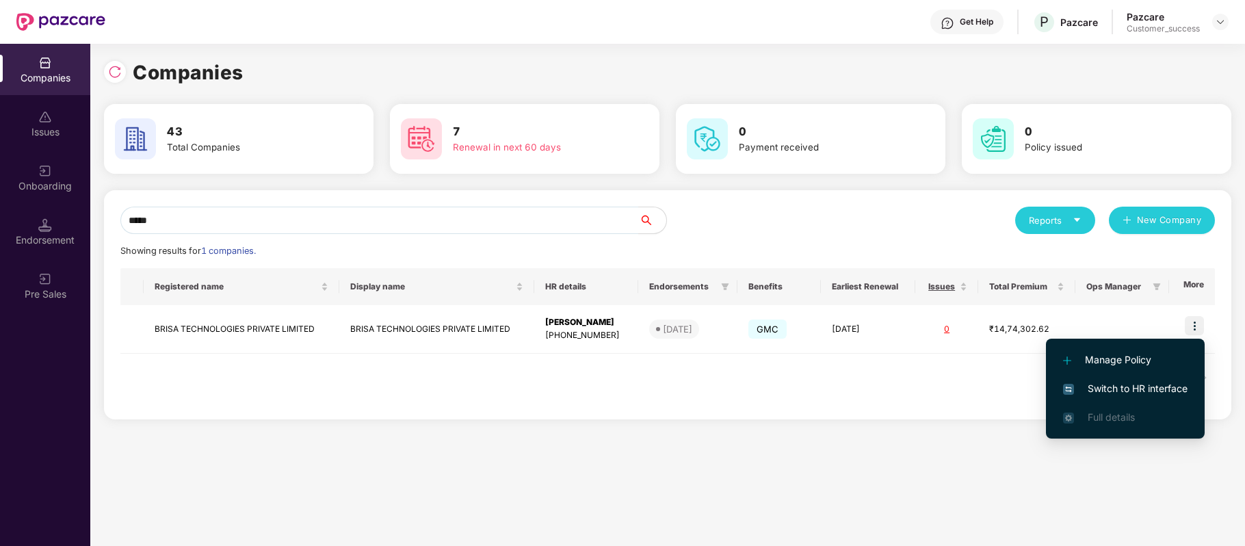
click at [1172, 381] on span "Switch to HR interface" at bounding box center [1125, 388] width 125 height 15
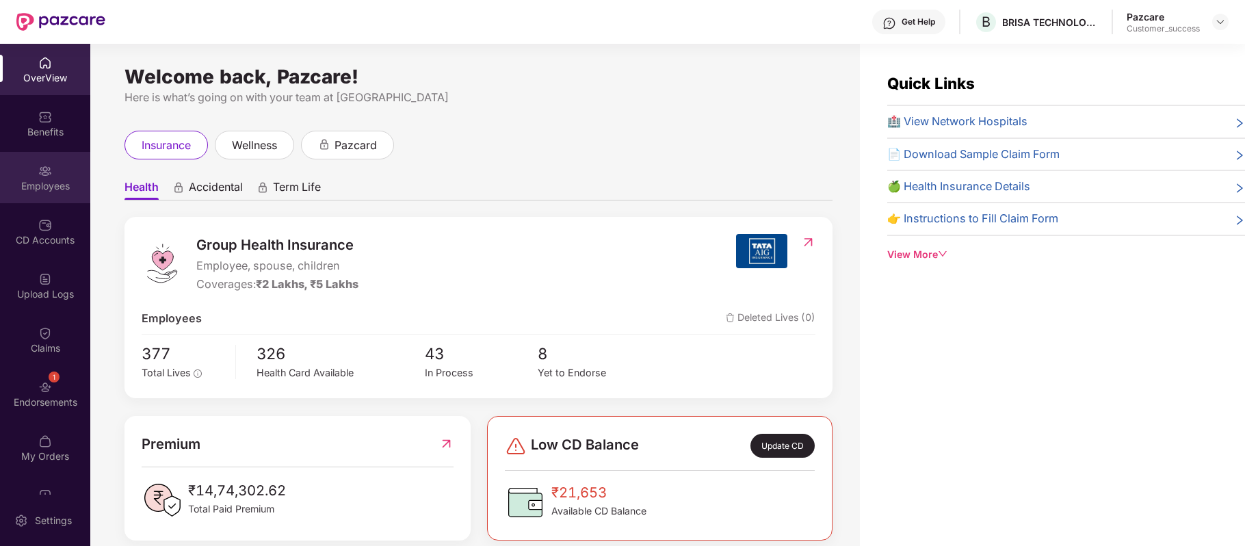
click at [53, 177] on div "Employees" at bounding box center [45, 177] width 90 height 51
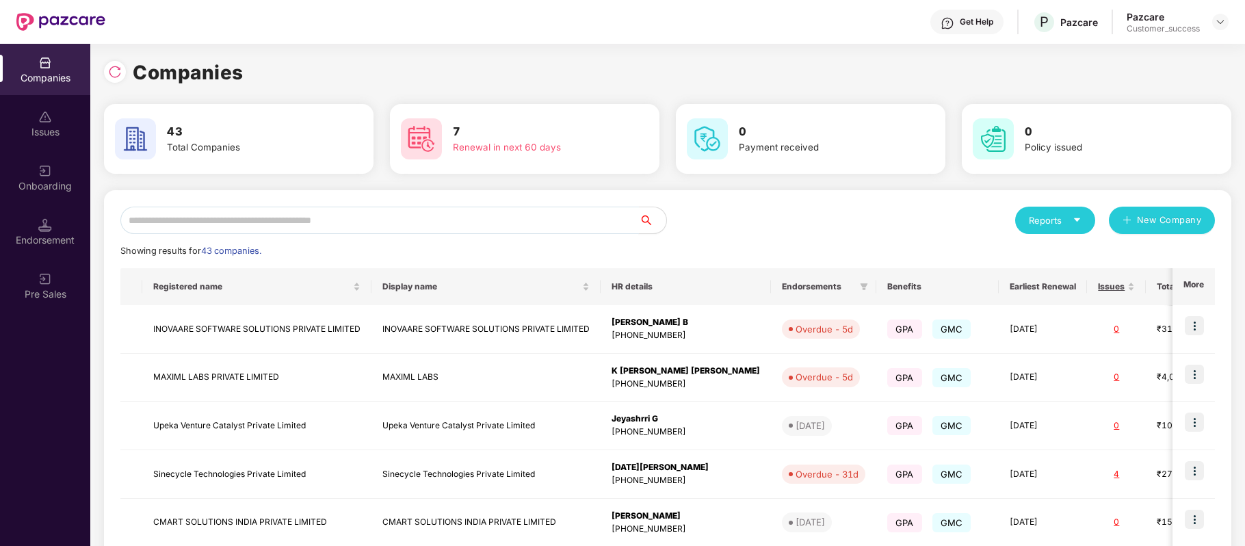
click at [332, 224] on input "text" at bounding box center [379, 220] width 519 height 27
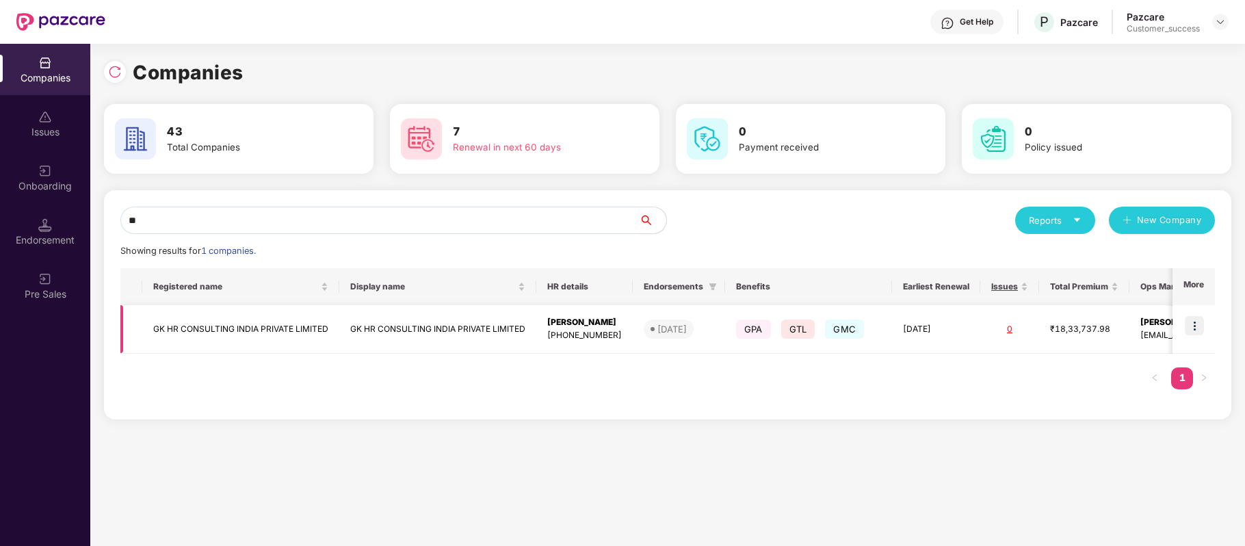
type input "**"
click at [237, 322] on td "GK HR CONSULTING INDIA PRIVATE LIMITED" at bounding box center [240, 329] width 197 height 49
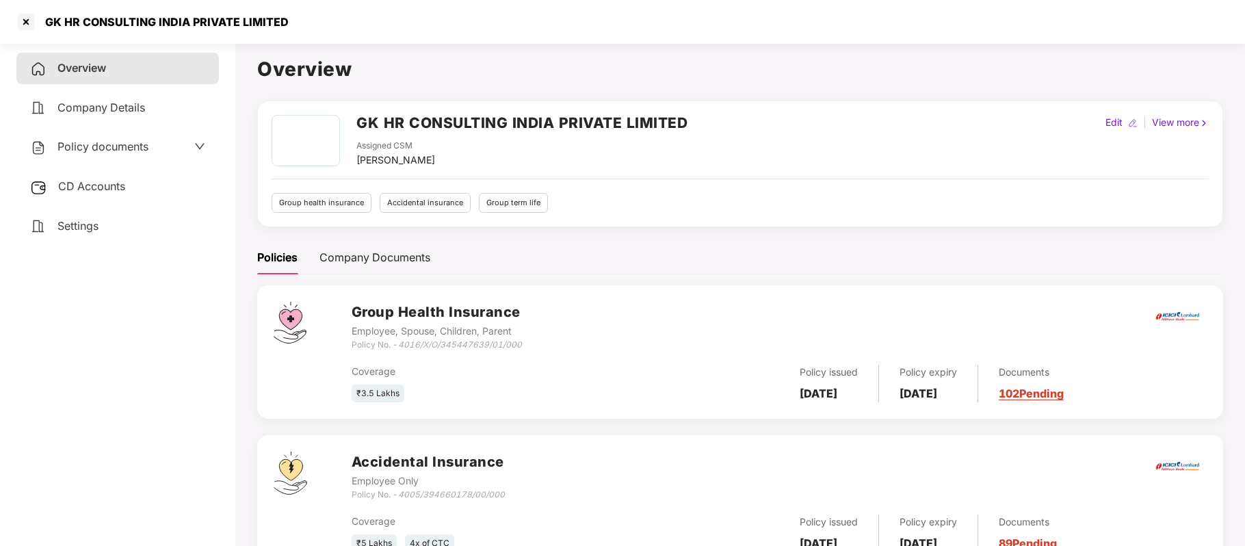
click at [138, 144] on span "Policy documents" at bounding box center [102, 147] width 91 height 14
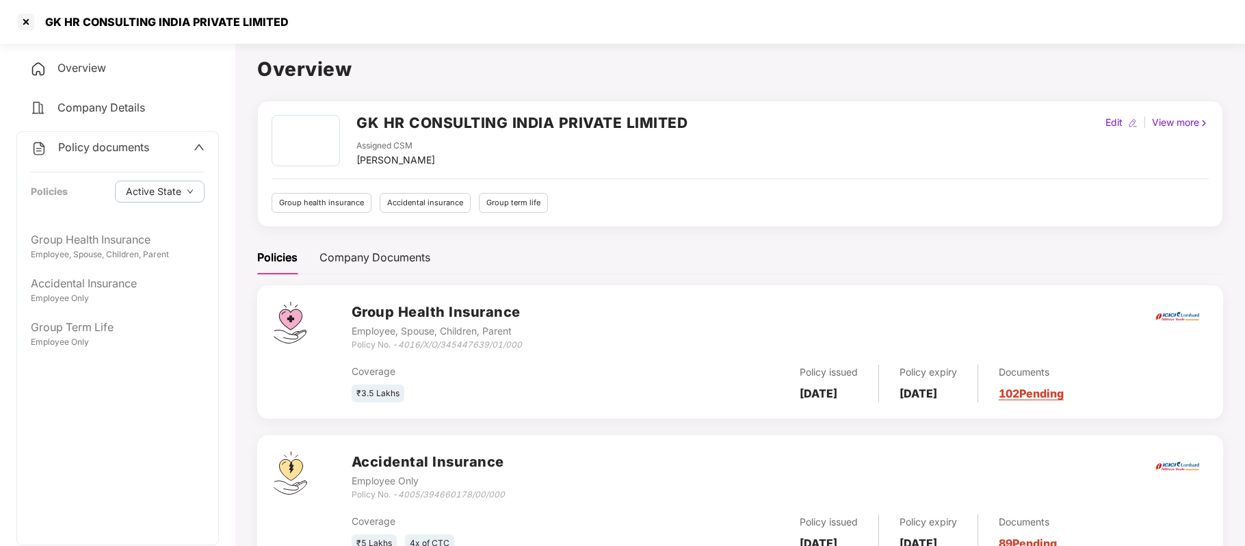
click at [198, 145] on icon "up" at bounding box center [199, 147] width 11 height 11
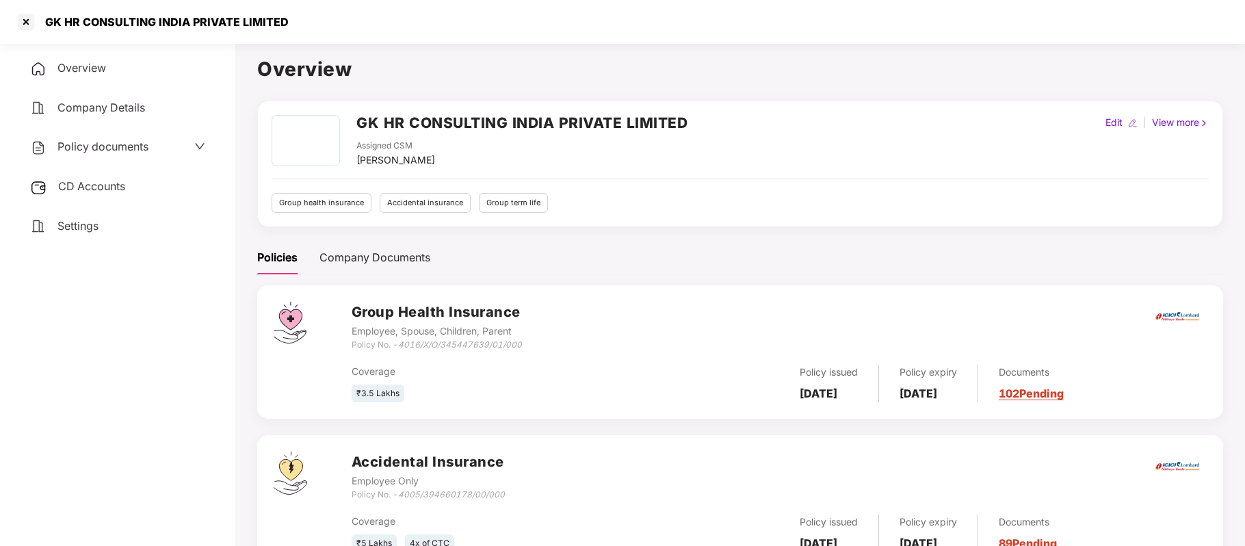
click at [107, 101] on span "Company Details" at bounding box center [101, 108] width 88 height 14
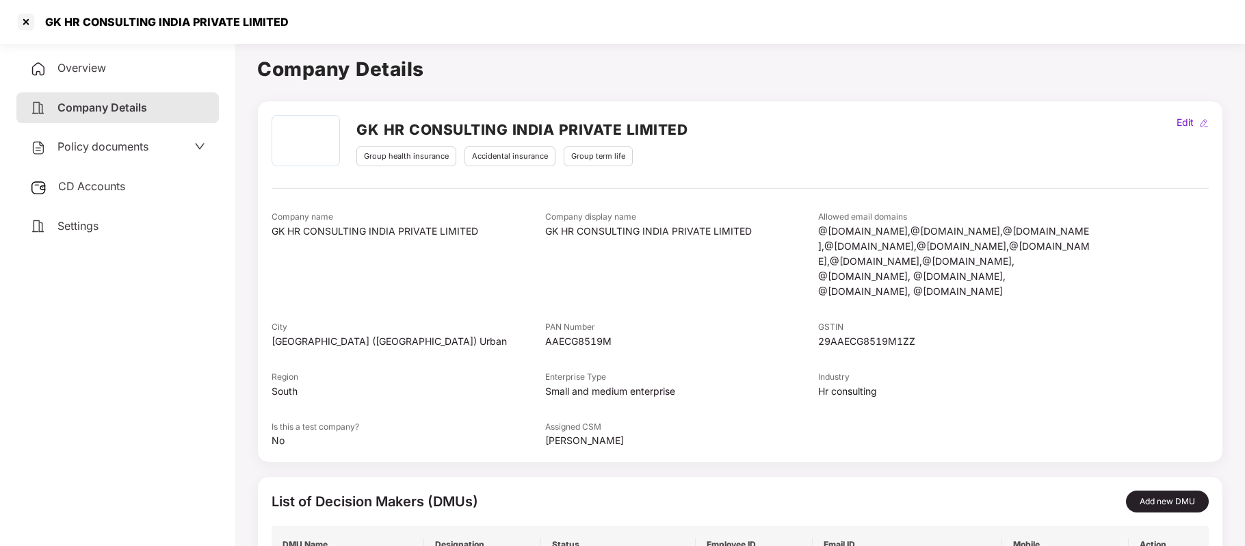
scroll to position [118, 0]
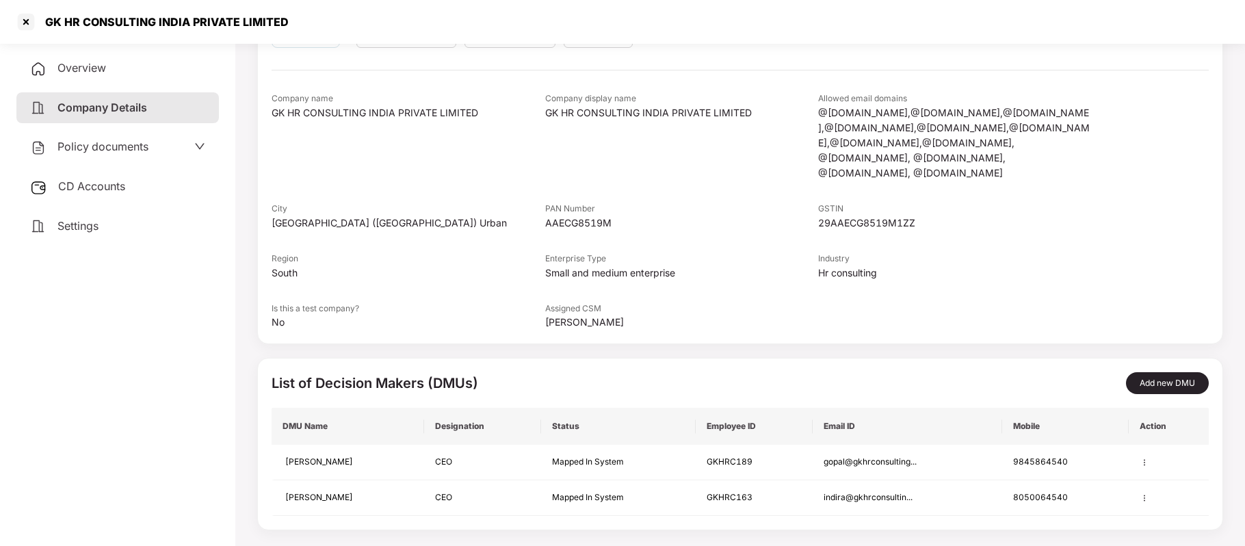
click at [125, 71] on div "Overview" at bounding box center [117, 68] width 203 height 31
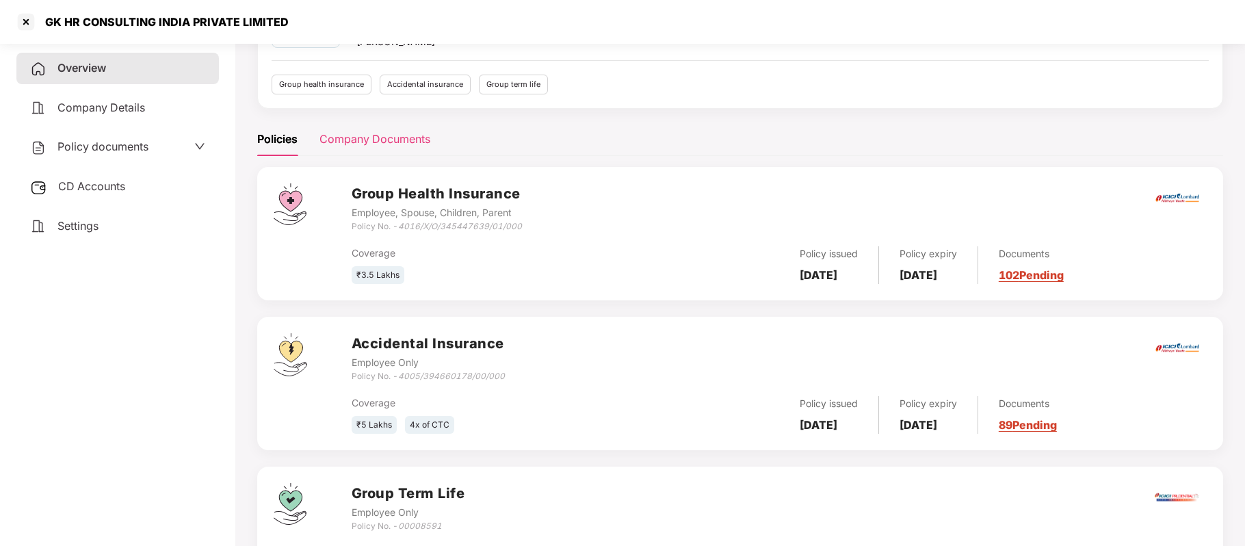
click at [392, 143] on div "Company Documents" at bounding box center [375, 139] width 111 height 17
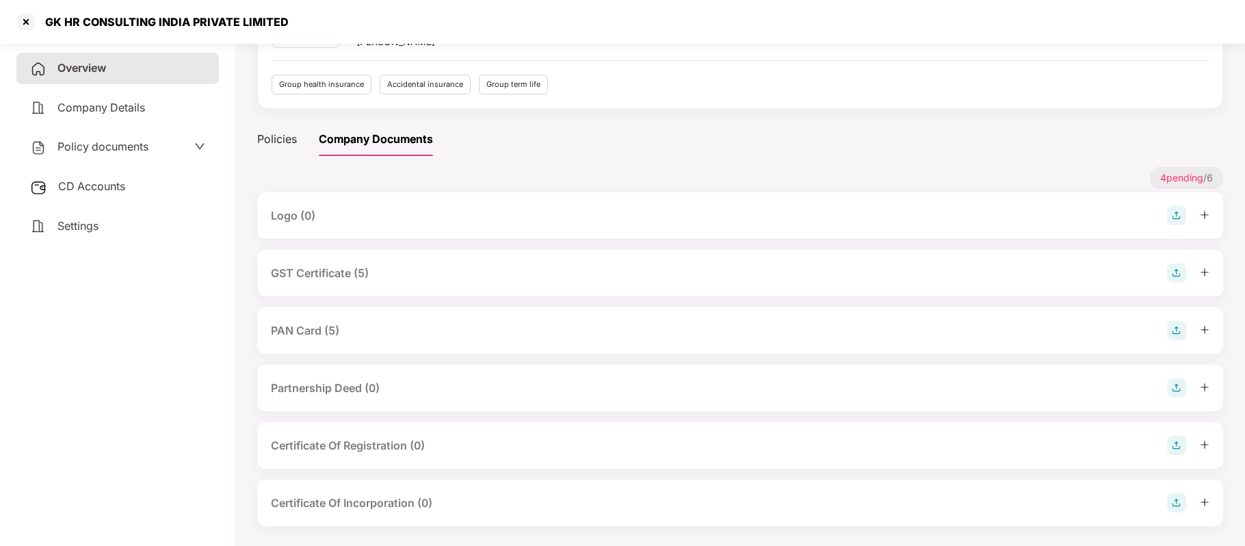
scroll to position [119, 0]
click at [363, 274] on div "GST Certificate (5)" at bounding box center [320, 272] width 98 height 17
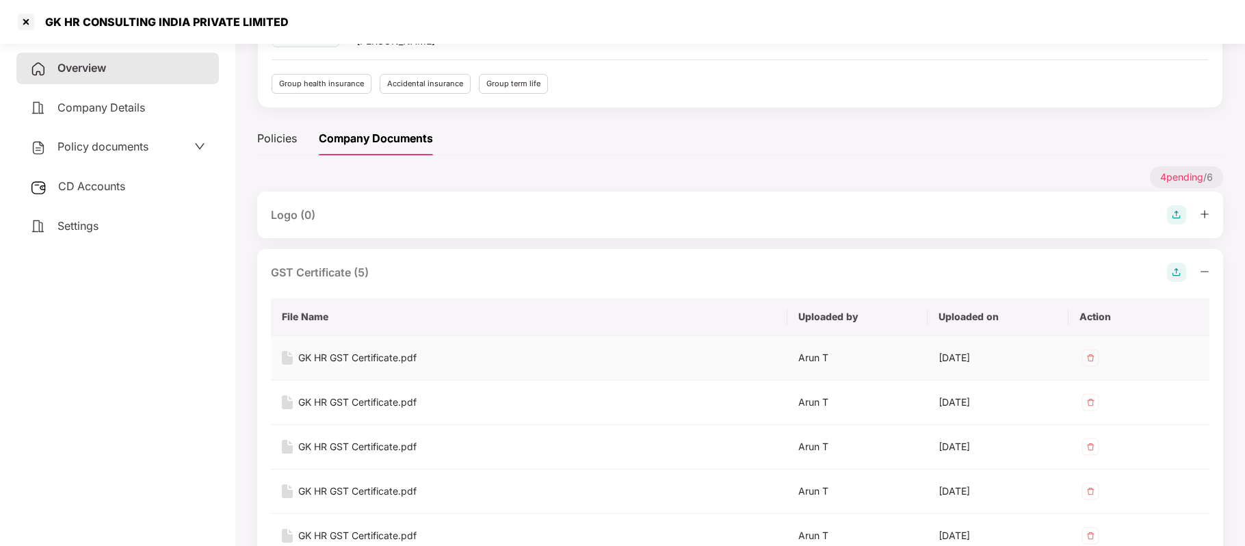
click at [409, 356] on div "GK HR GST Certificate.pdf" at bounding box center [357, 357] width 118 height 15
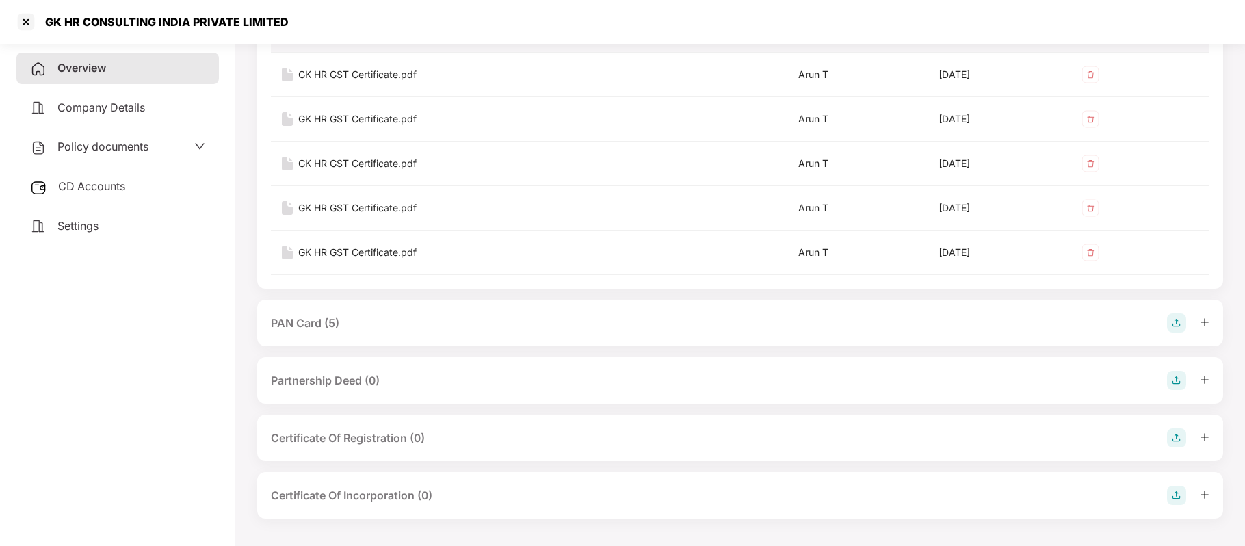
click at [330, 319] on div "PAN Card (5)" at bounding box center [305, 323] width 68 height 17
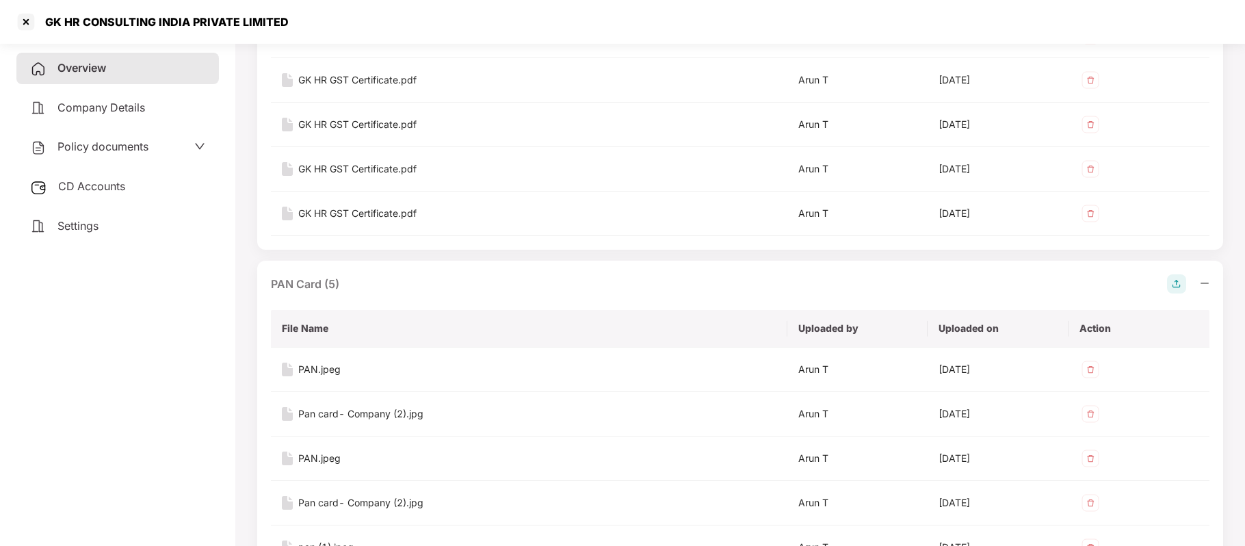
scroll to position [443, 0]
click at [329, 365] on div "PAN.jpeg" at bounding box center [319, 367] width 42 height 15
click at [28, 19] on div at bounding box center [26, 22] width 22 height 22
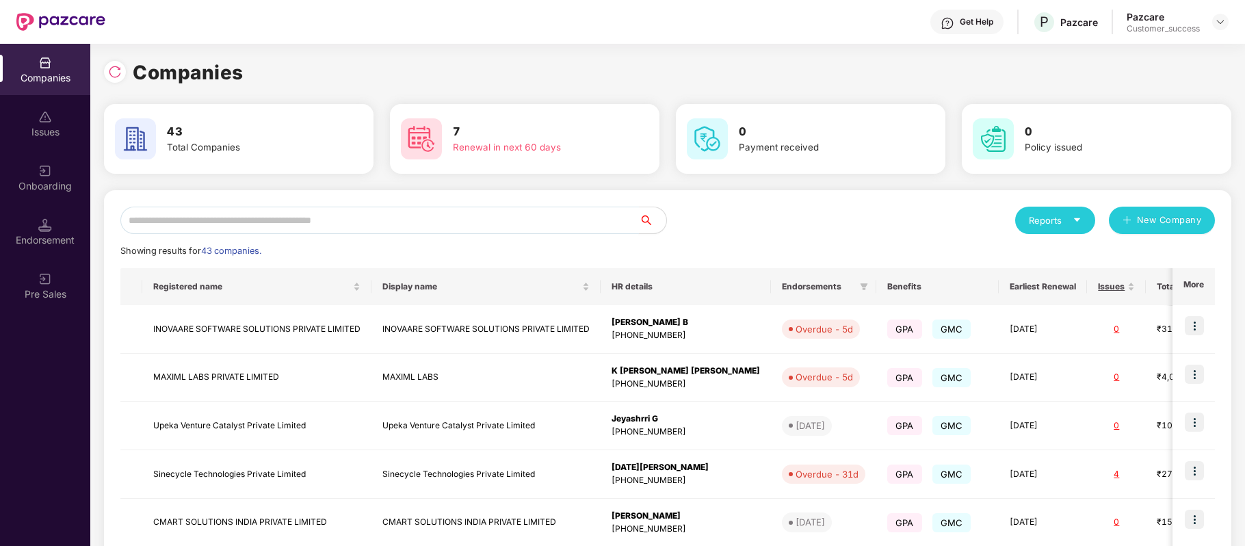
scroll to position [0, 0]
click at [225, 220] on input "text" at bounding box center [379, 220] width 519 height 27
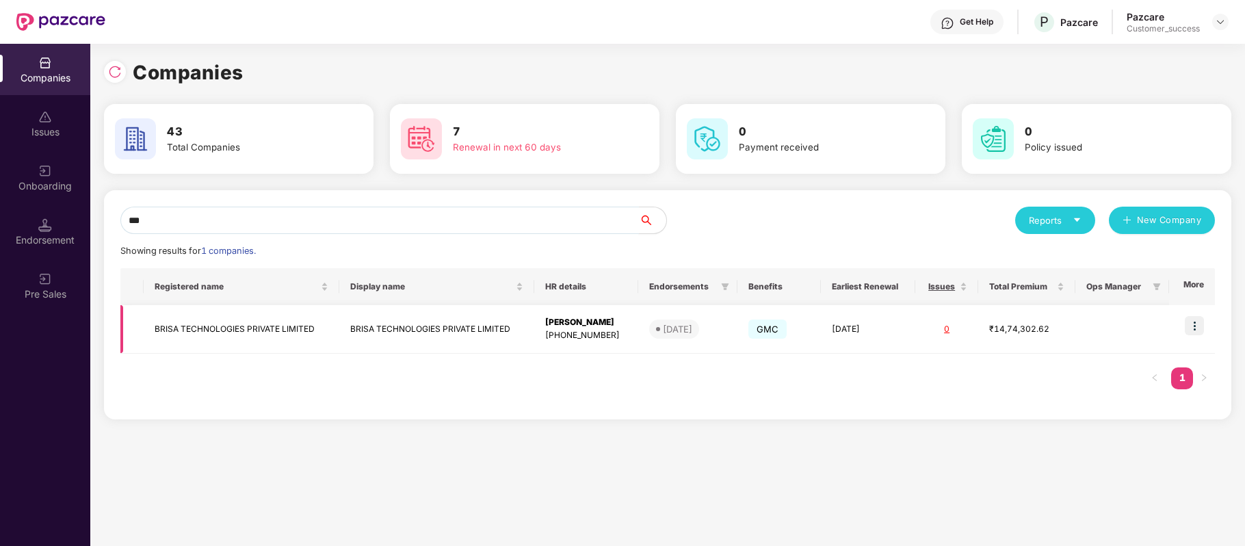
type input "***"
click at [1194, 326] on img at bounding box center [1194, 325] width 19 height 19
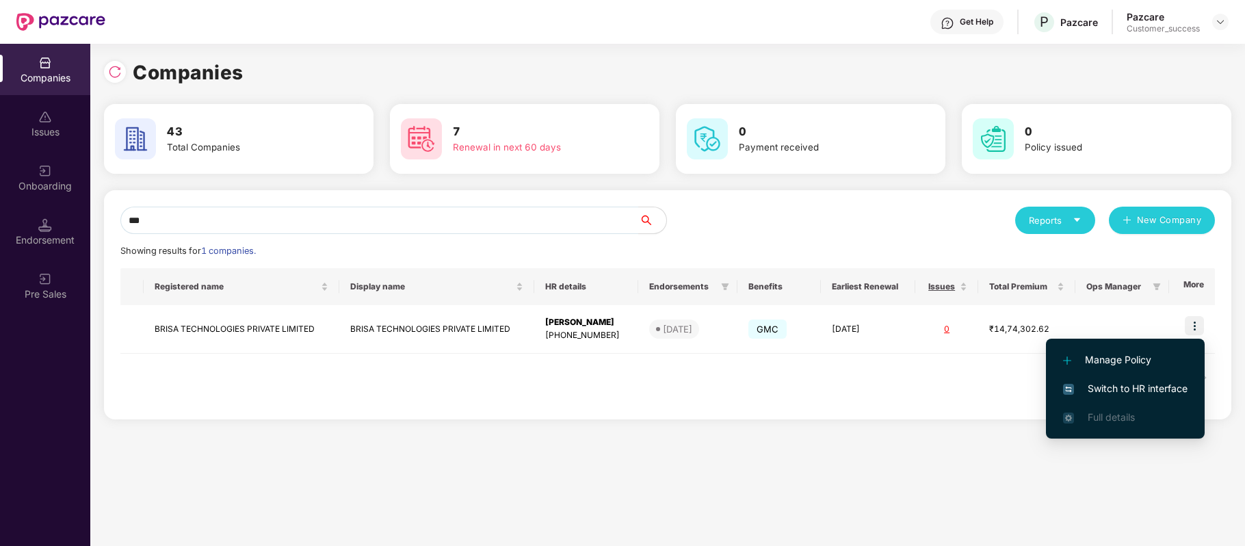
click at [1158, 382] on span "Switch to HR interface" at bounding box center [1125, 388] width 125 height 15
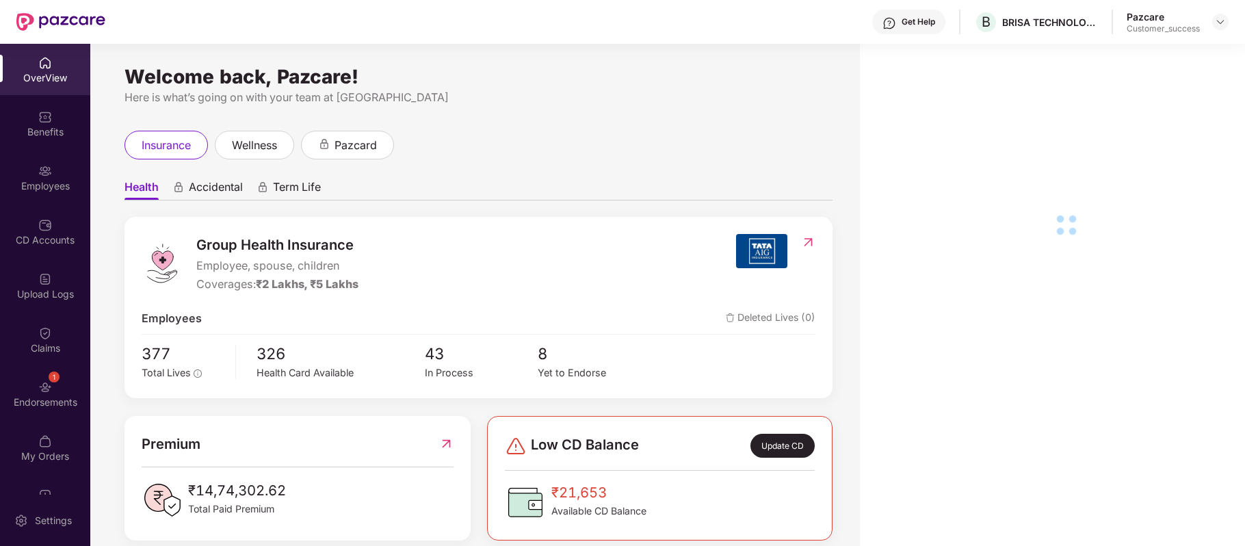
click at [38, 156] on div "Employees" at bounding box center [45, 177] width 90 height 51
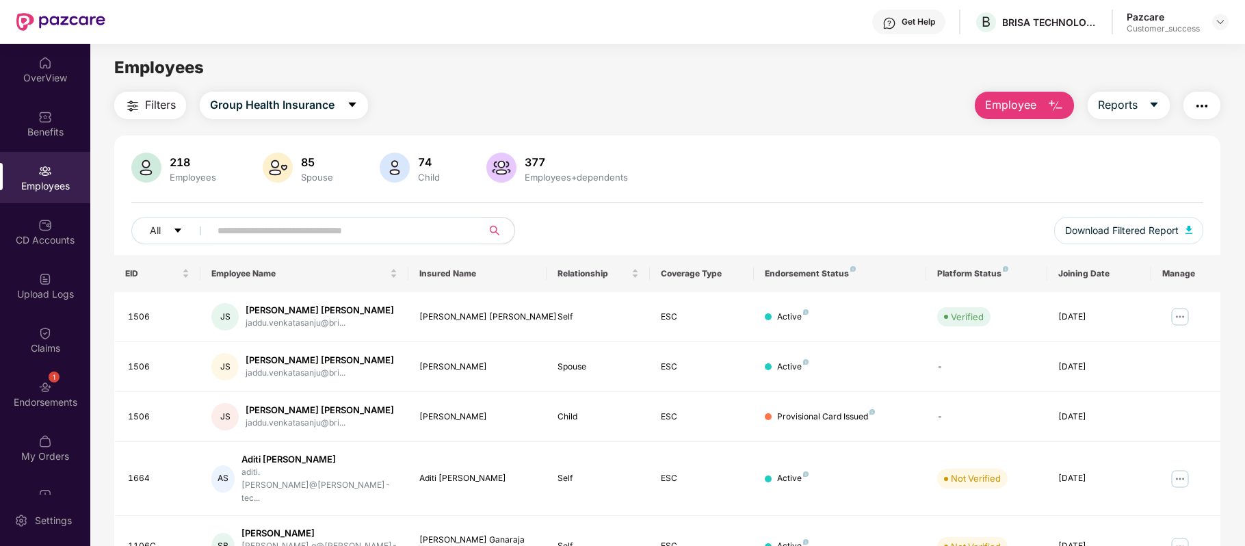
click at [1033, 94] on button "Employee" at bounding box center [1024, 105] width 99 height 27
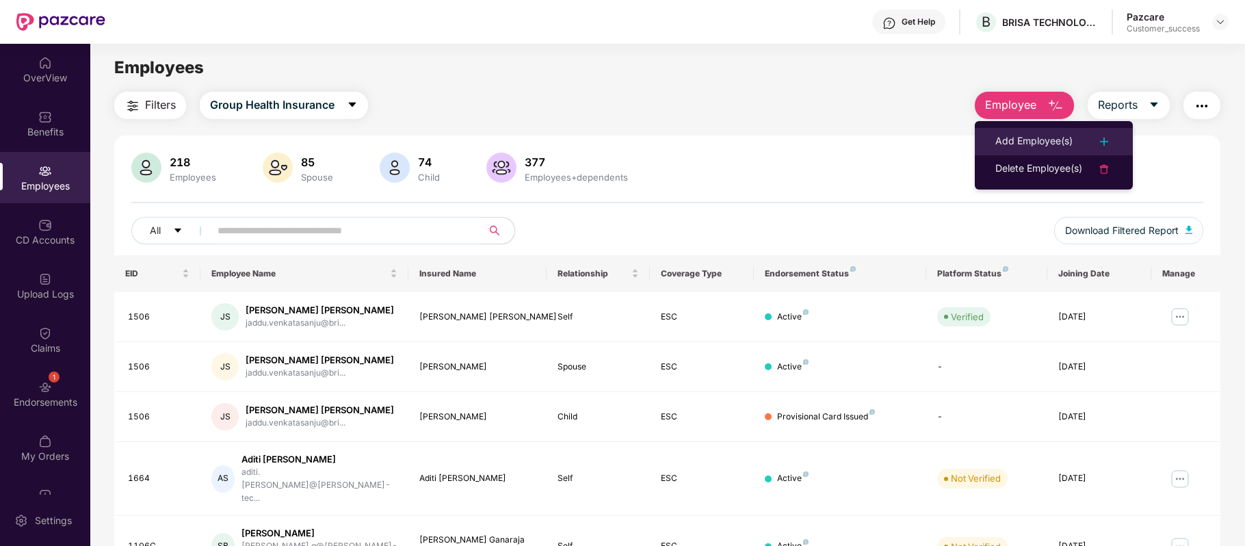
drag, startPoint x: 1029, startPoint y: 125, endPoint x: 1033, endPoint y: 140, distance: 16.3
click at [1033, 140] on ul "Add Employee(s) Delete Employee(s)" at bounding box center [1054, 155] width 158 height 68
click at [1033, 140] on div "Add Employee(s)" at bounding box center [1034, 141] width 77 height 16
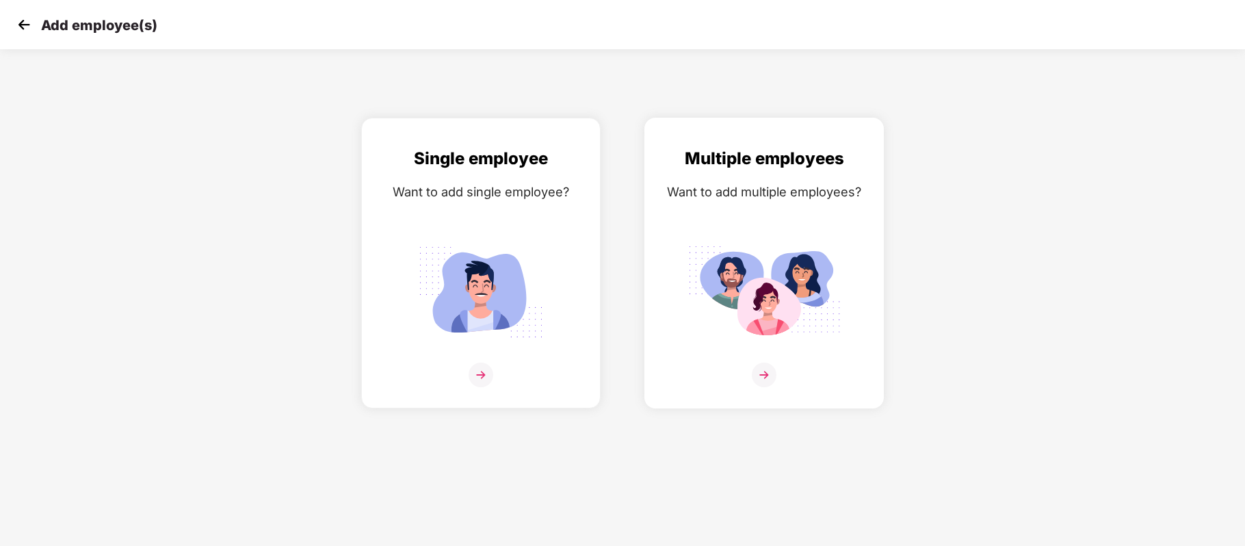
click at [764, 372] on img at bounding box center [764, 375] width 25 height 25
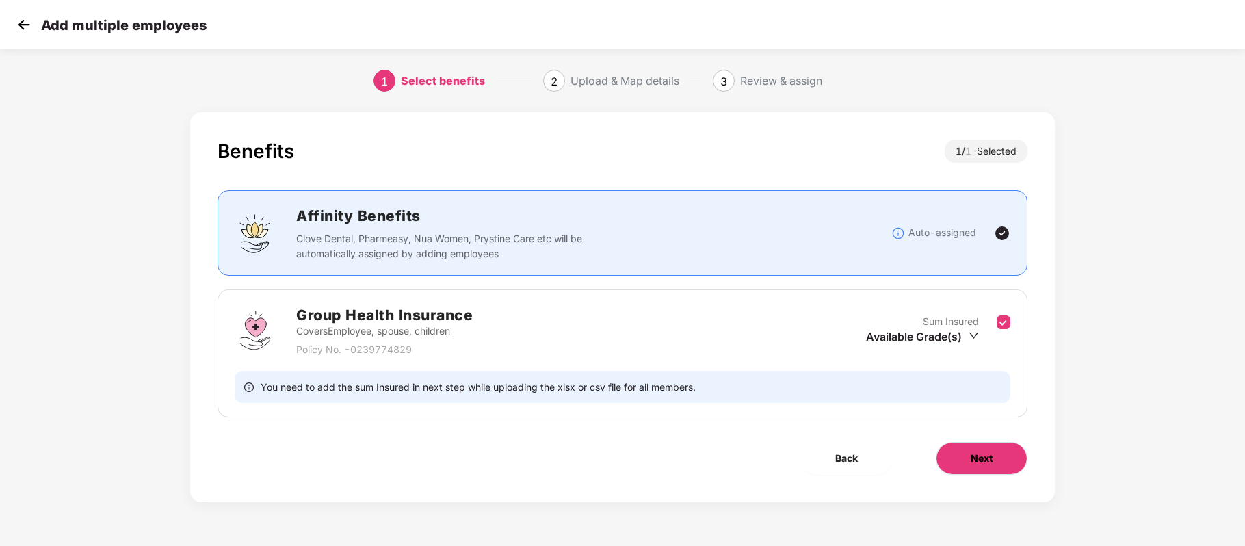
click at [976, 461] on span "Next" at bounding box center [982, 458] width 22 height 15
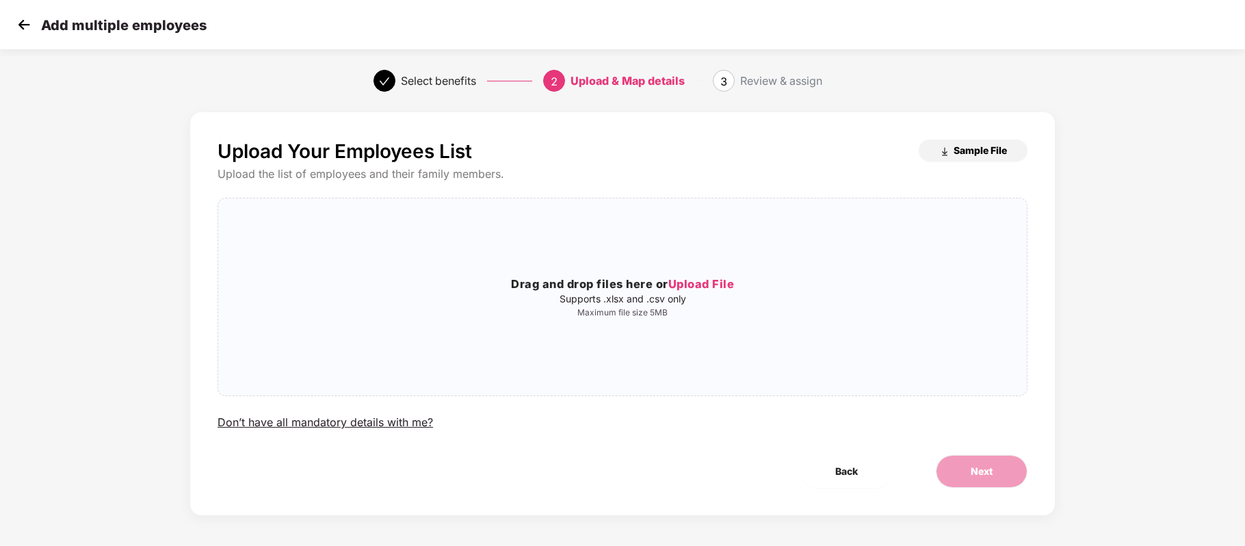
click at [969, 148] on span "Sample File" at bounding box center [980, 150] width 53 height 13
click at [715, 279] on span "Upload File" at bounding box center [702, 284] width 66 height 14
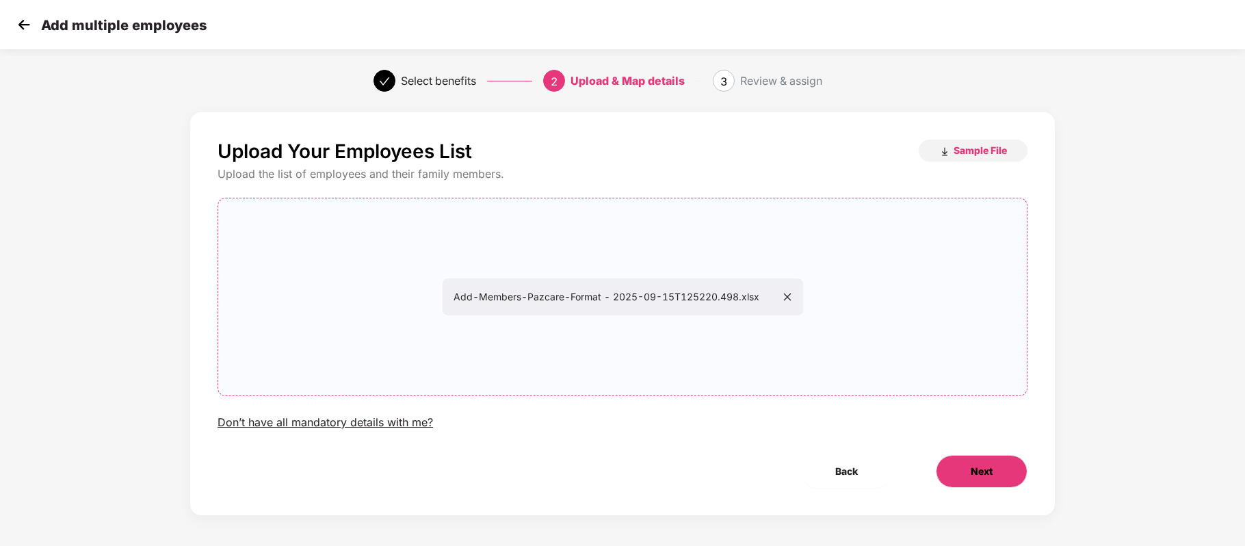
click at [978, 469] on span "Next" at bounding box center [982, 471] width 22 height 15
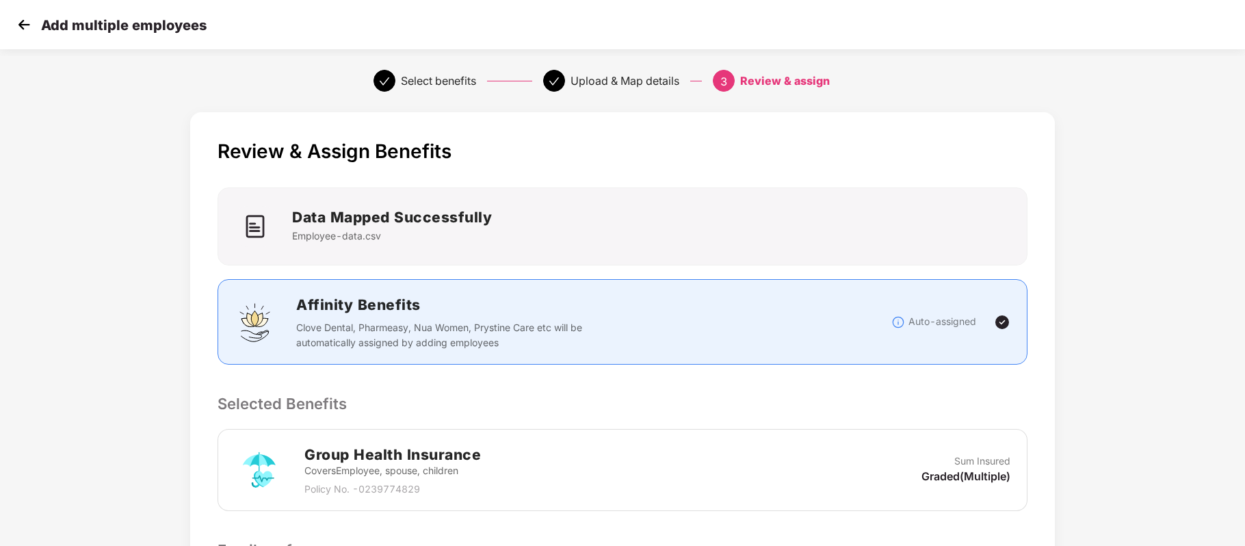
scroll to position [218, 1]
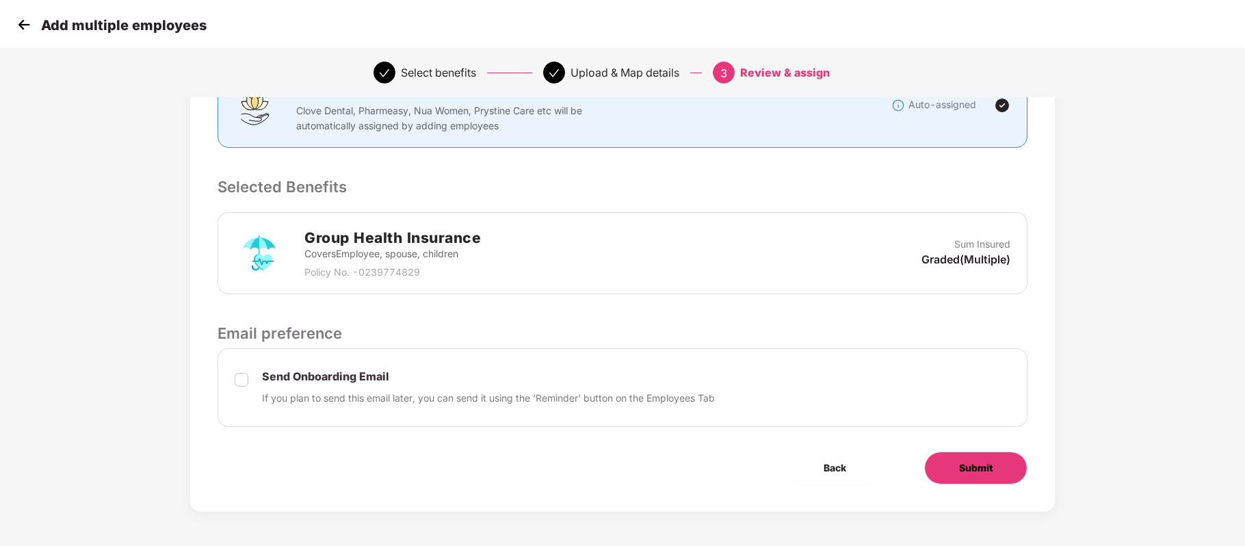
click at [967, 461] on span "Submit" at bounding box center [976, 468] width 34 height 15
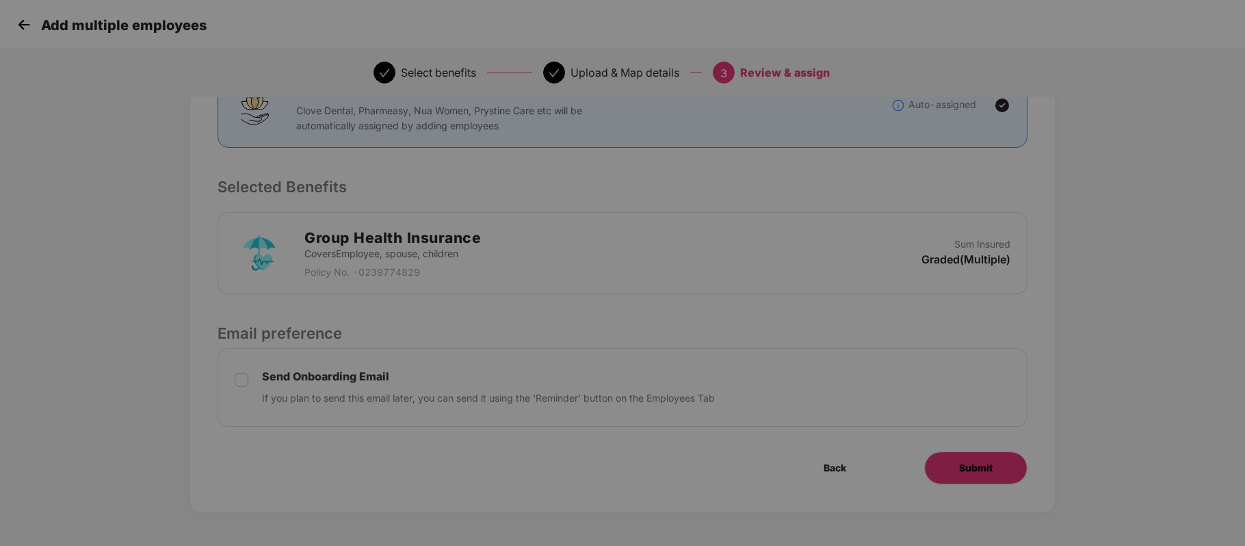
scroll to position [0, 1]
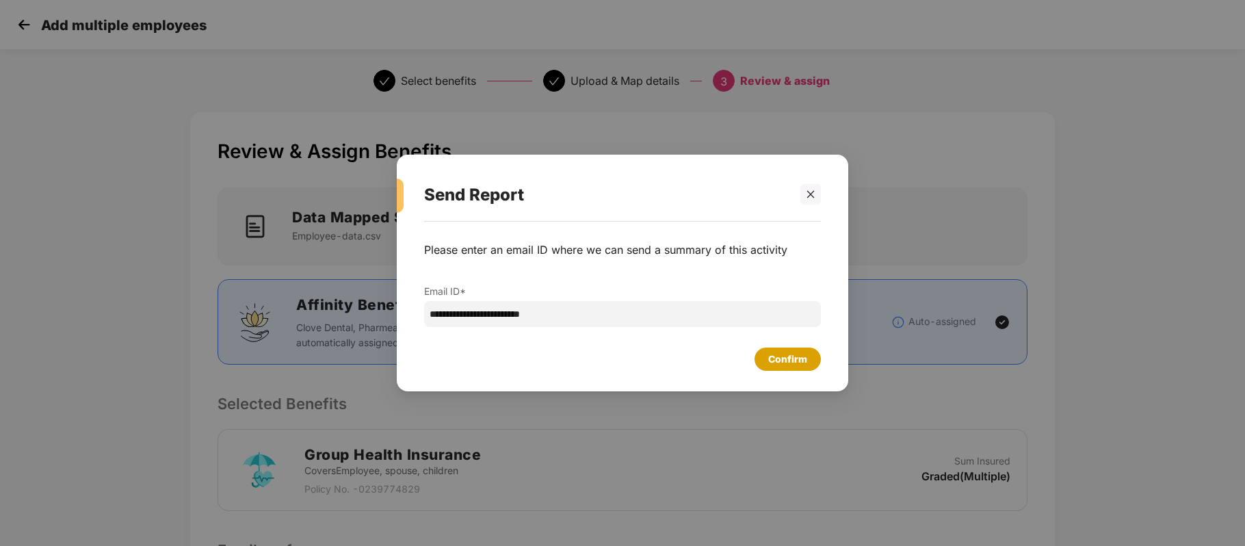
click at [777, 367] on div "Confirm" at bounding box center [787, 359] width 39 height 15
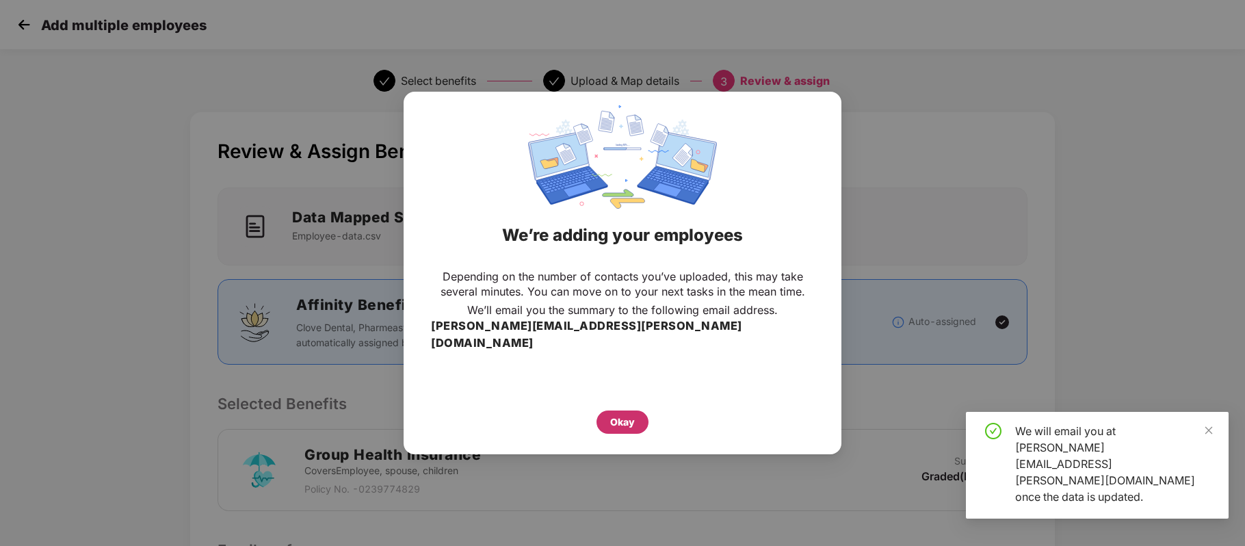
click at [630, 415] on div "Okay" at bounding box center [622, 422] width 25 height 15
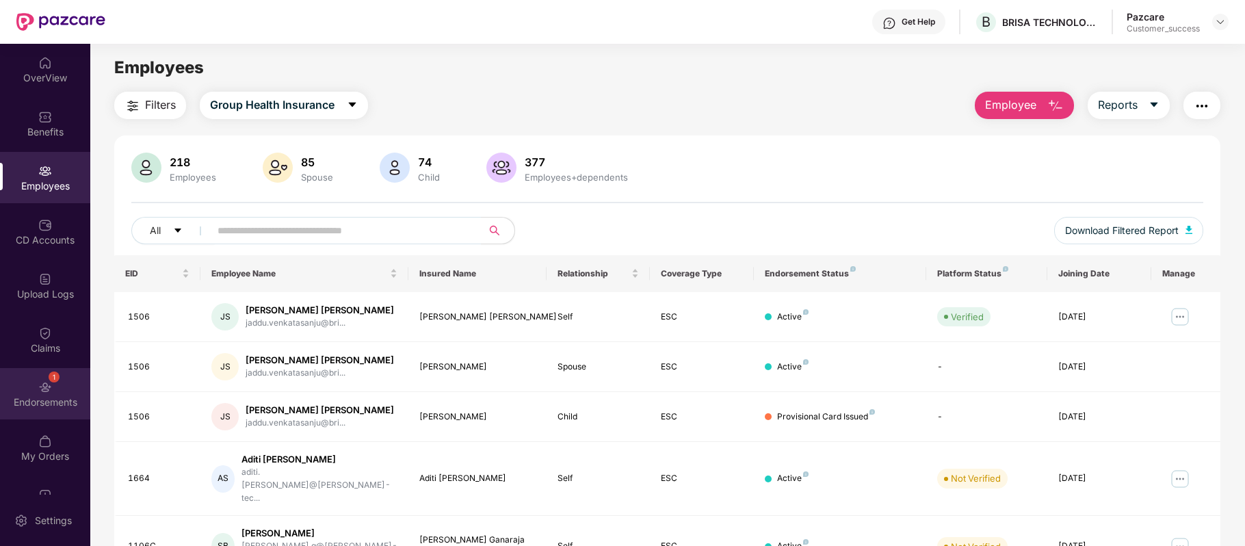
click at [53, 393] on div "1 Endorsements" at bounding box center [45, 393] width 90 height 51
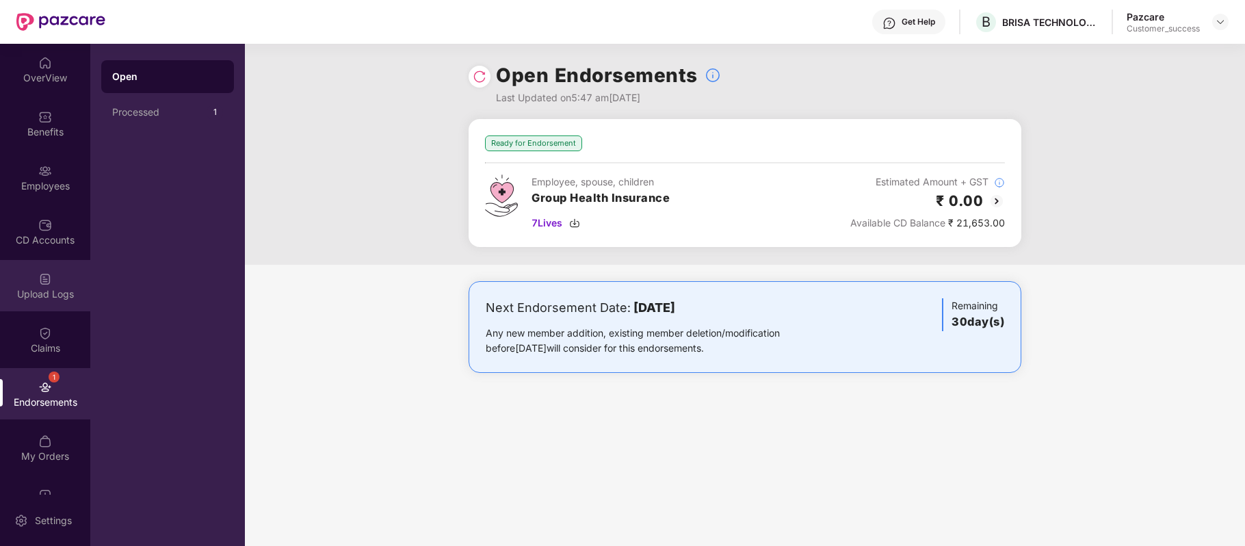
click at [44, 293] on div "Upload Logs" at bounding box center [45, 294] width 90 height 14
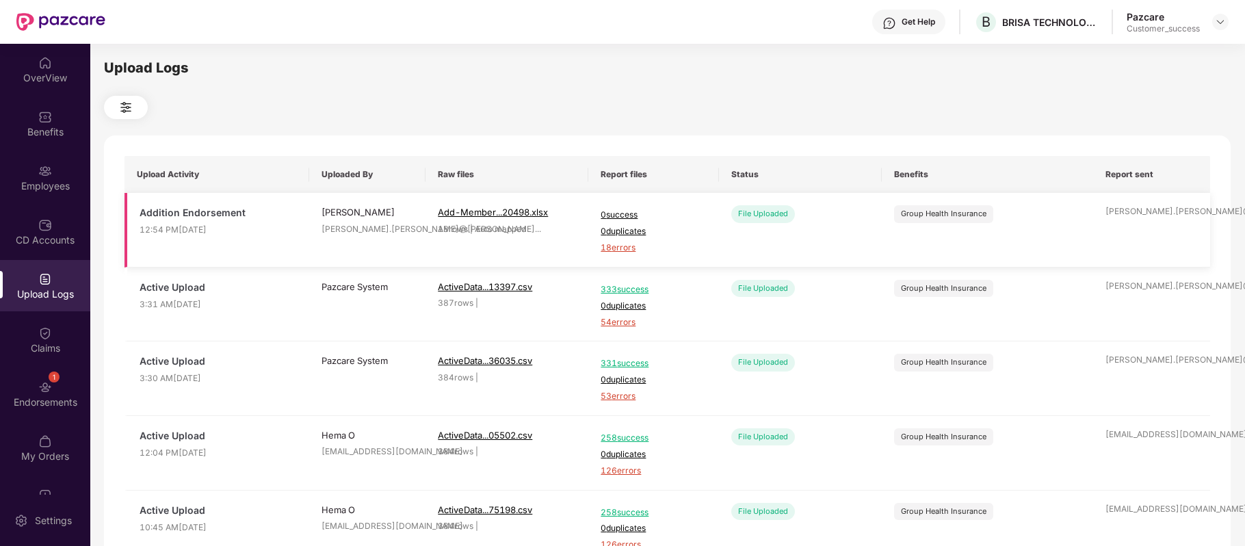
click at [619, 246] on span "18 errors" at bounding box center [653, 248] width 105 height 13
click at [42, 179] on div "Employees" at bounding box center [45, 186] width 90 height 14
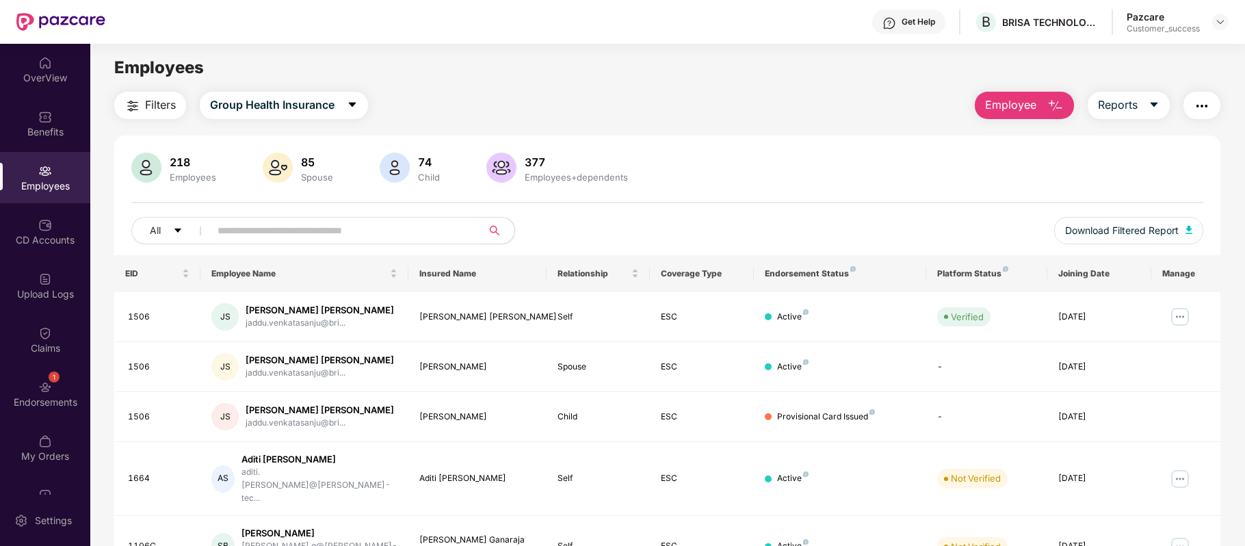
click at [1049, 107] on img "button" at bounding box center [1056, 106] width 16 height 16
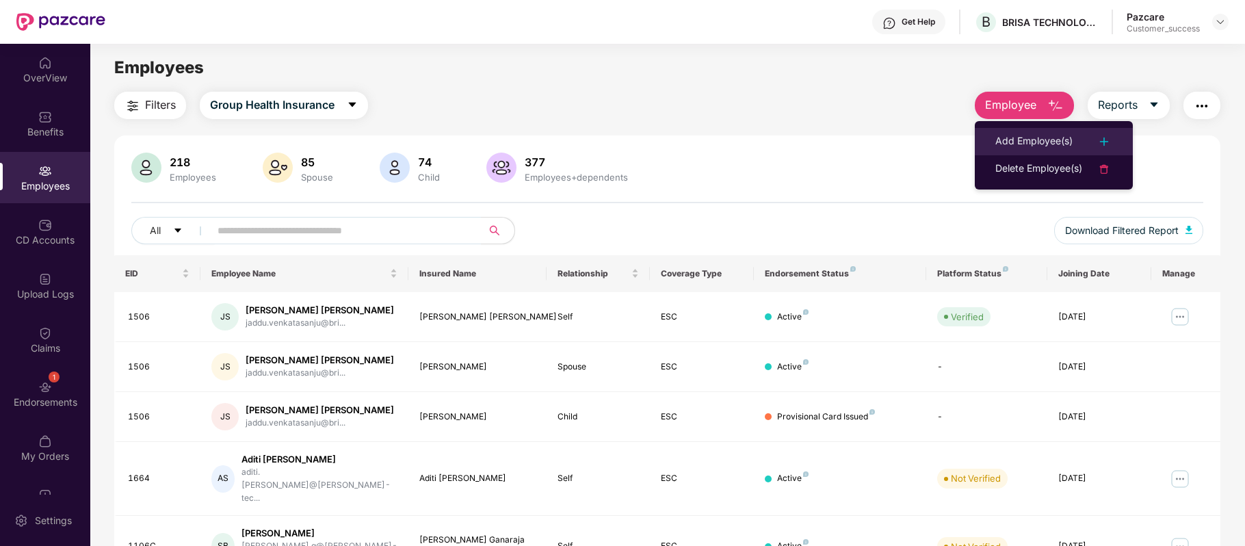
click at [1044, 133] on div "Add Employee(s)" at bounding box center [1034, 141] width 77 height 16
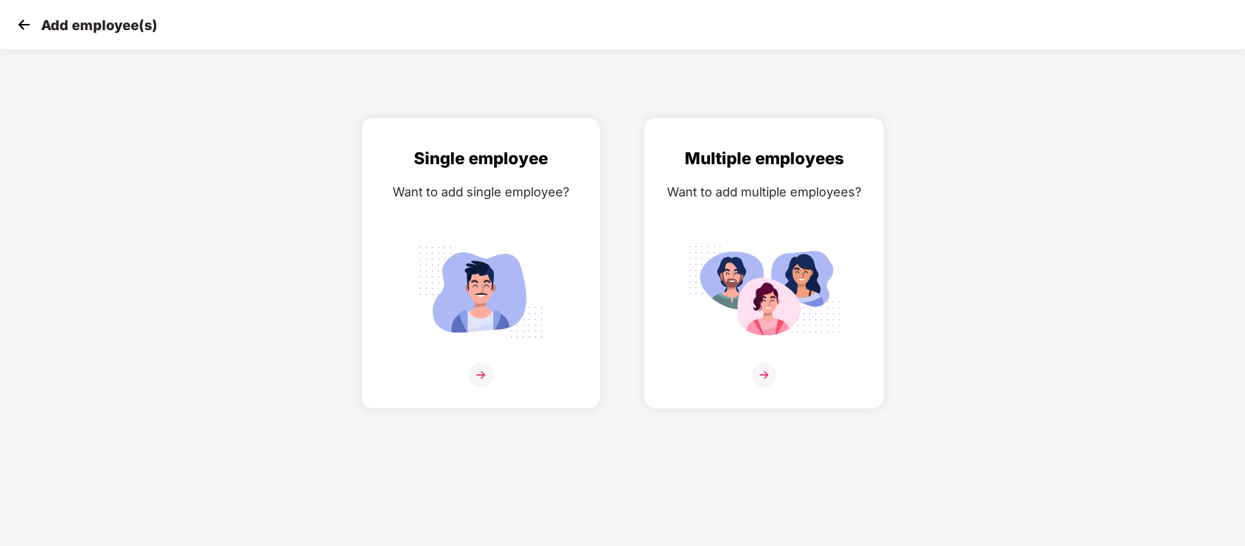
click at [770, 373] on img at bounding box center [764, 375] width 25 height 25
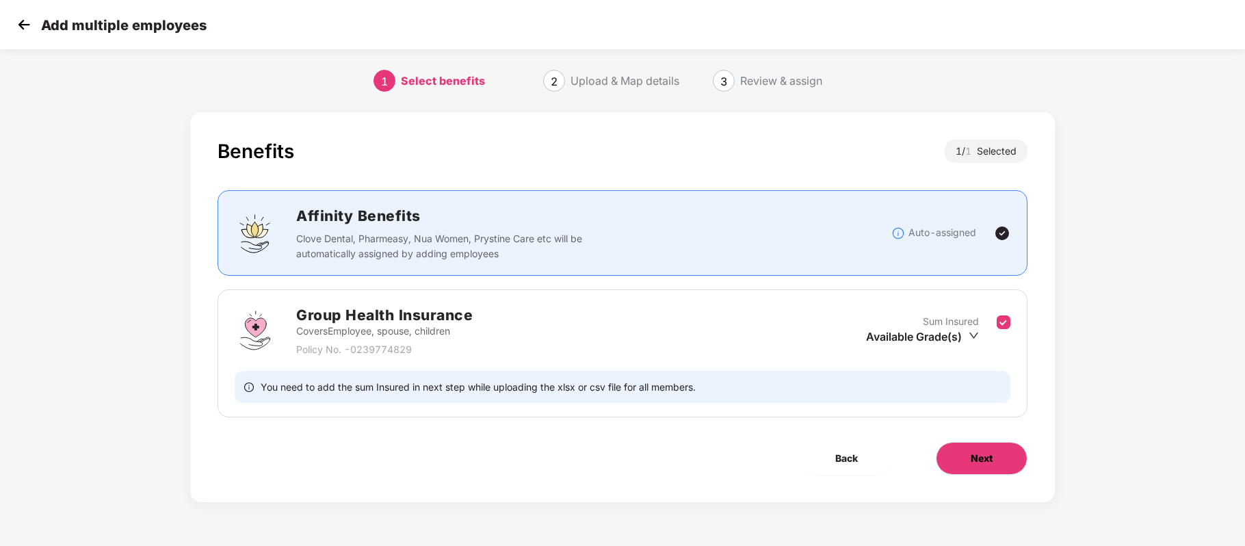
click at [992, 449] on button "Next" at bounding box center [982, 458] width 92 height 33
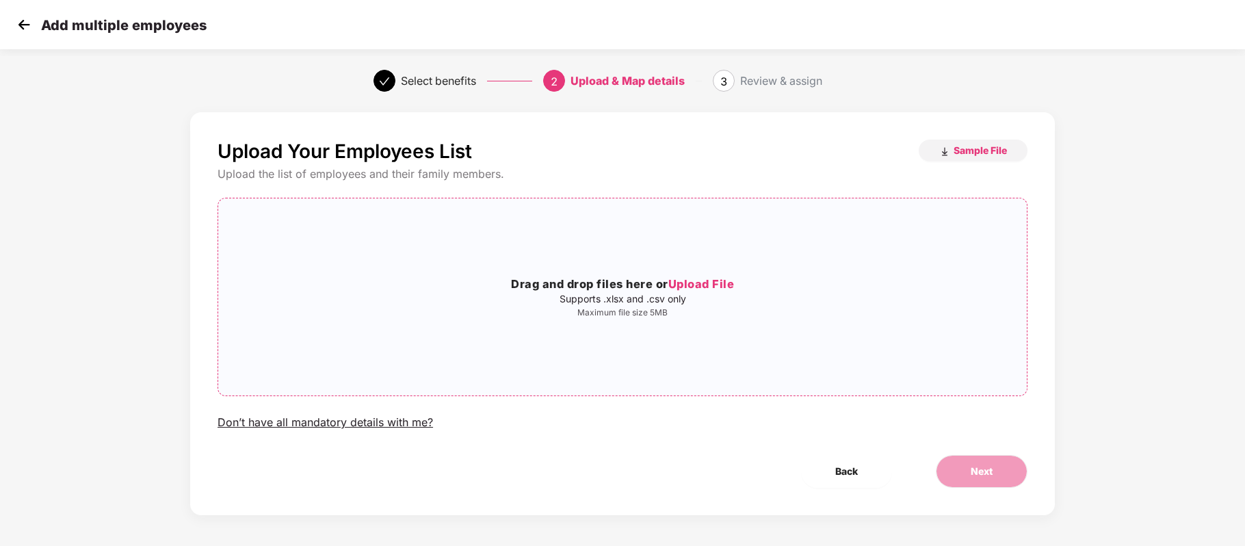
click at [707, 285] on span "Upload File" at bounding box center [702, 284] width 66 height 14
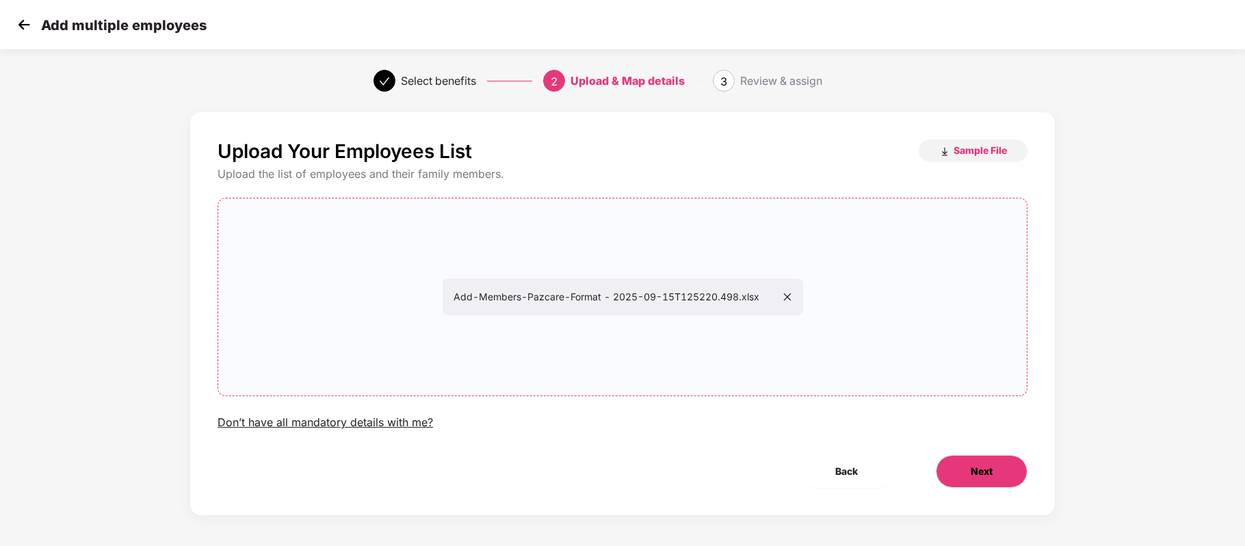
click at [983, 463] on button "Next" at bounding box center [982, 471] width 92 height 33
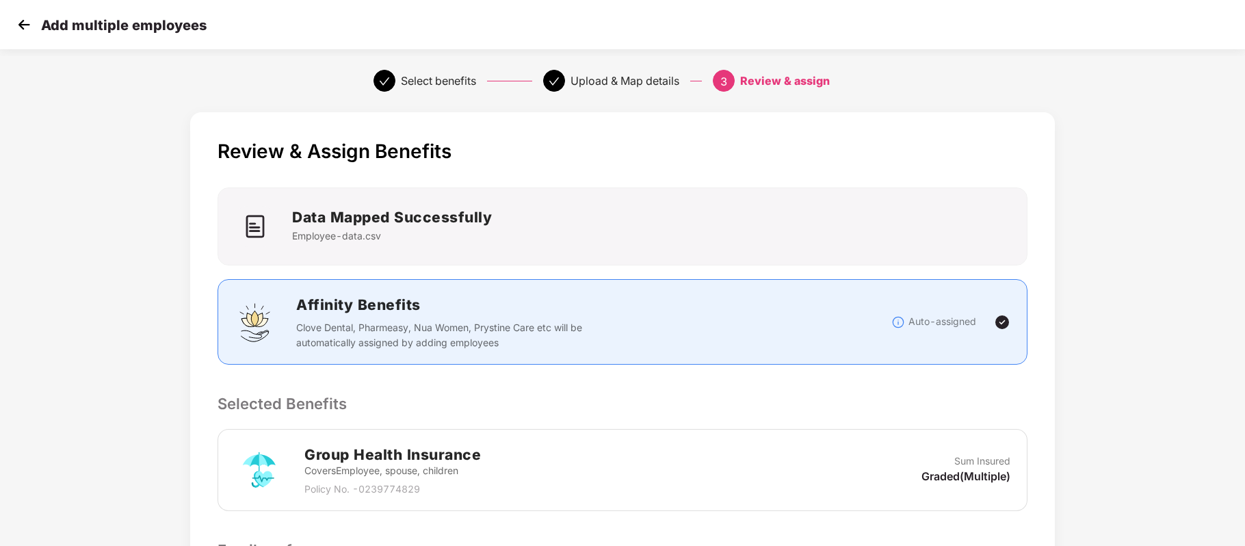
scroll to position [218, 0]
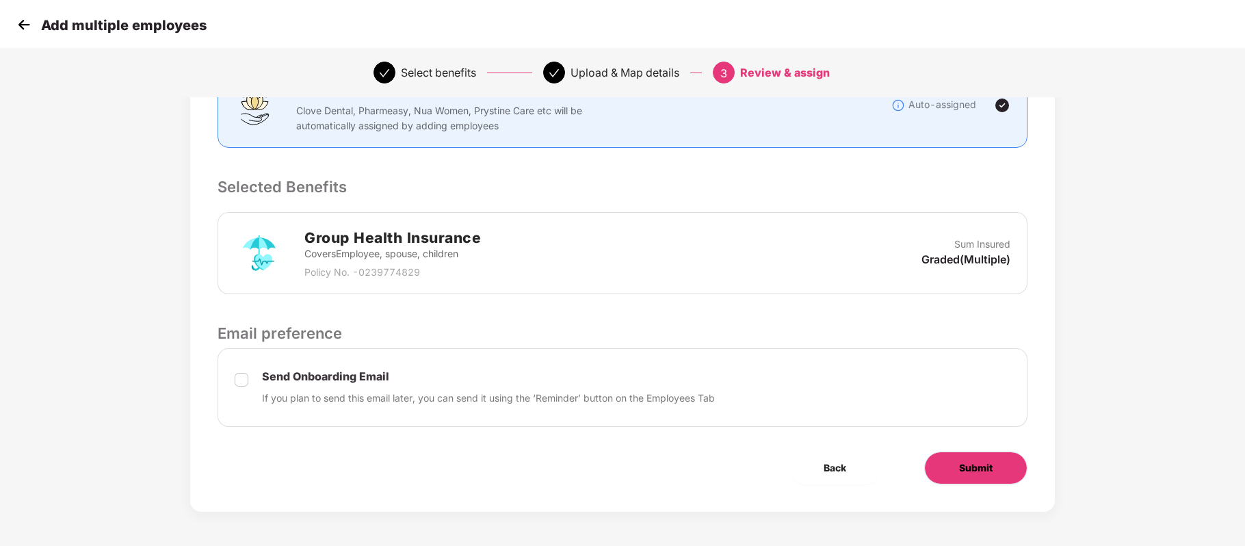
click at [963, 471] on span "Submit" at bounding box center [976, 468] width 34 height 15
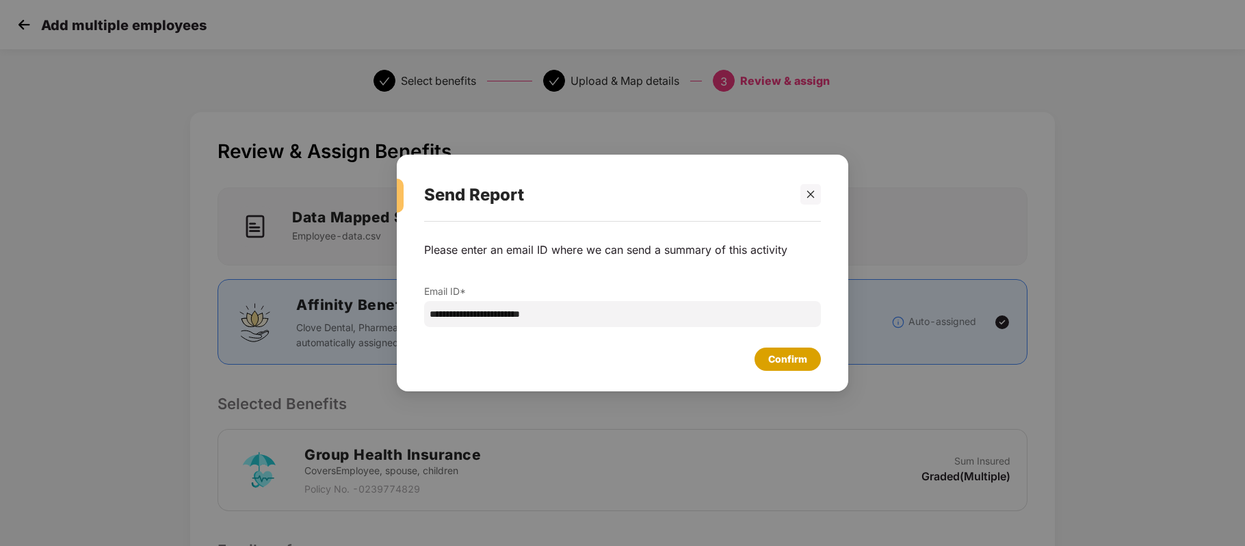
click at [777, 354] on div "Confirm" at bounding box center [787, 359] width 39 height 15
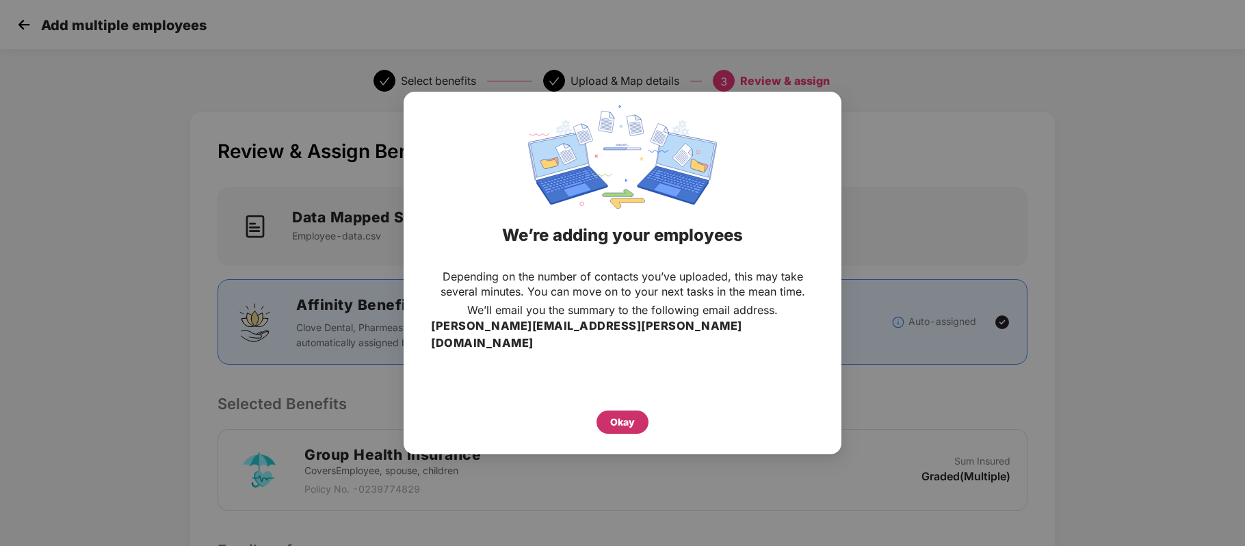
click at [624, 415] on div "Okay" at bounding box center [622, 422] width 25 height 15
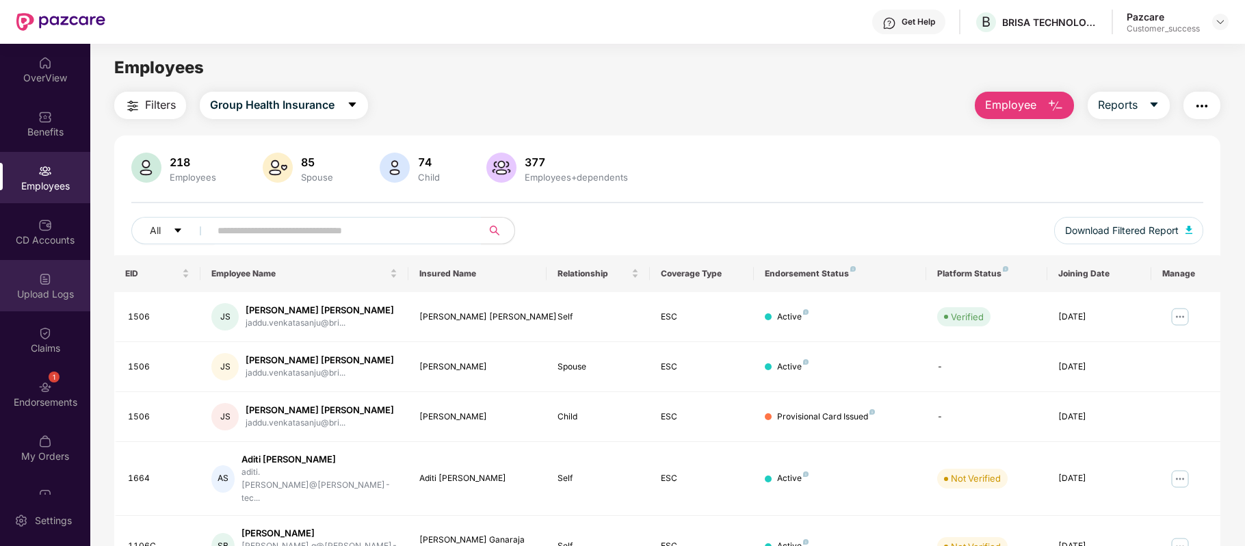
click at [45, 299] on div "Upload Logs" at bounding box center [45, 294] width 90 height 14
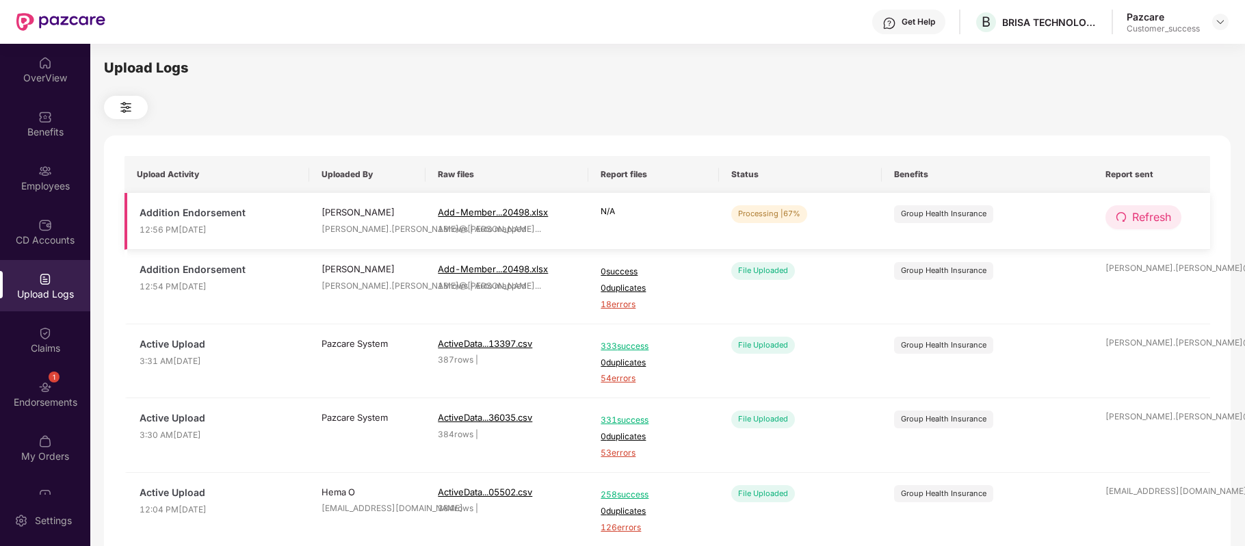
click at [1142, 212] on span "Refresh" at bounding box center [1151, 217] width 39 height 17
click at [1142, 212] on span "Refresh" at bounding box center [1152, 217] width 39 height 17
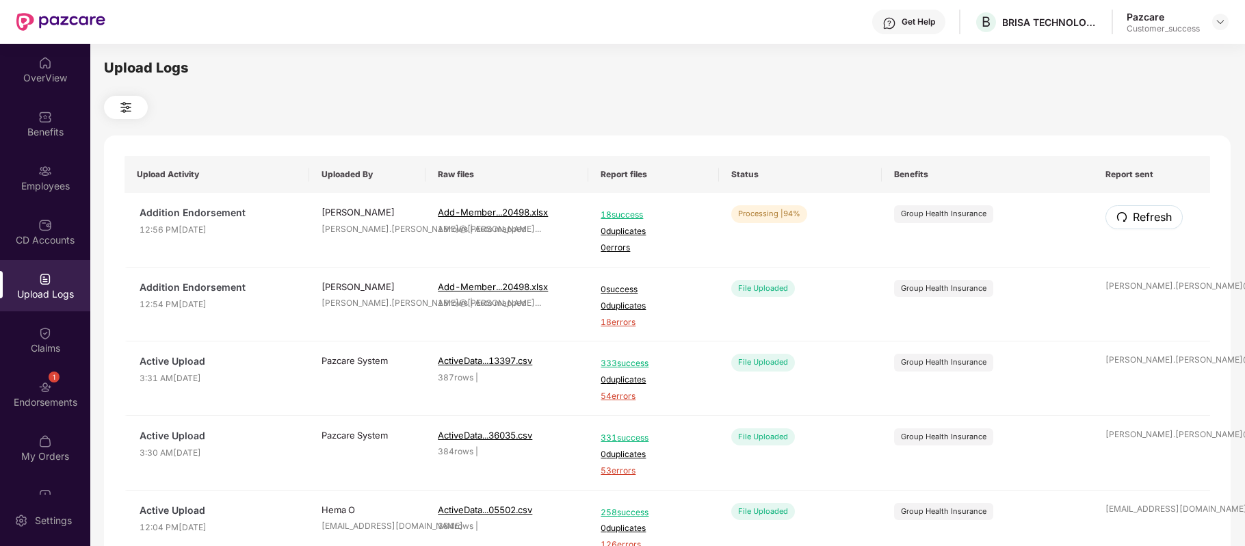
click at [1142, 212] on span "Refresh" at bounding box center [1152, 217] width 39 height 17
